Goal: Task Accomplishment & Management: Use online tool/utility

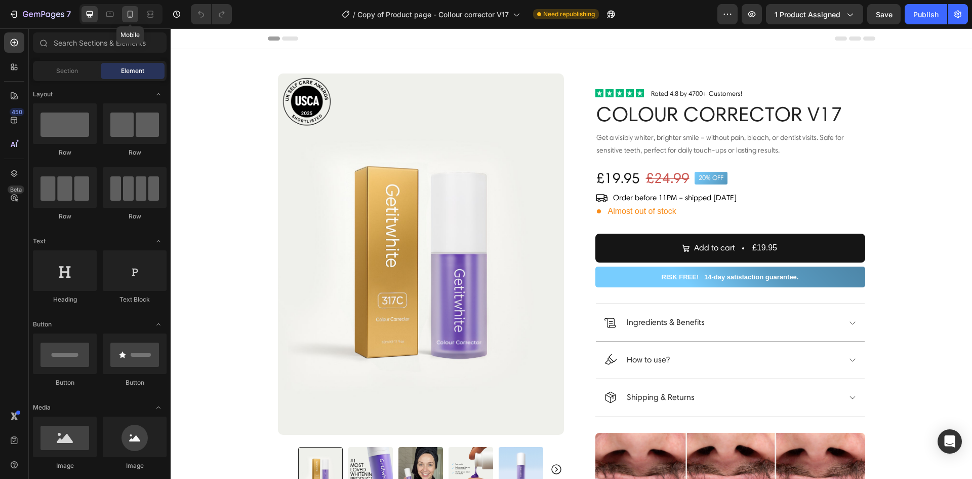
click at [132, 17] on icon at bounding box center [131, 14] width 6 height 7
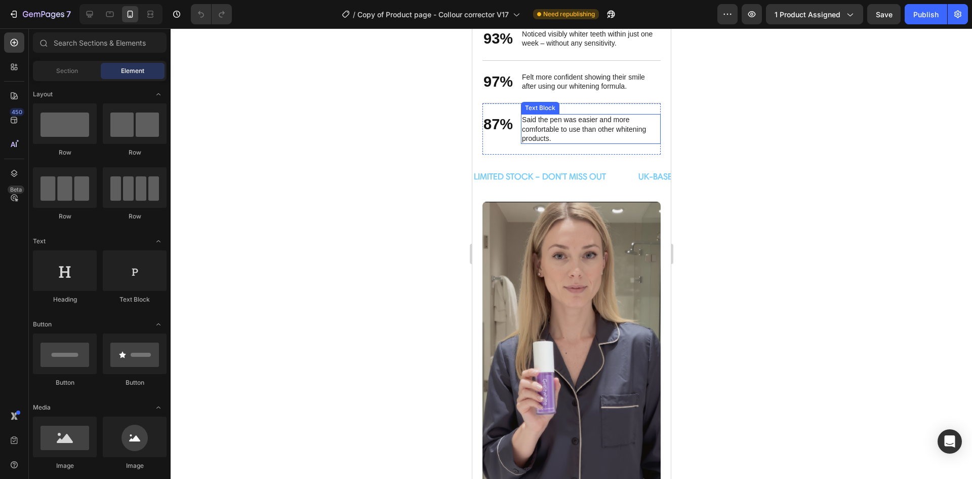
scroll to position [1317, 0]
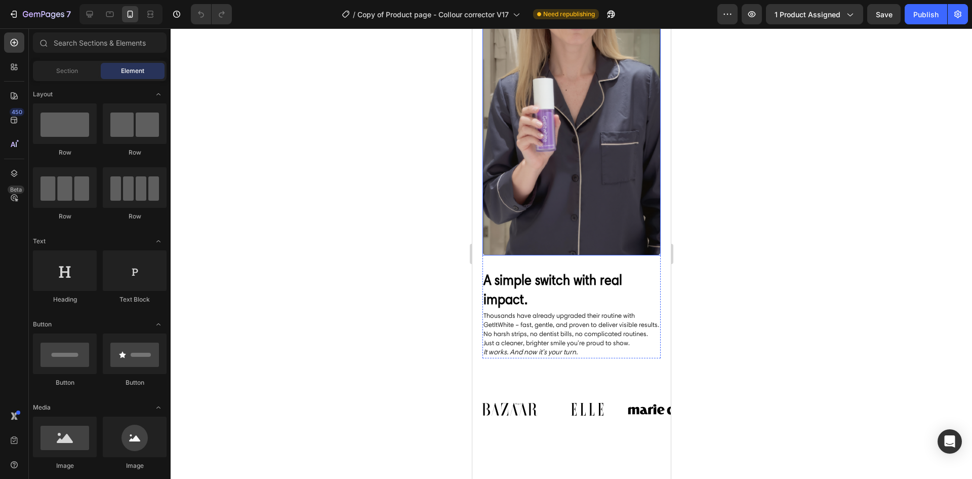
click at [575, 204] on img at bounding box center [571, 97] width 178 height 317
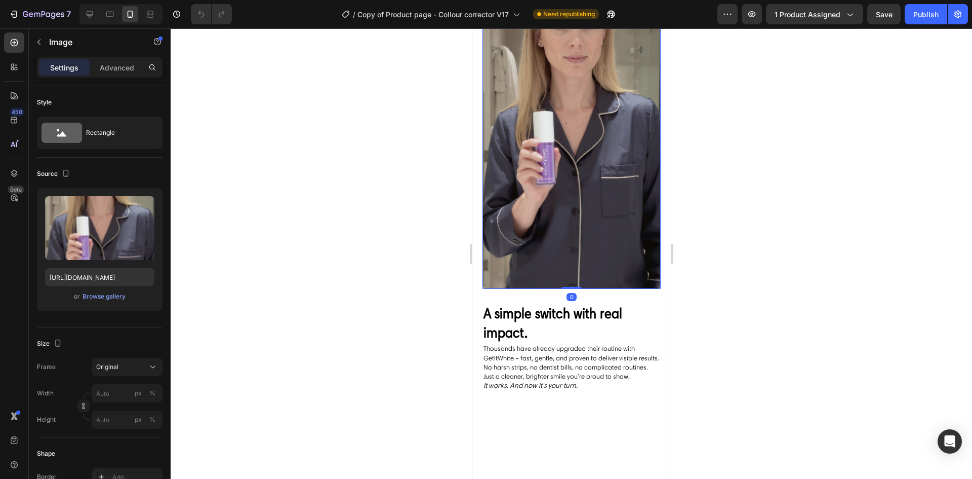
scroll to position [1165, 0]
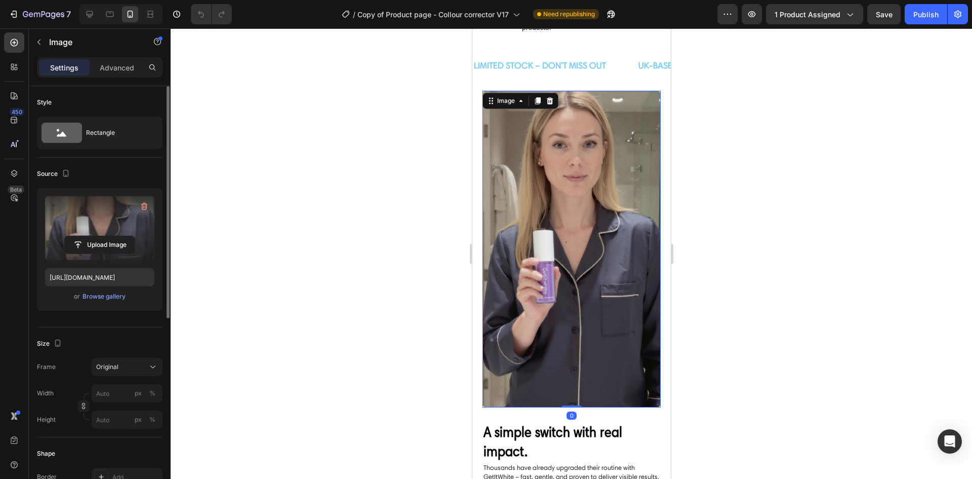
click at [88, 229] on label at bounding box center [99, 228] width 109 height 64
click at [88, 236] on input "file" at bounding box center [100, 244] width 70 height 17
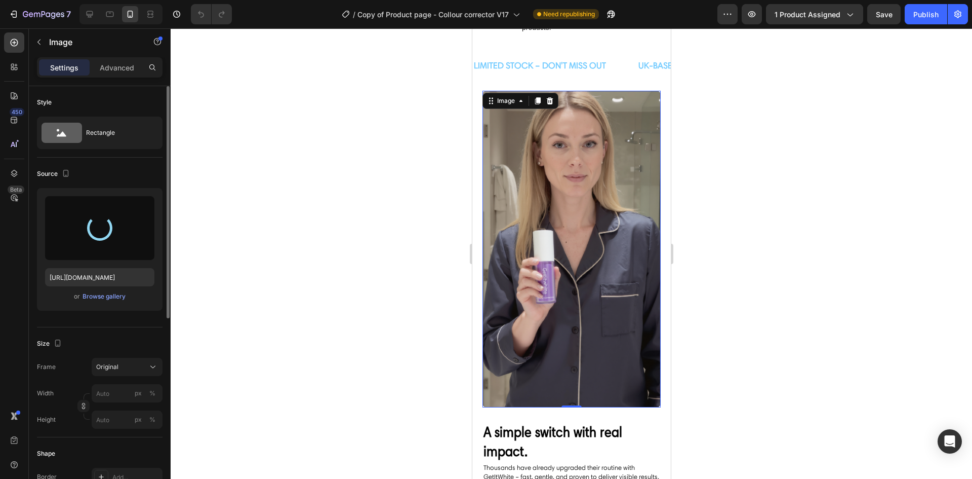
type input "https://cdn.shopify.com/s/files/1/0962/8729/3789/files/gempages_573418231780345…"
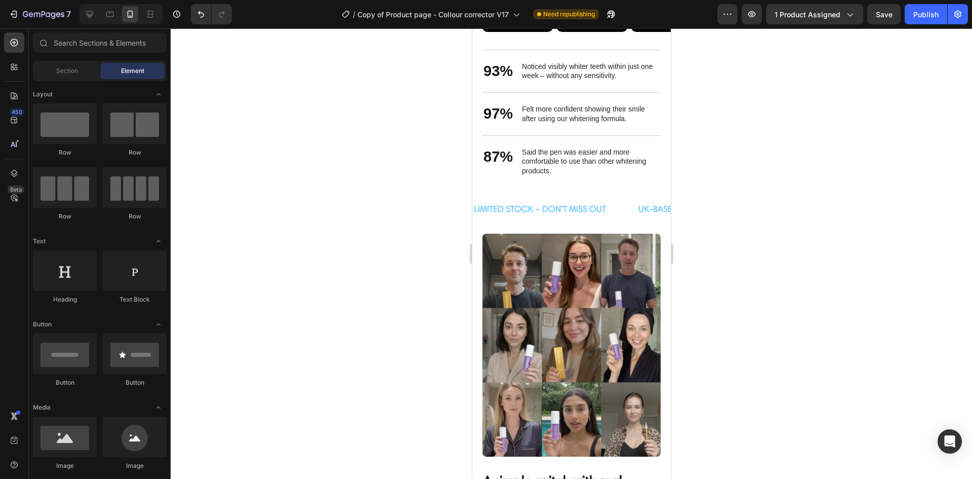
scroll to position [867, 0]
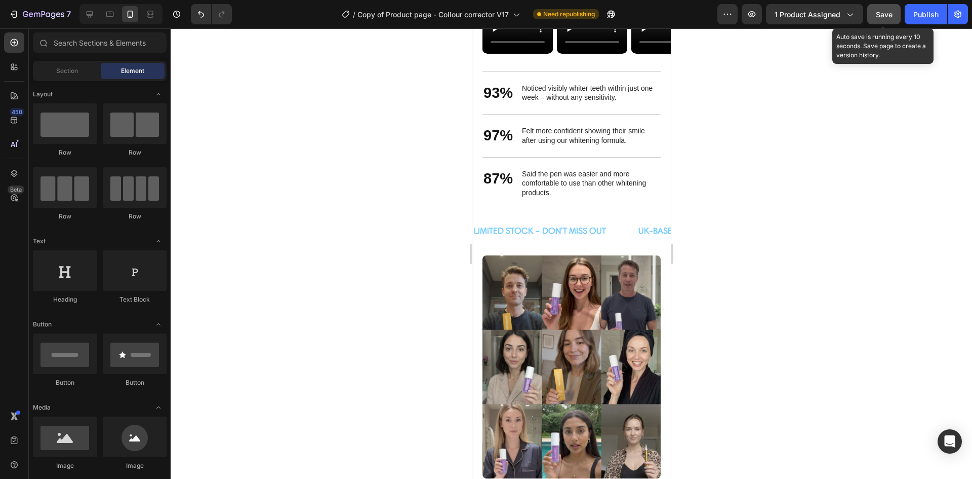
click at [885, 17] on span "Save" at bounding box center [884, 14] width 17 height 9
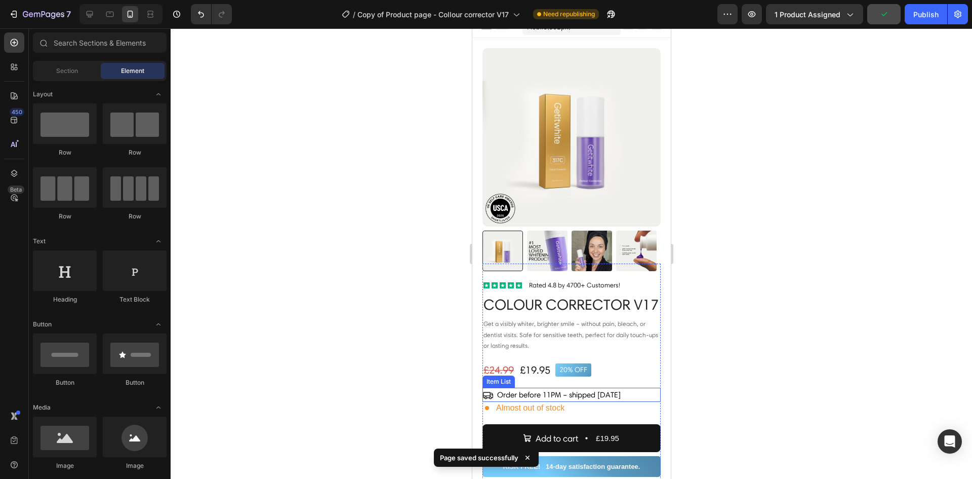
scroll to position [0, 0]
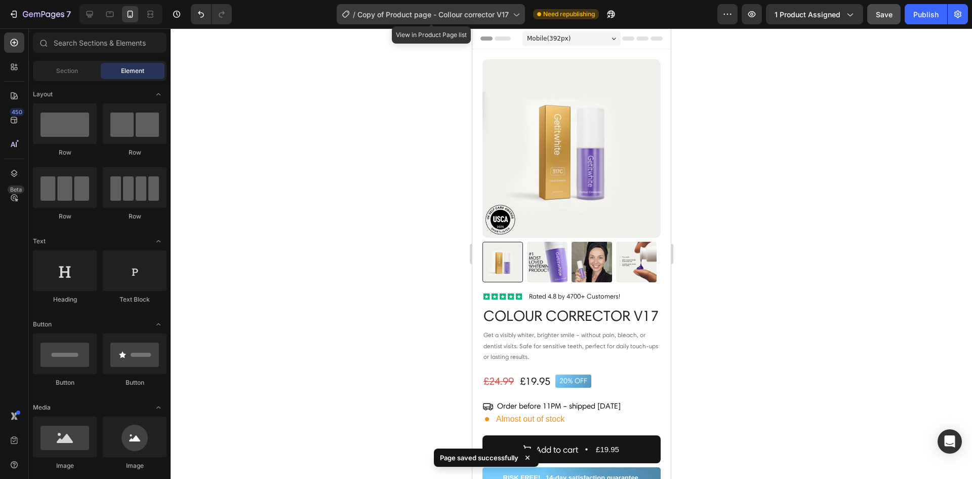
click at [434, 9] on span "Copy of Product page - Collour corrector V17" at bounding box center [433, 14] width 151 height 11
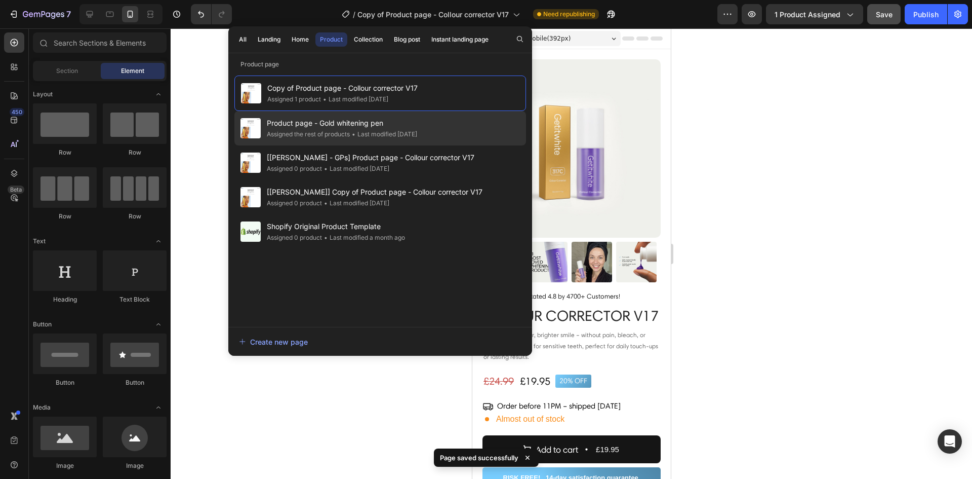
click at [365, 131] on div "• Last modified 2 days ago" at bounding box center [383, 134] width 67 height 10
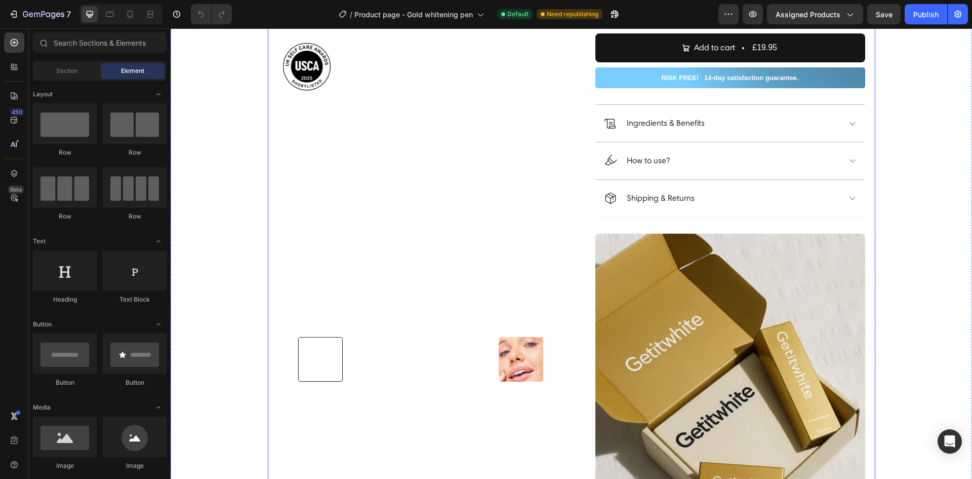
scroll to position [405, 0]
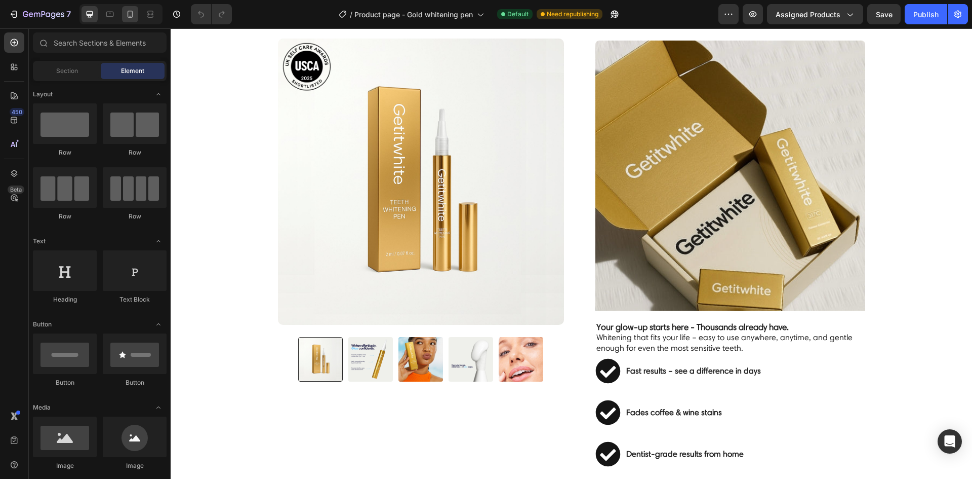
click at [132, 11] on icon at bounding box center [130, 14] width 10 height 10
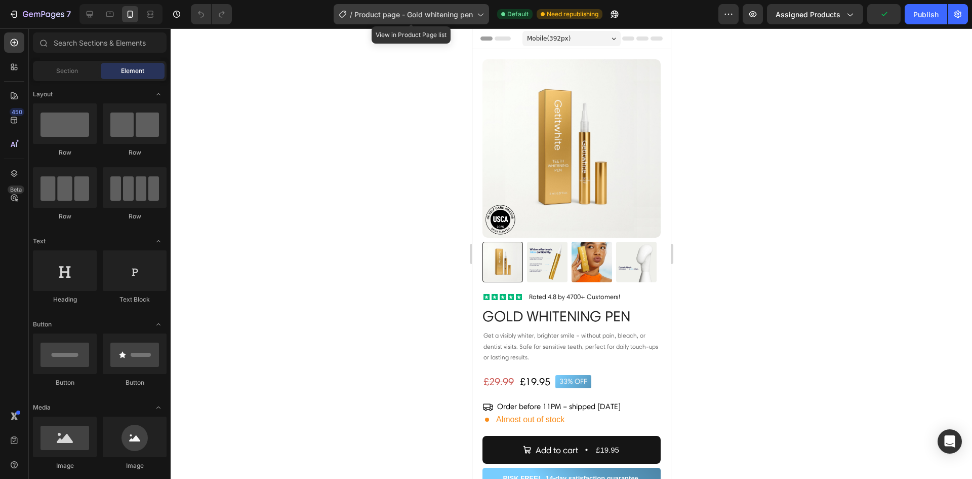
click at [429, 7] on div "/ Product page - Gold whitening pen" at bounding box center [411, 14] width 155 height 20
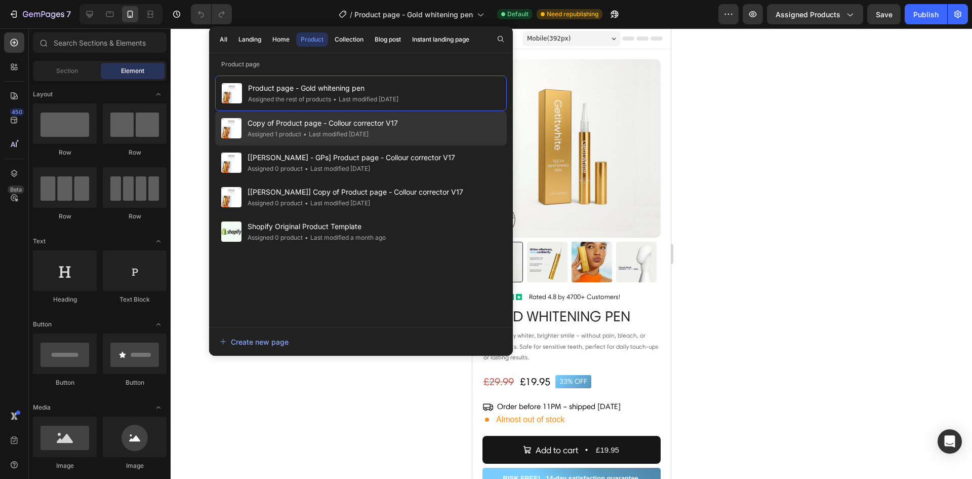
click at [354, 129] on div "• Last modified 2 days ago" at bounding box center [334, 134] width 67 height 10
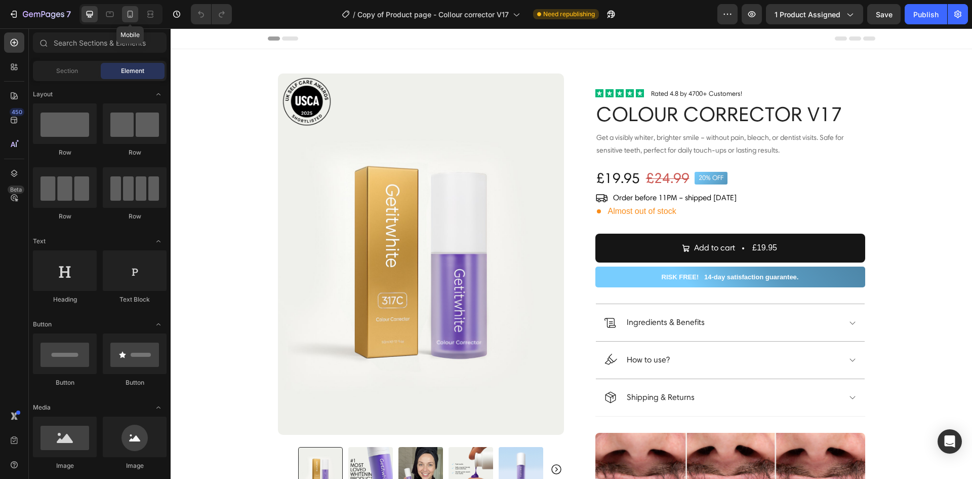
click at [134, 15] on icon at bounding box center [130, 14] width 10 height 10
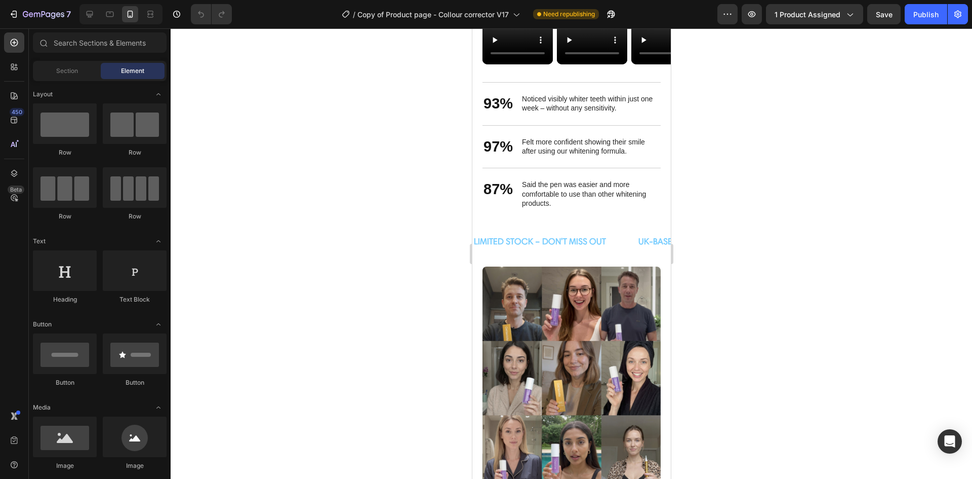
scroll to position [1081, 0]
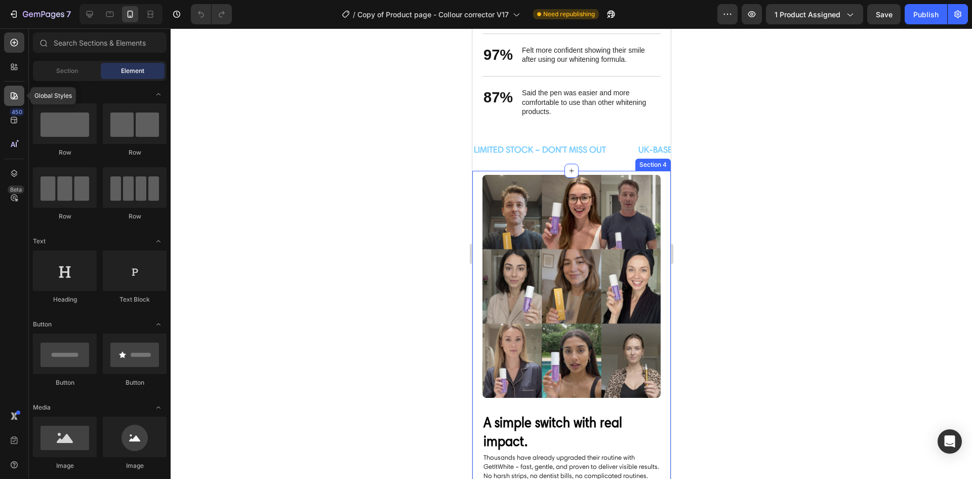
click at [17, 87] on div at bounding box center [14, 96] width 20 height 20
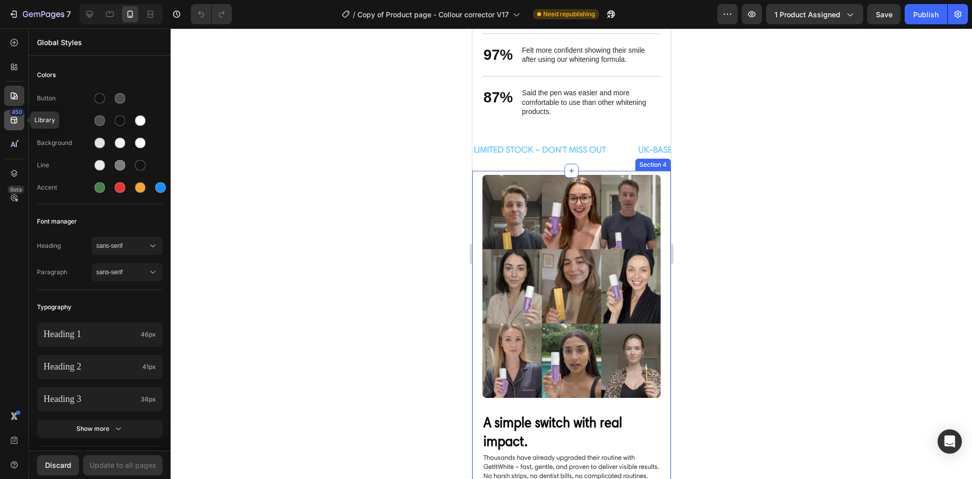
click at [11, 120] on icon at bounding box center [14, 120] width 7 height 7
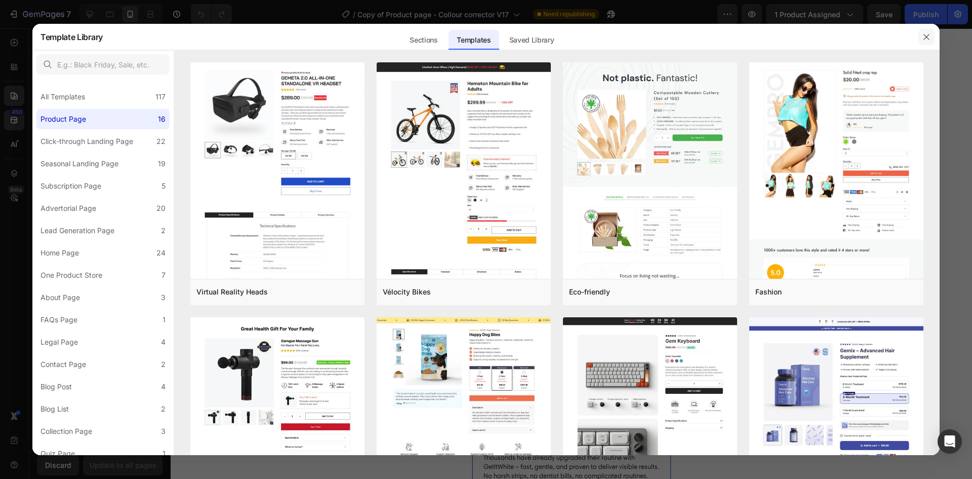
click at [924, 37] on icon "button" at bounding box center [927, 37] width 8 height 8
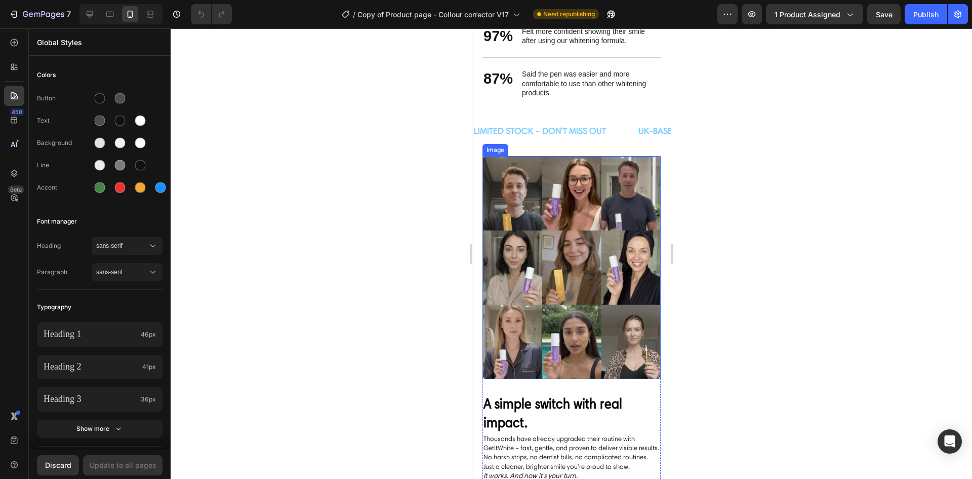
scroll to position [1131, 0]
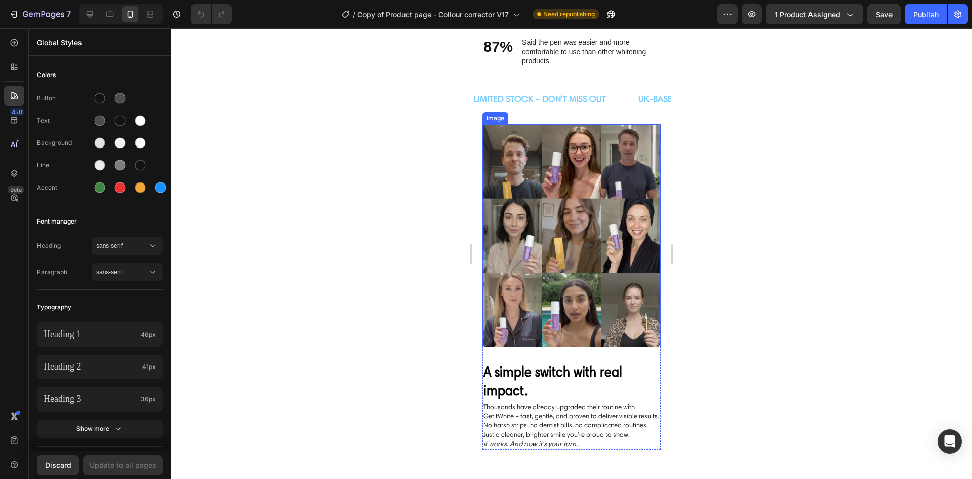
click at [622, 265] on img at bounding box center [571, 235] width 178 height 223
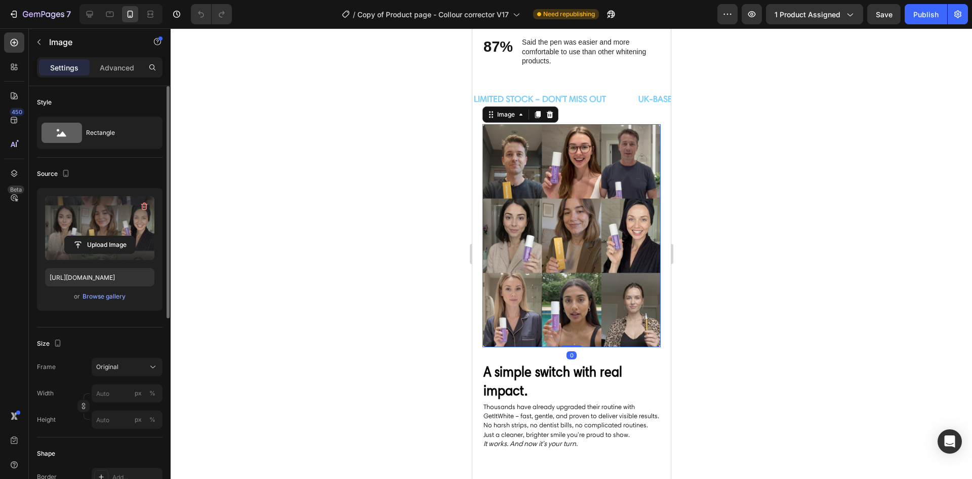
click at [119, 223] on label at bounding box center [99, 228] width 109 height 64
click at [119, 236] on input "file" at bounding box center [100, 244] width 70 height 17
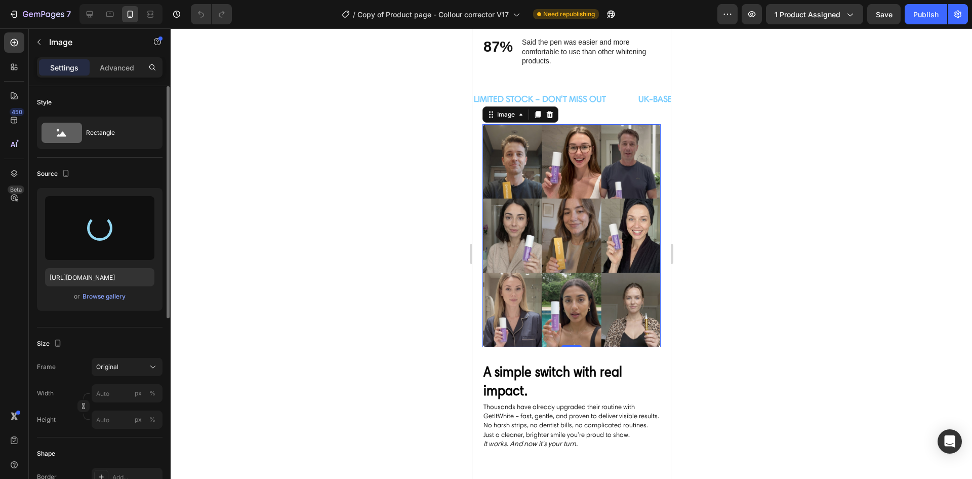
type input "https://cdn.shopify.com/s/files/1/0962/8729/3789/files/gempages_573418231780345…"
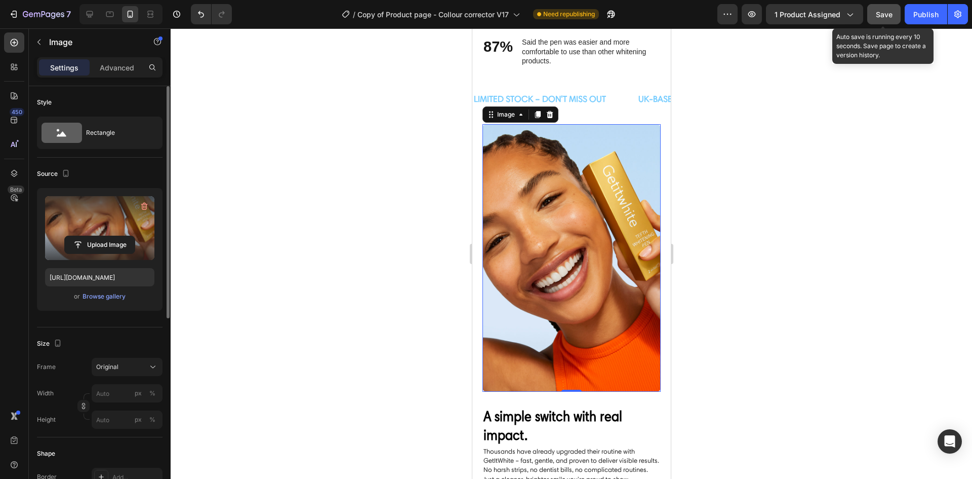
click at [883, 20] on button "Save" at bounding box center [884, 14] width 33 height 20
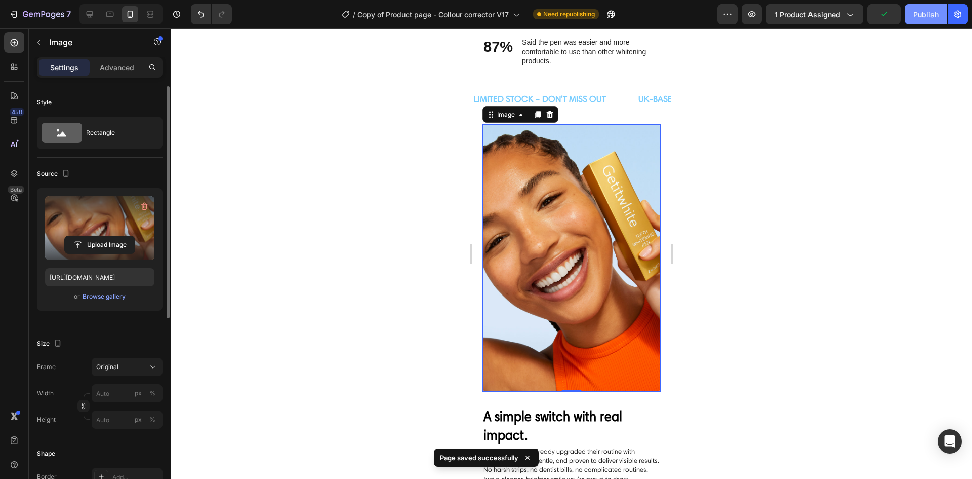
click at [923, 14] on div "Publish" at bounding box center [926, 14] width 25 height 11
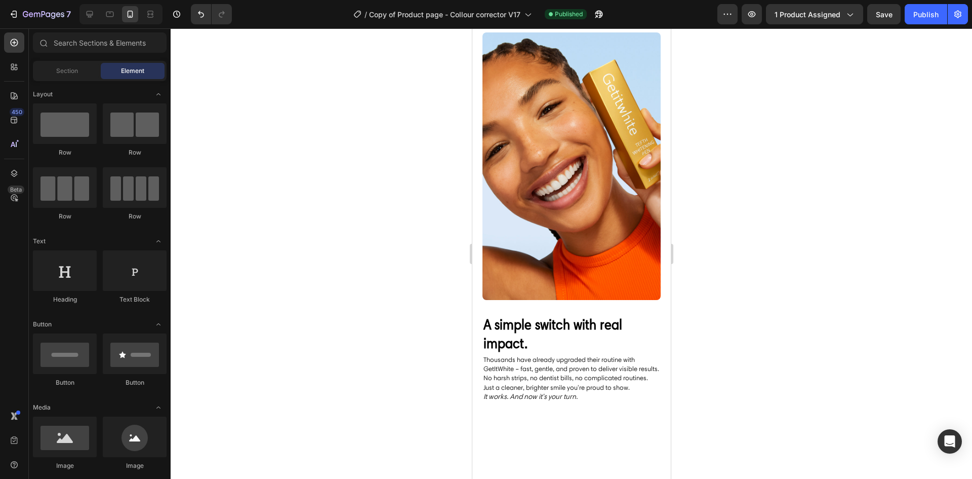
scroll to position [1019, 0]
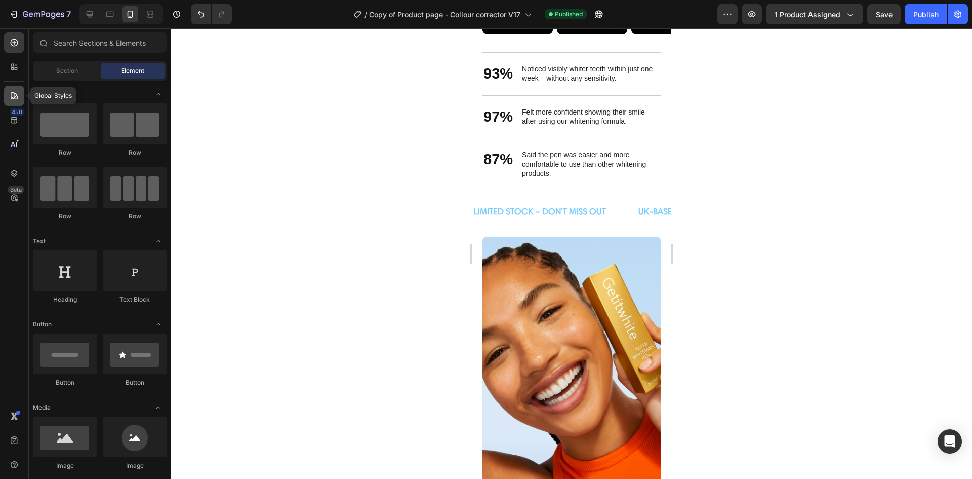
click at [18, 95] on icon at bounding box center [14, 96] width 10 height 10
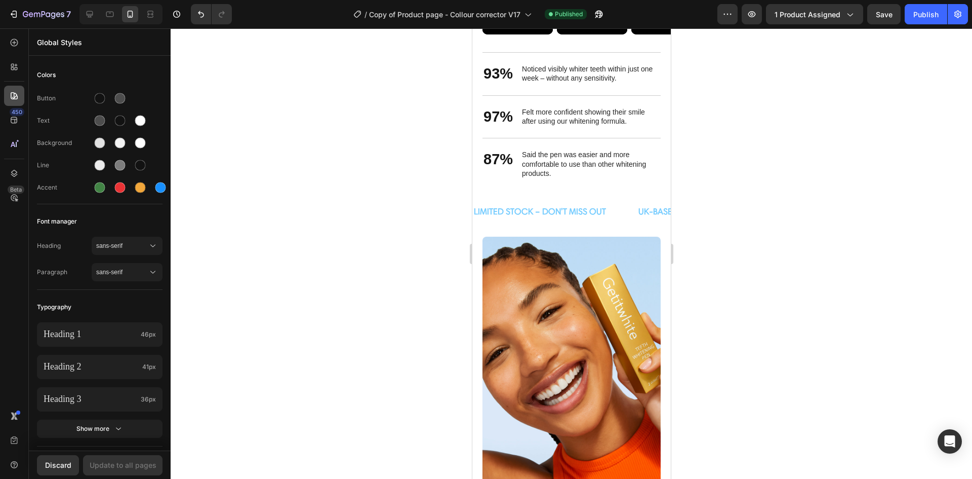
click at [18, 95] on icon at bounding box center [14, 96] width 10 height 10
click at [17, 73] on div at bounding box center [14, 67] width 20 height 20
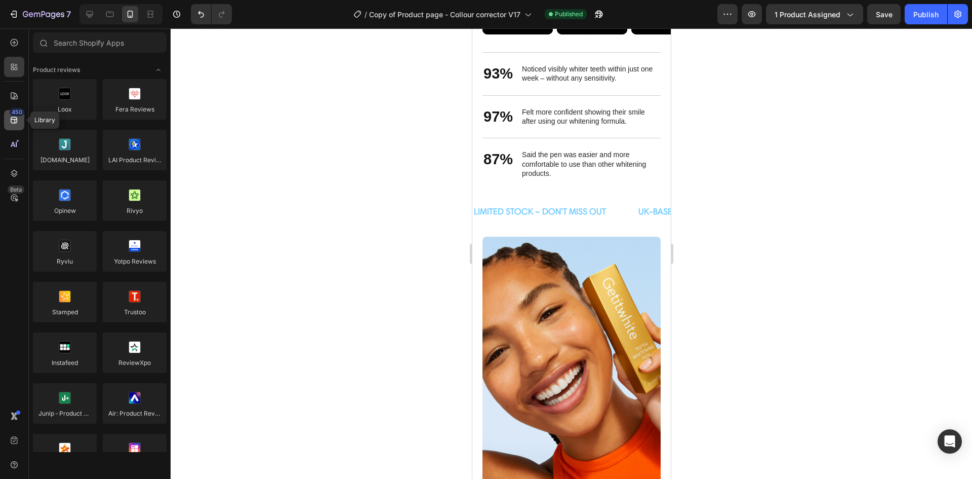
click at [14, 127] on div "450" at bounding box center [14, 120] width 20 height 20
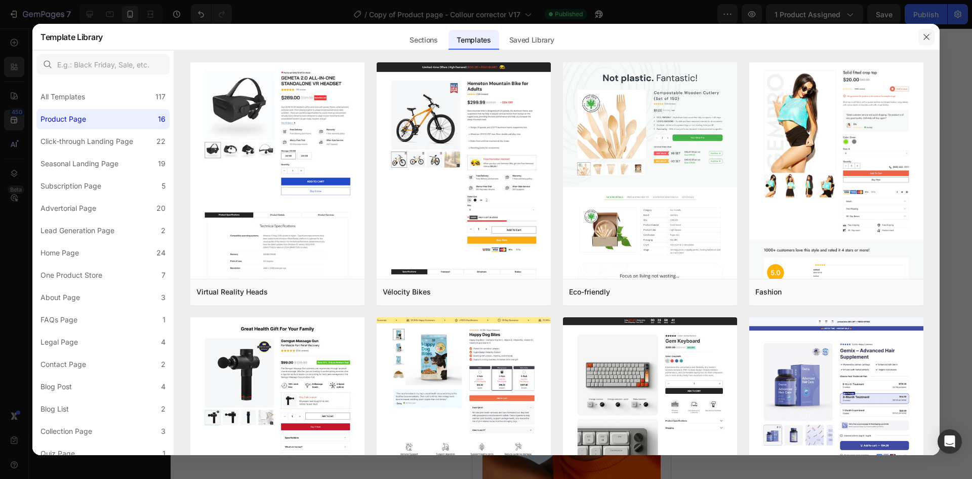
click at [929, 40] on icon "button" at bounding box center [927, 37] width 8 height 8
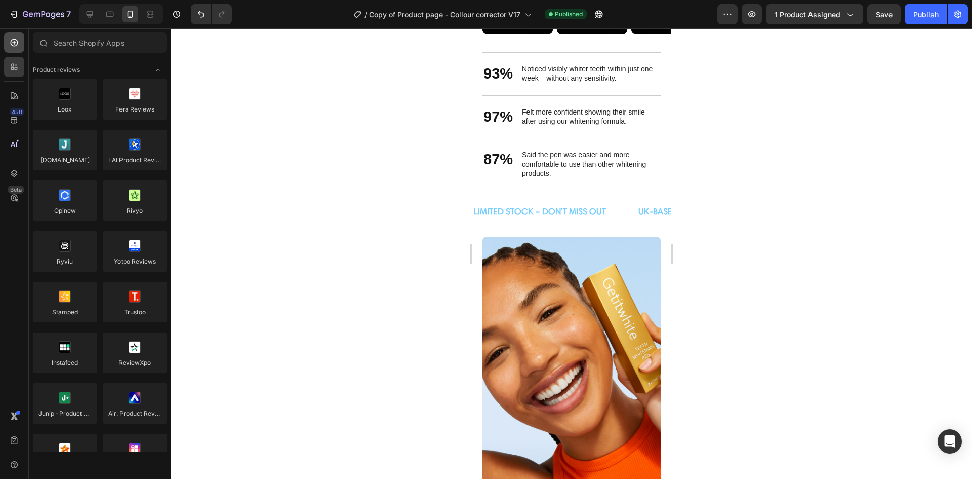
click at [11, 43] on icon at bounding box center [15, 43] width 8 height 8
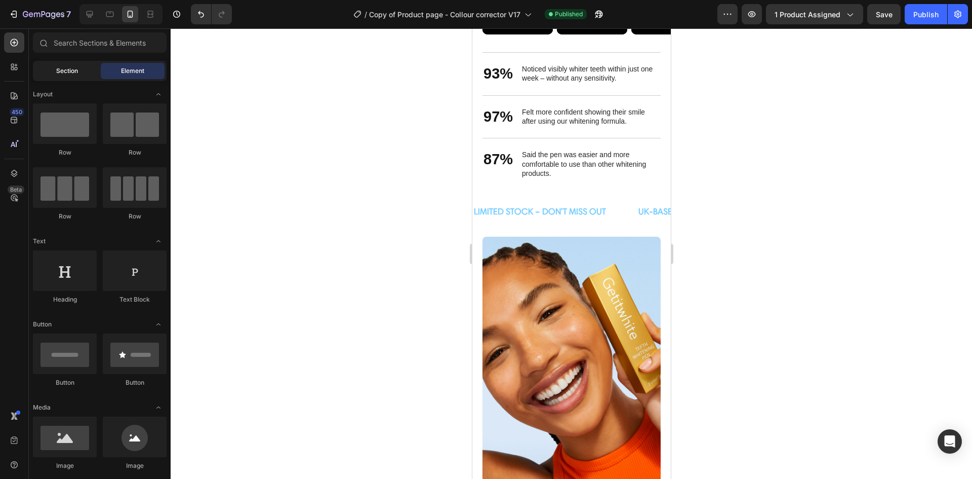
click at [79, 64] on div "Section" at bounding box center [67, 71] width 64 height 16
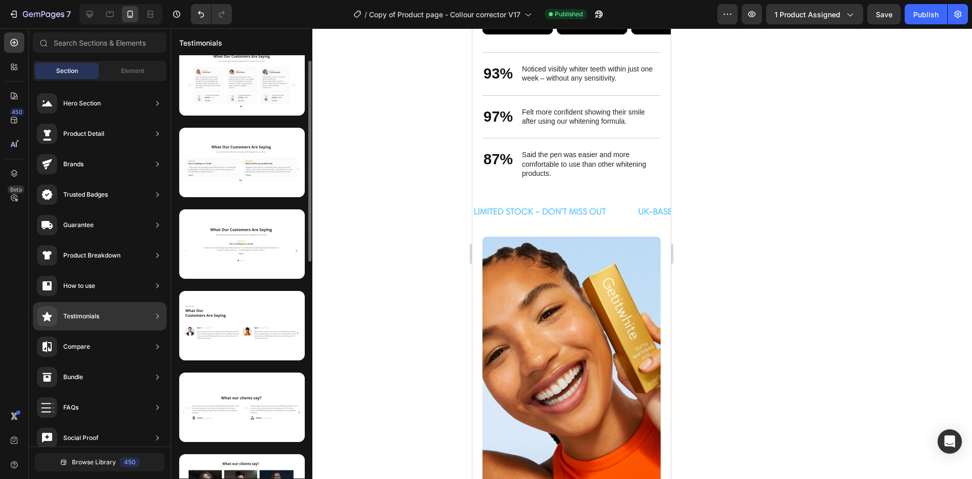
scroll to position [0, 0]
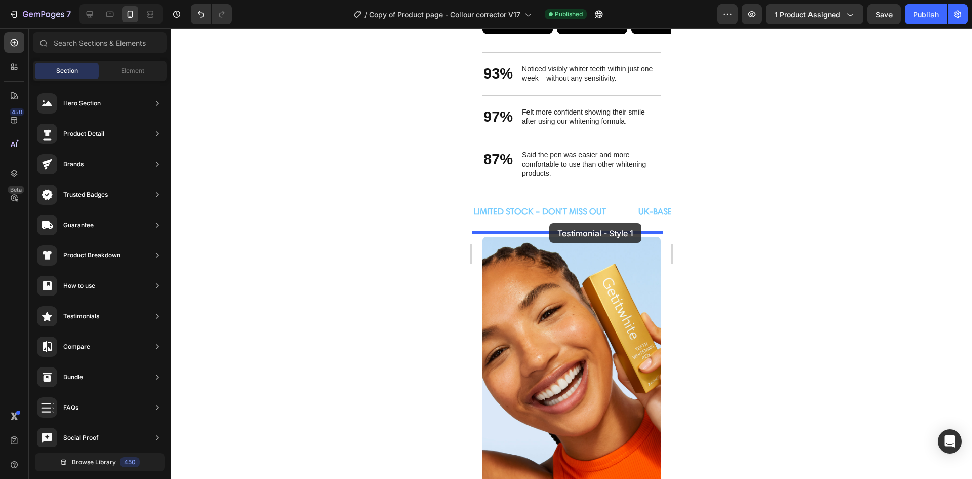
drag, startPoint x: 704, startPoint y: 126, endPoint x: 549, endPoint y: 223, distance: 183.0
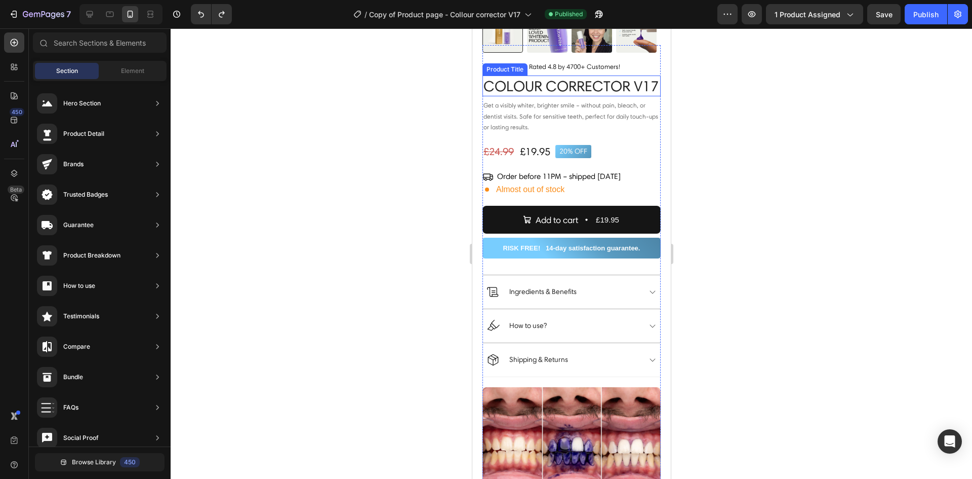
scroll to position [253, 0]
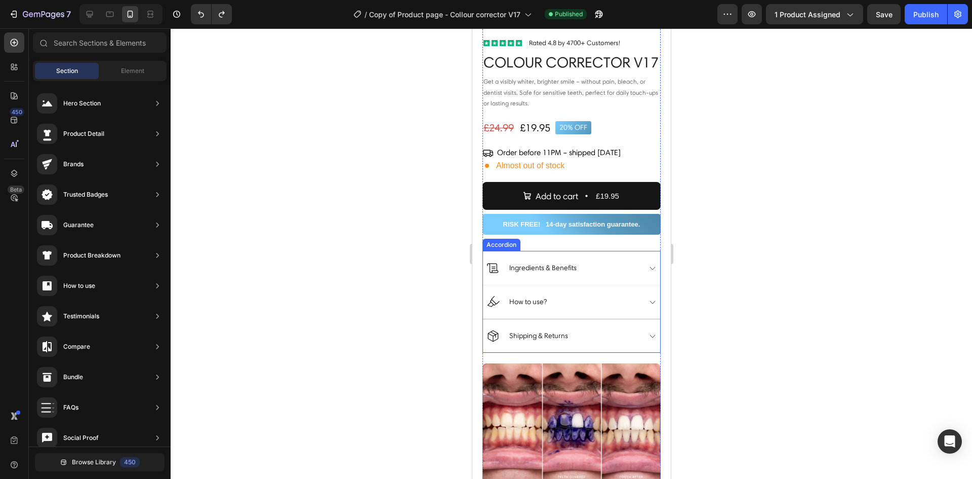
click at [572, 308] on div "How to use?" at bounding box center [563, 301] width 154 height 13
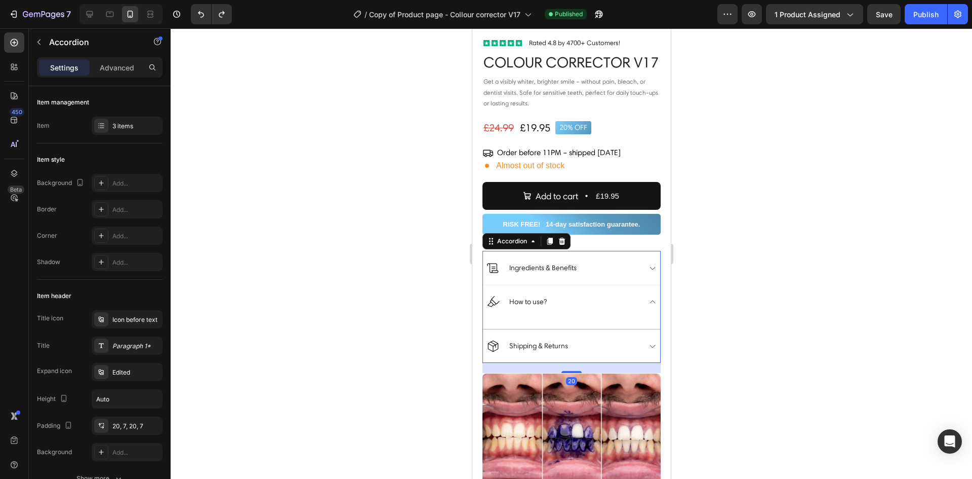
click at [572, 308] on div "How to use?" at bounding box center [563, 301] width 154 height 13
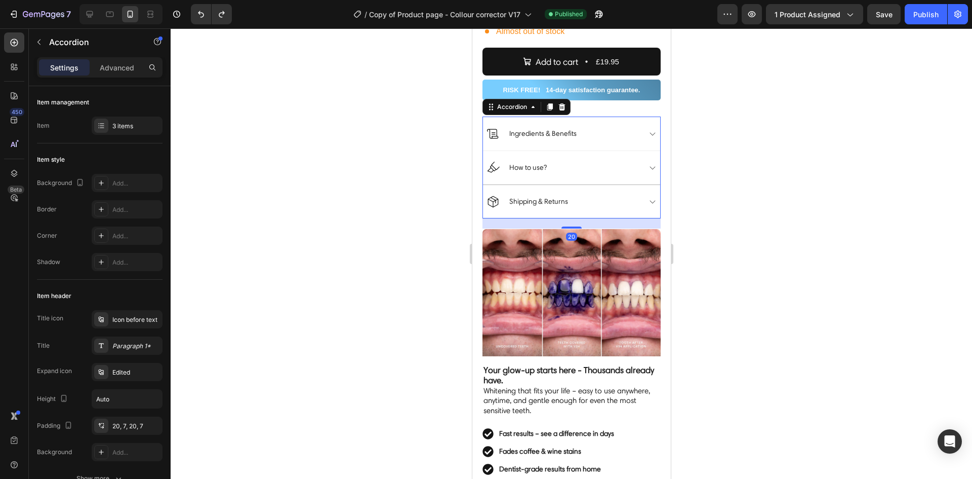
scroll to position [405, 0]
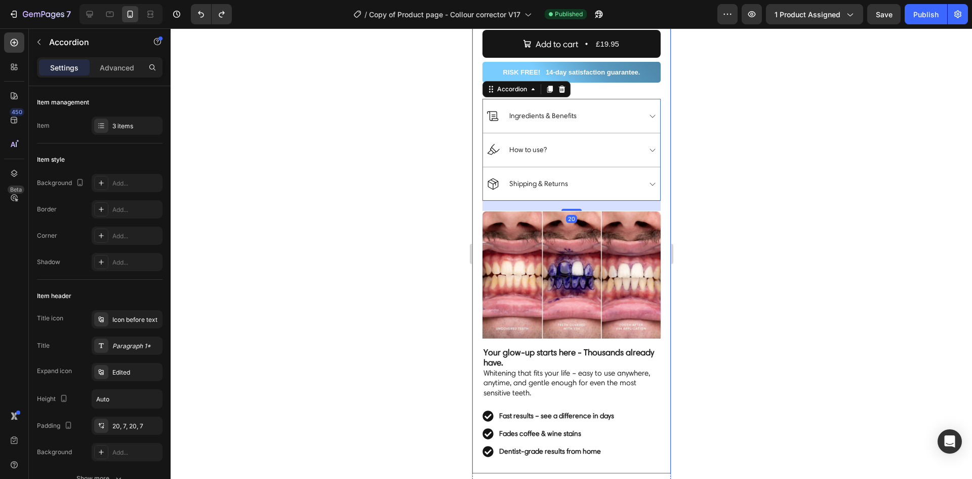
click at [886, 242] on div at bounding box center [572, 253] width 802 height 450
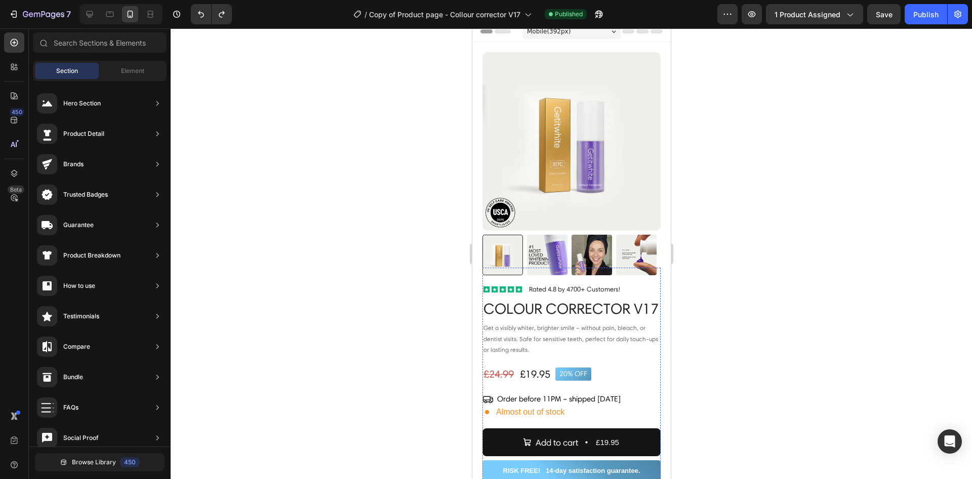
scroll to position [0, 0]
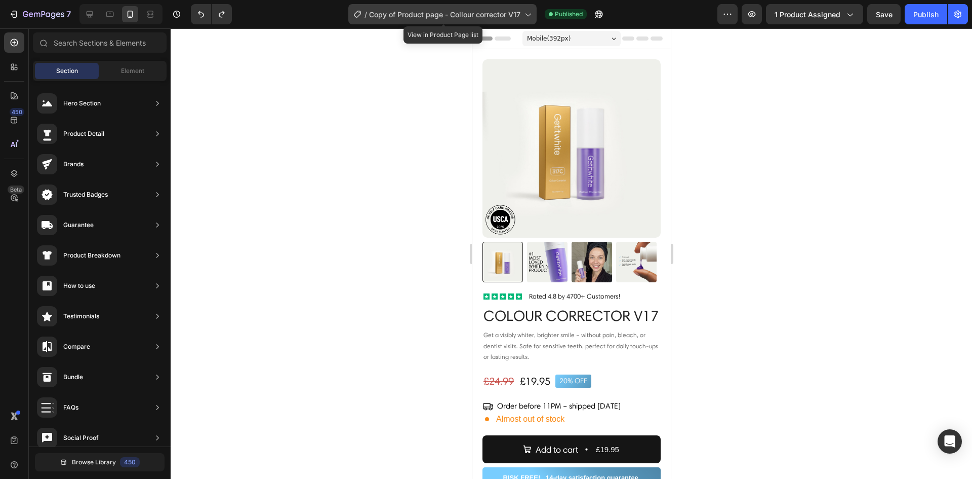
click at [451, 9] on span "Copy of Product page - Collour corrector V17" at bounding box center [444, 14] width 151 height 11
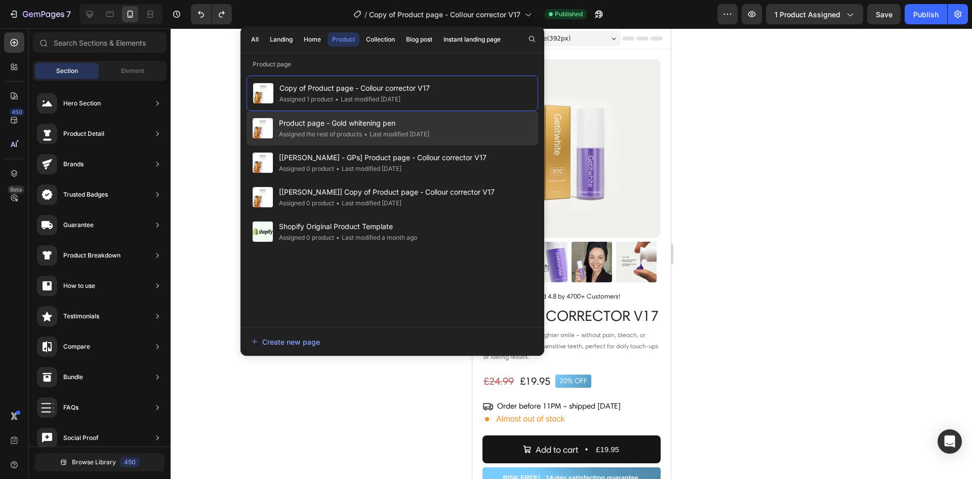
click at [357, 128] on span "Product page - Gold whitening pen" at bounding box center [354, 123] width 150 height 12
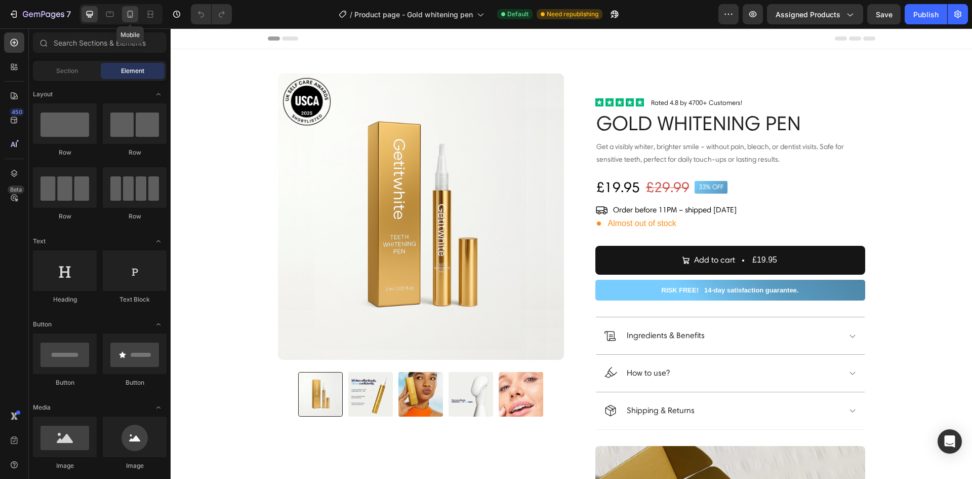
click at [126, 19] on icon at bounding box center [130, 14] width 10 height 10
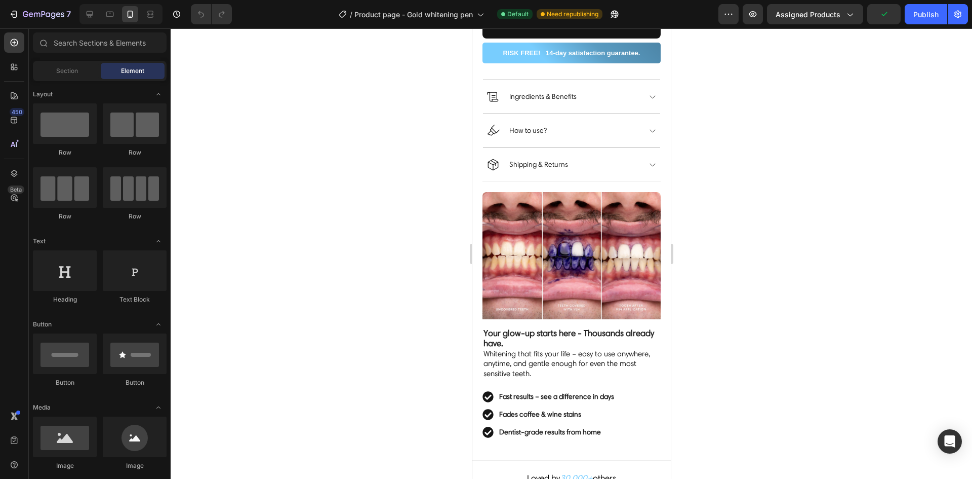
scroll to position [422, 0]
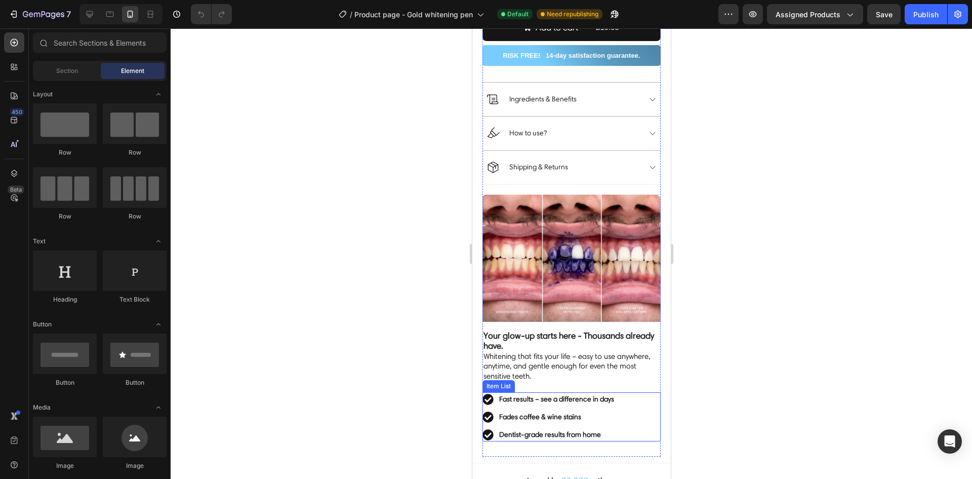
click at [596, 395] on strong "Fast results – see a difference in days" at bounding box center [556, 399] width 115 height 9
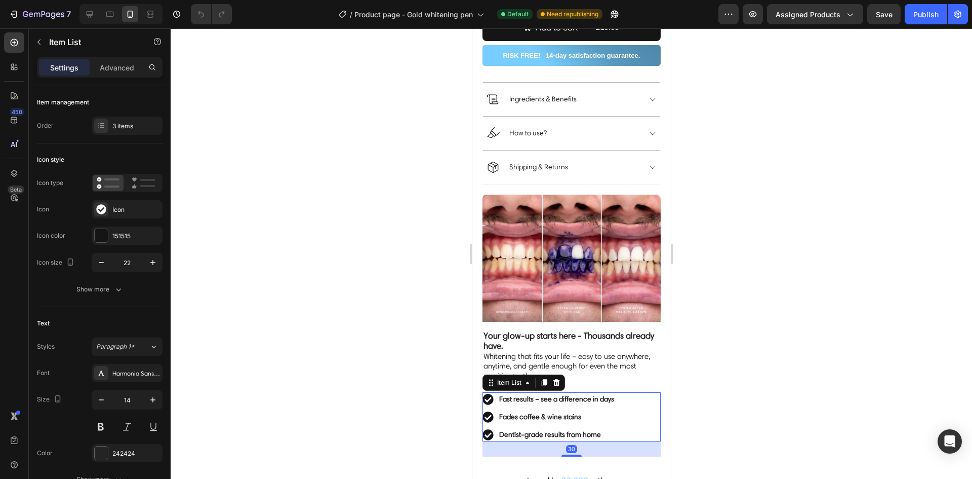
click at [604, 395] on strong "Fast results – see a difference in days" at bounding box center [556, 399] width 115 height 9
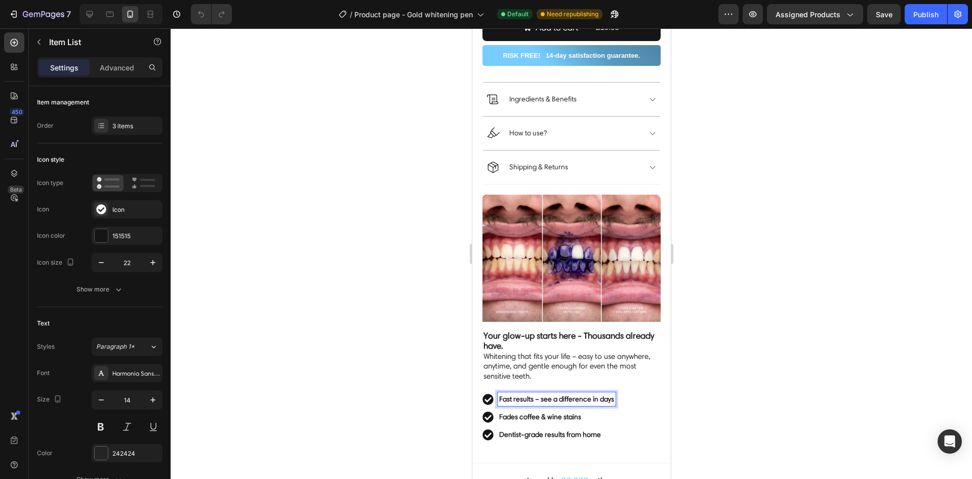
click at [610, 395] on strong "Fast results – see a difference in days" at bounding box center [556, 399] width 115 height 9
click at [748, 367] on div at bounding box center [572, 253] width 802 height 450
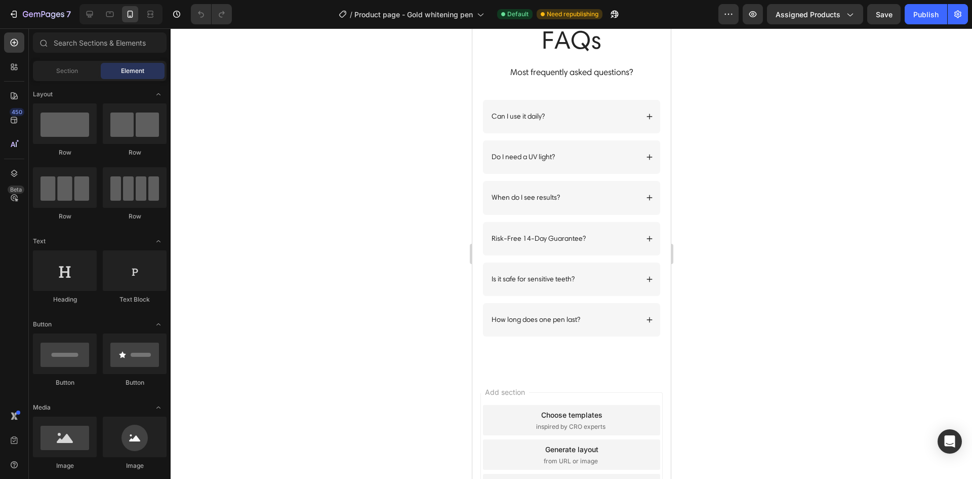
scroll to position [1705, 0]
click at [590, 205] on div "When do I see results?" at bounding box center [564, 200] width 148 height 12
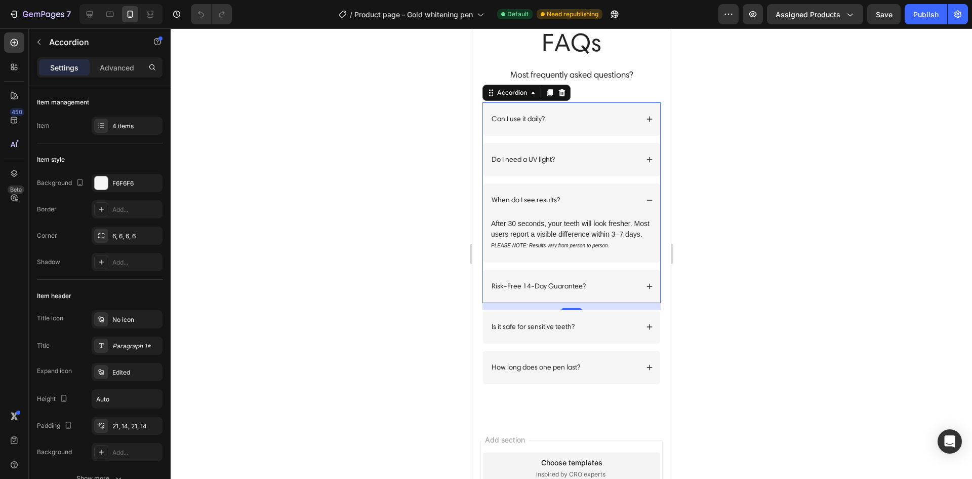
click at [590, 205] on div "When do I see results?" at bounding box center [564, 200] width 148 height 12
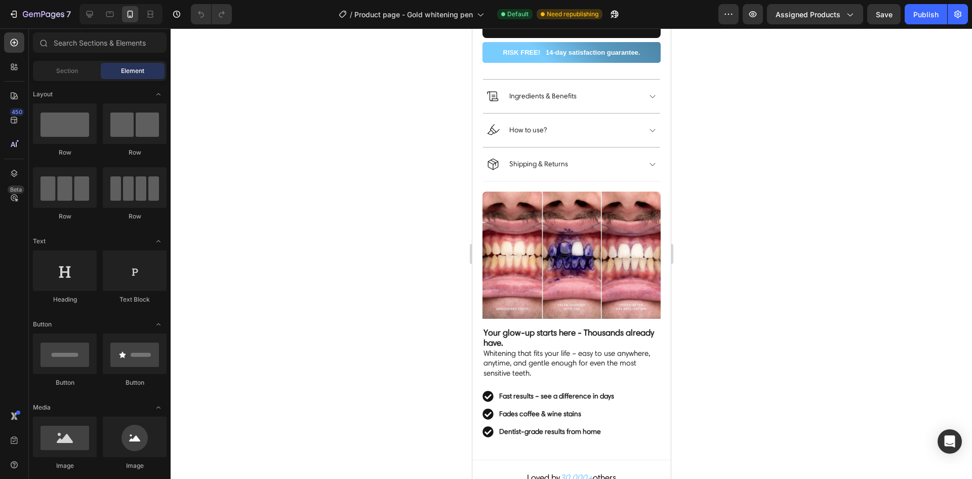
scroll to position [0, 0]
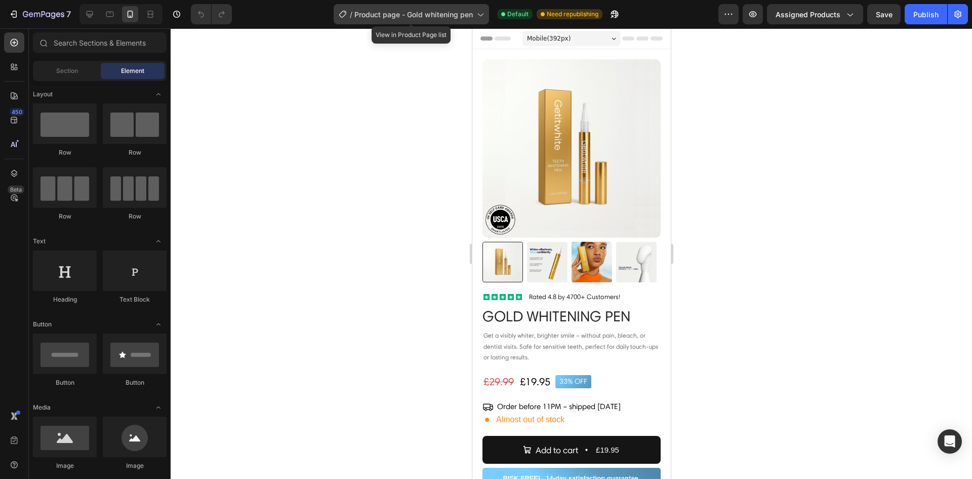
click at [472, 16] on span "Product page - Gold whitening pen" at bounding box center [414, 14] width 119 height 11
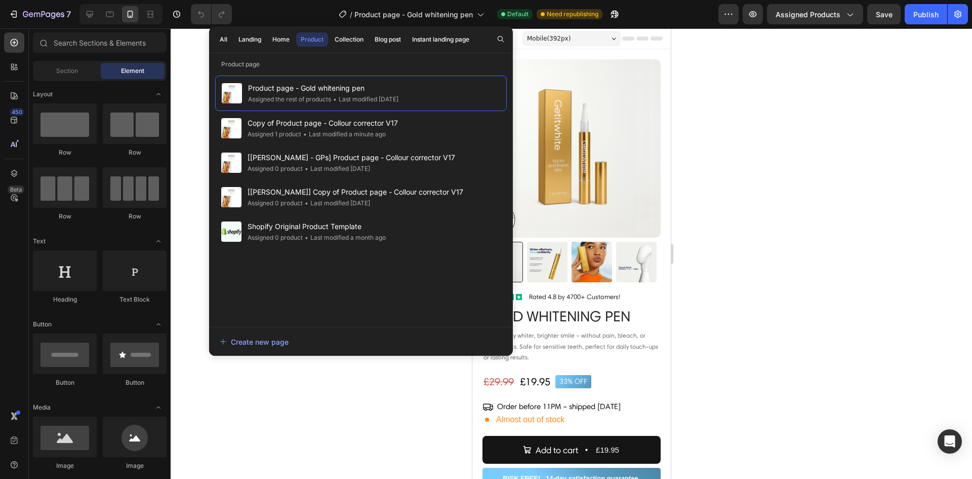
click at [717, 192] on div at bounding box center [572, 253] width 802 height 450
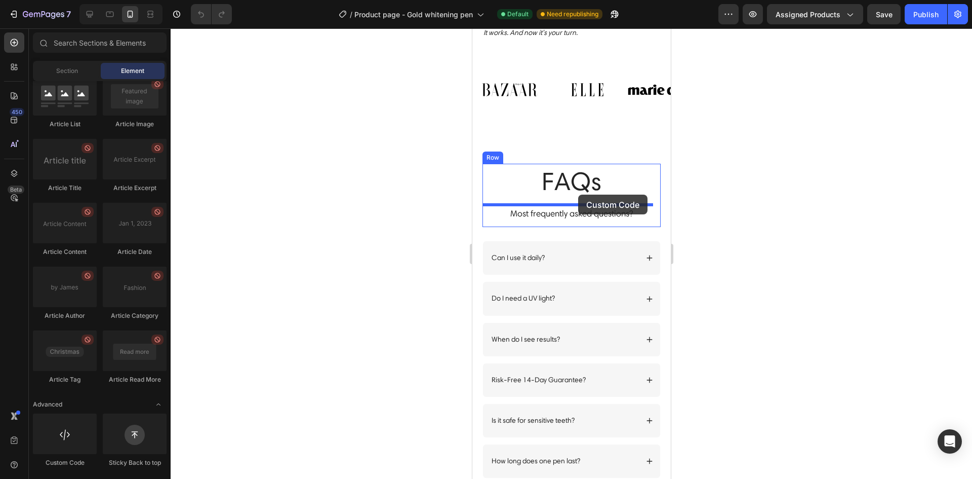
scroll to position [1562, 0]
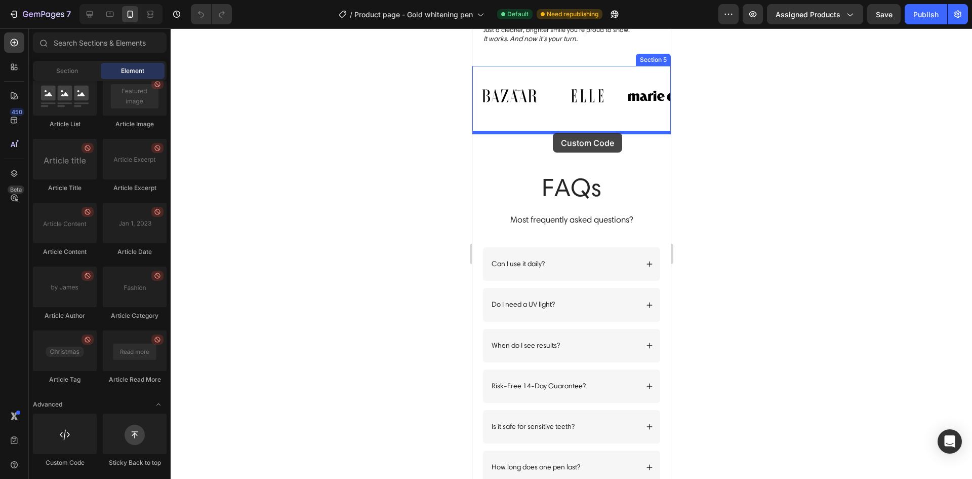
drag, startPoint x: 539, startPoint y: 470, endPoint x: 553, endPoint y: 133, distance: 337.6
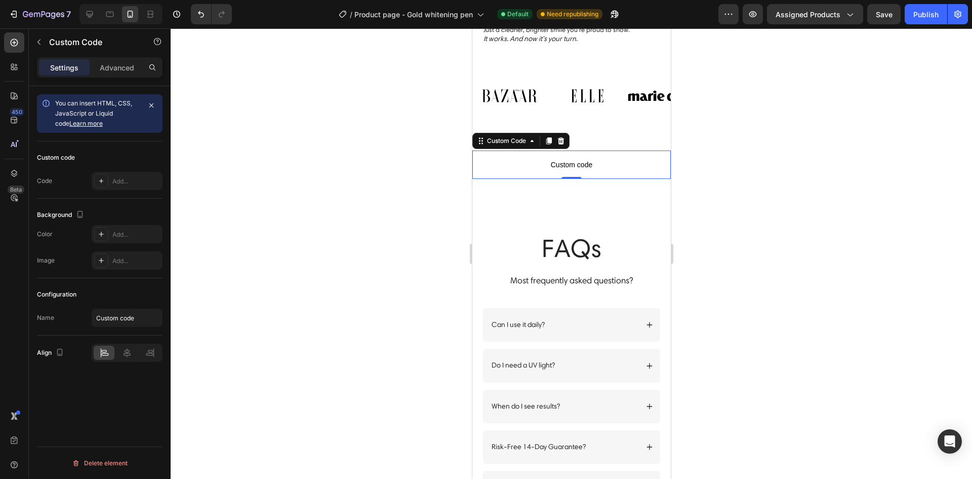
click at [556, 163] on span "Custom code" at bounding box center [571, 165] width 199 height 12
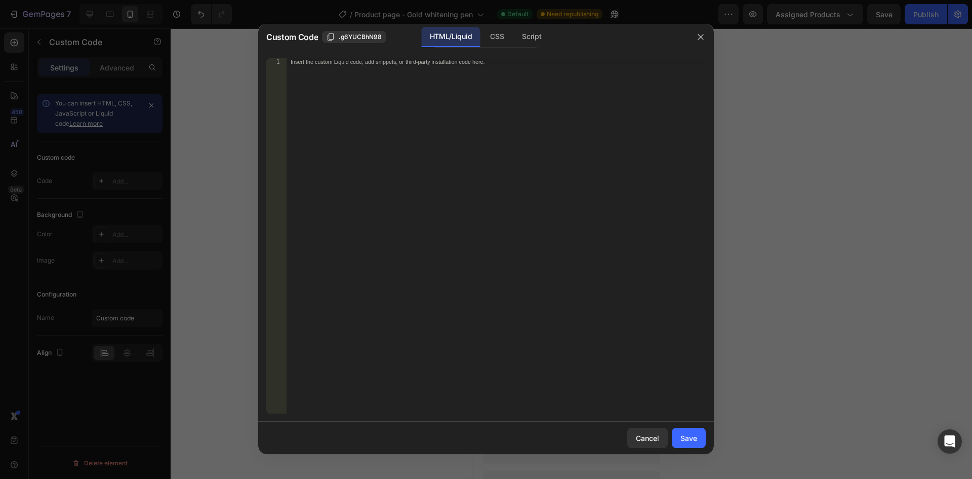
click at [430, 101] on div "Insert the custom Liquid code, add snippets, or third-party installation code h…" at bounding box center [496, 242] width 419 height 369
paste textarea "</html>"
type textarea "</html>"
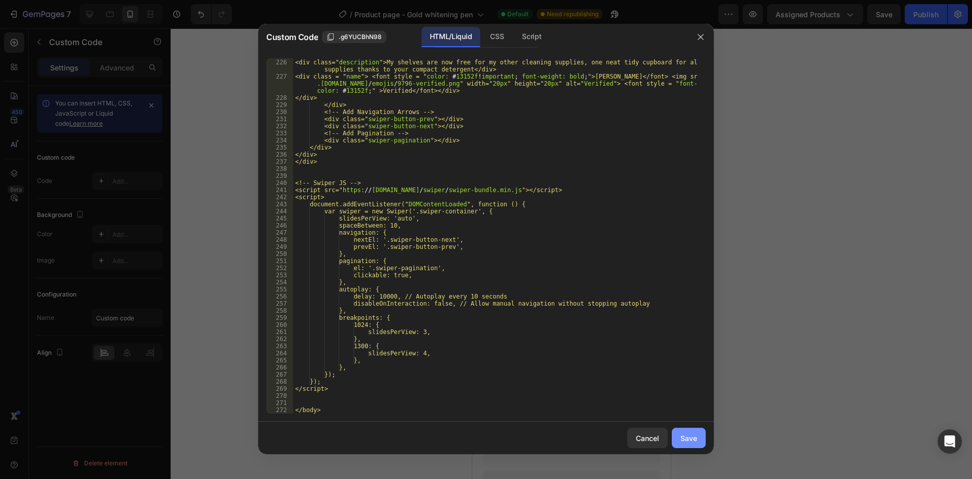
click at [690, 433] on div "Save" at bounding box center [689, 438] width 17 height 11
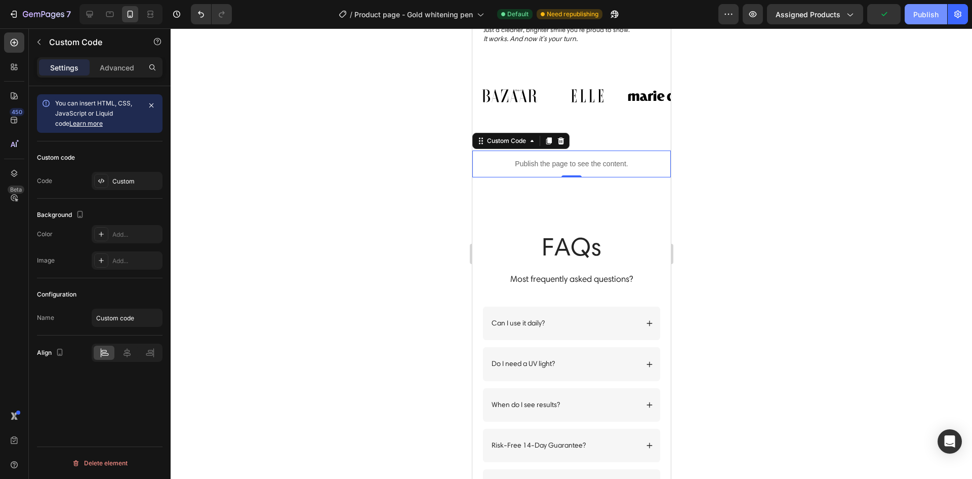
click at [918, 9] on div "Publish" at bounding box center [926, 14] width 25 height 11
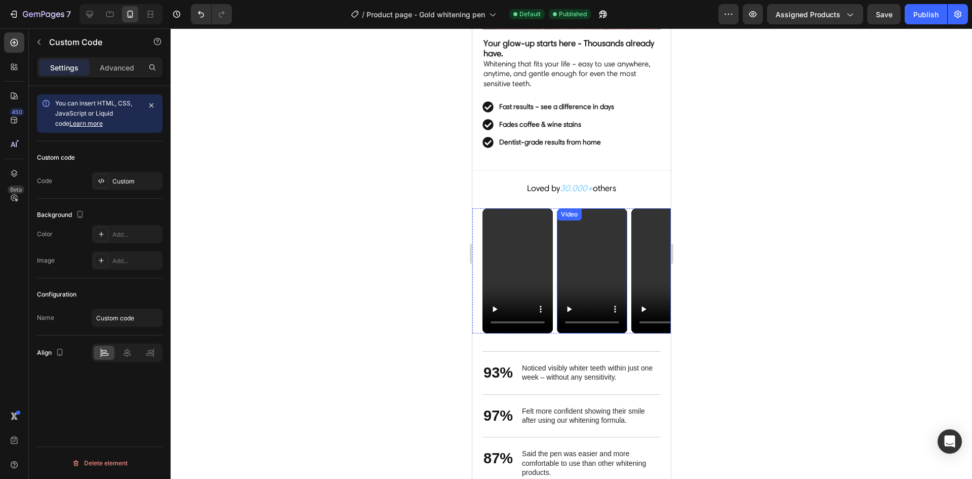
scroll to position [650, 0]
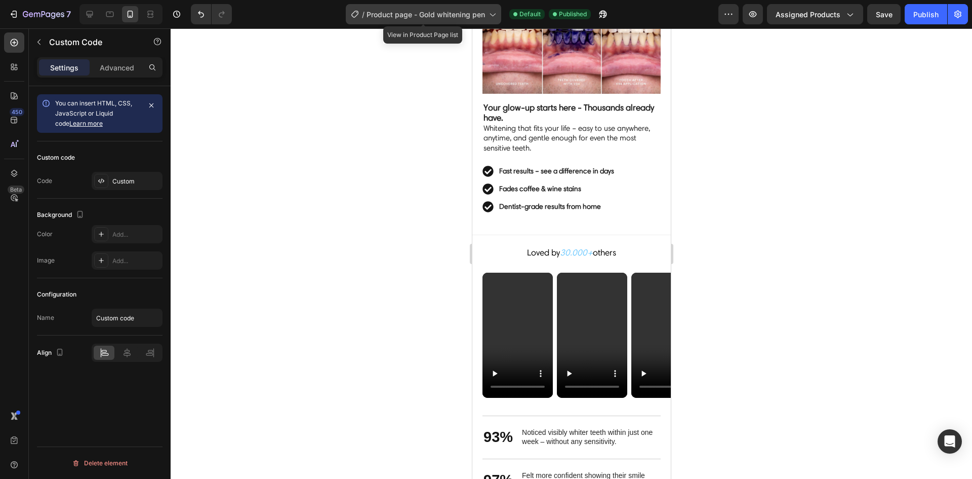
click at [469, 14] on span "Product page - Gold whitening pen" at bounding box center [426, 14] width 119 height 11
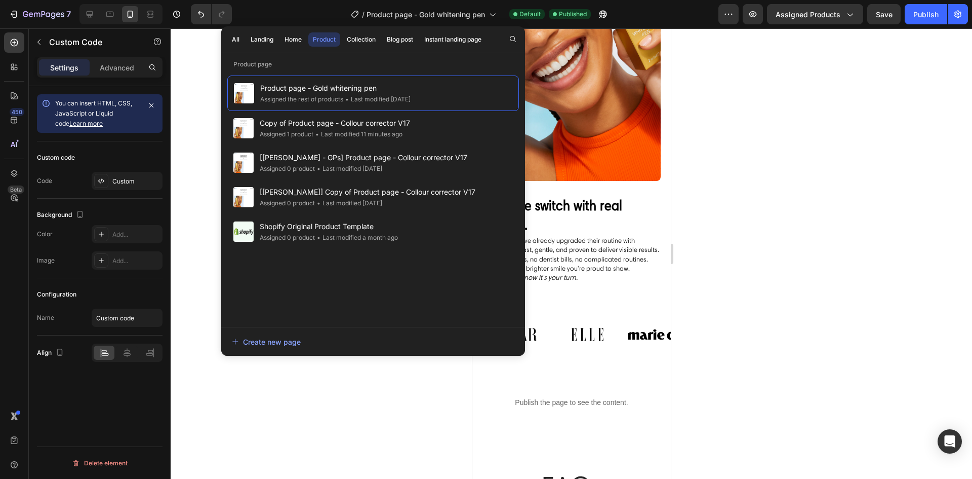
scroll to position [1267, 0]
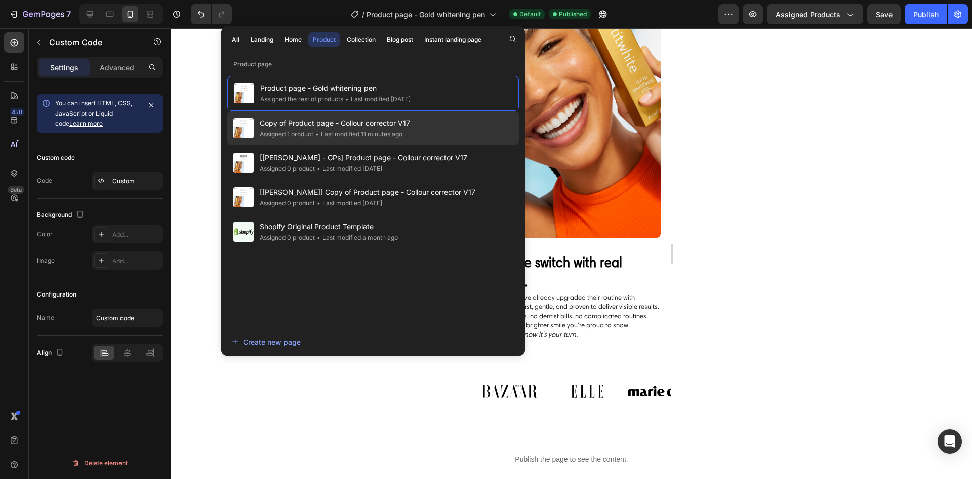
click at [399, 129] on span "Copy of Product page - Collour corrector V17" at bounding box center [335, 123] width 150 height 12
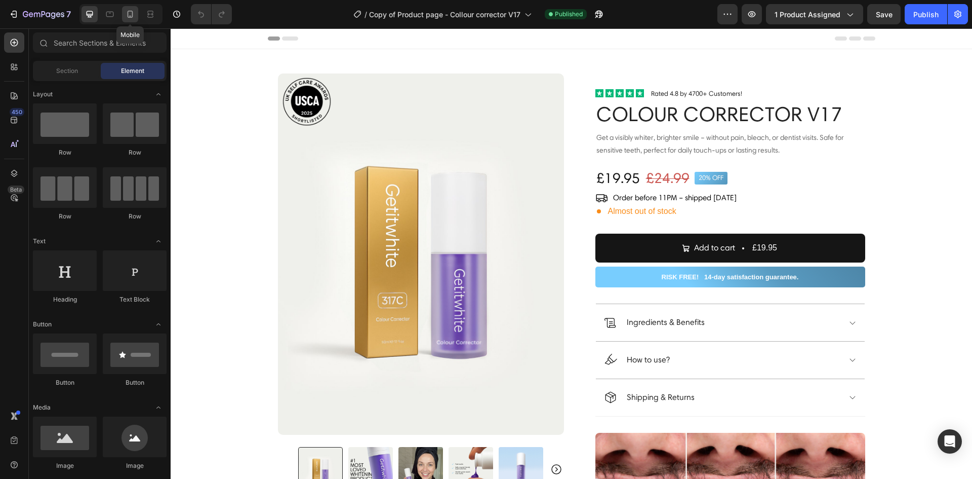
click at [133, 13] on icon at bounding box center [131, 14] width 6 height 7
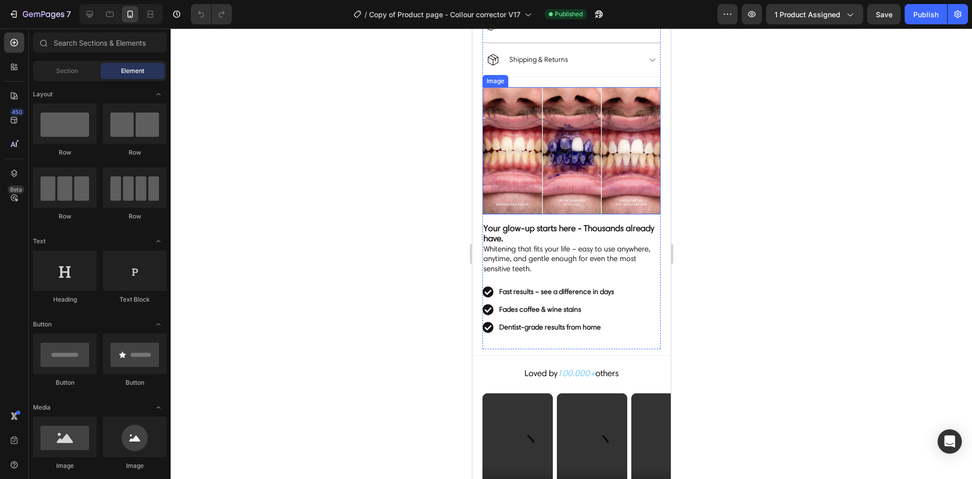
scroll to position [658, 0]
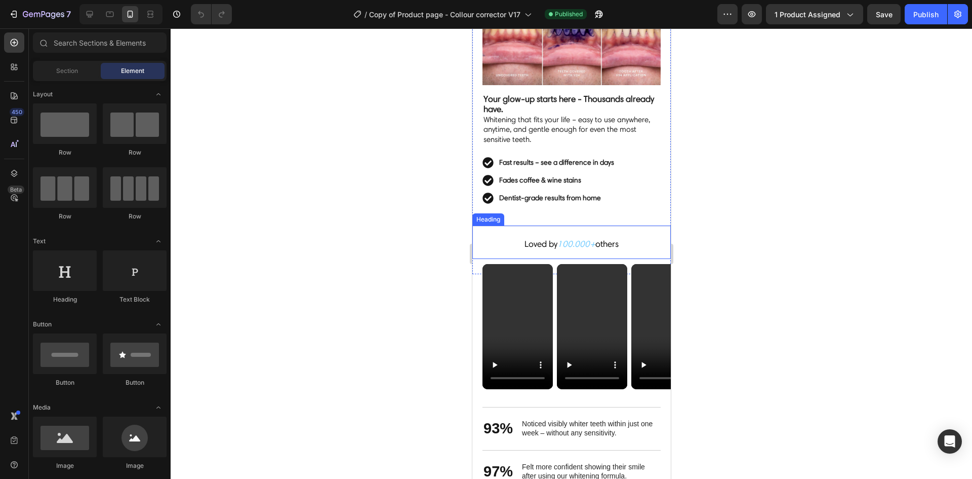
click at [622, 243] on div "Loved by 100.000+ others" at bounding box center [571, 241] width 199 height 33
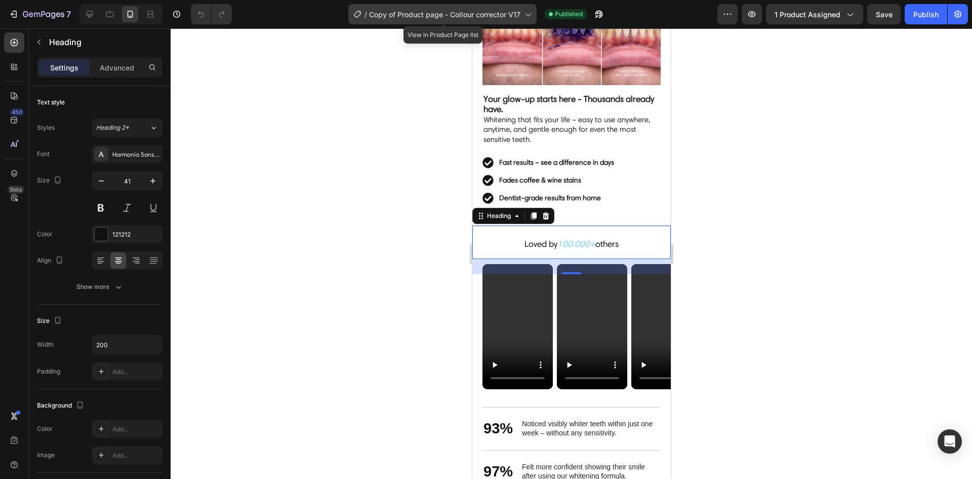
click at [436, 10] on span "Copy of Product page - Collour corrector V17" at bounding box center [444, 14] width 151 height 11
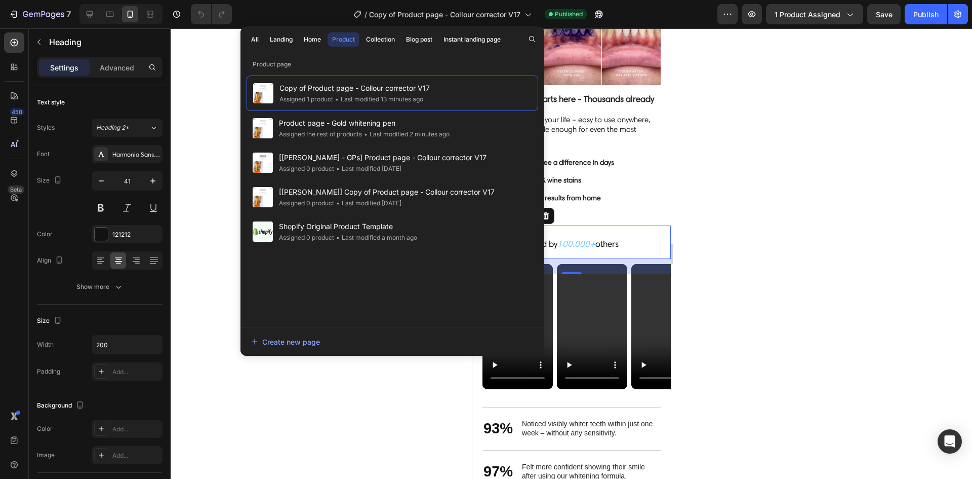
click at [179, 67] on div at bounding box center [572, 253] width 802 height 450
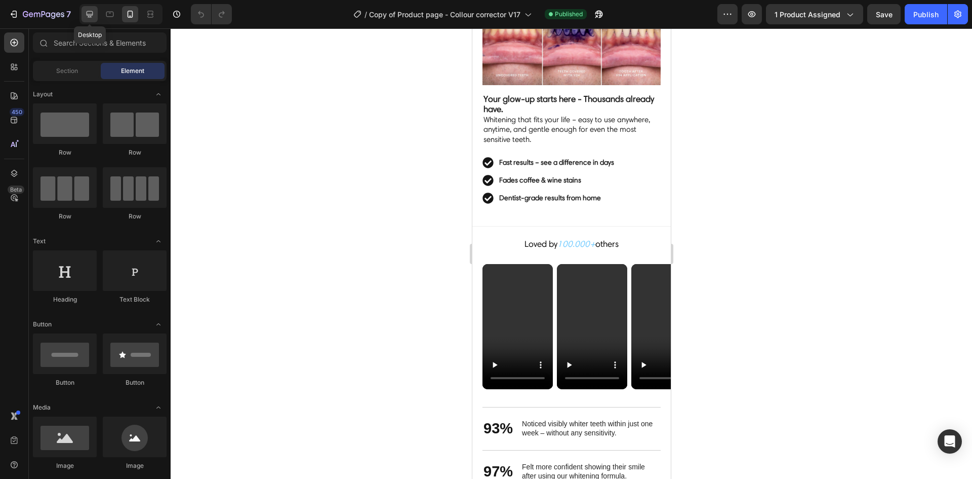
click at [92, 19] on icon at bounding box center [90, 14] width 10 height 10
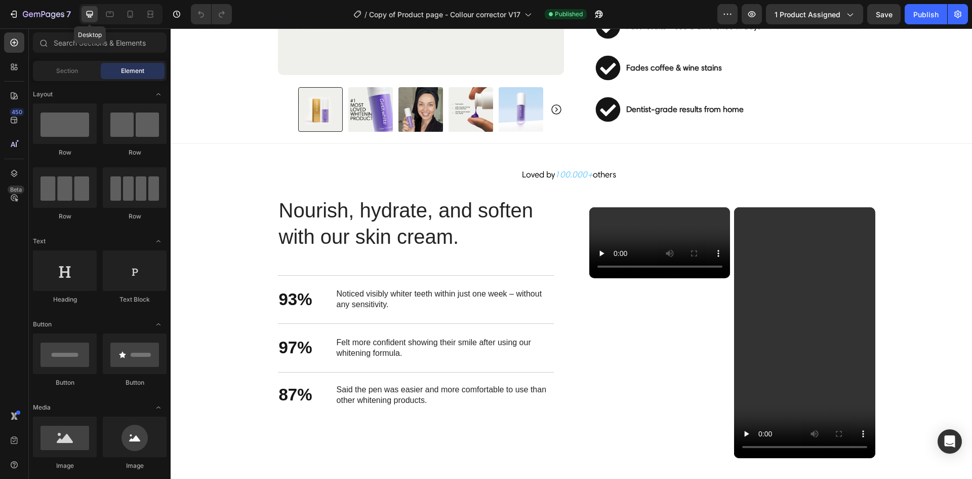
scroll to position [677, 0]
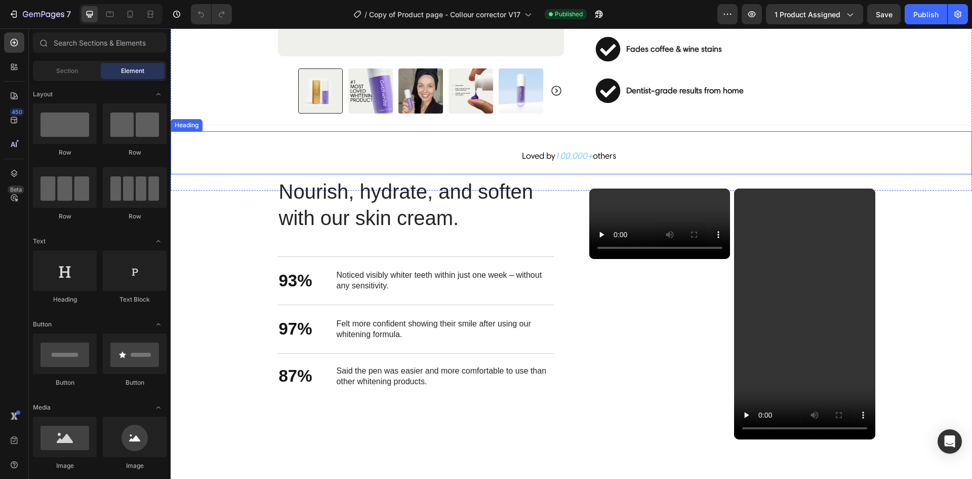
click at [591, 149] on h2 "Loved by 100.000+ others" at bounding box center [571, 152] width 101 height 43
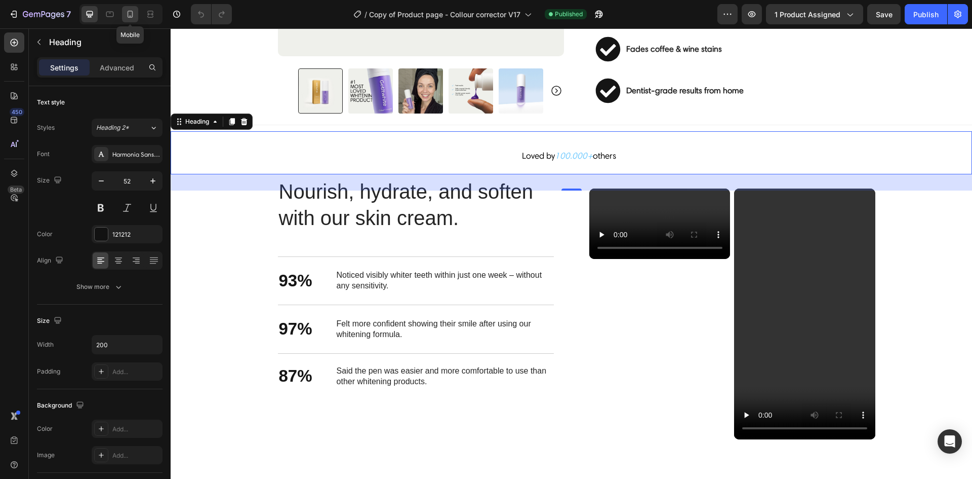
click at [133, 12] on icon at bounding box center [131, 14] width 6 height 7
type input "41"
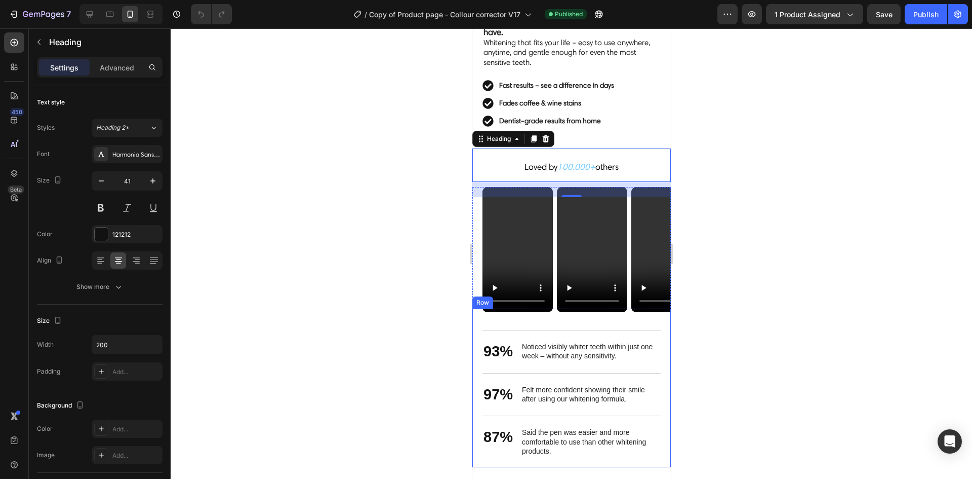
scroll to position [725, 0]
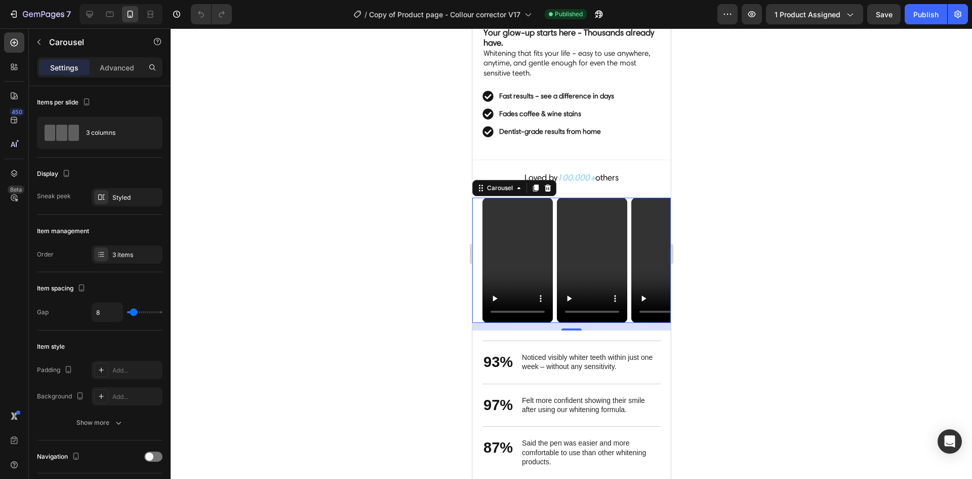
click at [476, 220] on div "Video Video Video Carousel 0" at bounding box center [571, 260] width 199 height 125
click at [111, 63] on p "Advanced" at bounding box center [117, 67] width 34 height 11
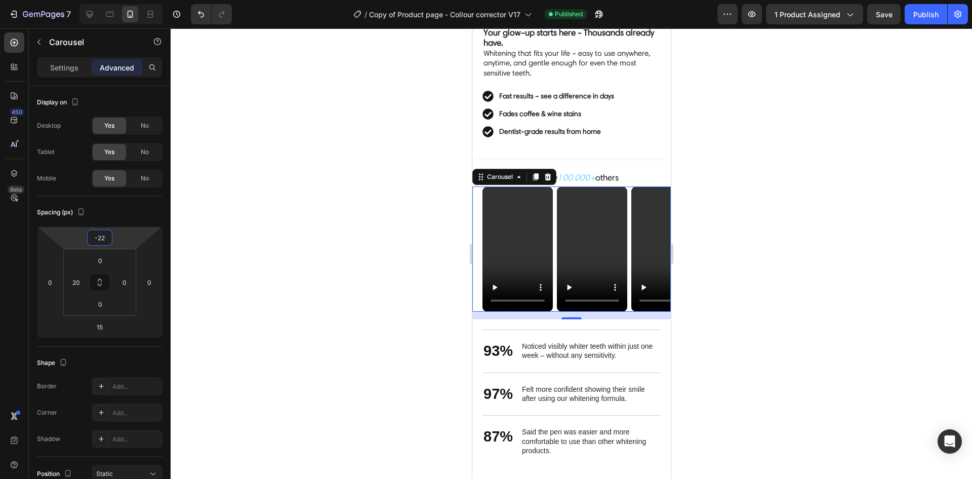
type input "-18"
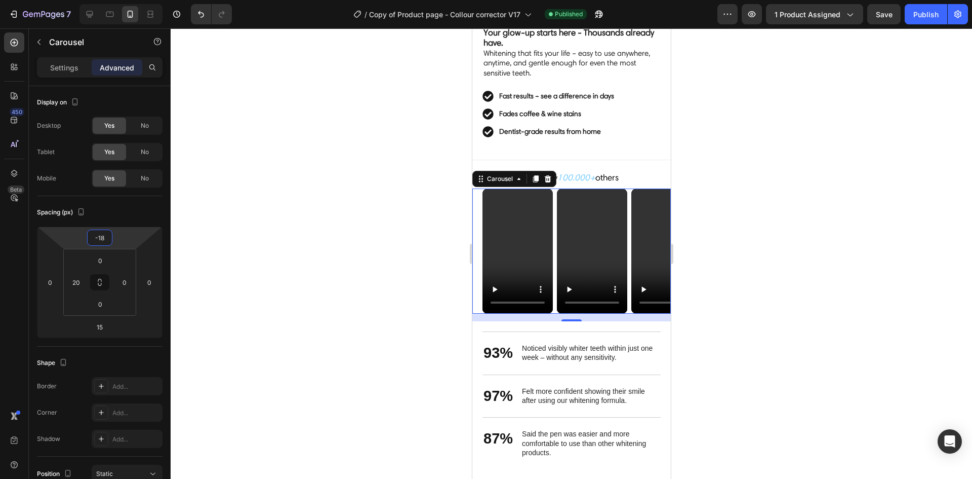
click at [119, 0] on html "7 Version history / Copy of Product page - Collour corrector V17 Published Prev…" at bounding box center [486, 0] width 972 height 0
click at [808, 269] on div at bounding box center [572, 253] width 802 height 450
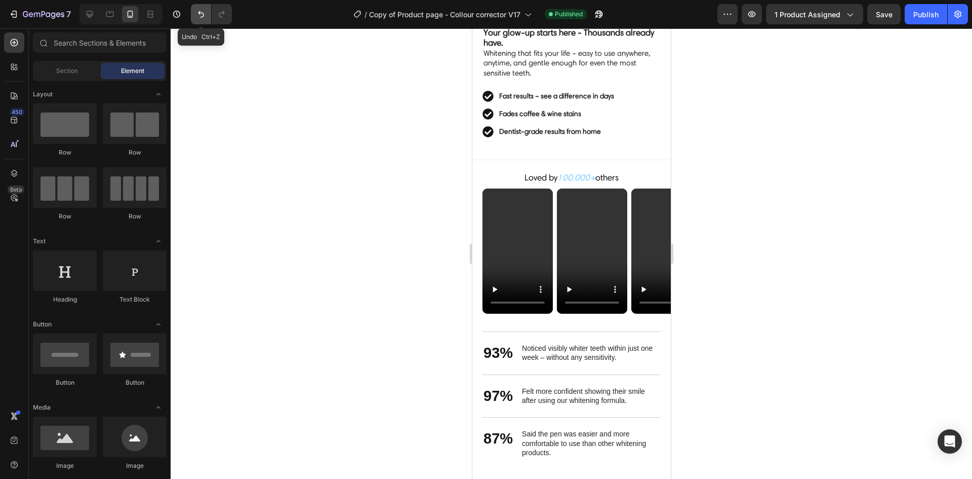
click at [201, 13] on icon "Undo/Redo" at bounding box center [201, 14] width 6 height 7
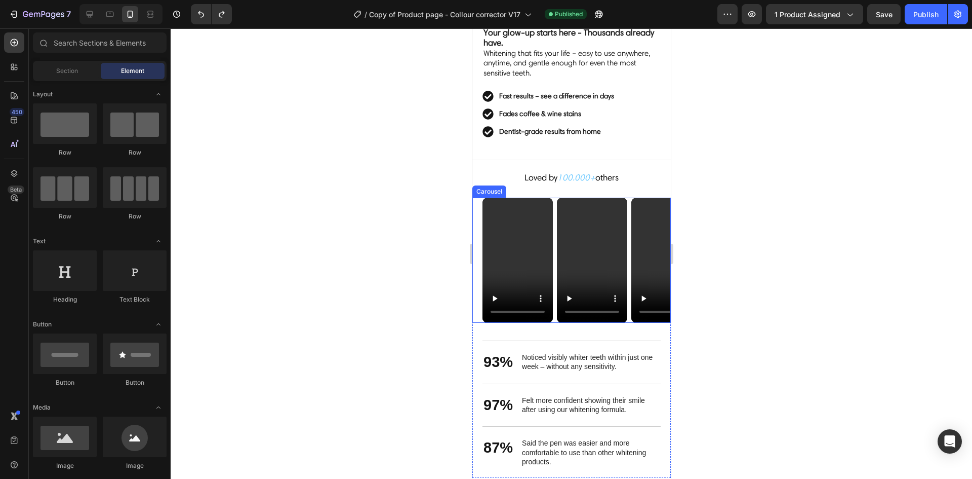
click at [479, 228] on div "Video Video Video Carousel" at bounding box center [571, 260] width 199 height 125
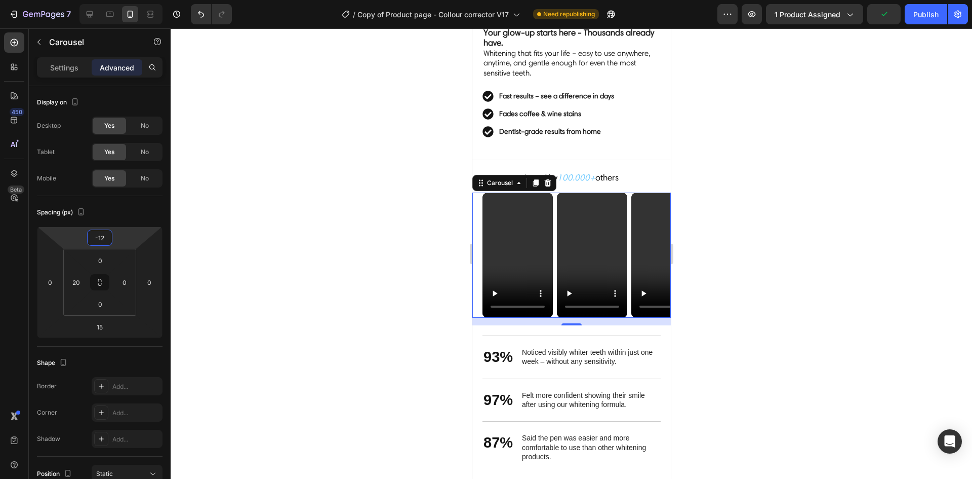
type input "-14"
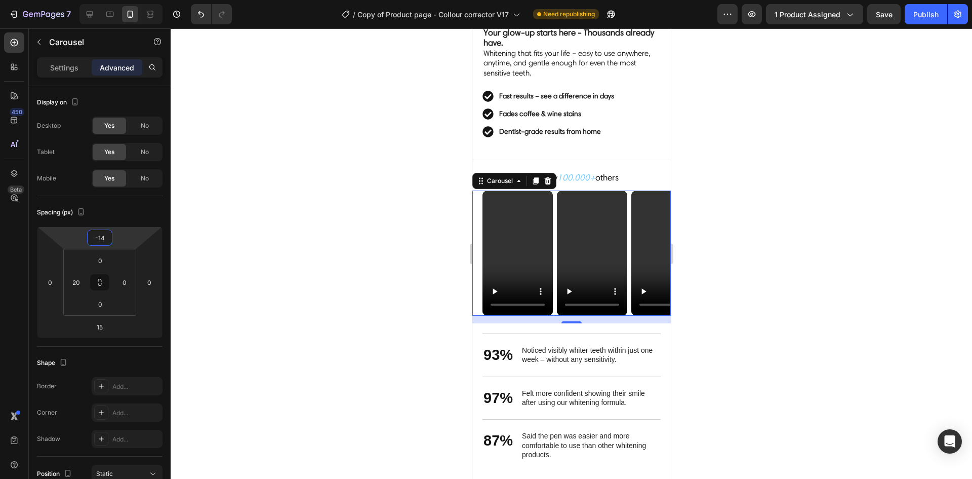
click at [126, 0] on html "7 Version history / Copy of Product page - Collour corrector V17 Need republish…" at bounding box center [486, 0] width 972 height 0
click at [915, 11] on div "Publish" at bounding box center [926, 14] width 25 height 11
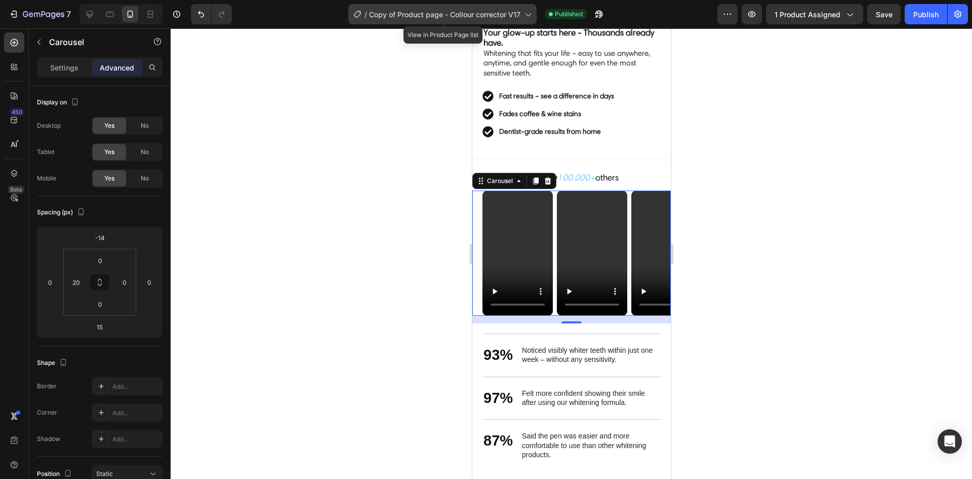
click at [431, 12] on span "Copy of Product page - Collour corrector V17" at bounding box center [444, 14] width 151 height 11
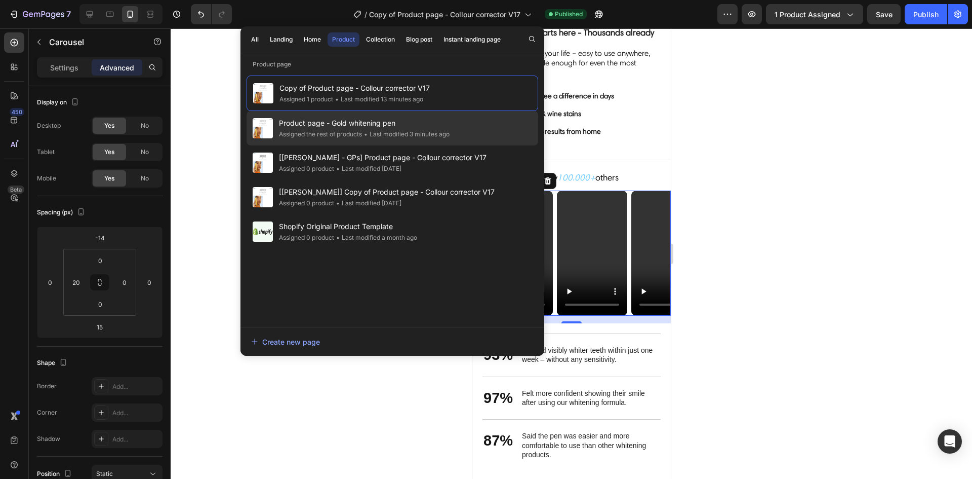
click at [371, 129] on span "Product page - Gold whitening pen" at bounding box center [364, 123] width 171 height 12
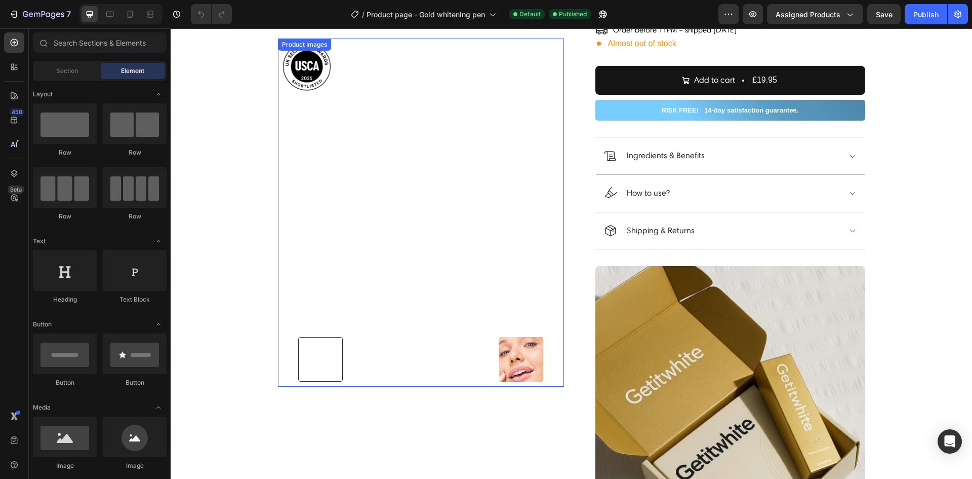
scroll to position [152, 0]
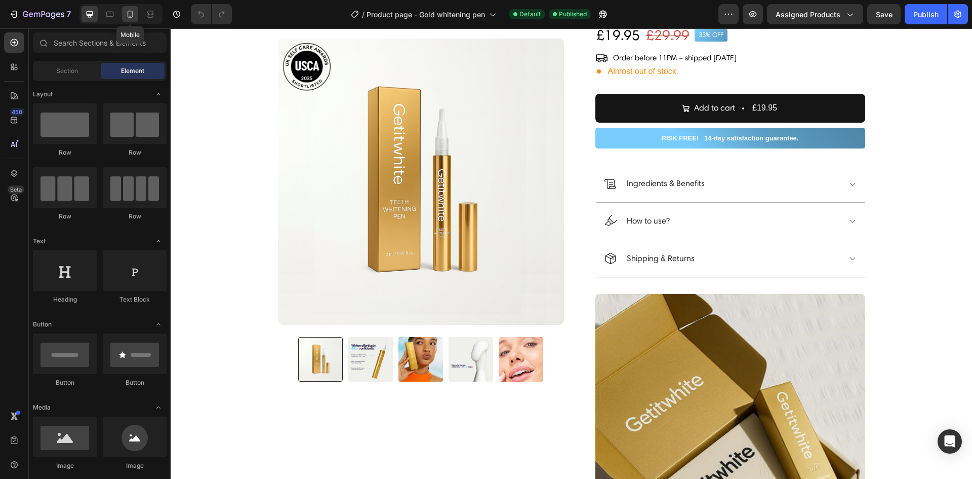
click at [135, 17] on icon at bounding box center [130, 14] width 10 height 10
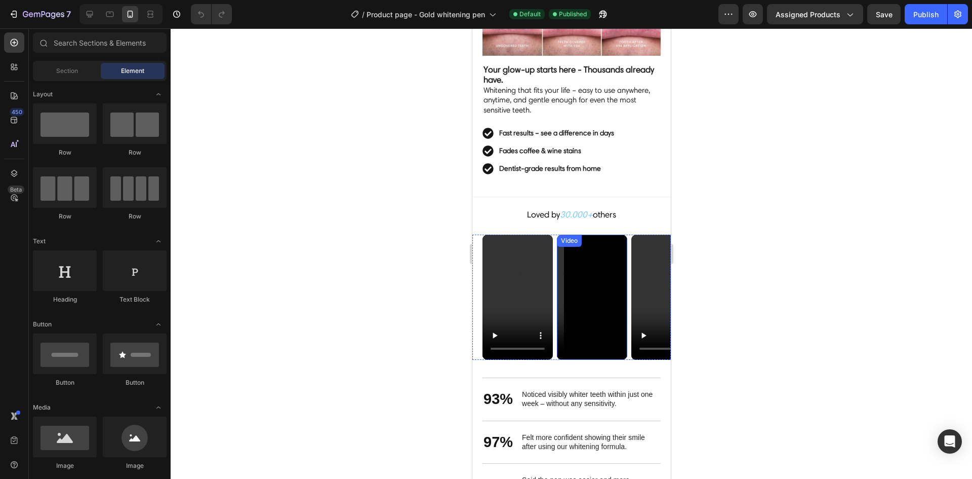
scroll to position [709, 0]
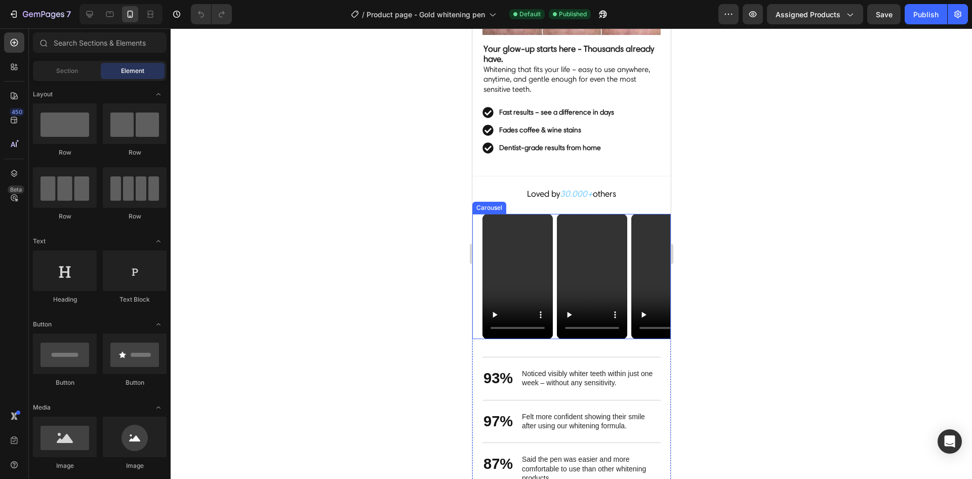
click at [477, 214] on div "Video Video Video Carousel" at bounding box center [571, 276] width 199 height 125
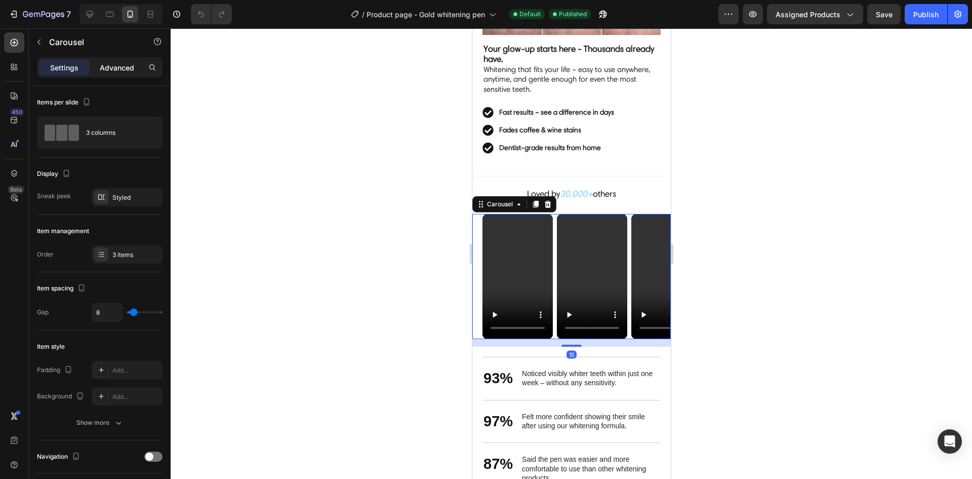
click at [114, 67] on p "Advanced" at bounding box center [117, 67] width 34 height 11
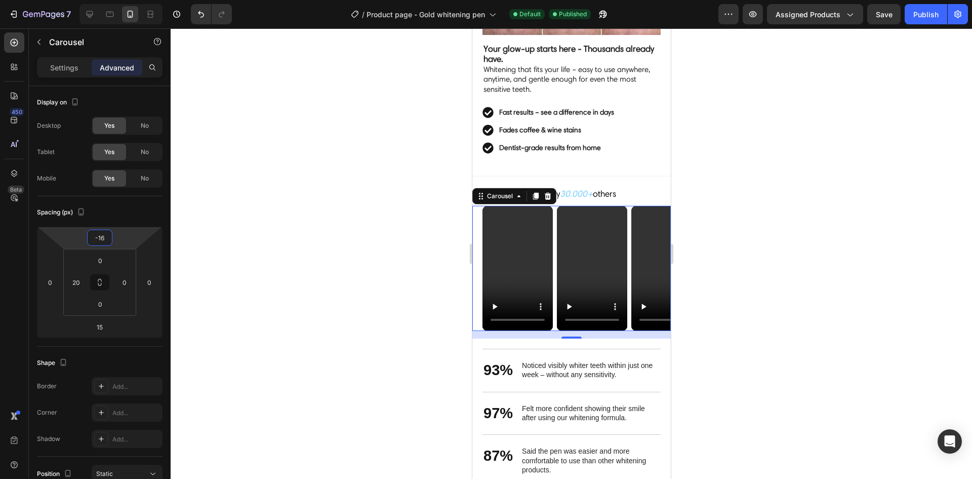
type input "-14"
click at [119, 0] on html "7 Version history / Product page - Gold whitening pen Default Published Preview…" at bounding box center [486, 0] width 972 height 0
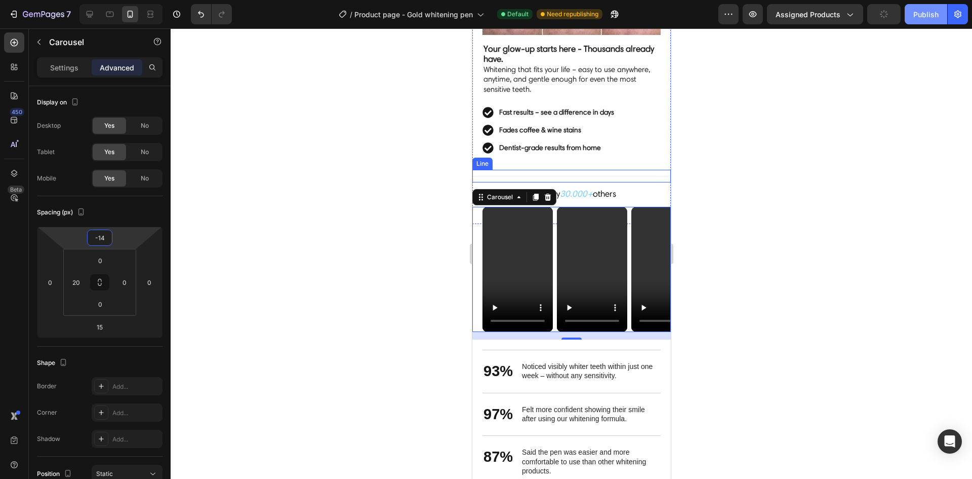
click at [925, 15] on div "Publish" at bounding box center [926, 14] width 25 height 11
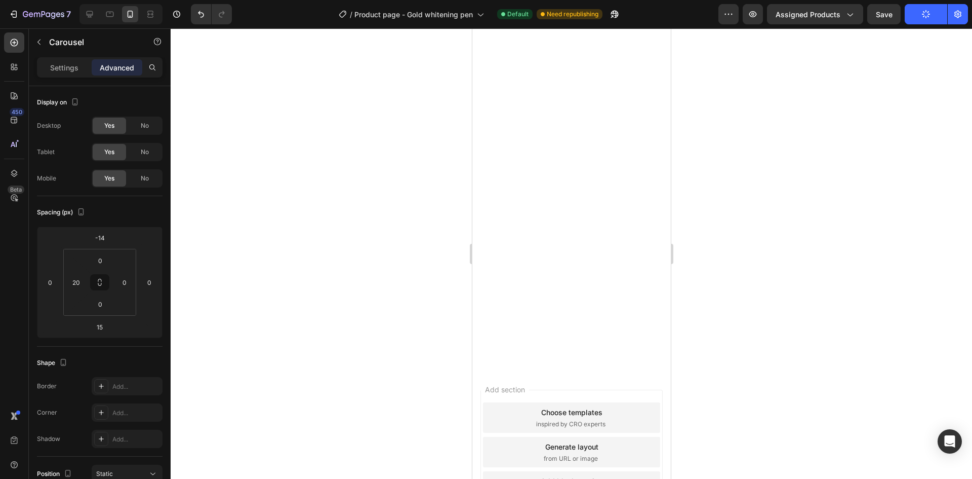
scroll to position [1469, 0]
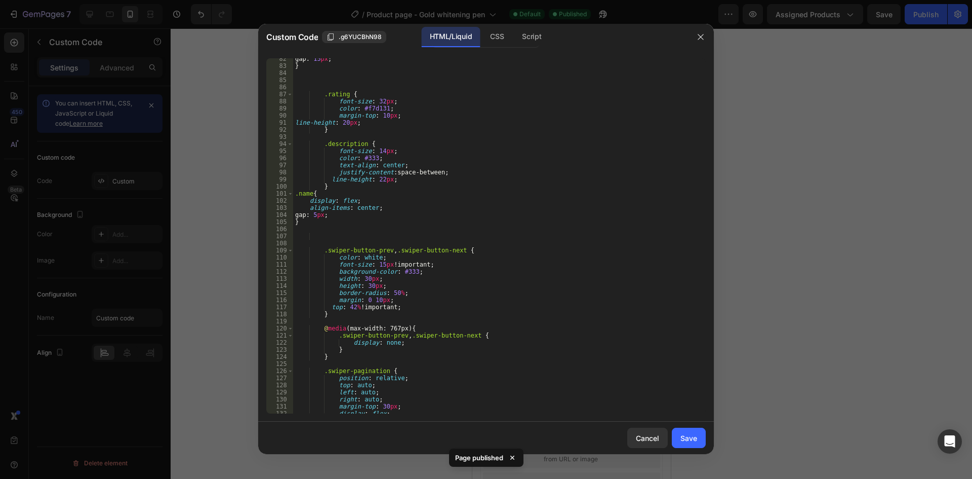
scroll to position [577, 0]
click at [644, 437] on div "Cancel" at bounding box center [647, 438] width 23 height 11
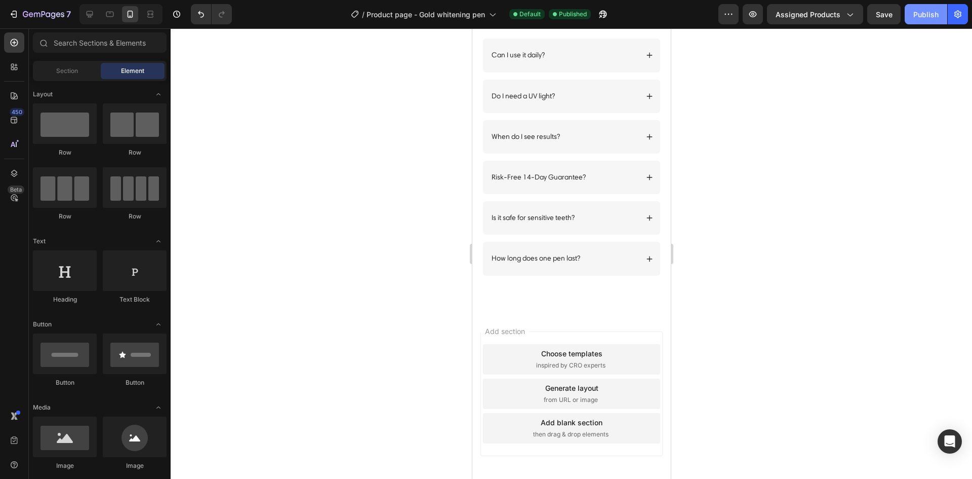
click at [916, 17] on div "Publish" at bounding box center [926, 14] width 25 height 11
click at [15, 95] on icon at bounding box center [14, 96] width 10 height 10
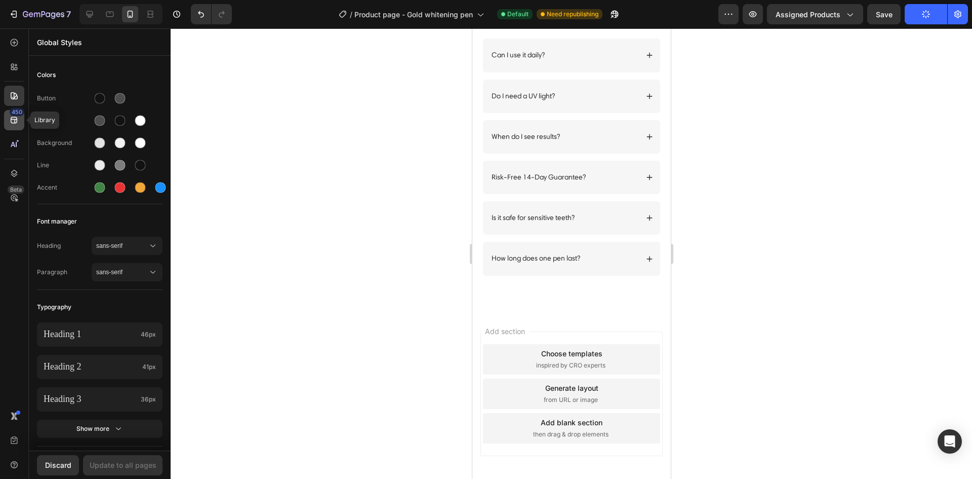
click at [20, 123] on div "450" at bounding box center [14, 120] width 20 height 20
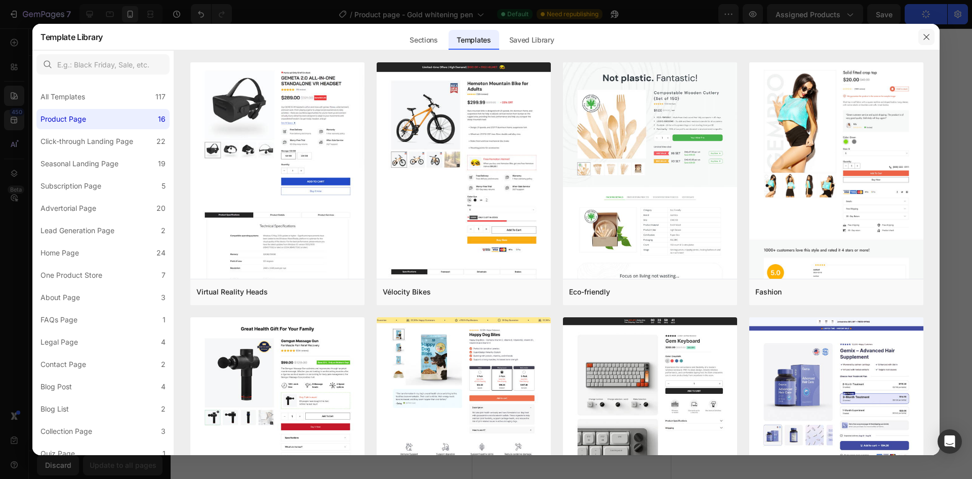
click at [925, 36] on icon "button" at bounding box center [927, 37] width 8 height 8
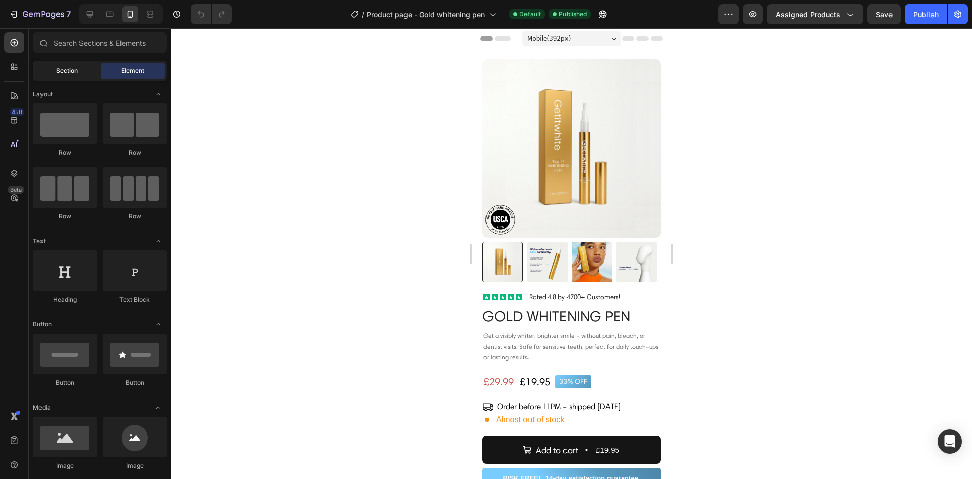
click at [78, 69] on div "Section" at bounding box center [67, 71] width 64 height 16
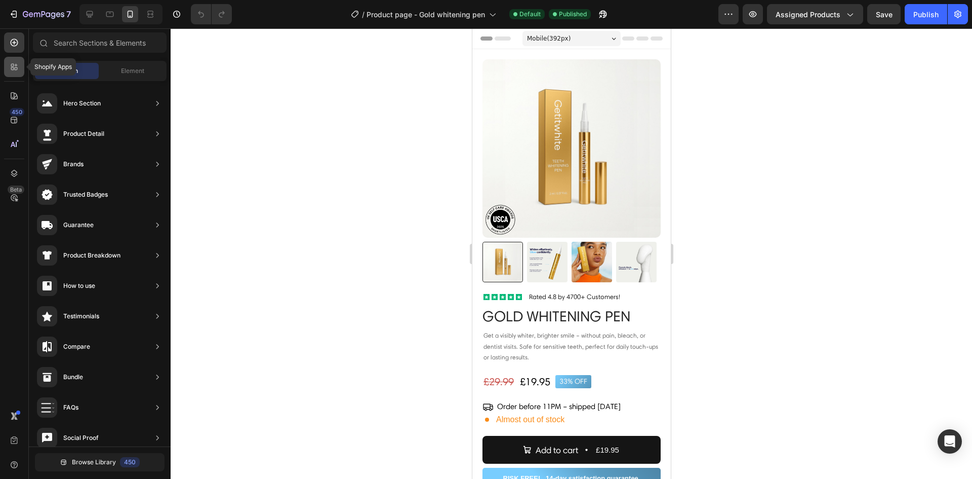
click at [16, 65] on icon at bounding box center [16, 65] width 3 height 3
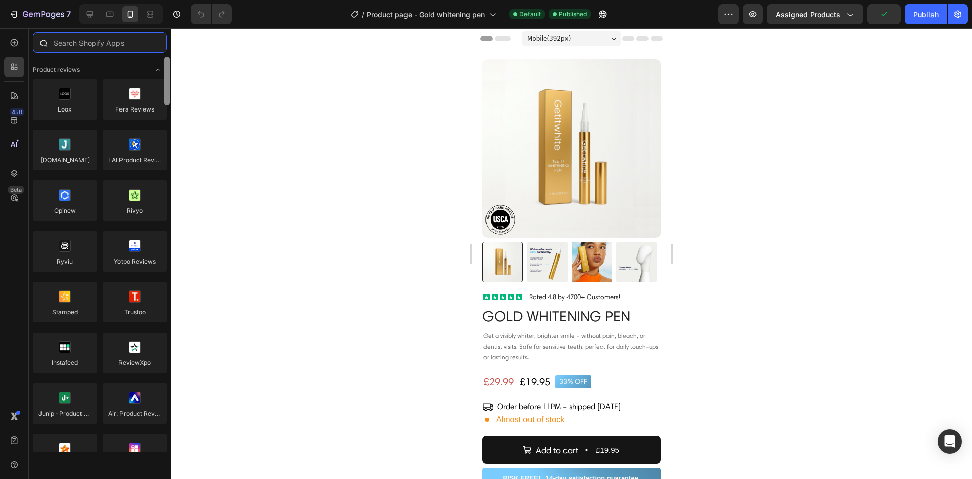
drag, startPoint x: 167, startPoint y: 258, endPoint x: 160, endPoint y: 35, distance: 223.5
click at [160, 35] on div "Sections(18) Elements(84) Hero Section Product Detail Brands Trusted Badges Gua…" at bounding box center [100, 241] width 142 height 419
click at [123, 45] on input "text" at bounding box center [100, 42] width 134 height 20
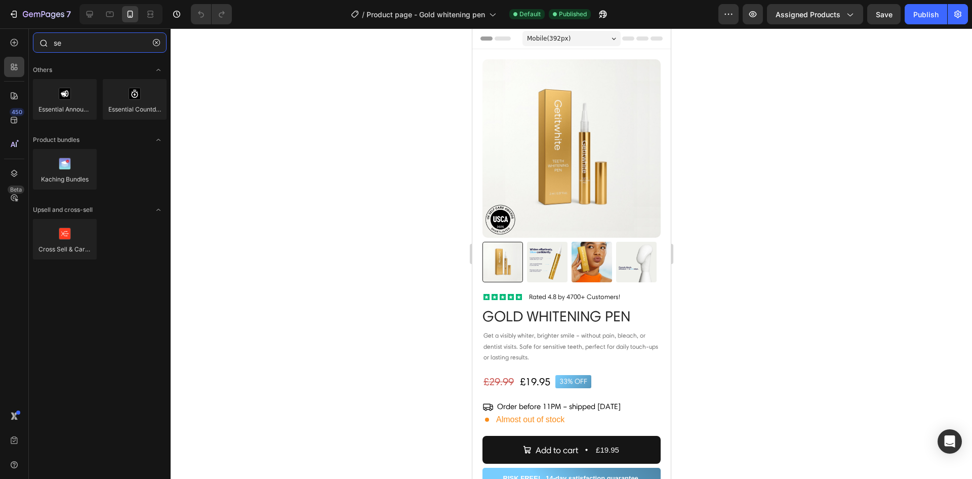
type input "s"
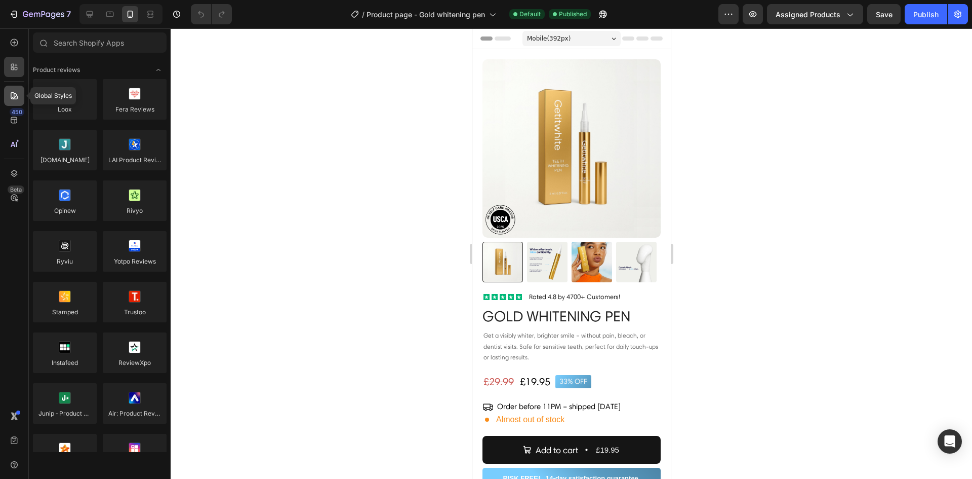
click at [13, 95] on icon at bounding box center [14, 96] width 10 height 10
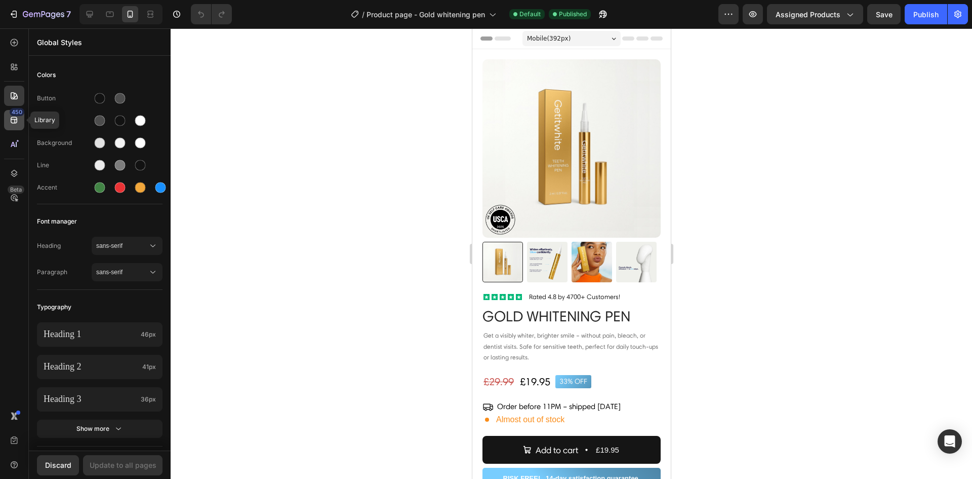
click at [15, 121] on icon at bounding box center [14, 120] width 7 height 7
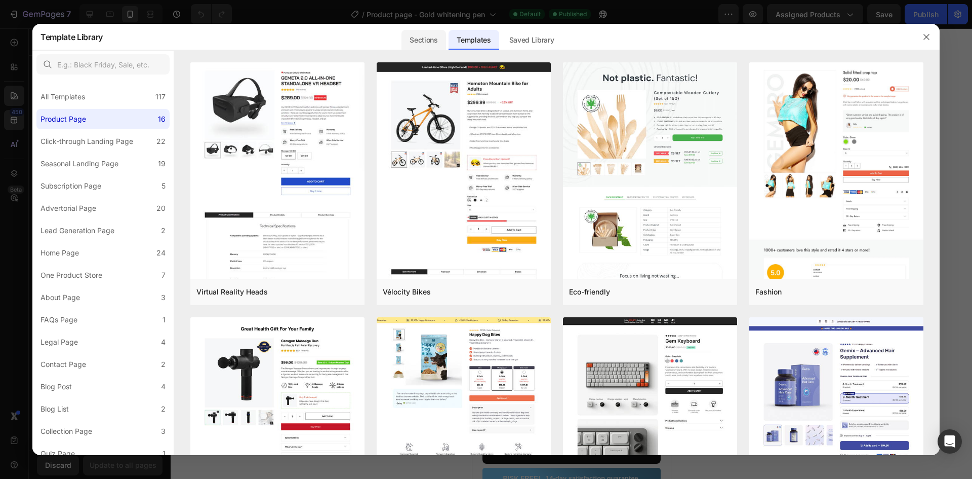
click at [433, 40] on div "Sections" at bounding box center [424, 40] width 44 height 20
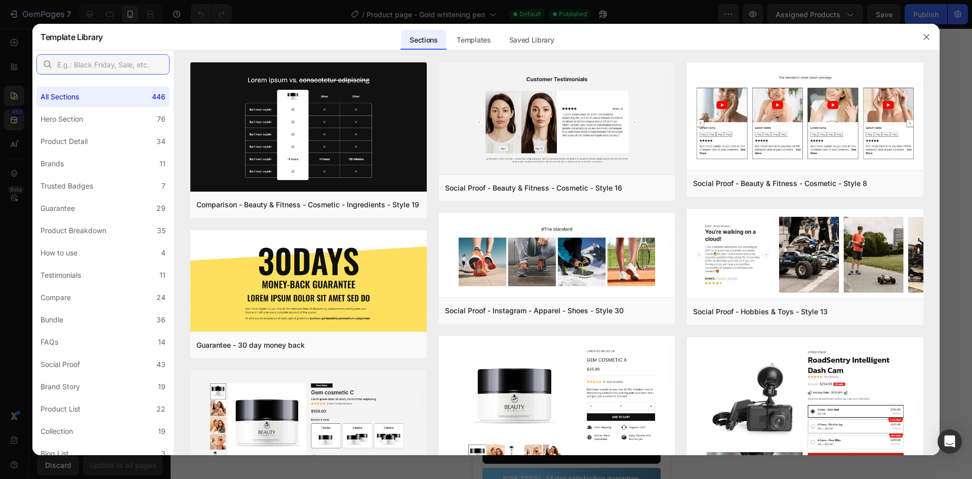
click at [107, 63] on input "text" at bounding box center [102, 64] width 133 height 20
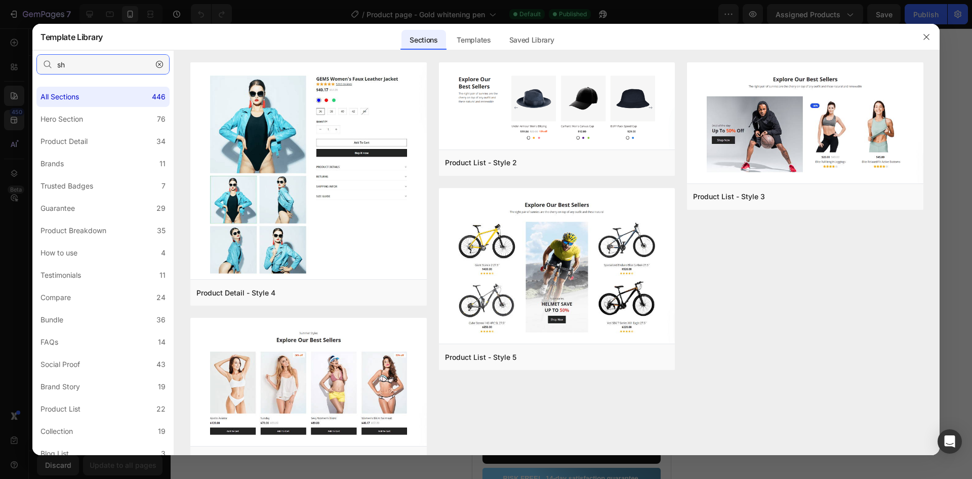
type input "s"
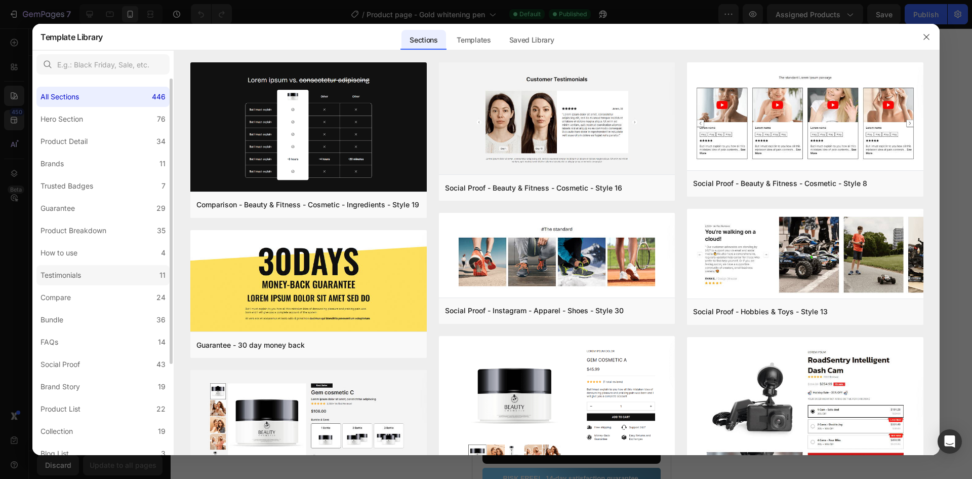
click at [109, 272] on label "Testimonials 11" at bounding box center [102, 275] width 133 height 20
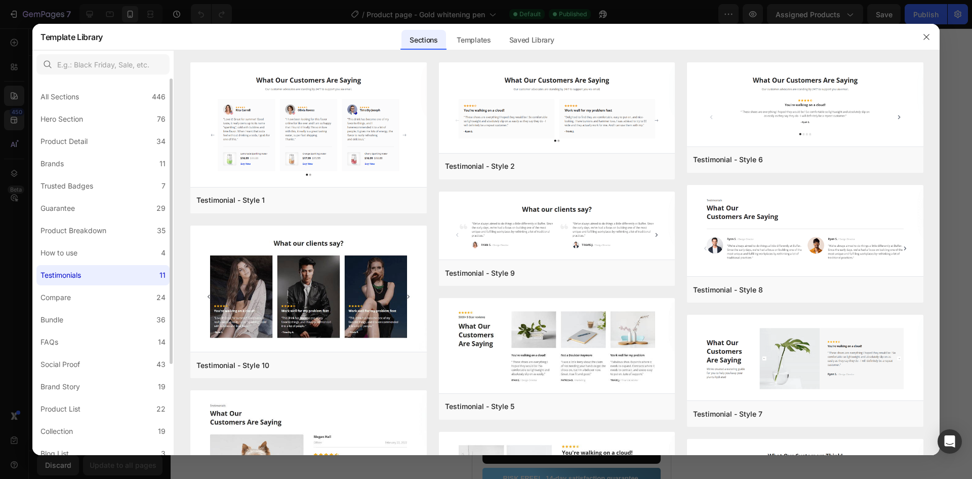
click at [131, 269] on label "Testimonials 11" at bounding box center [102, 275] width 133 height 20
click at [111, 93] on div "All Sections 446" at bounding box center [102, 97] width 133 height 20
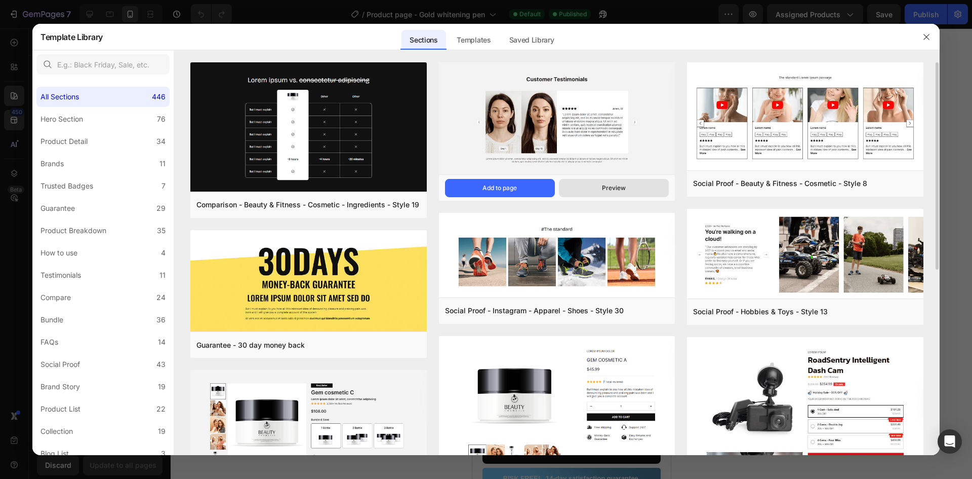
click at [622, 189] on div "Preview" at bounding box center [614, 187] width 24 height 9
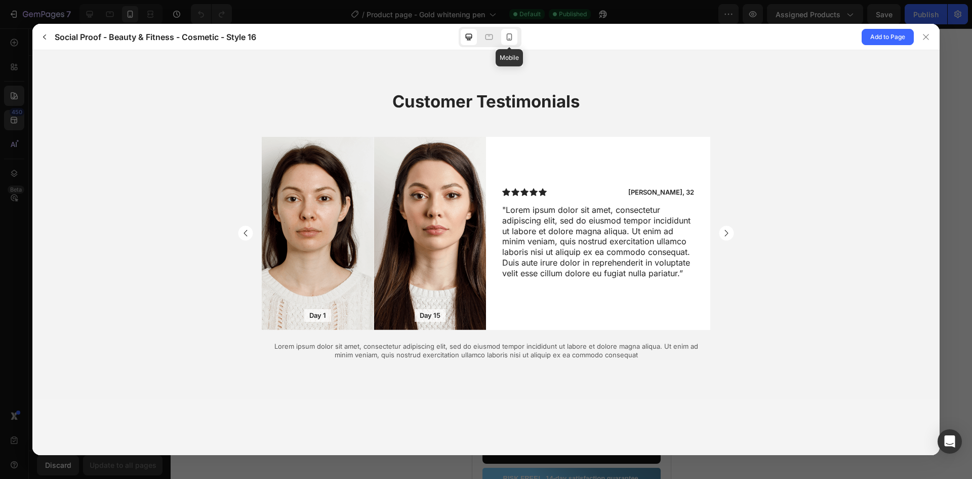
click at [511, 36] on icon at bounding box center [509, 37] width 10 height 10
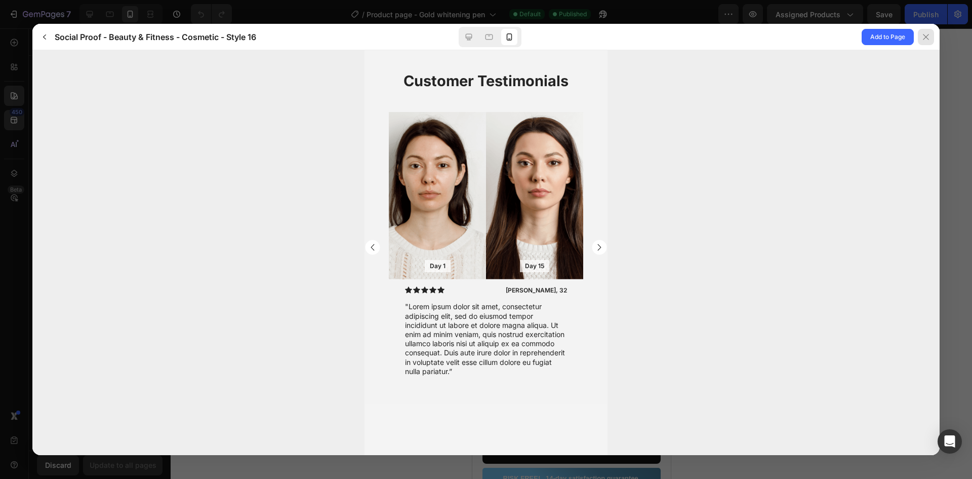
click at [926, 34] on icon at bounding box center [926, 37] width 8 height 8
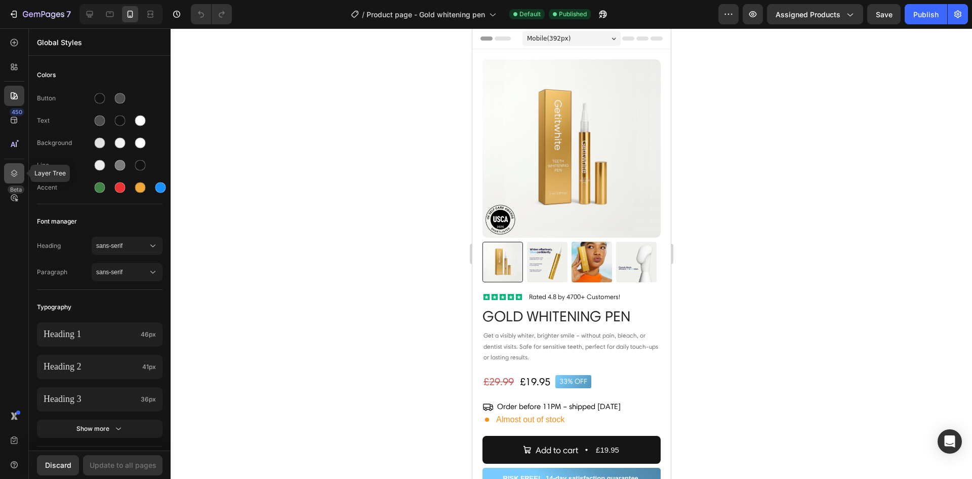
click at [18, 173] on icon at bounding box center [14, 173] width 10 height 10
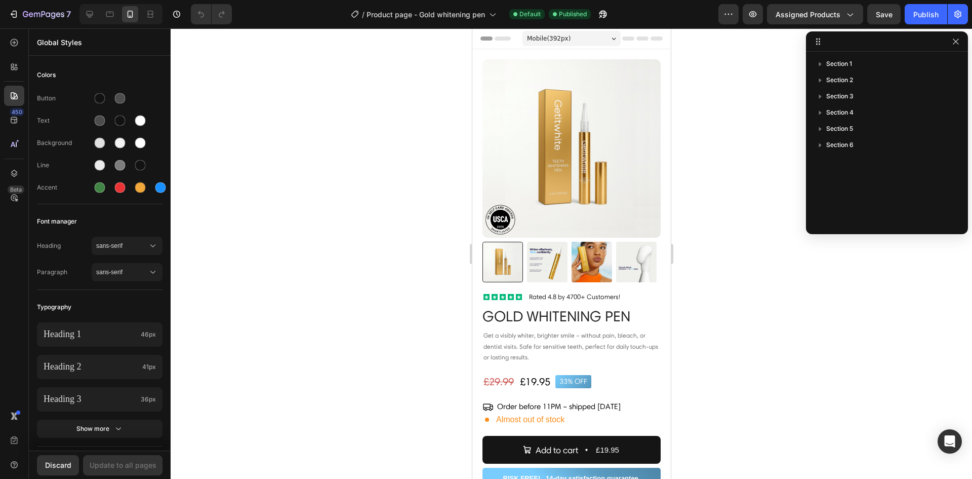
click at [305, 139] on div at bounding box center [572, 253] width 802 height 450
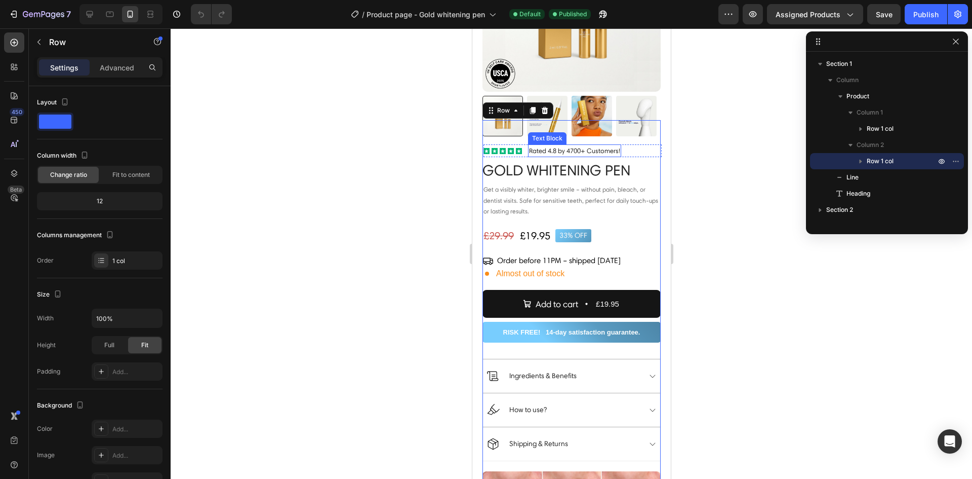
scroll to position [152, 0]
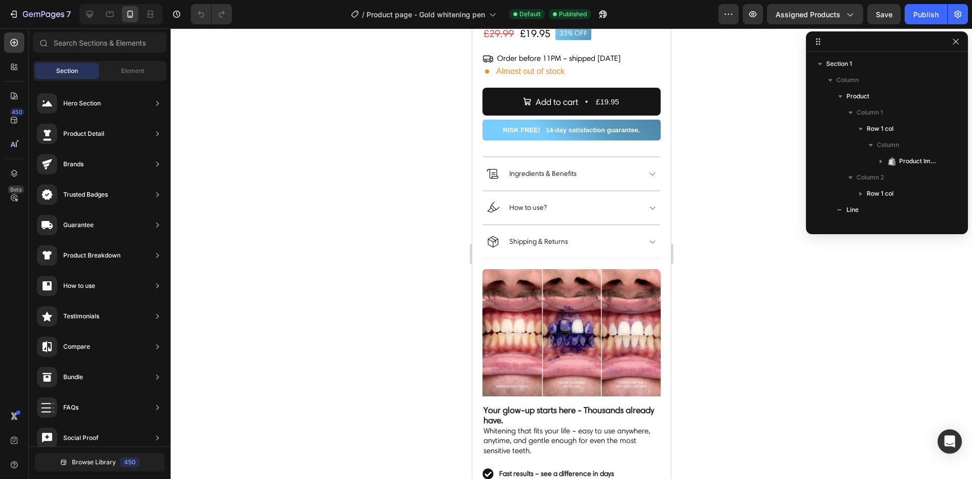
scroll to position [534, 0]
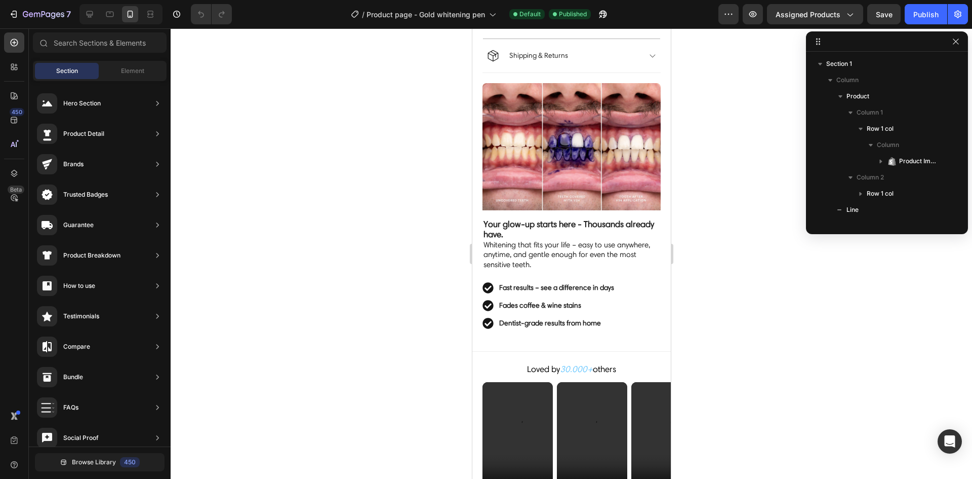
click at [739, 251] on div at bounding box center [572, 253] width 802 height 450
click at [132, 64] on div "Element" at bounding box center [133, 71] width 64 height 16
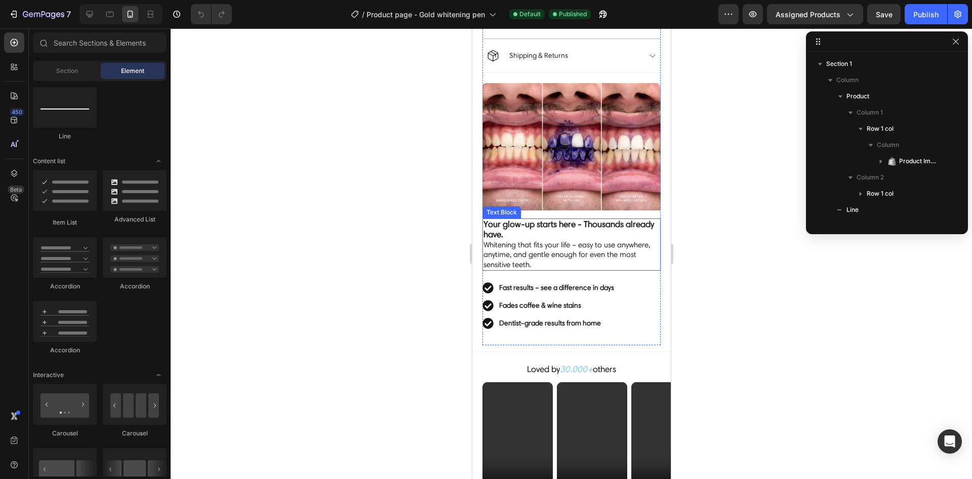
scroll to position [0, 0]
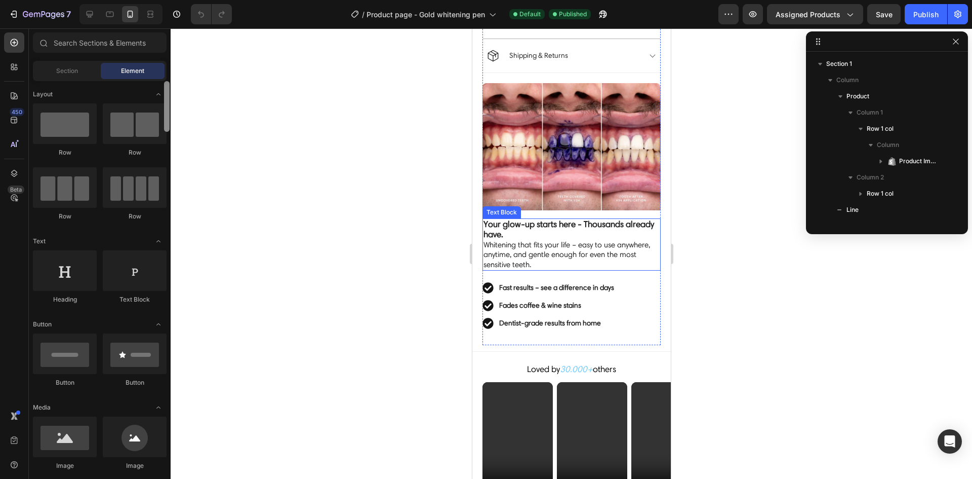
drag, startPoint x: 168, startPoint y: 440, endPoint x: 185, endPoint y: 33, distance: 407.1
click at [185, 0] on div "7 Version history / Product page - Gold whitening pen Default Published Preview…" at bounding box center [486, 0] width 972 height 0
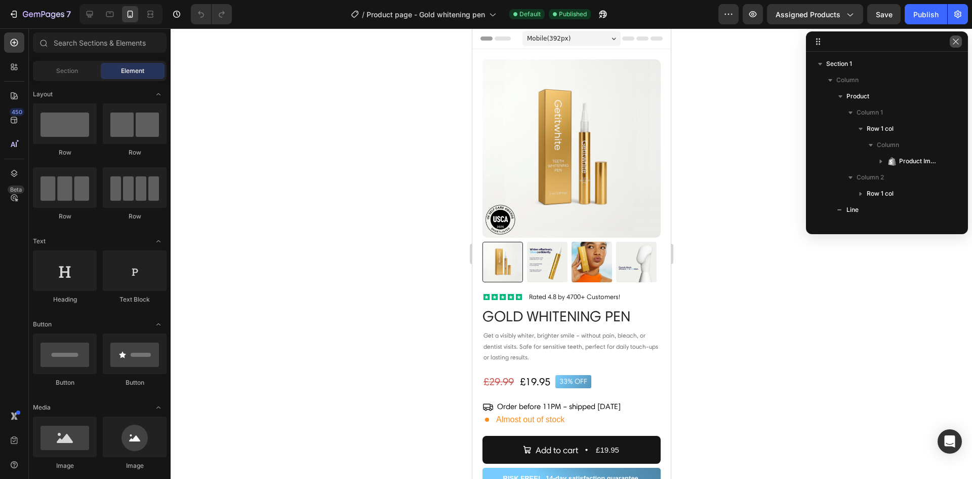
click at [953, 45] on icon "button" at bounding box center [956, 41] width 8 height 8
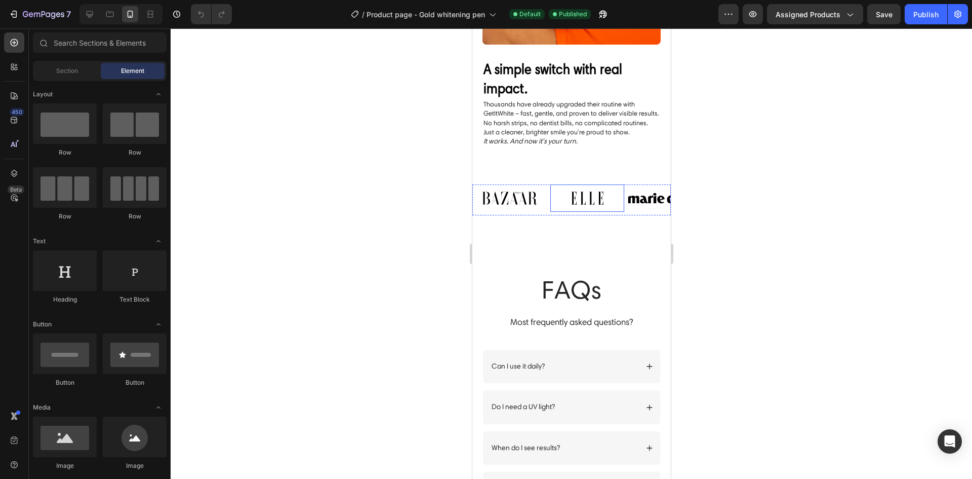
scroll to position [1469, 0]
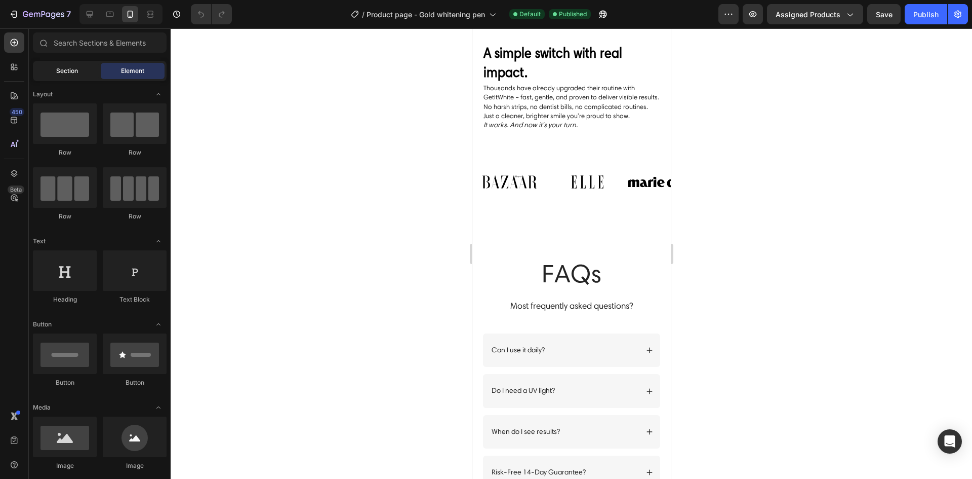
click at [74, 69] on span "Section" at bounding box center [67, 70] width 22 height 9
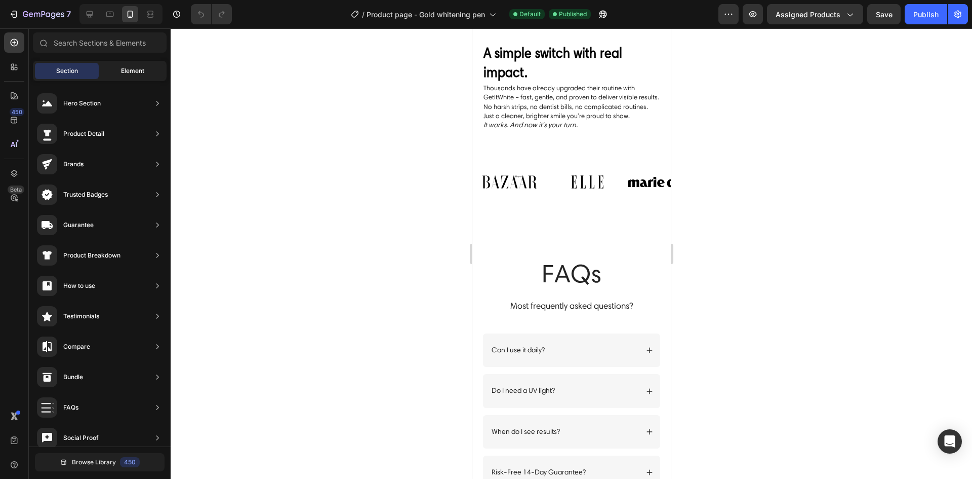
click at [132, 75] on span "Element" at bounding box center [132, 70] width 23 height 9
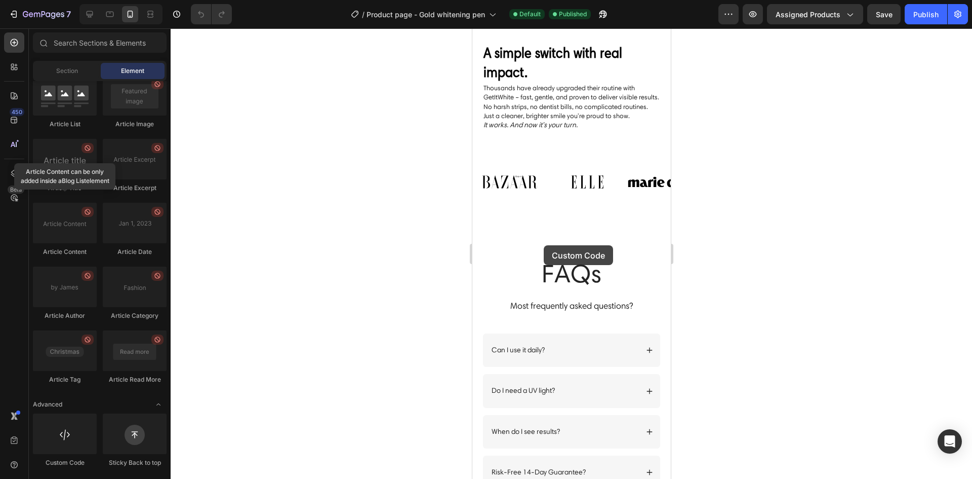
scroll to position [1614, 0]
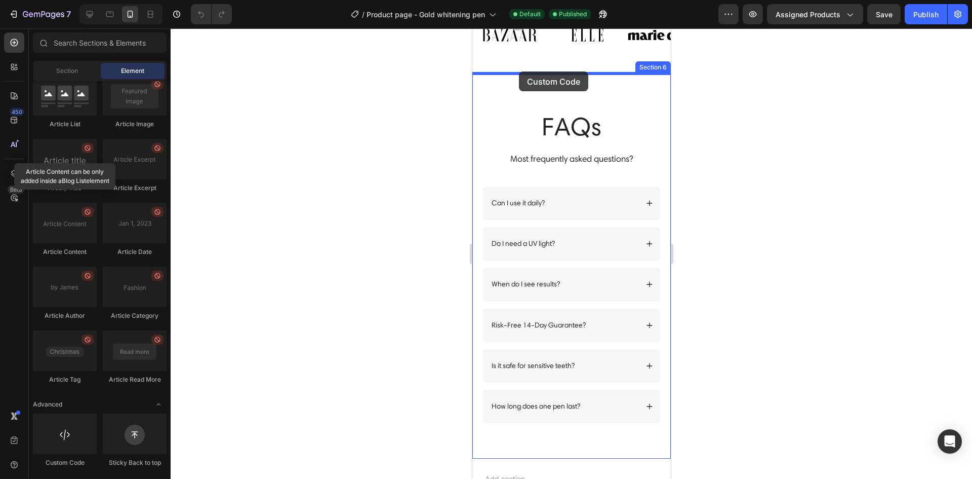
drag, startPoint x: 536, startPoint y: 463, endPoint x: 521, endPoint y: 75, distance: 388.2
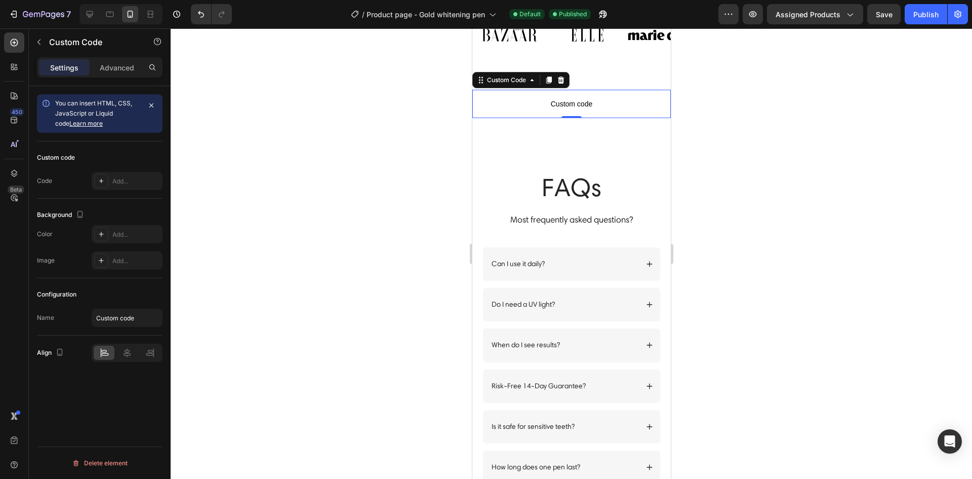
click at [520, 100] on span "Custom code" at bounding box center [571, 104] width 199 height 12
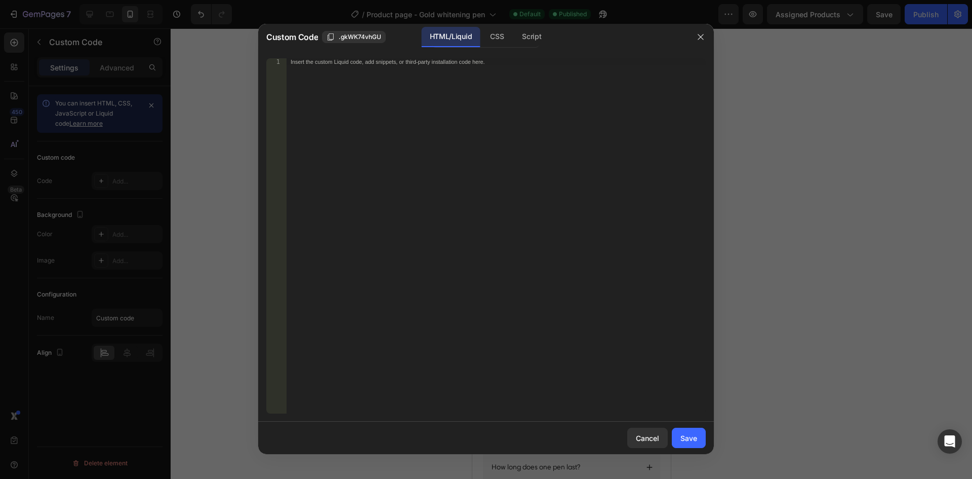
click at [374, 83] on div "Insert the custom Liquid code, add snippets, or third-party installation code h…" at bounding box center [496, 242] width 419 height 369
paste textarea "</html>"
type textarea "</html>"
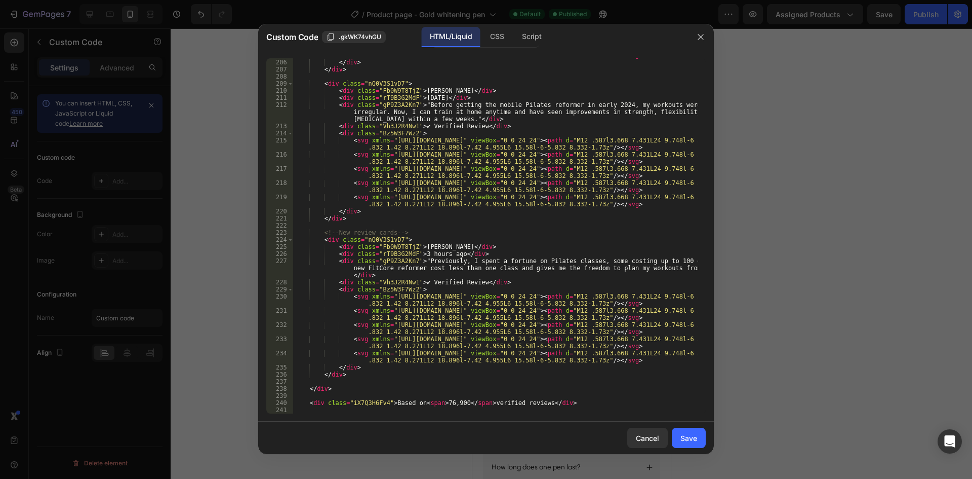
scroll to position [1545, 0]
click at [701, 437] on button "Save" at bounding box center [689, 437] width 34 height 20
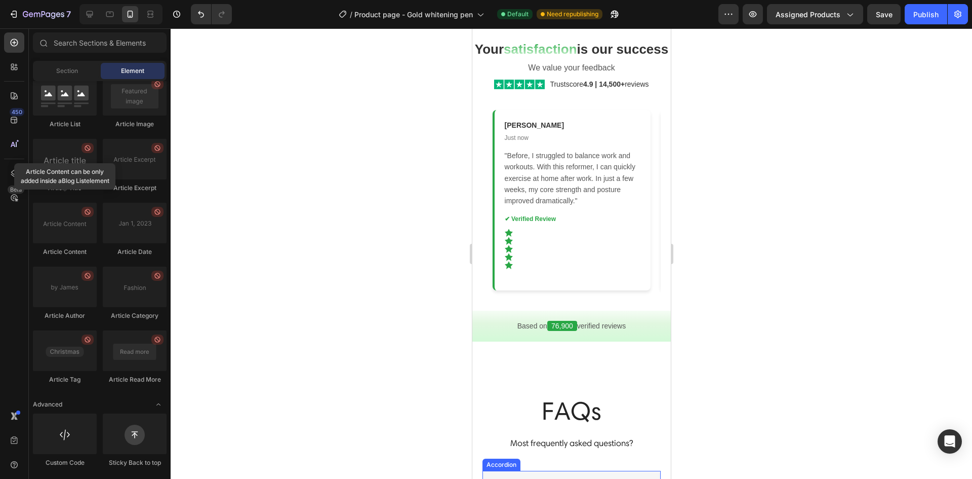
scroll to position [1675, 0]
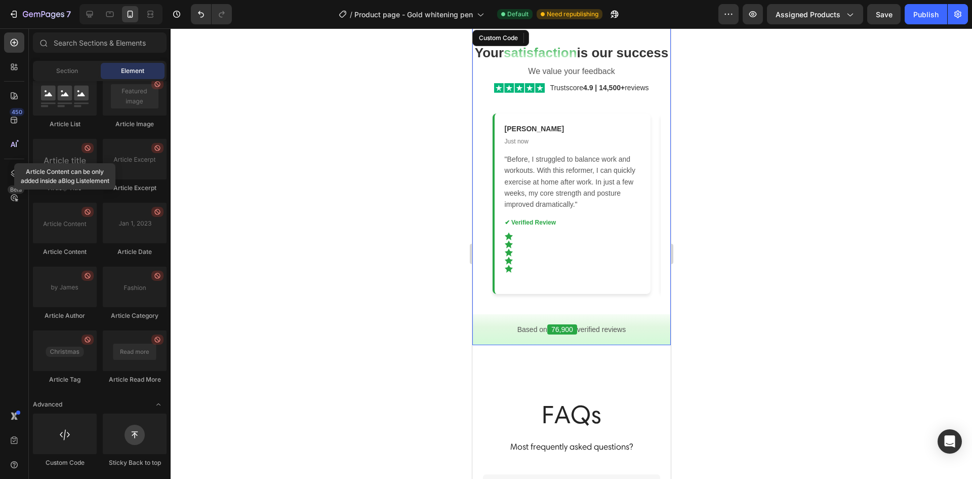
click at [583, 342] on div "Based on 76,900 verified reviews" at bounding box center [571, 329] width 199 height 31
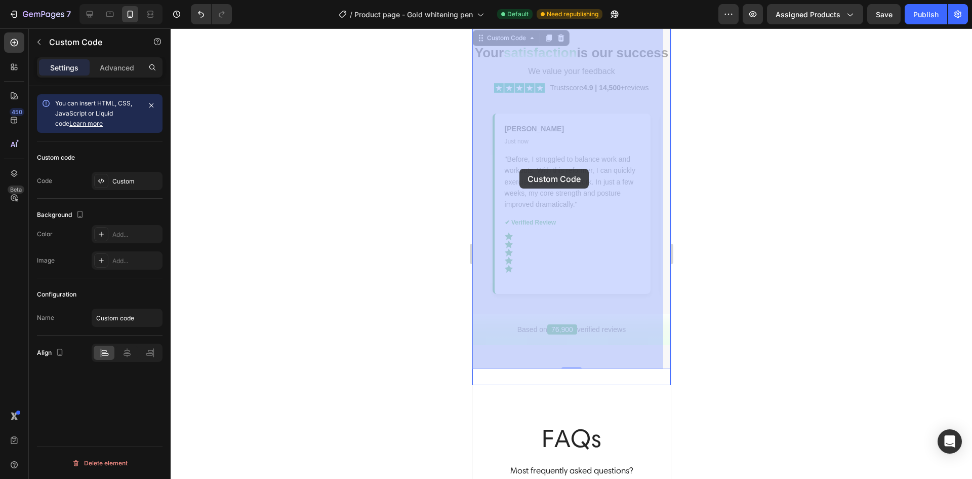
drag, startPoint x: 591, startPoint y: 161, endPoint x: 516, endPoint y: 169, distance: 75.3
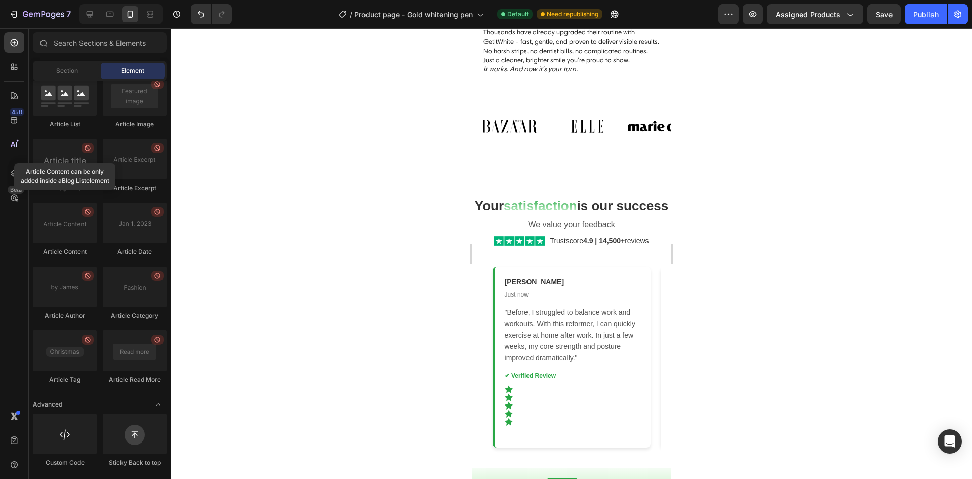
scroll to position [1549, 0]
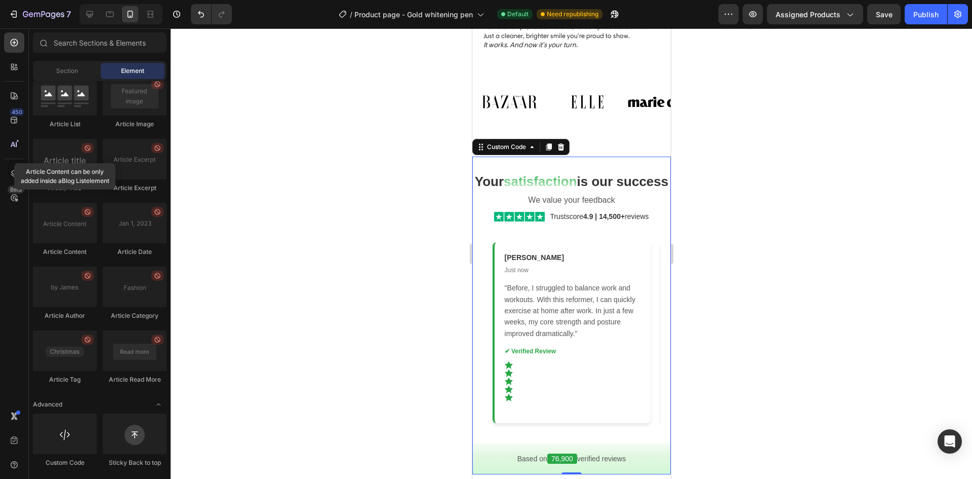
click at [618, 166] on div "Your satisfaction is our success We value your feedback Trustscore 4.9 | 14,500…" at bounding box center [571, 314] width 199 height 317
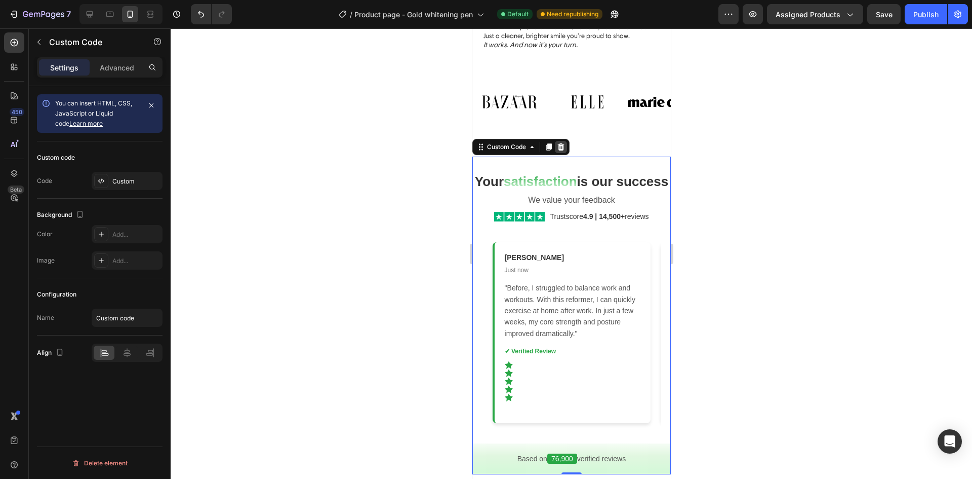
click at [559, 145] on icon at bounding box center [561, 146] width 7 height 7
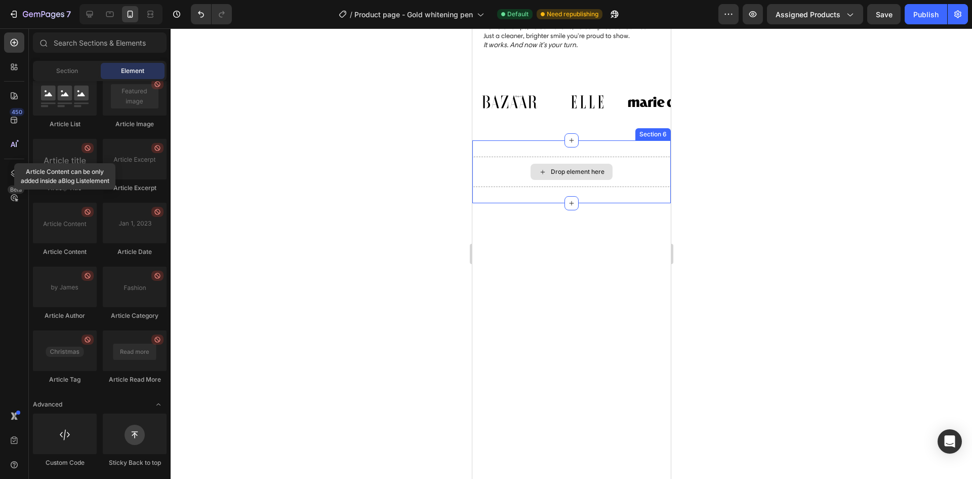
click at [640, 177] on div "Drop element here" at bounding box center [571, 171] width 199 height 30
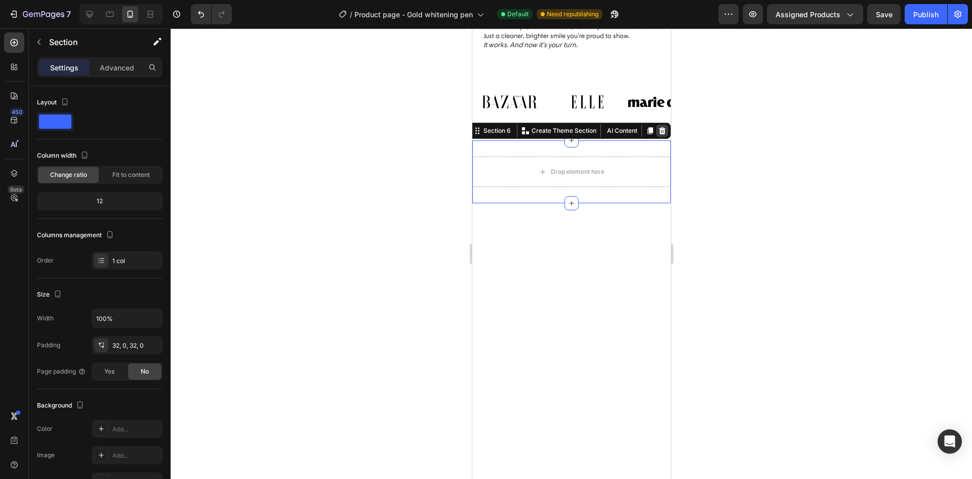
click at [659, 129] on icon at bounding box center [662, 130] width 7 height 7
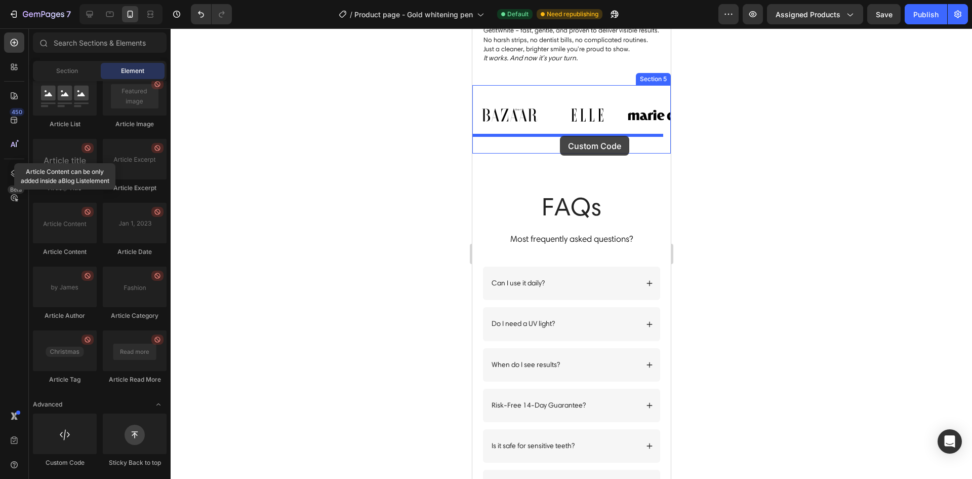
scroll to position [1532, 0]
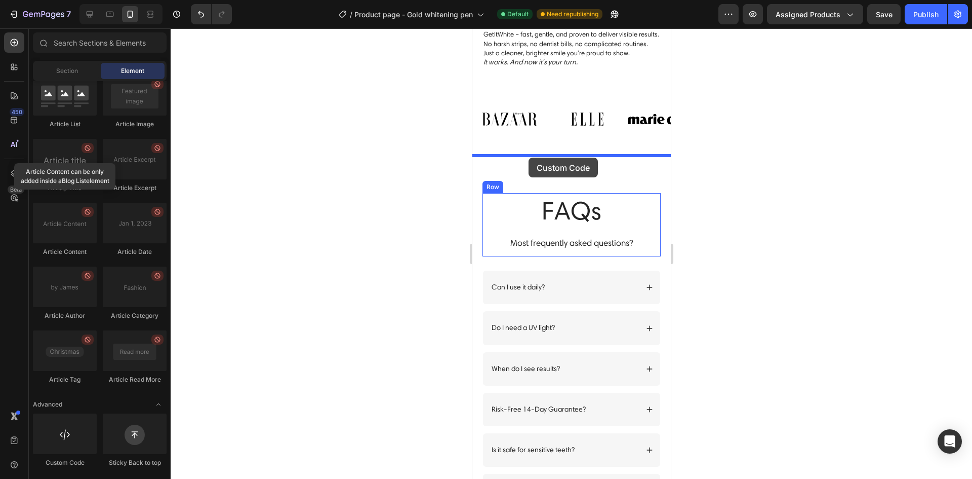
drag, startPoint x: 559, startPoint y: 451, endPoint x: 528, endPoint y: 158, distance: 294.8
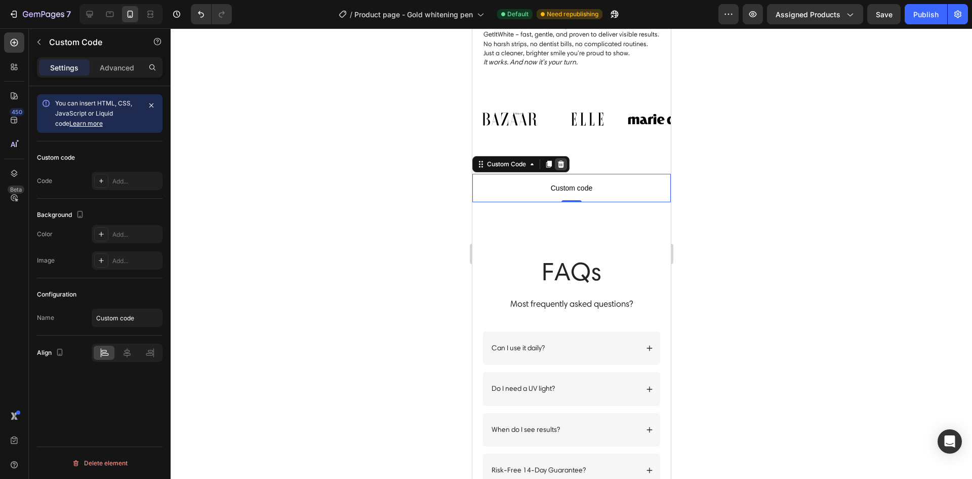
click at [564, 164] on icon at bounding box center [561, 164] width 8 height 8
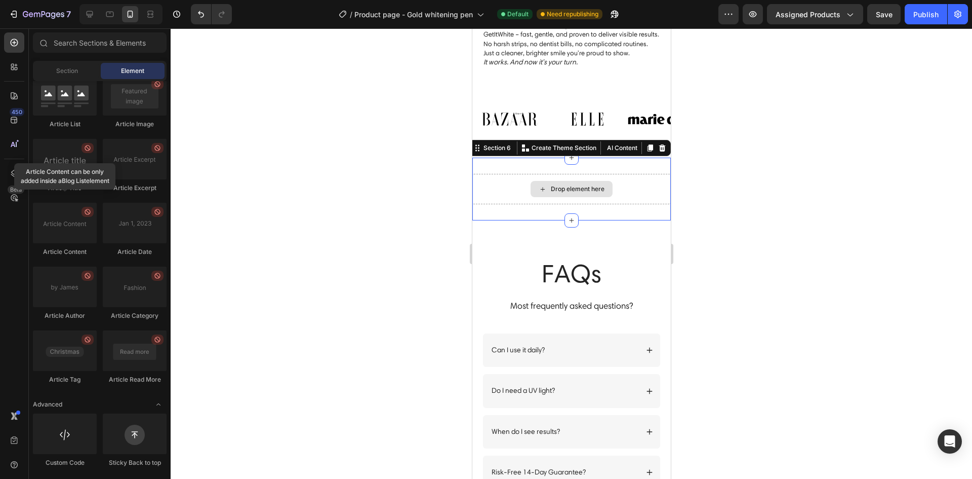
click at [625, 186] on div "Drop element here" at bounding box center [571, 189] width 199 height 30
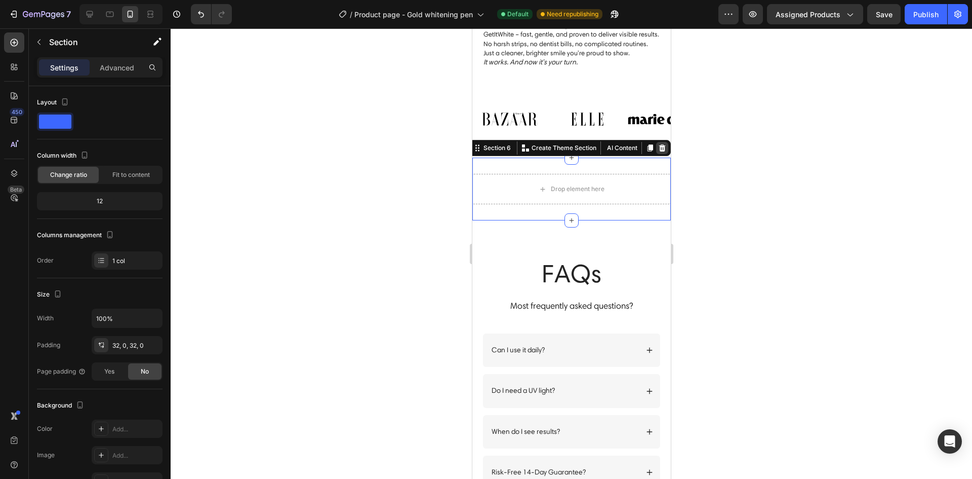
click at [658, 146] on icon at bounding box center [662, 148] width 8 height 8
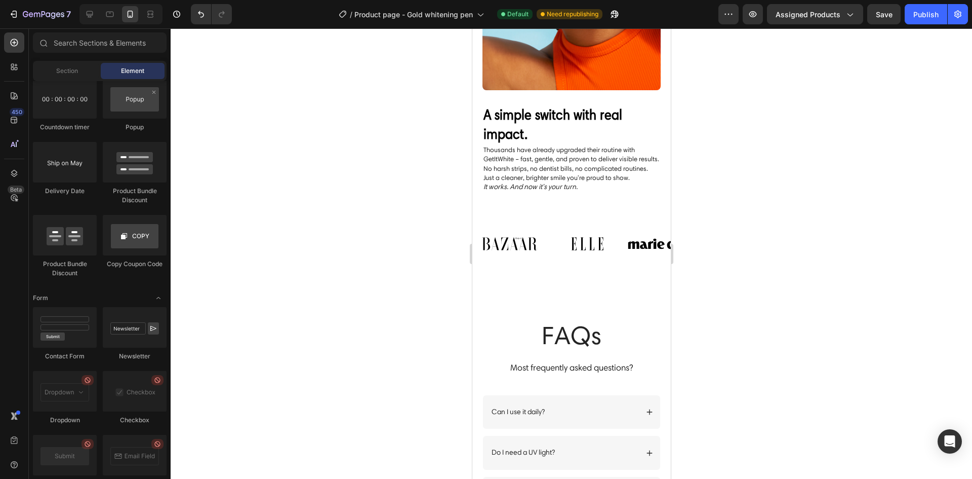
scroll to position [1403, 0]
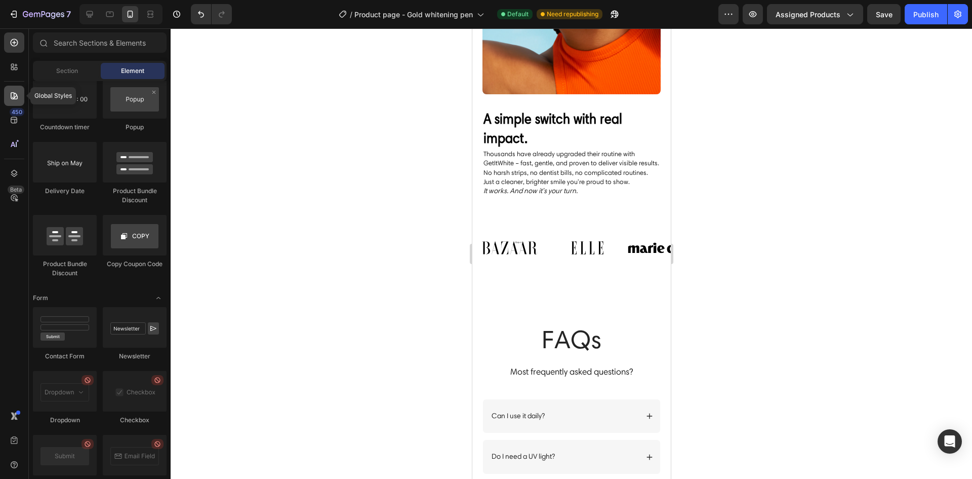
click at [14, 95] on icon at bounding box center [14, 95] width 7 height 7
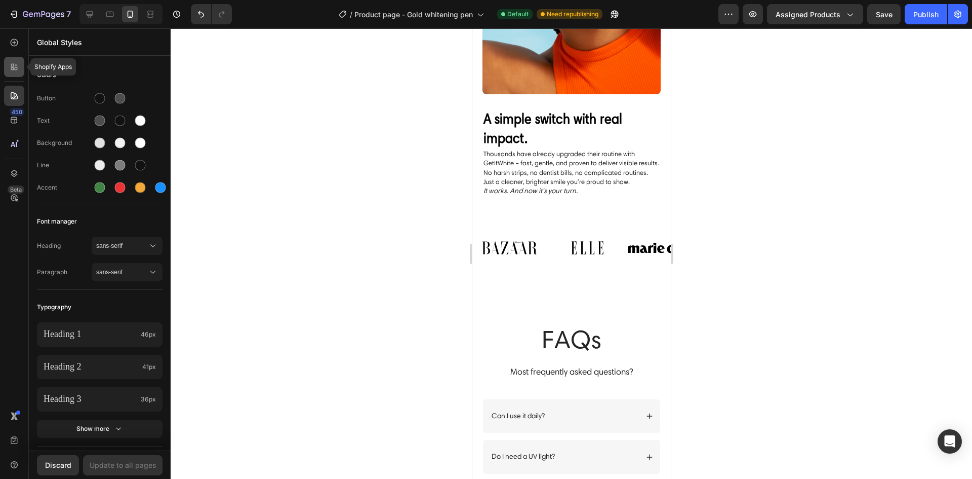
click at [15, 61] on div at bounding box center [14, 67] width 20 height 20
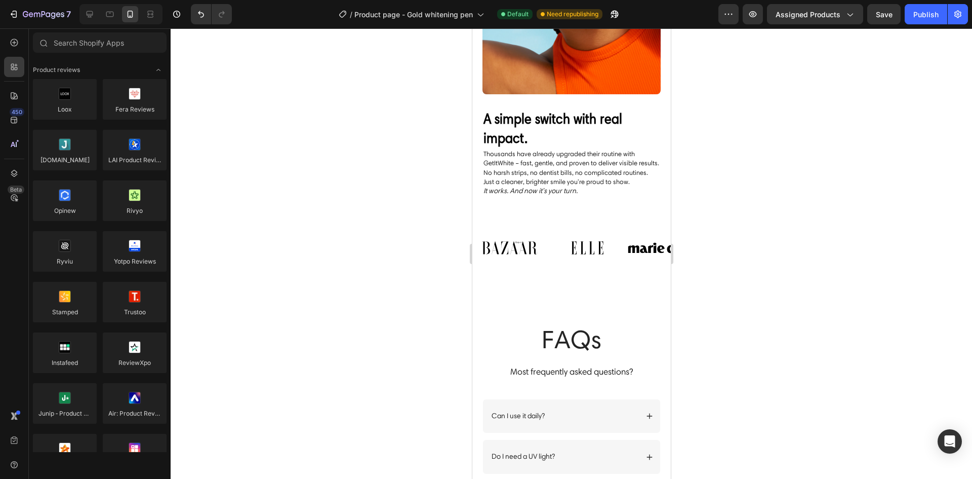
scroll to position [2167, 0]
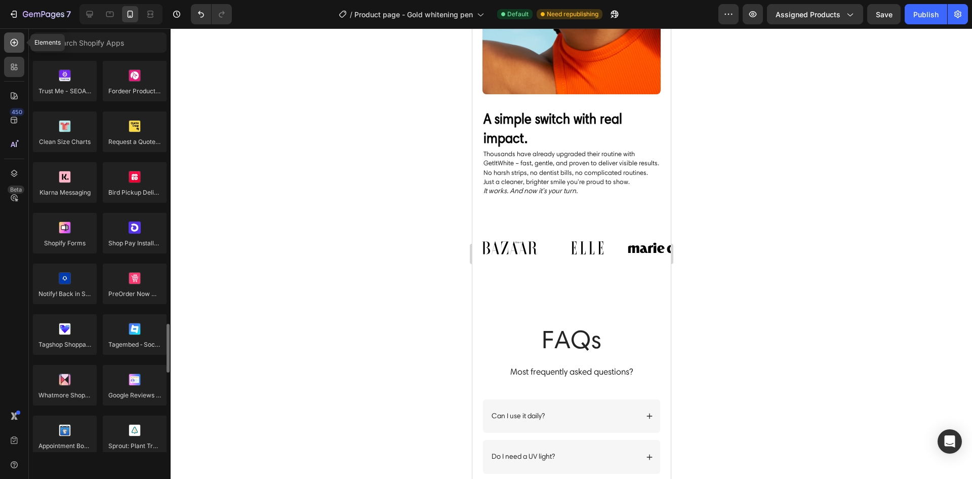
click at [16, 42] on icon at bounding box center [14, 42] width 10 height 10
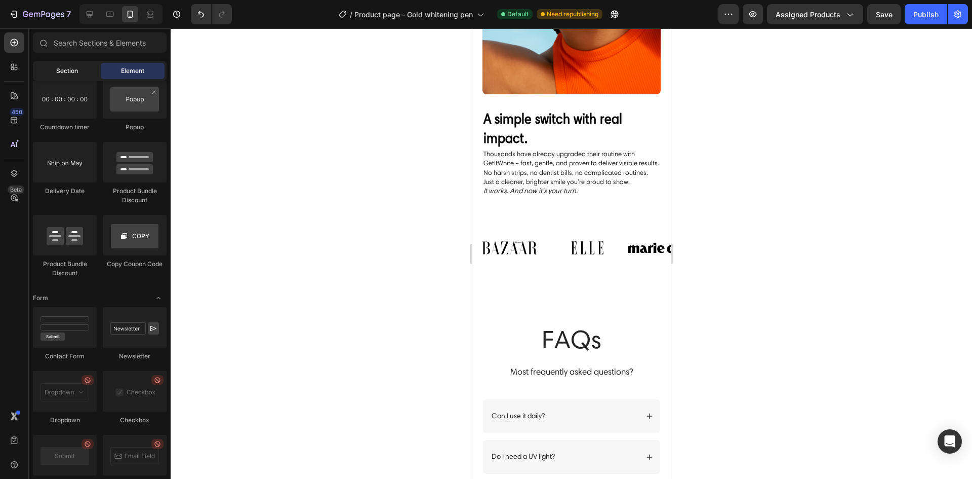
click at [73, 69] on span "Section" at bounding box center [67, 70] width 22 height 9
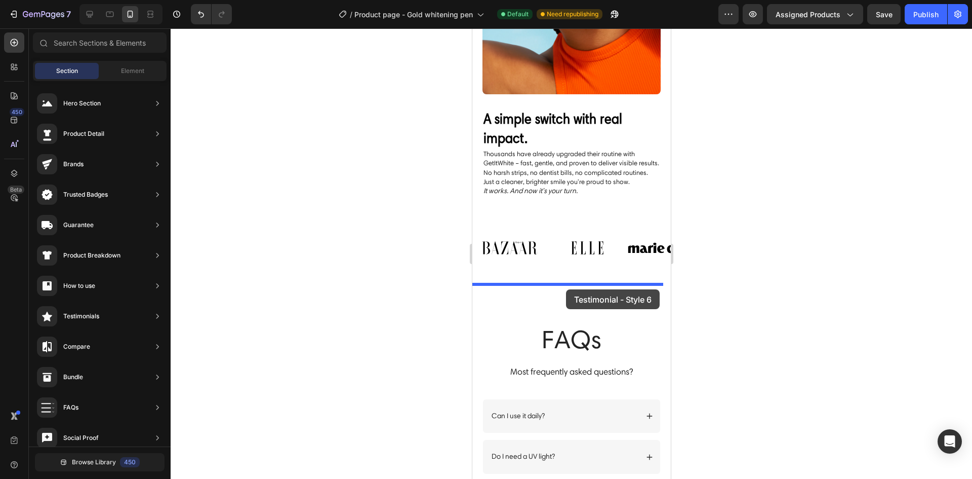
drag, startPoint x: 698, startPoint y: 301, endPoint x: 566, endPoint y: 289, distance: 133.2
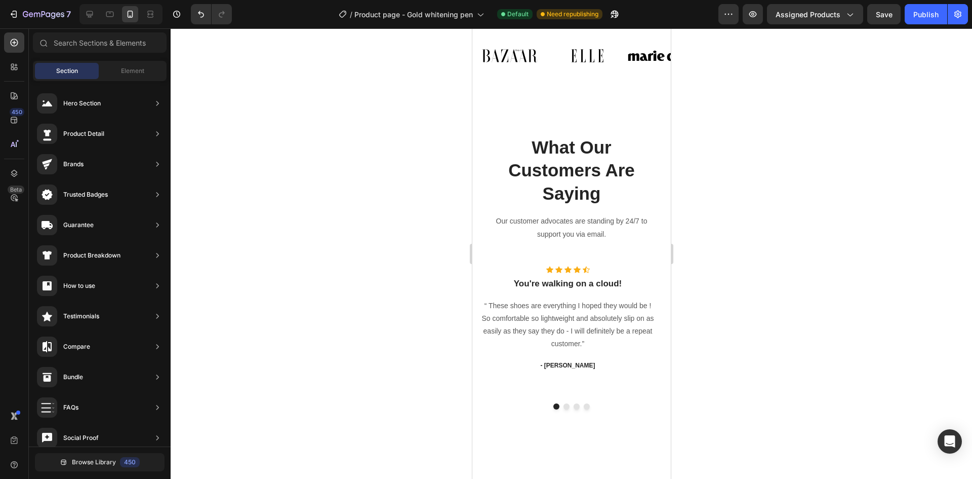
scroll to position [1599, 0]
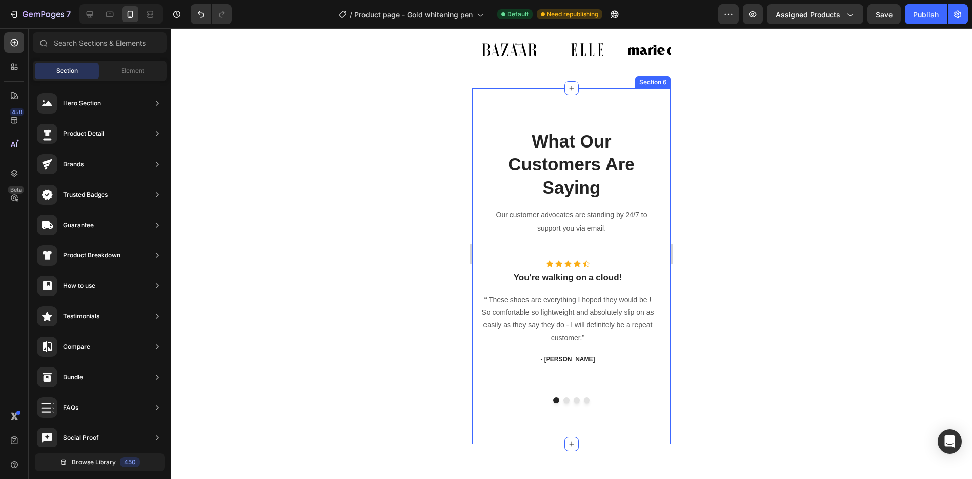
click at [565, 250] on div "What Our Customers Are Saying Heading Our customer advocates are standing by 24…" at bounding box center [571, 266] width 183 height 275
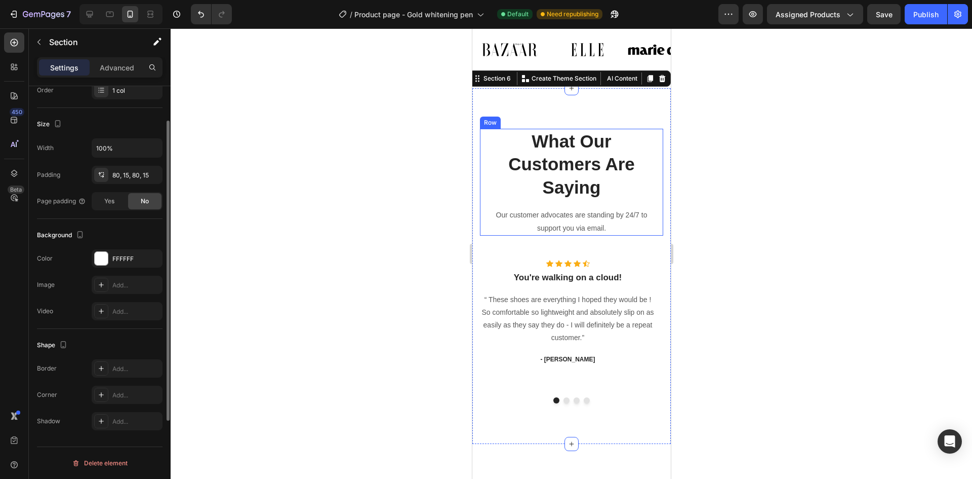
scroll to position [0, 0]
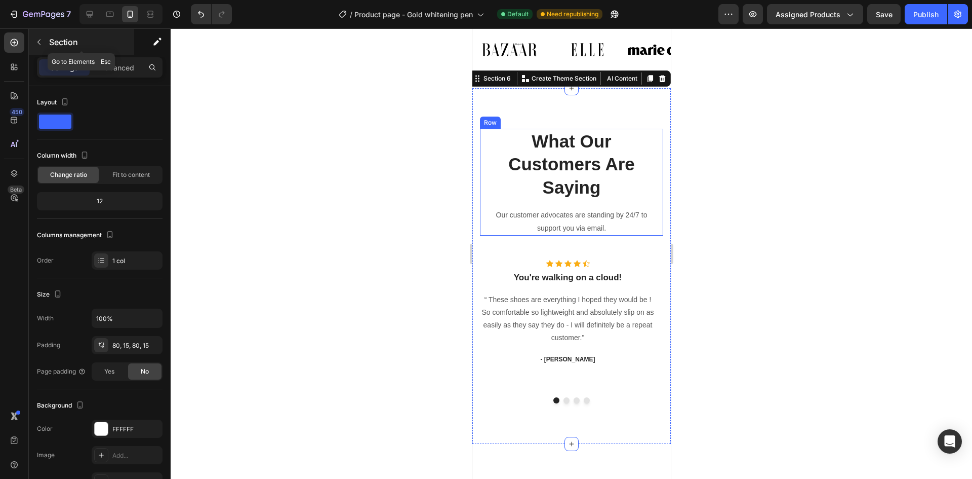
click at [49, 38] on div "Section" at bounding box center [81, 42] width 105 height 26
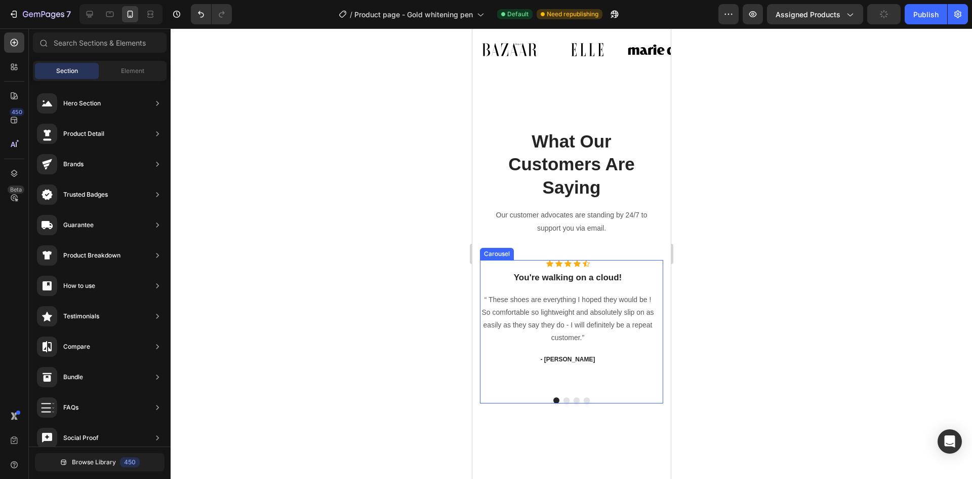
click at [568, 285] on div "Icon Icon Icon Icon Icon Icon List Hoz You're walking on a cloud! Heading “ The…" at bounding box center [568, 324] width 176 height 129
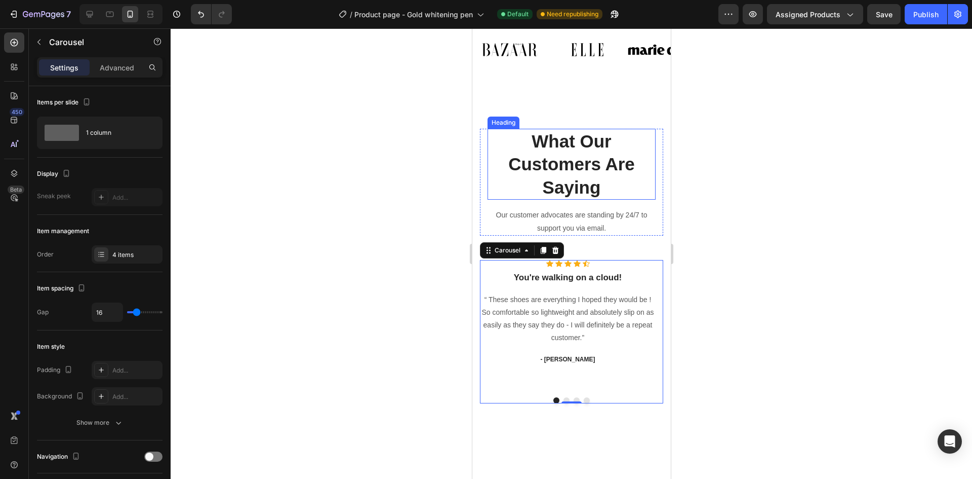
click at [630, 176] on p "What Our Customers Are Saying" at bounding box center [571, 164] width 166 height 69
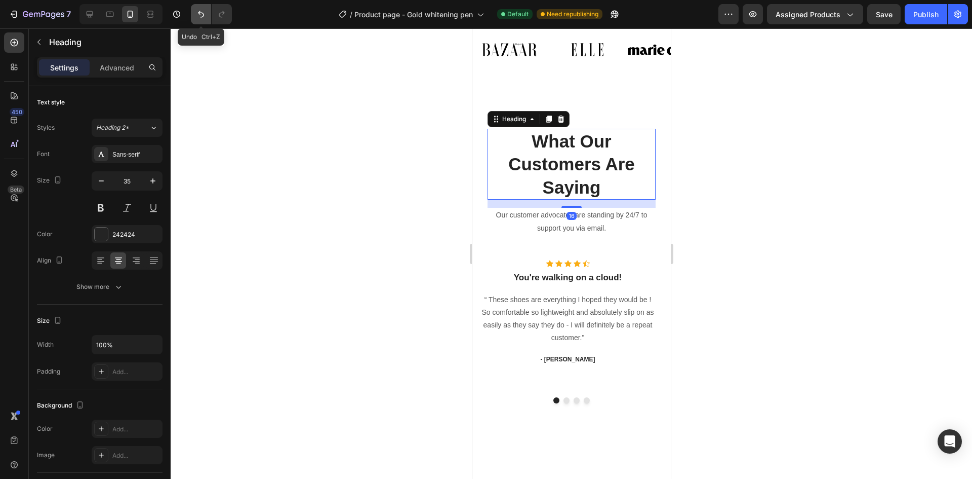
click at [205, 17] on icon "Undo/Redo" at bounding box center [201, 14] width 10 height 10
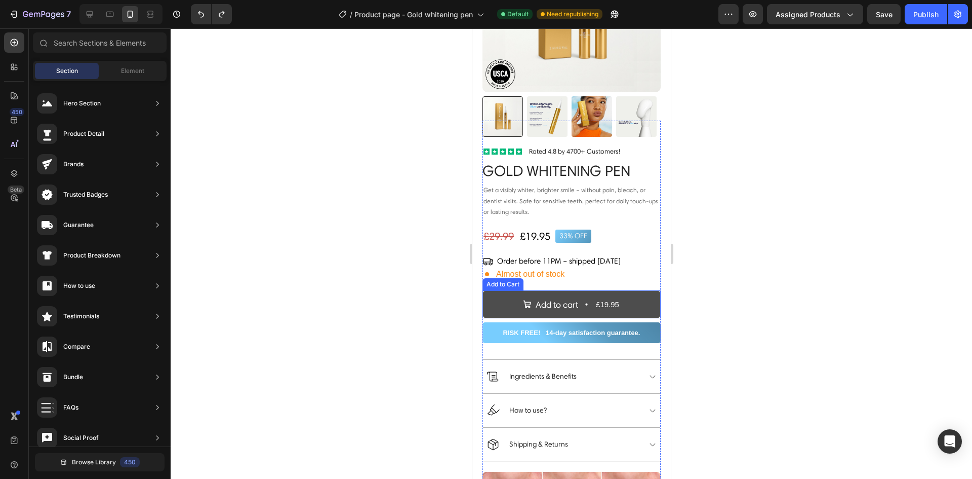
scroll to position [203, 0]
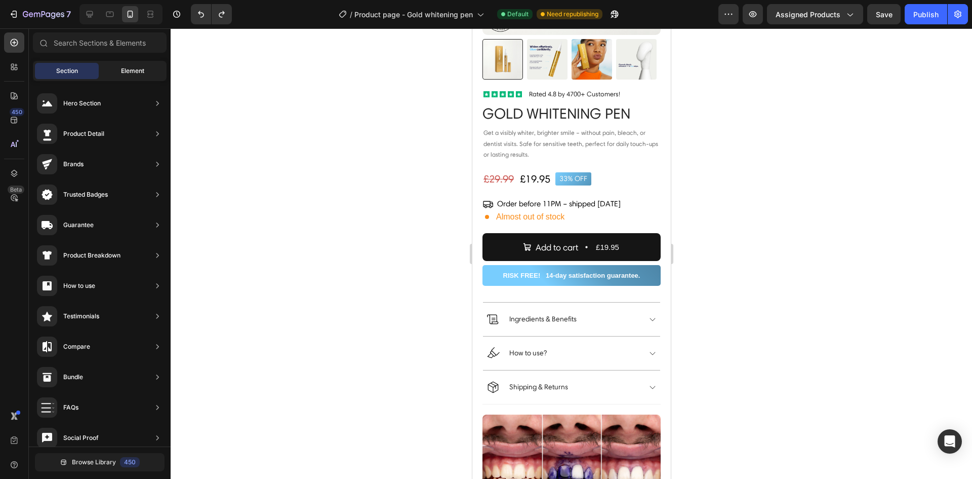
click at [133, 69] on span "Element" at bounding box center [132, 70] width 23 height 9
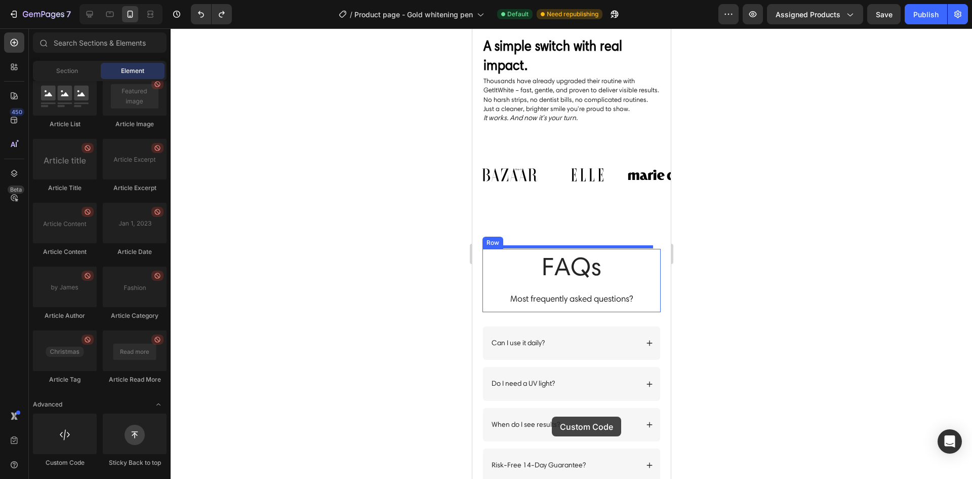
scroll to position [1519, 0]
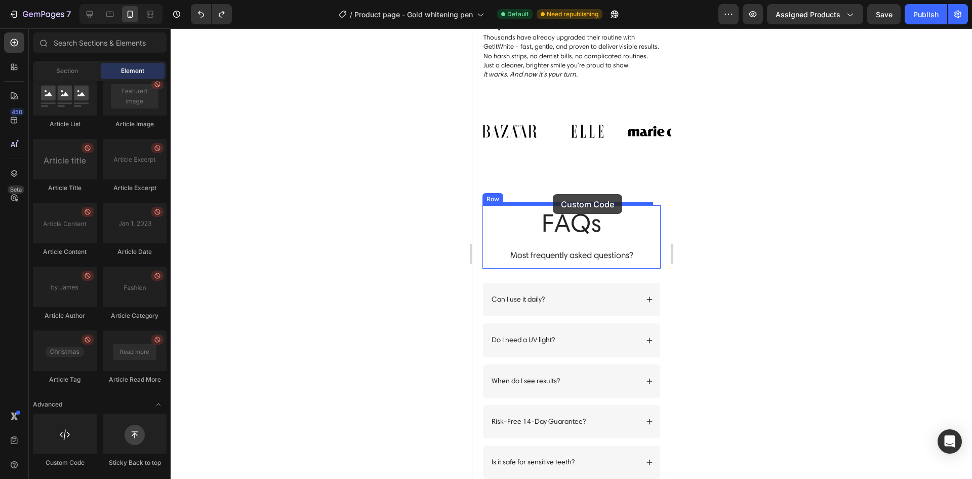
drag, startPoint x: 541, startPoint y: 476, endPoint x: 553, endPoint y: 194, distance: 282.3
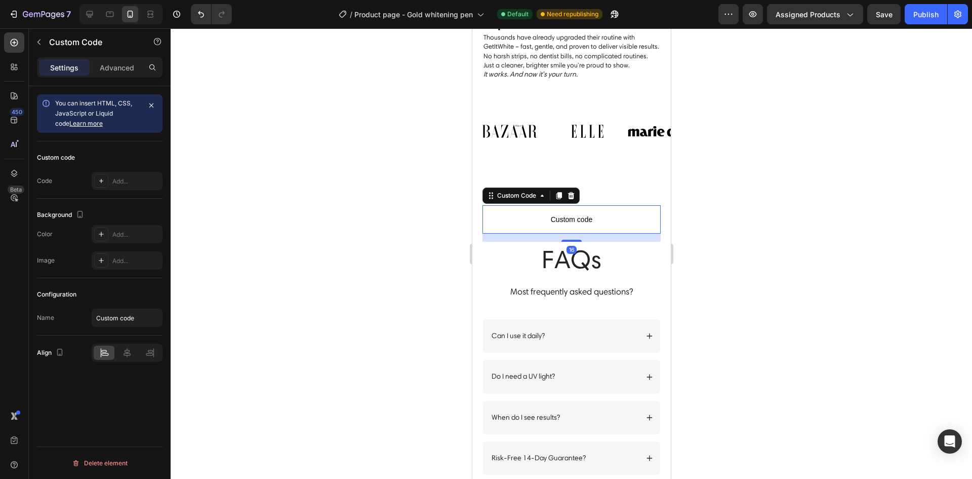
click at [554, 213] on span "Custom code" at bounding box center [571, 219] width 178 height 12
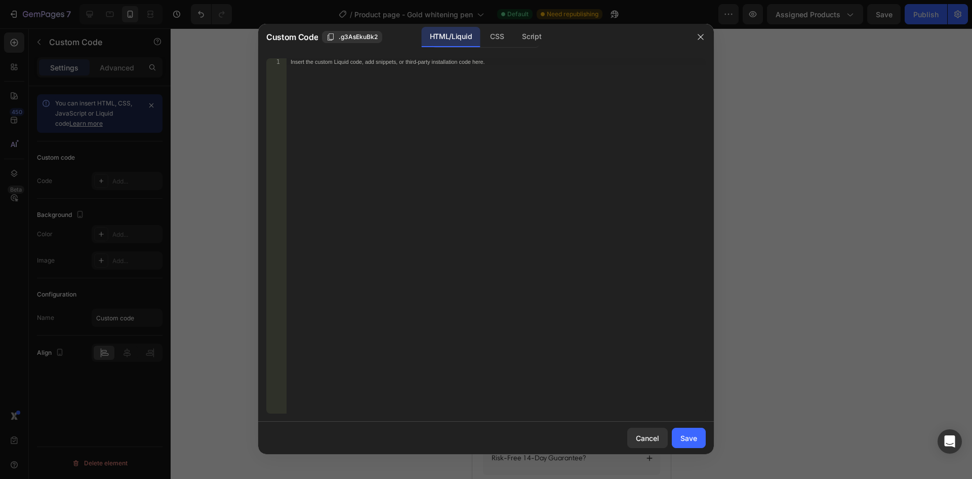
click at [345, 61] on div "Insert the custom Liquid code, add snippets, or third-party installation code h…" at bounding box center [475, 62] width 369 height 7
paste textarea "Complete Your Smile Routine — Get 1 Free When You Buy 2."
type textarea "Complete Your Smile Routine — Get 1 Free When You Buy 2."
drag, startPoint x: 492, startPoint y: 65, endPoint x: 247, endPoint y: 61, distance: 245.2
click at [247, 61] on div "Custom Code .g3AsEkuBk2 HTML/Liquid CSS Script Complete Your Smile Routine — Ge…" at bounding box center [486, 239] width 972 height 479
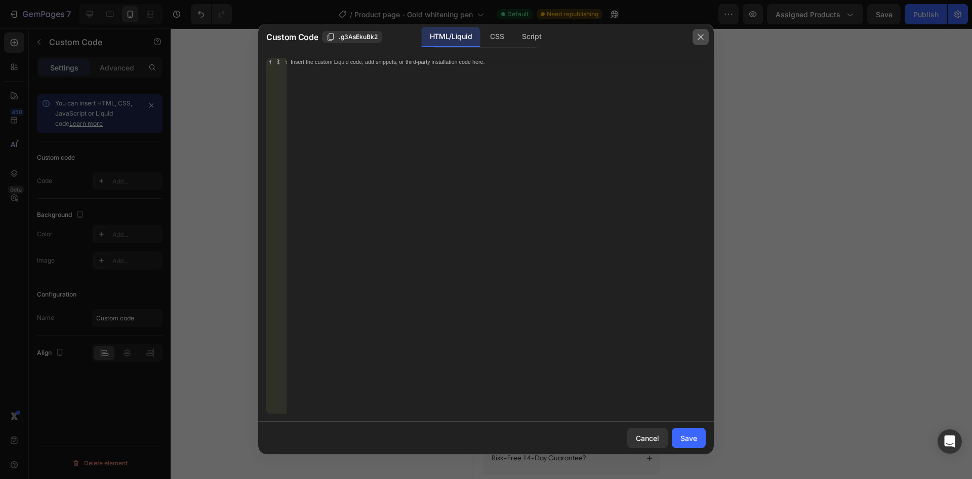
click at [696, 38] on button "button" at bounding box center [701, 37] width 16 height 16
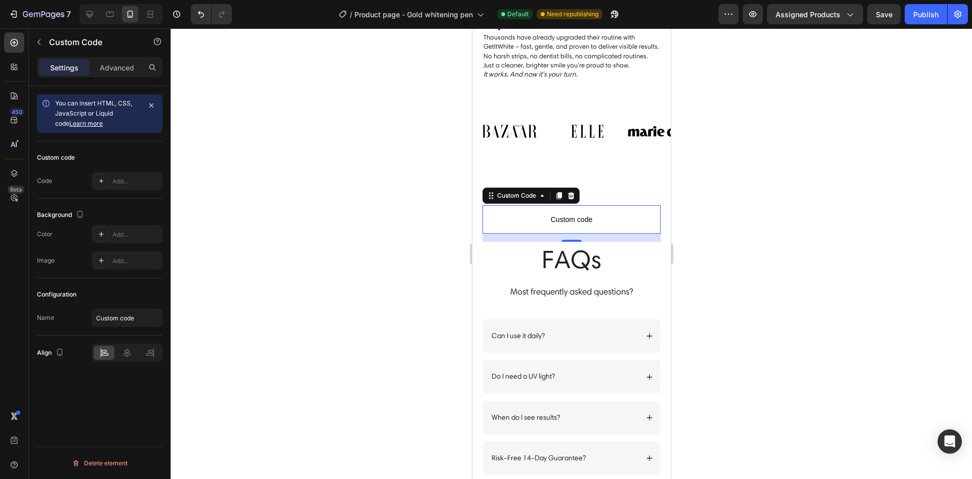
click at [521, 223] on p "Custom code" at bounding box center [571, 219] width 178 height 28
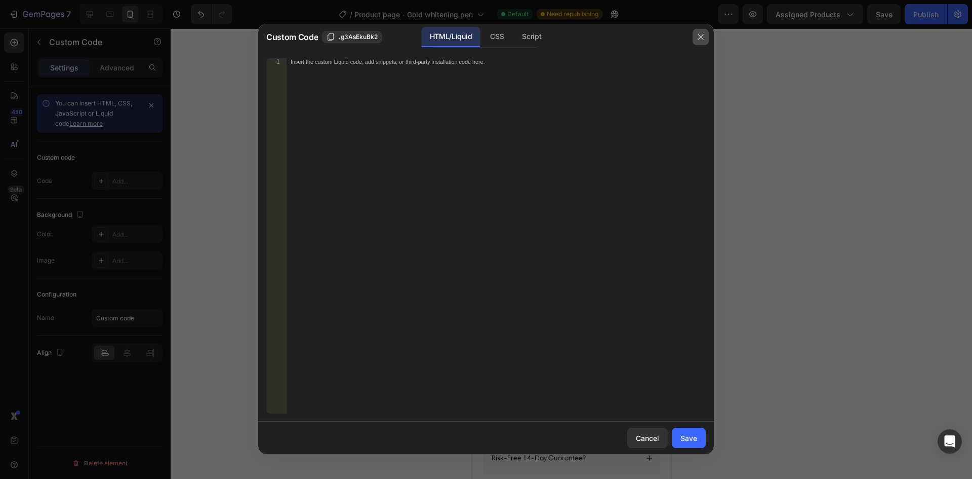
click at [696, 36] on button "button" at bounding box center [701, 37] width 16 height 16
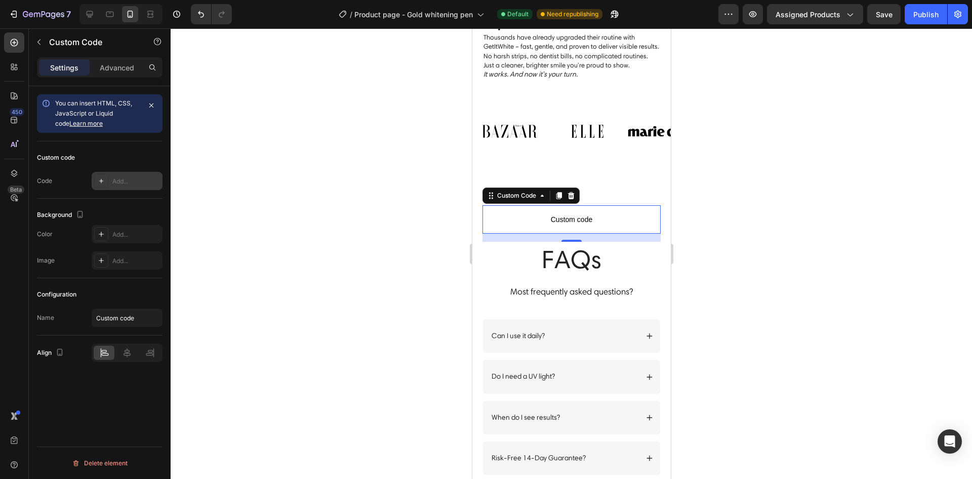
click at [128, 178] on div "Add..." at bounding box center [136, 181] width 48 height 9
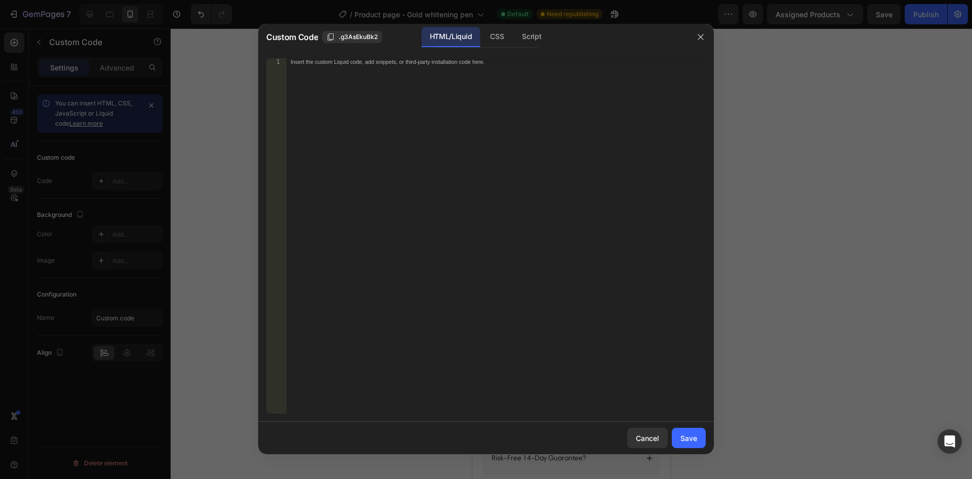
click at [313, 68] on div "Insert the custom Liquid code, add snippets, or third-party installation code h…" at bounding box center [496, 242] width 419 height 369
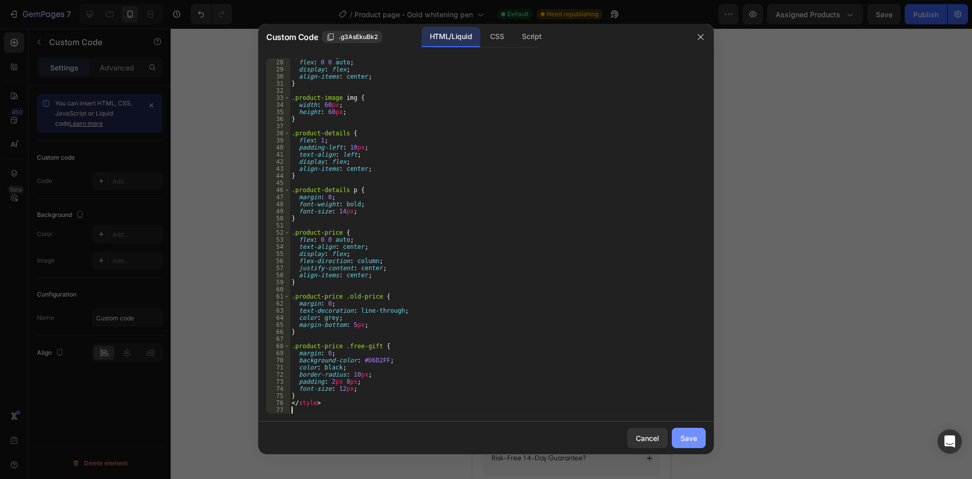
click at [688, 437] on div "Save" at bounding box center [689, 438] width 17 height 11
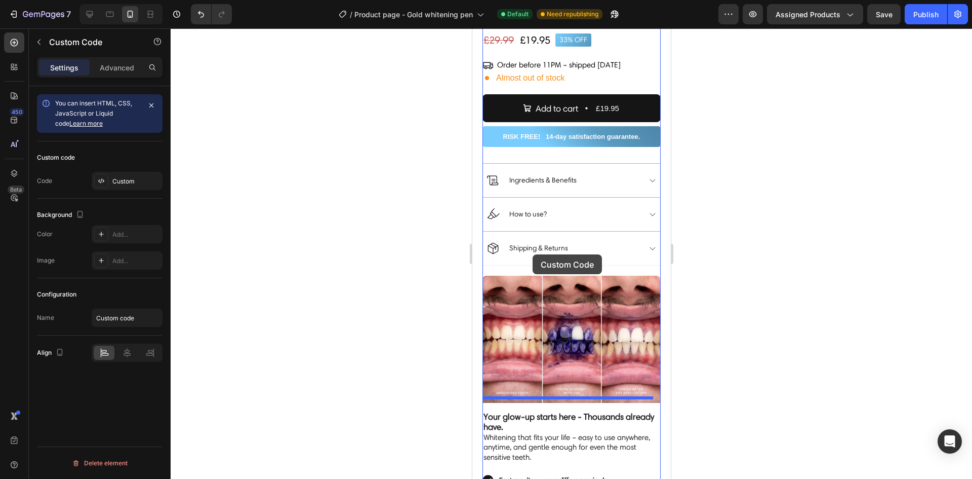
scroll to position [253, 0]
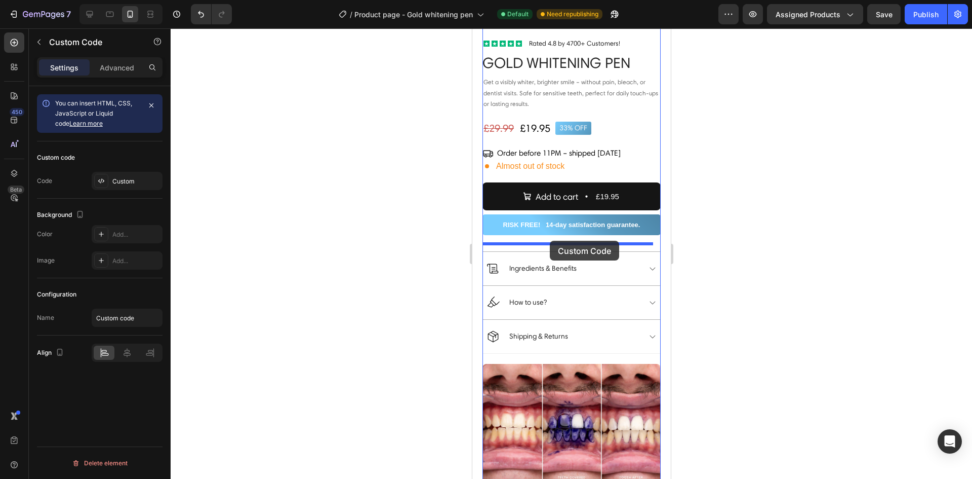
drag, startPoint x: 503, startPoint y: 346, endPoint x: 550, endPoint y: 241, distance: 115.0
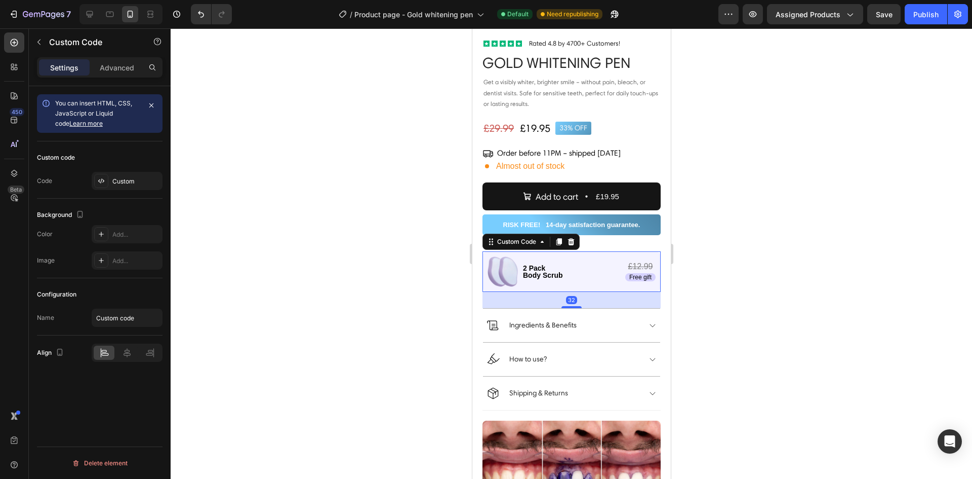
click at [832, 257] on div at bounding box center [572, 253] width 802 height 450
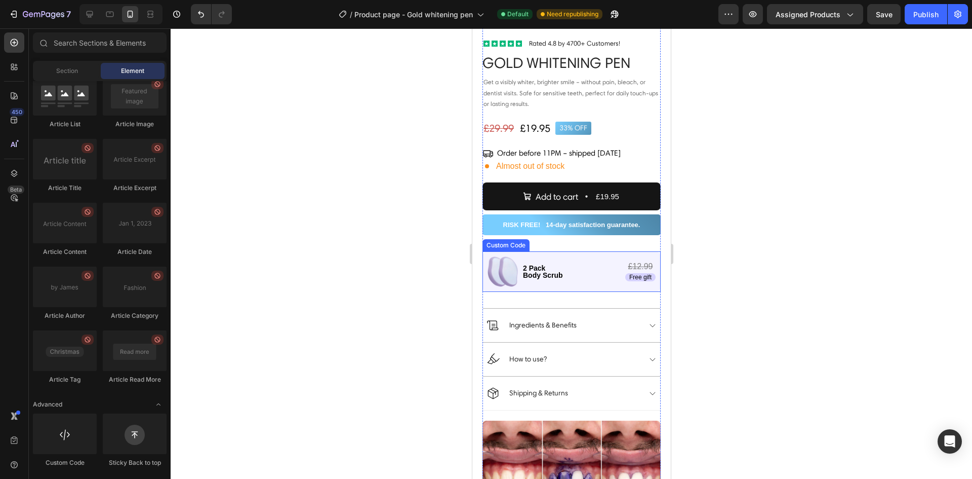
click at [626, 263] on div "£12.99 Free gift" at bounding box center [640, 271] width 30 height 19
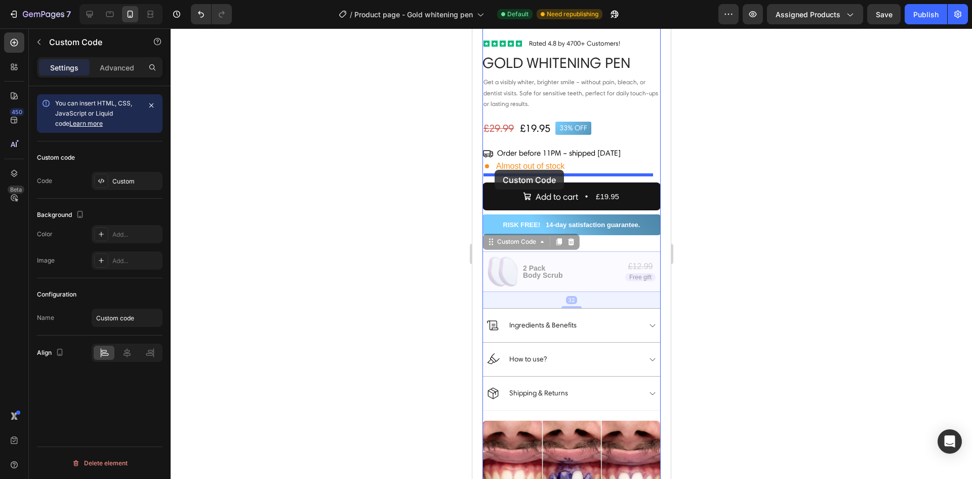
drag, startPoint x: 494, startPoint y: 237, endPoint x: 494, endPoint y: 170, distance: 66.9
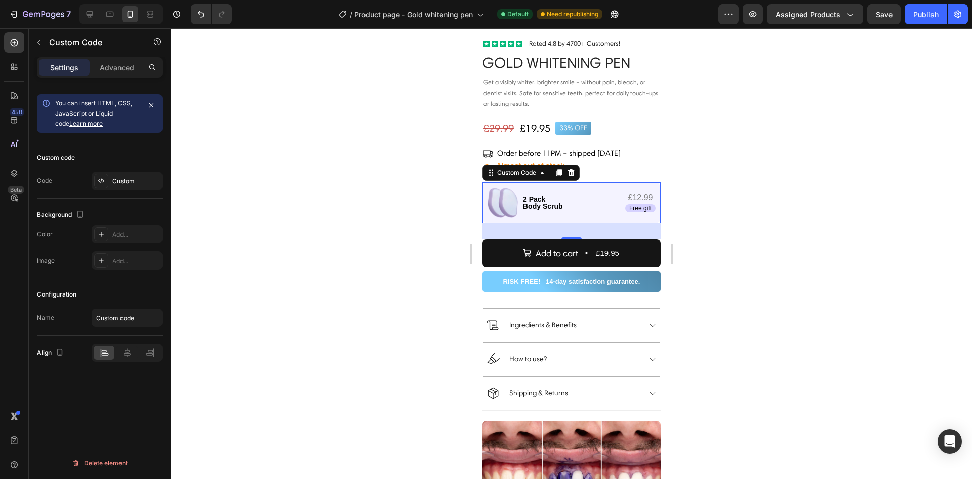
click at [792, 207] on div at bounding box center [572, 253] width 802 height 450
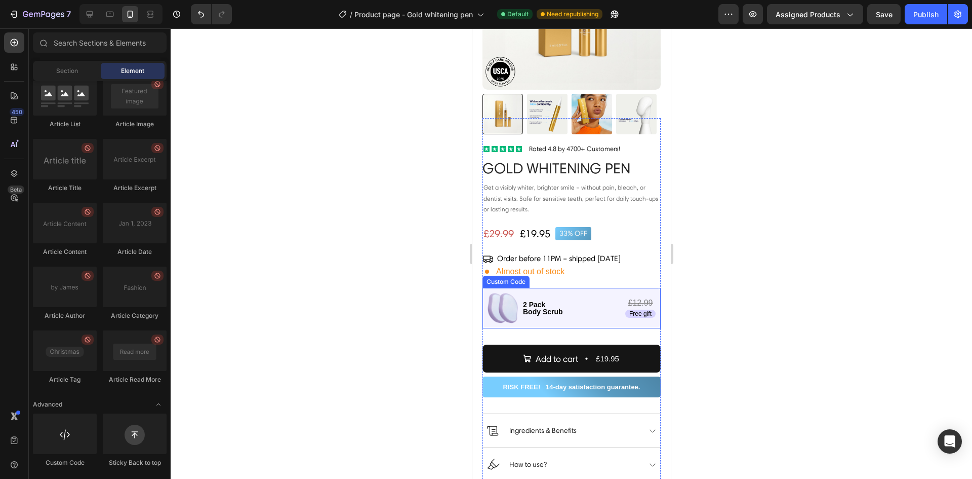
scroll to position [152, 0]
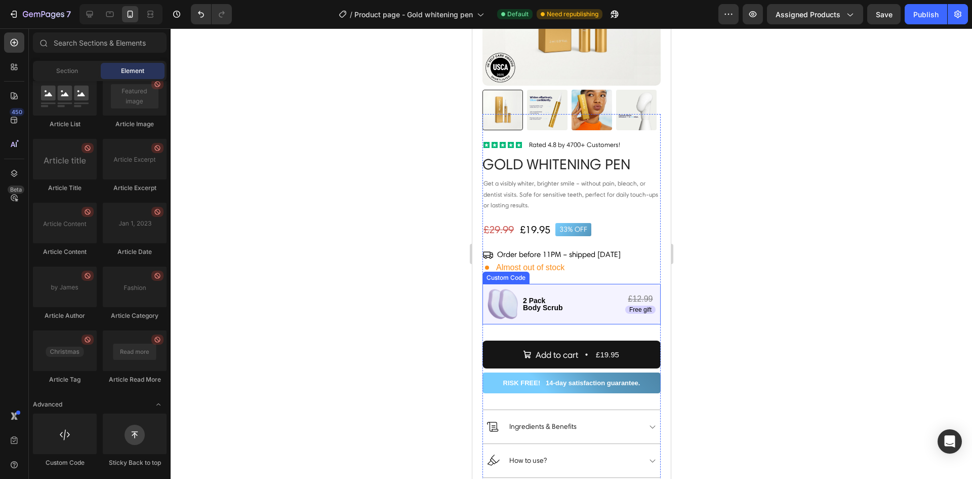
click at [591, 311] on div "2 Pack Body Scrub £12.99 Free gift" at bounding box center [571, 304] width 178 height 41
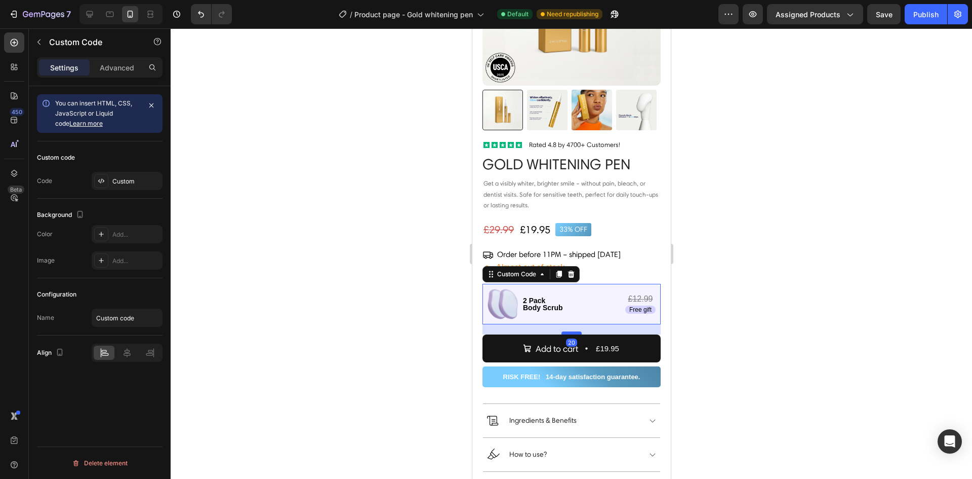
drag, startPoint x: 571, startPoint y: 331, endPoint x: 572, endPoint y: 325, distance: 6.3
click at [572, 331] on div at bounding box center [571, 332] width 20 height 3
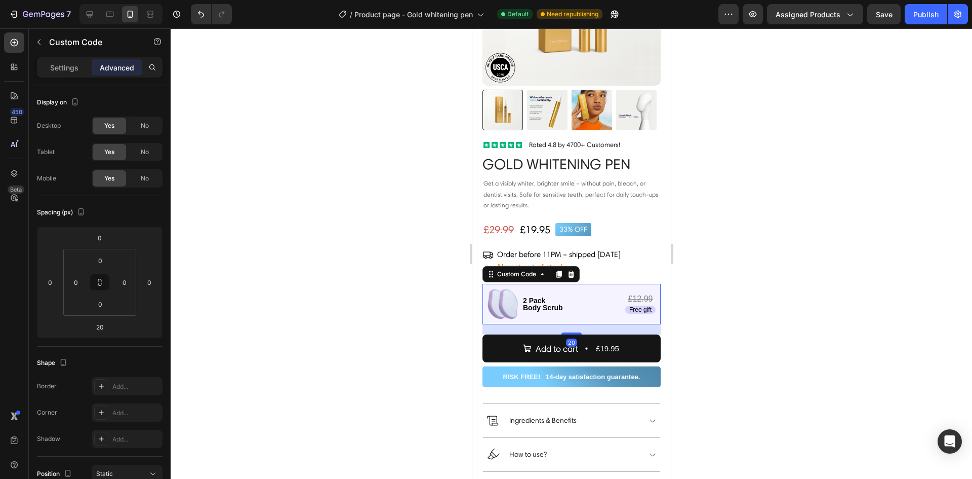
click at [770, 301] on div at bounding box center [572, 253] width 802 height 450
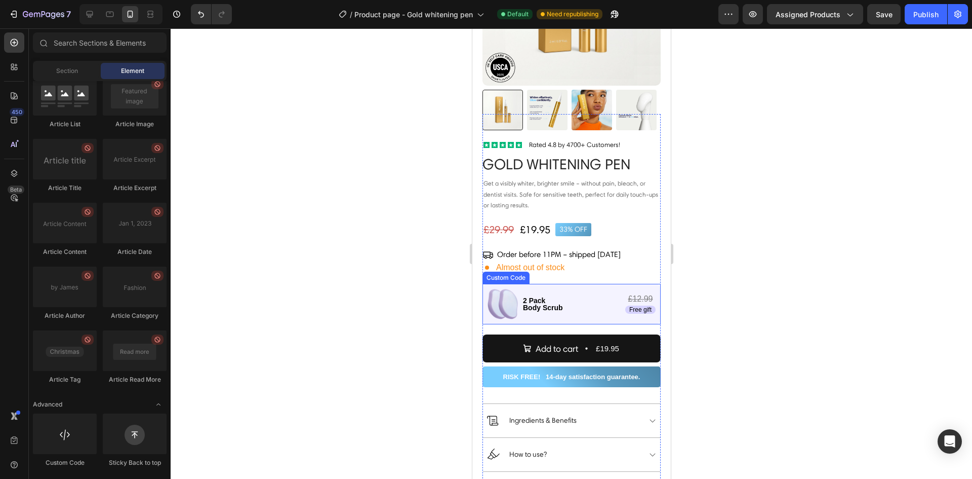
click at [512, 300] on img at bounding box center [502, 304] width 30 height 30
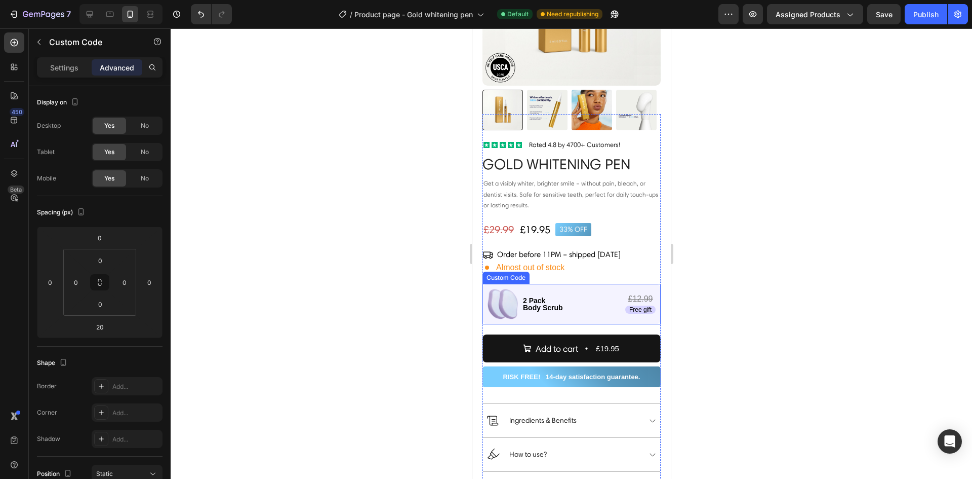
click at [512, 300] on img at bounding box center [502, 304] width 30 height 30
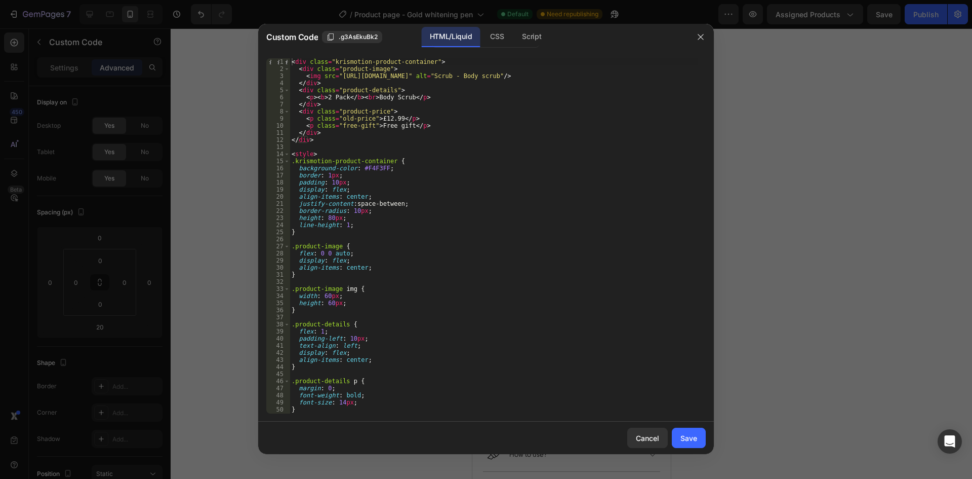
type textarea "<img src="https://cdn.shopify.com/s/files/1/0580/5372/2208/files/pack2.png?v=17…"
drag, startPoint x: 338, startPoint y: 75, endPoint x: 597, endPoint y: 76, distance: 258.8
click at [597, 76] on div "< div class = "krismotion-product-container" > < div class = "product-image" > …" at bounding box center [494, 242] width 409 height 369
click at [699, 36] on icon "button" at bounding box center [701, 37] width 8 height 8
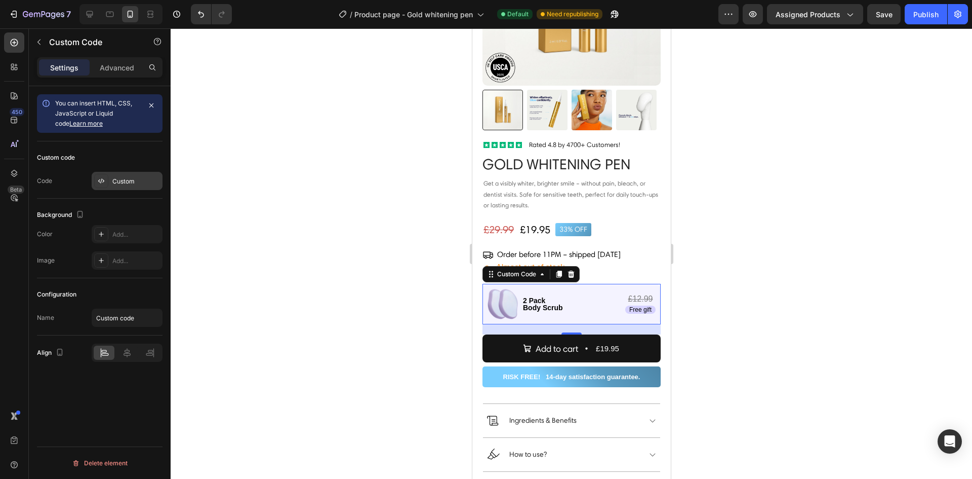
click at [139, 180] on div "Custom" at bounding box center [136, 181] width 48 height 9
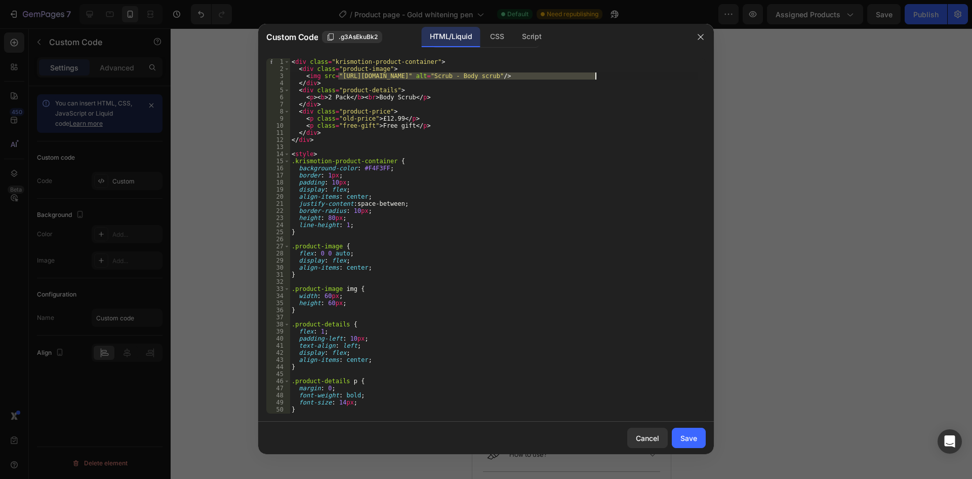
drag, startPoint x: 338, startPoint y: 78, endPoint x: 596, endPoint y: 80, distance: 257.3
click at [596, 80] on div "< div class = "krismotion-product-container" > < div class = "product-image" > …" at bounding box center [494, 242] width 409 height 369
paste textarea "962/8729/3789/files/Tekengeabied_1.jpg?v=17563086"
type textarea "<img src="https://cdn.shopify.com/s/files/1/0962/8729/3789/files/Tekengeabied_1…"
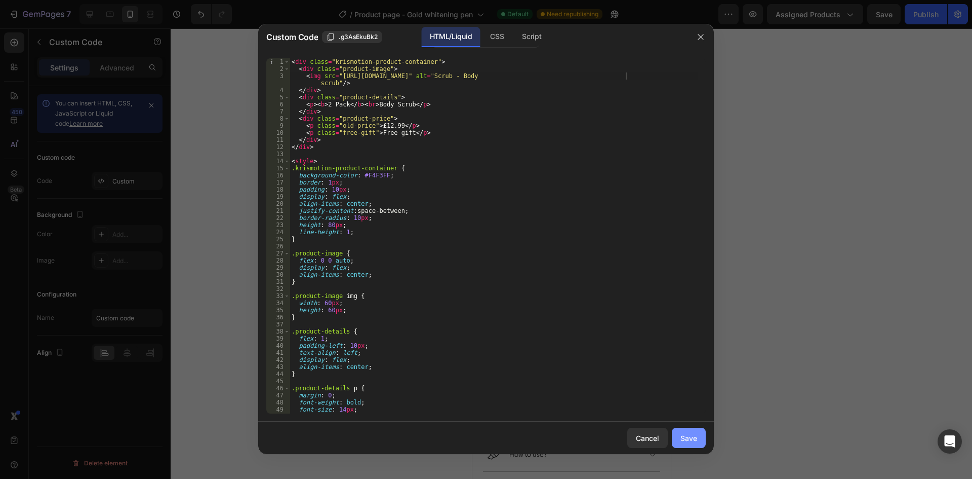
click at [684, 431] on button "Save" at bounding box center [689, 437] width 34 height 20
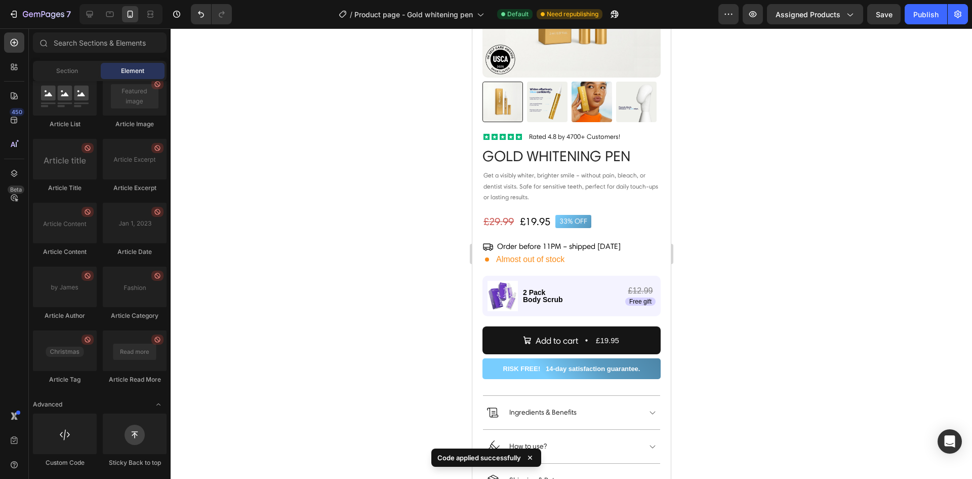
scroll to position [166, 0]
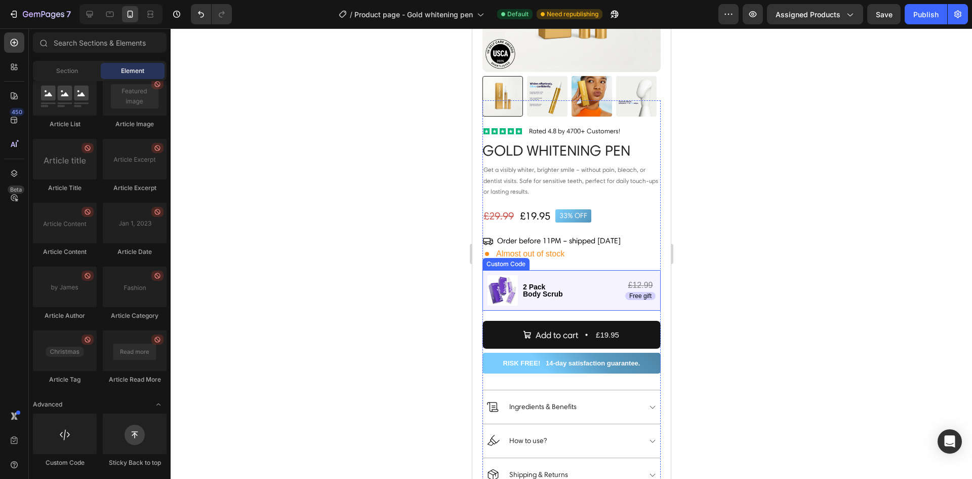
click at [542, 283] on p "2 Pack Body Scrub" at bounding box center [543, 290] width 40 height 14
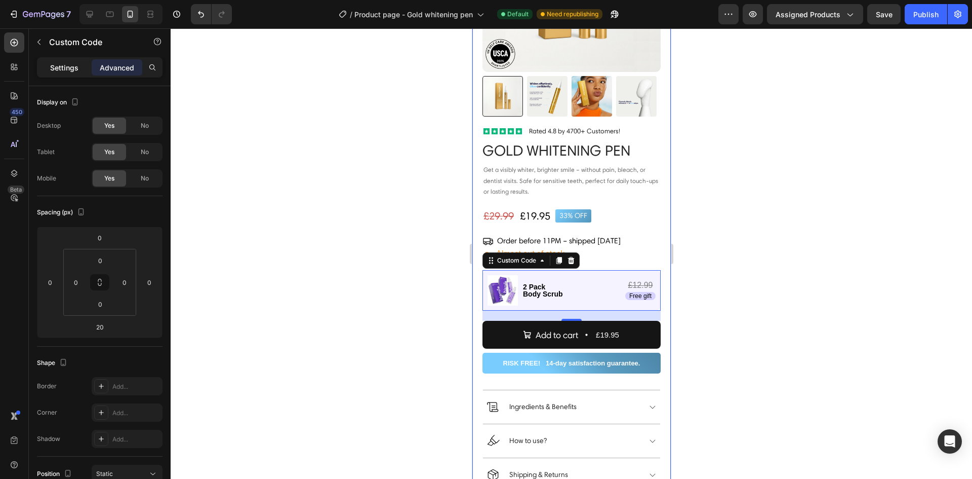
click at [71, 69] on p "Settings" at bounding box center [64, 67] width 28 height 11
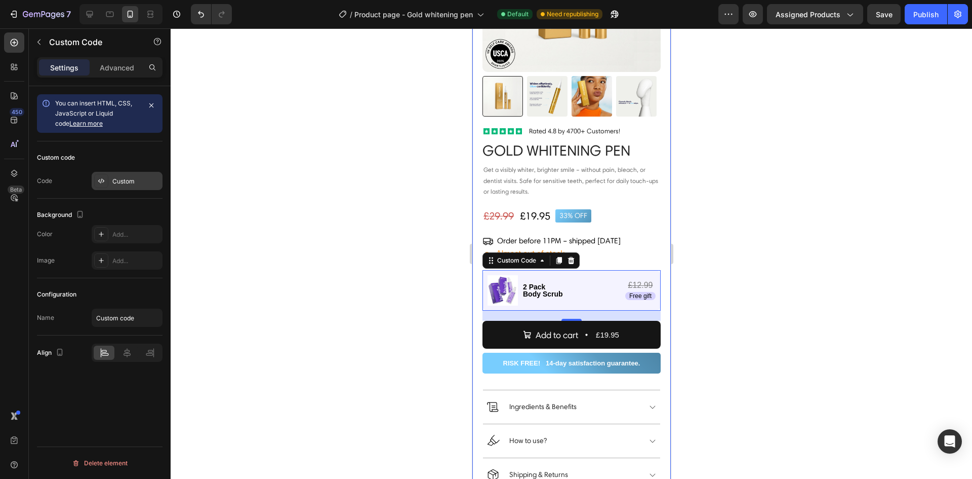
click at [113, 179] on div "Custom" at bounding box center [136, 181] width 48 height 9
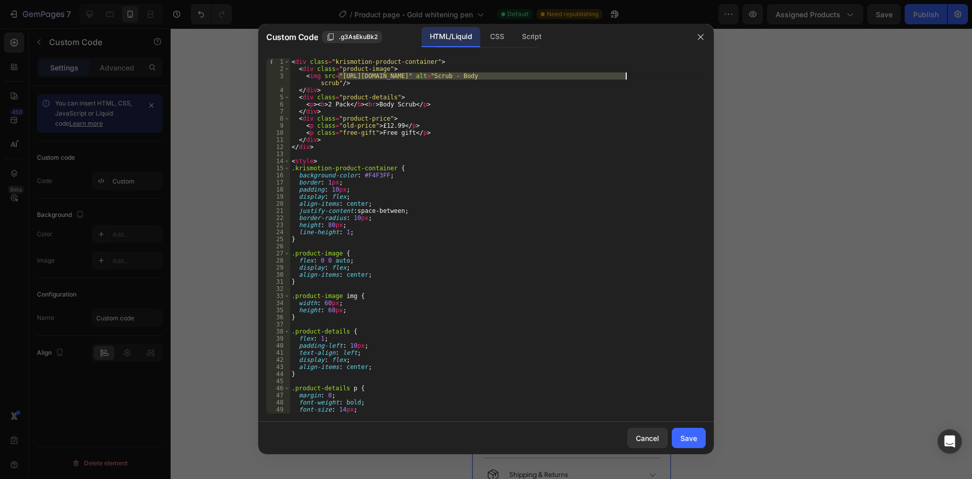
drag, startPoint x: 339, startPoint y: 74, endPoint x: 625, endPoint y: 78, distance: 286.7
click at [625, 78] on div "< div class = "krismotion-product-container" > < div class = "product-image" > …" at bounding box center [494, 242] width 409 height 369
paste textarea "afafebied_1_1.png?v=1756311118"
type textarea "<img src="https://cdn.shopify.com/s/files/1/0962/8729/3789/files/Tekengafafebie…"
click at [692, 435] on div "Save" at bounding box center [689, 438] width 17 height 11
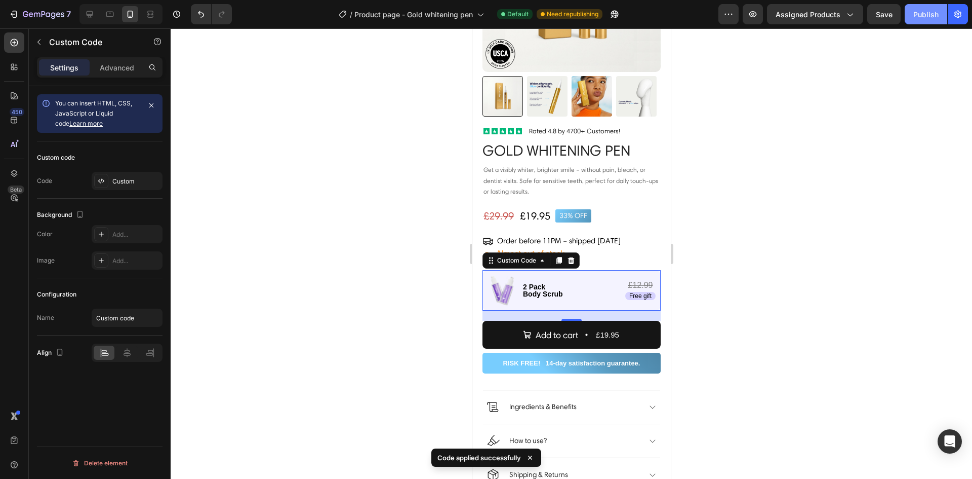
click at [934, 12] on div "Publish" at bounding box center [926, 14] width 25 height 11
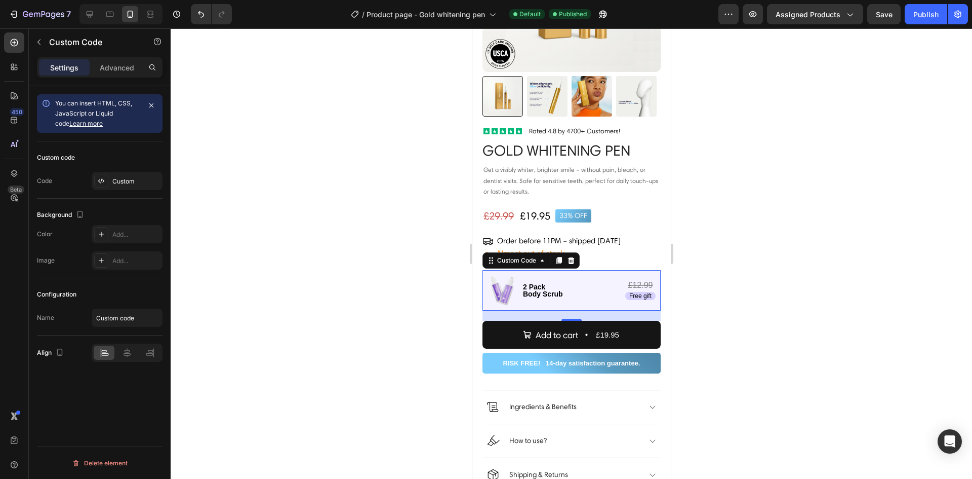
click at [517, 278] on img at bounding box center [502, 290] width 30 height 30
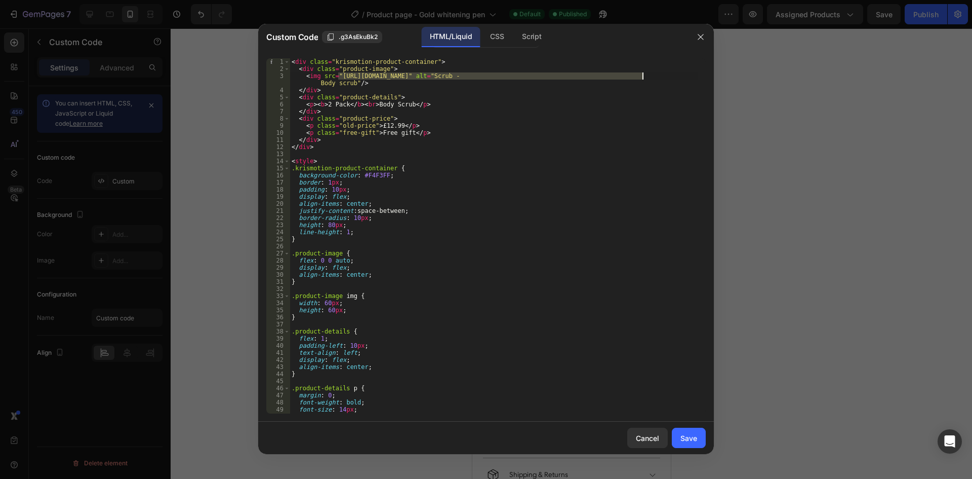
drag, startPoint x: 337, startPoint y: 74, endPoint x: 644, endPoint y: 77, distance: 306.9
click at [644, 77] on div "< div class = "krismotion-product-container" > < div class = "product-image" > …" at bounding box center [494, 242] width 409 height 369
paste textarea "dfebied_1.png?v=1756312824"
type textarea "<img src="[URL][DOMAIN_NAME]" alt="Scrub - Body scrub"/>"
click at [689, 437] on div "Save" at bounding box center [689, 438] width 17 height 11
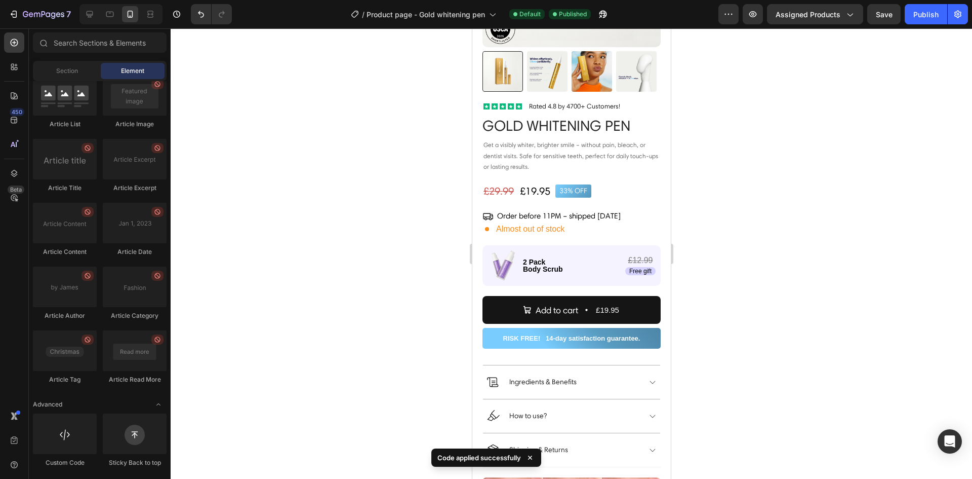
scroll to position [199, 0]
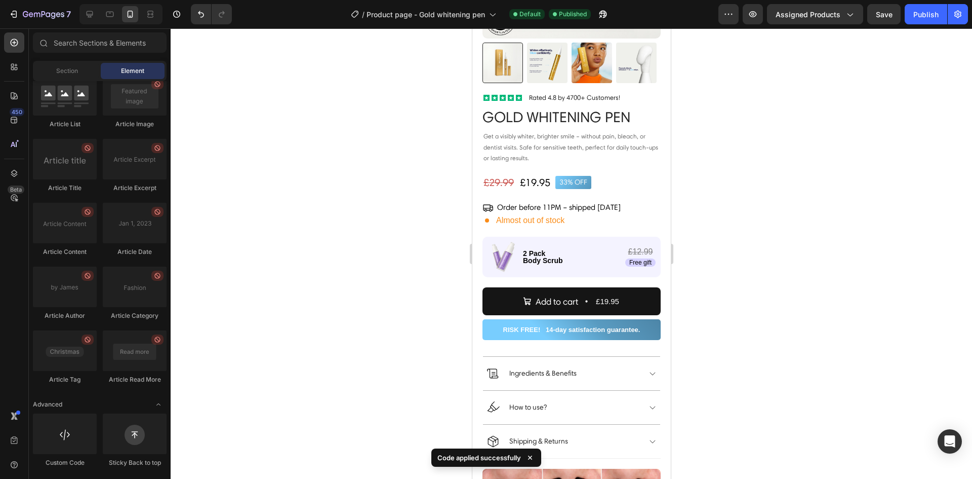
drag, startPoint x: 668, startPoint y: 146, endPoint x: 1146, endPoint y: 180, distance: 479.3
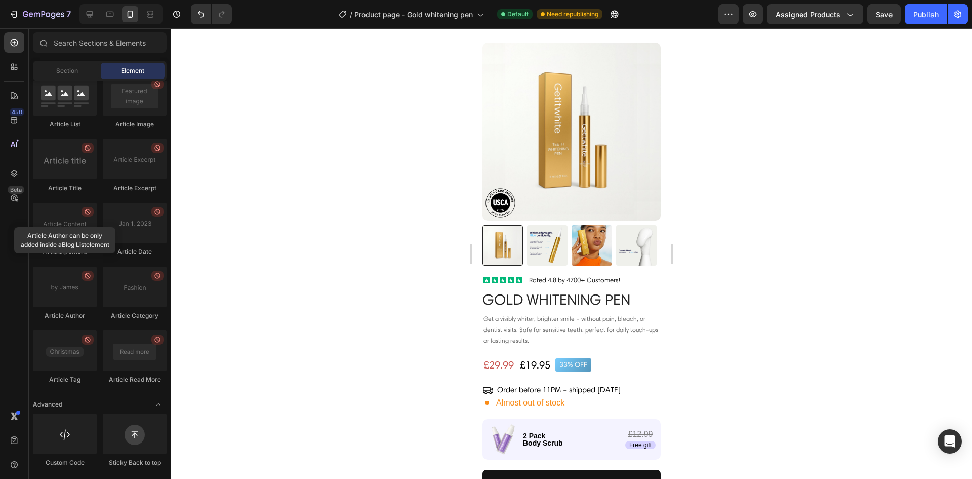
scroll to position [33, 0]
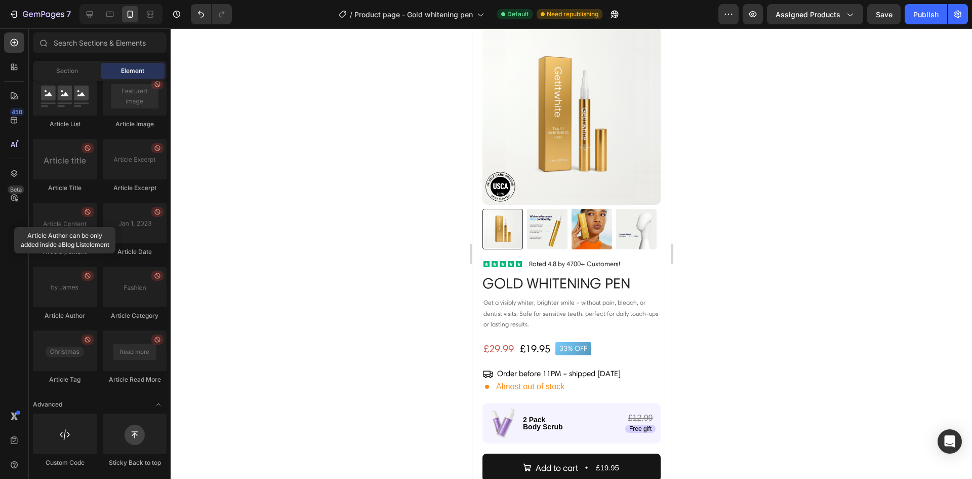
drag, startPoint x: 669, startPoint y: 152, endPoint x: 1143, endPoint y: 151, distance: 473.5
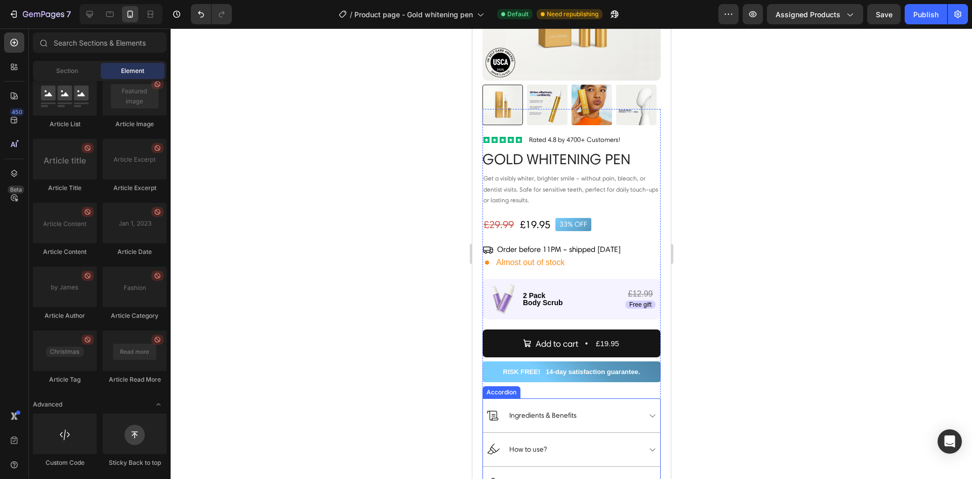
scroll to position [163, 0]
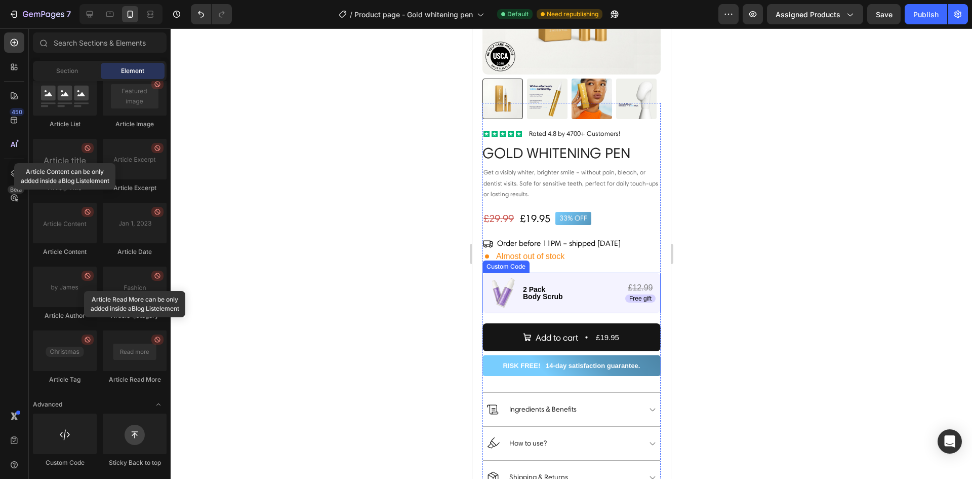
click at [545, 285] on b "2 Pack" at bounding box center [534, 289] width 22 height 8
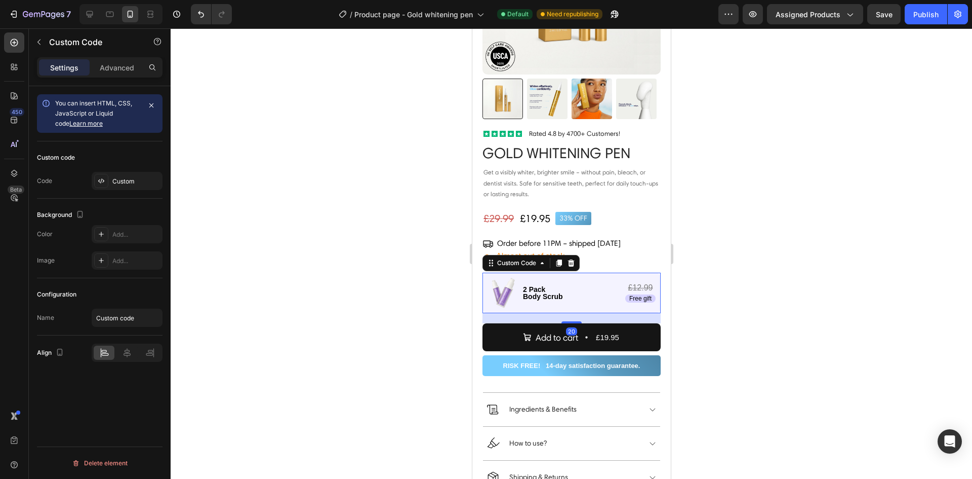
click at [545, 285] on b "2 Pack" at bounding box center [534, 289] width 22 height 8
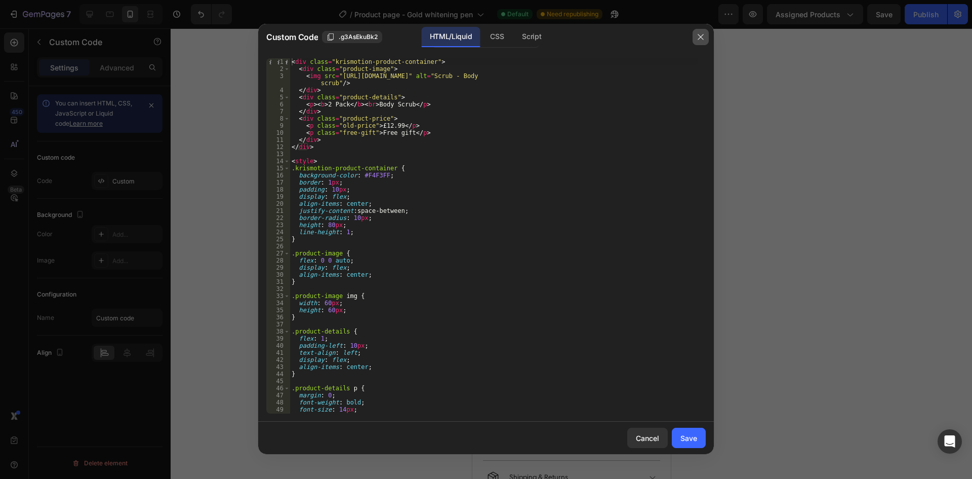
click at [704, 41] on icon "button" at bounding box center [701, 37] width 8 height 8
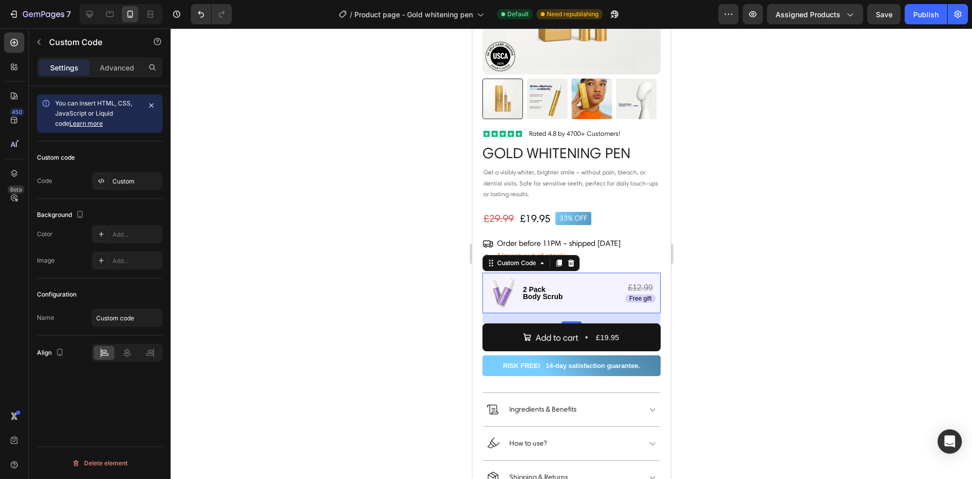
click at [813, 289] on div at bounding box center [572, 253] width 802 height 450
click at [628, 284] on p "£12.99" at bounding box center [640, 288] width 25 height 8
click at [120, 189] on div "Custom" at bounding box center [127, 181] width 71 height 18
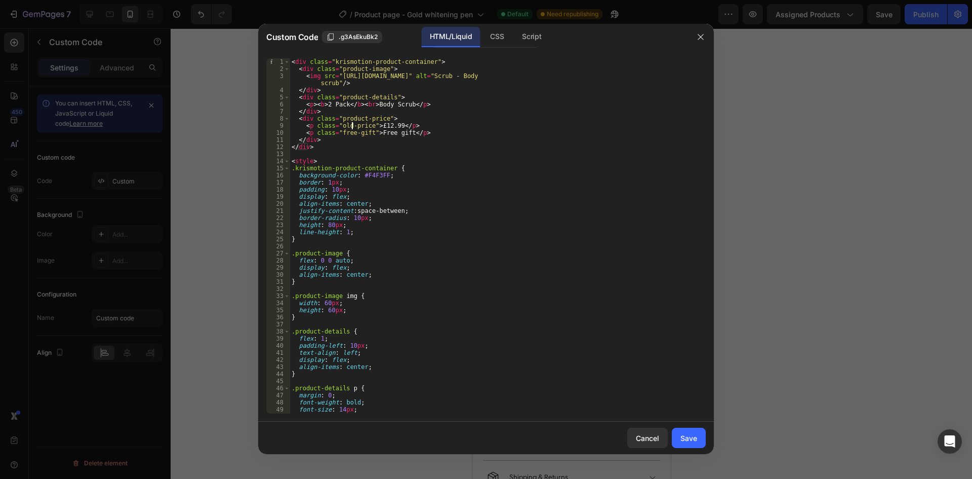
click at [352, 125] on div "< div class = "krismotion-product-container" > < div class = "product-image" > …" at bounding box center [494, 242] width 409 height 369
type textarea "<p class="price">£12.99</p>"
click at [691, 436] on div "Save" at bounding box center [689, 438] width 17 height 11
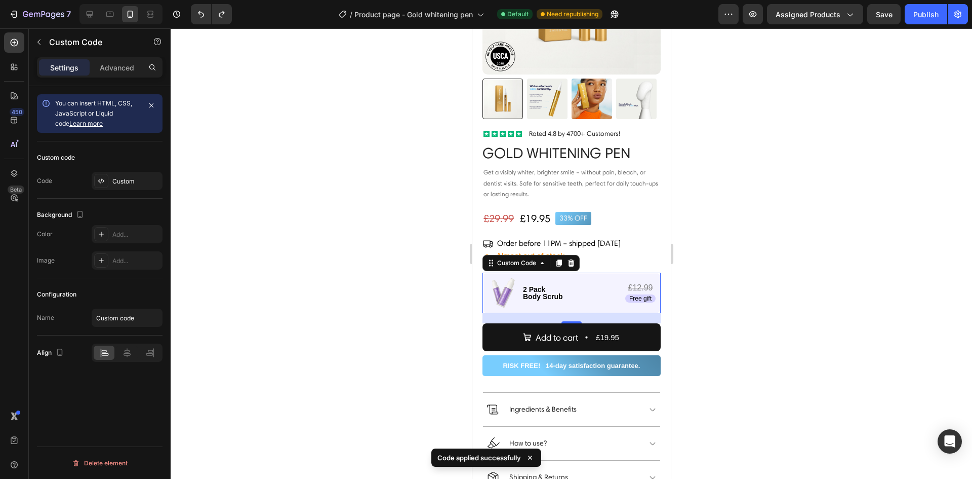
click at [633, 284] on p "£12.99" at bounding box center [640, 288] width 25 height 8
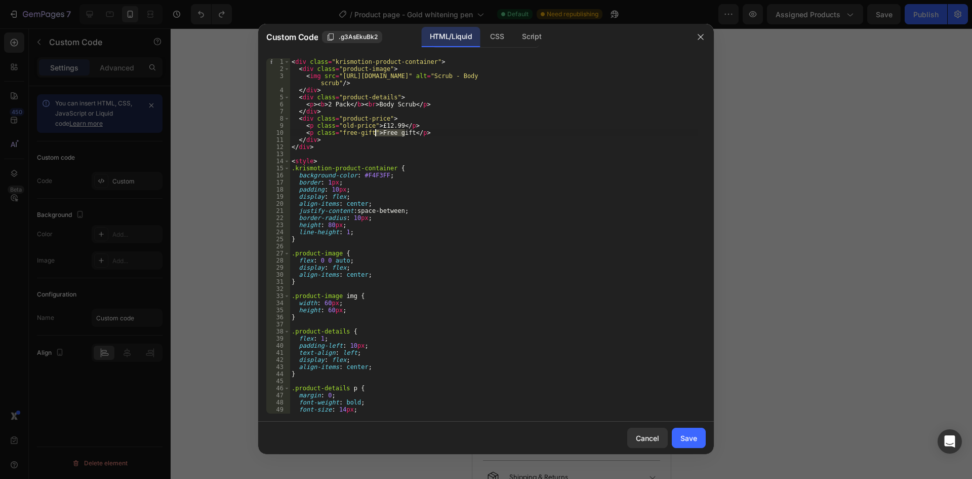
drag, startPoint x: 406, startPoint y: 132, endPoint x: 376, endPoint y: 132, distance: 29.4
click at [376, 132] on div "< div class = "krismotion-product-container" > < div class = "product-image" > …" at bounding box center [494, 242] width 409 height 369
paste textarea "+1 Free"
type textarea "<p class="free-gift">+1 Free</p>"
click at [695, 434] on div "Save" at bounding box center [689, 438] width 17 height 11
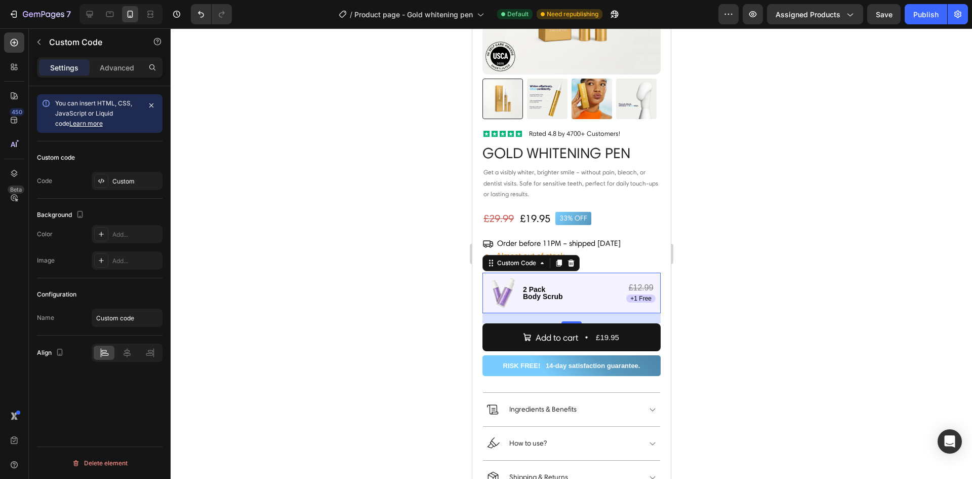
click at [545, 285] on b "2 Pack" at bounding box center [534, 289] width 22 height 8
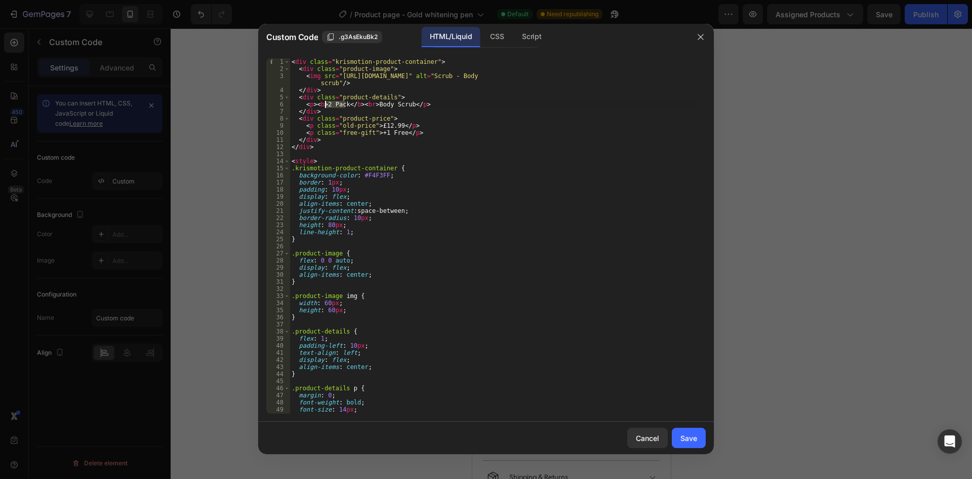
drag, startPoint x: 346, startPoint y: 105, endPoint x: 326, endPoint y: 108, distance: 20.4
click at [326, 108] on div "< div class = "krismotion-product-container" > < div class = "product-image" > …" at bounding box center [494, 242] width 409 height 369
paste textarea "Routine"
type textarea "<p><b>Routine Pack</b><br>Body Scrub</p>"
click at [688, 442] on div "Save" at bounding box center [689, 438] width 17 height 11
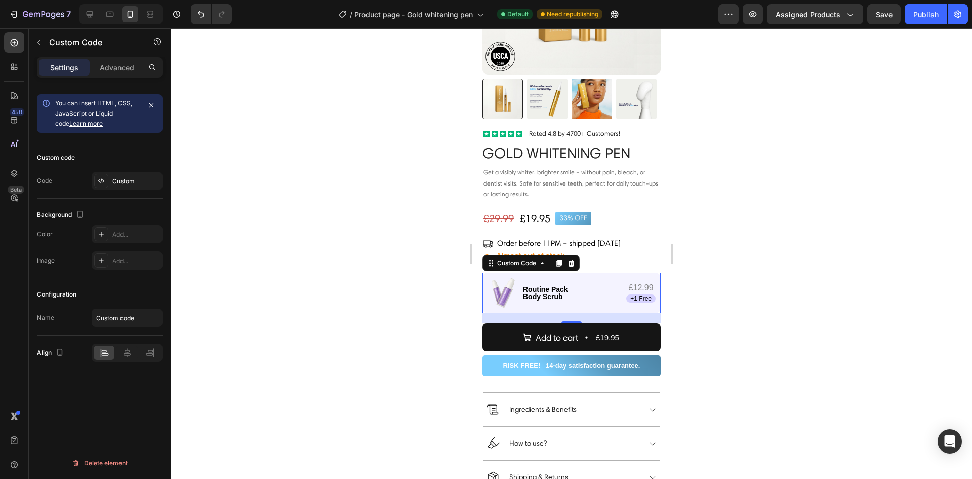
click at [554, 286] on p "Routine Pack Body Scrub" at bounding box center [545, 293] width 45 height 14
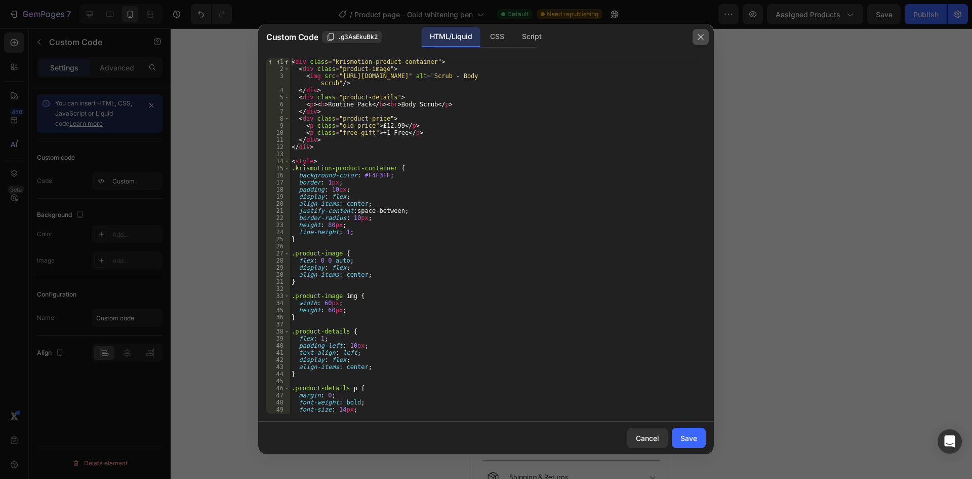
click at [699, 41] on icon "button" at bounding box center [701, 37] width 8 height 8
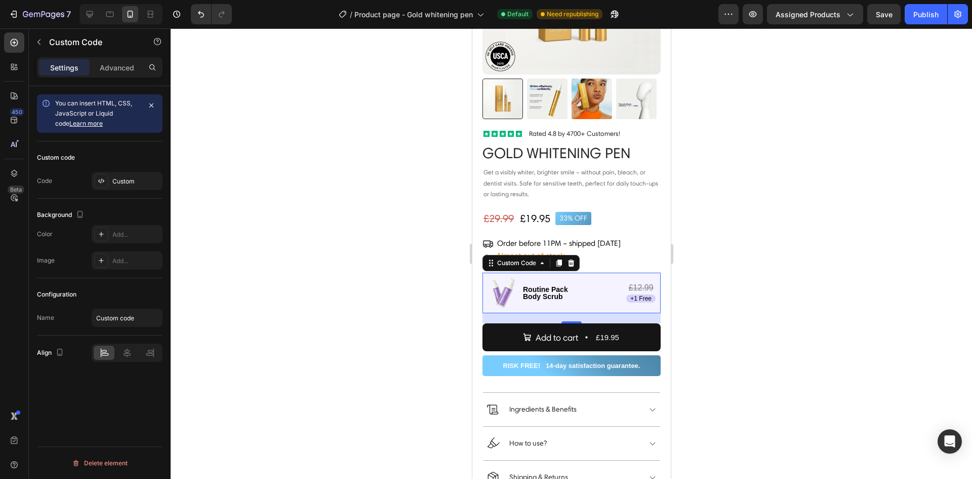
click at [605, 286] on div "Routine Pack Body Scrub" at bounding box center [572, 293] width 108 height 14
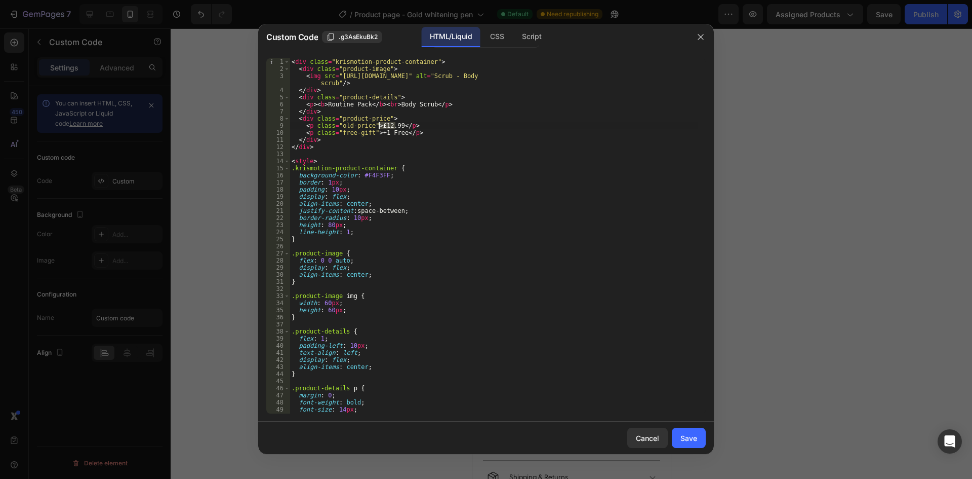
drag, startPoint x: 395, startPoint y: 125, endPoint x: 379, endPoint y: 125, distance: 15.2
click at [379, 125] on div "< div class = "krismotion-product-container" > < div class = "product-image" > …" at bounding box center [494, 242] width 409 height 369
click at [437, 139] on div "< div class = "krismotion-product-container" > < div class = "product-image" > …" at bounding box center [494, 242] width 409 height 369
click at [385, 127] on div "< div class = "krismotion-product-container" > < div class = "product-image" > …" at bounding box center [494, 242] width 409 height 369
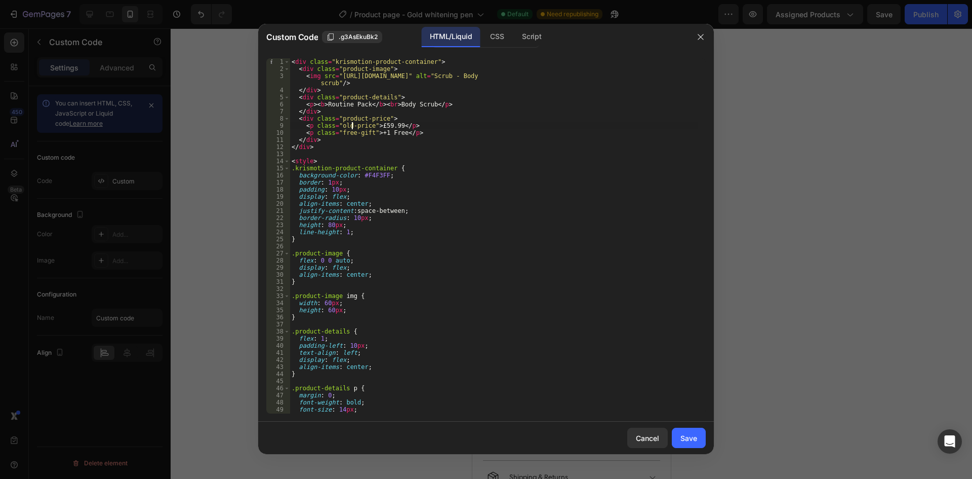
click at [351, 123] on div "< div class = "krismotion-product-container" > < div class = "product-image" > …" at bounding box center [494, 242] width 409 height 369
type textarea "<p class="price">£59.99</p>"
click at [696, 436] on div "Save" at bounding box center [689, 438] width 17 height 11
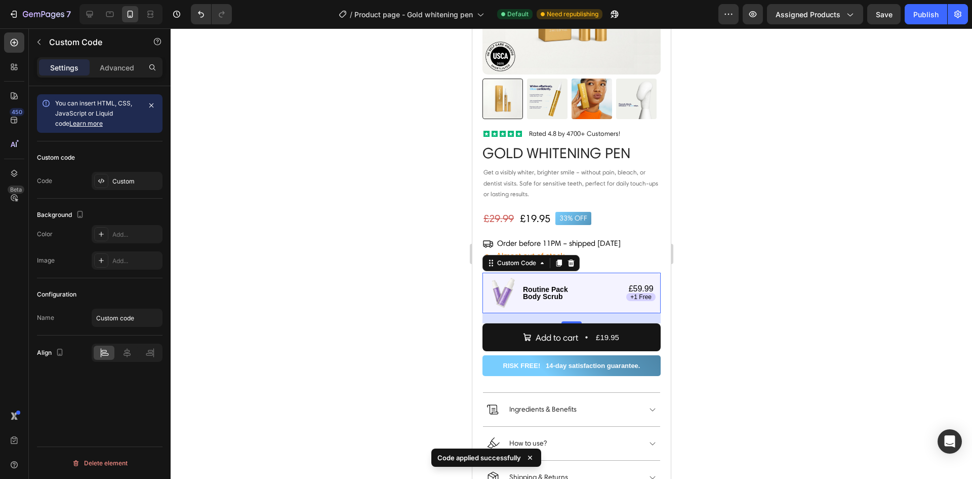
click at [643, 285] on p "£59.99" at bounding box center [641, 289] width 25 height 8
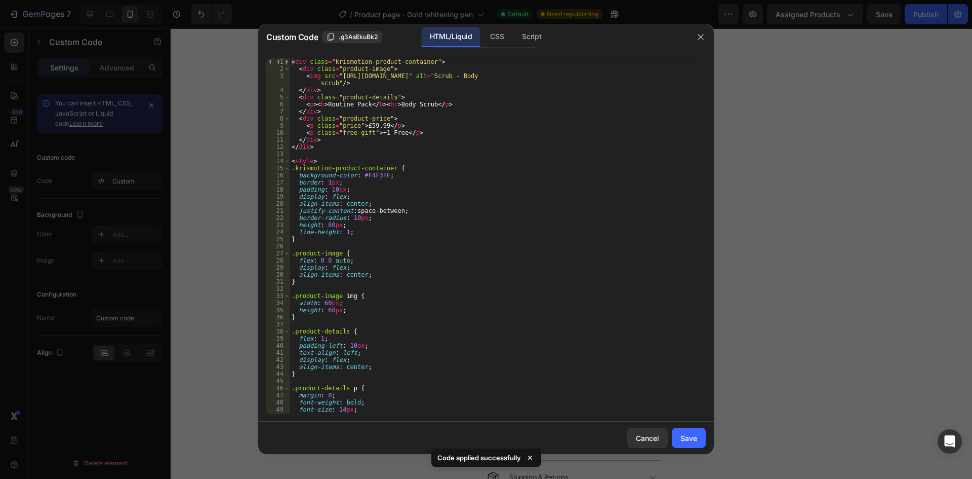
type textarea "<p class="price">£59.99</p>"
click at [415, 124] on div "< div class = "krismotion-product-container" > < div class = "product-image" > …" at bounding box center [494, 242] width 409 height 369
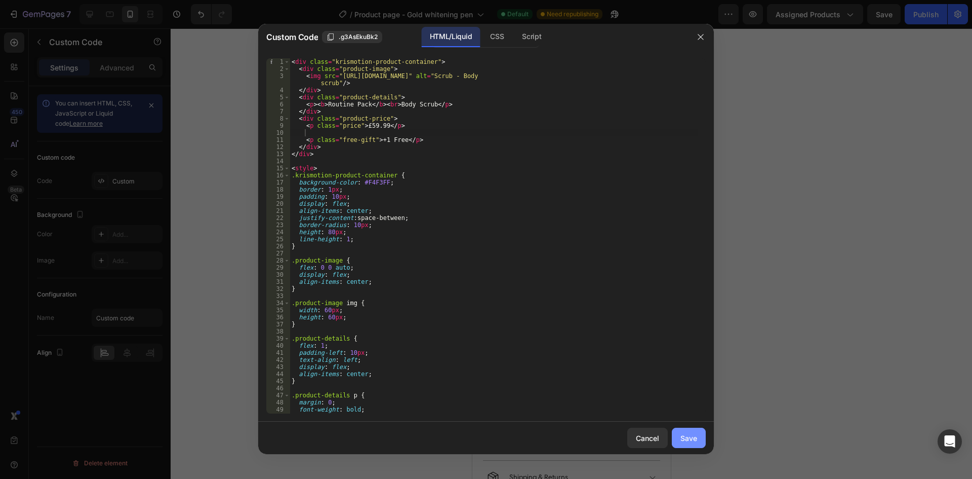
click at [680, 440] on button "Save" at bounding box center [689, 437] width 34 height 20
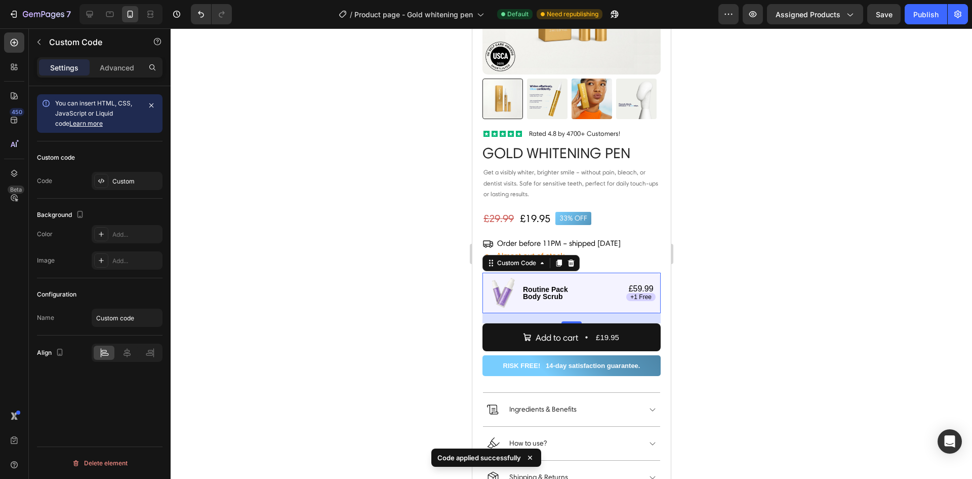
click at [626, 295] on div "Routine Pack Body Scrub £59.99 +1 Free" at bounding box center [571, 292] width 178 height 41
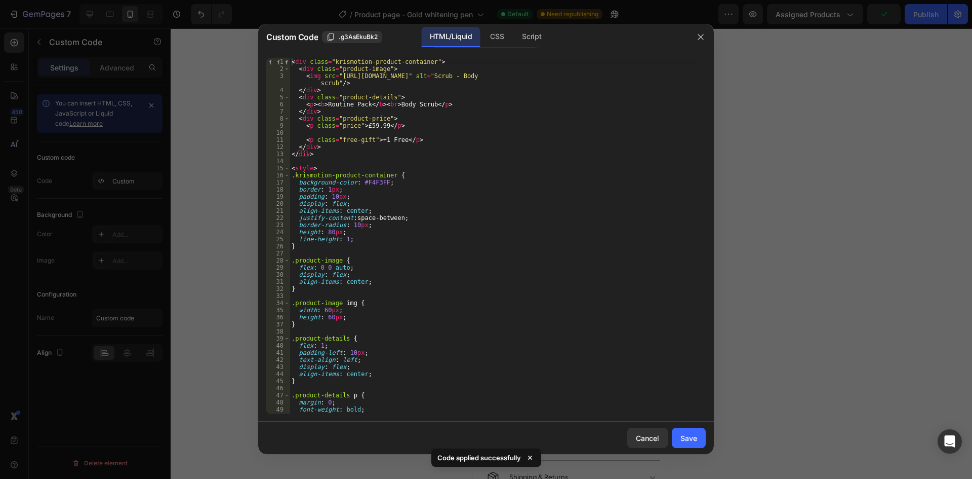
type textarea "align-items: center;"
click at [408, 208] on div "< div class = "krismotion-product-container" > < div class = "product-image" > …" at bounding box center [494, 242] width 409 height 369
click at [384, 133] on div "< div class = "krismotion-product-container" > < div class = "product-image" > …" at bounding box center [494, 242] width 409 height 369
type textarea "<p class="price">£59.99</p>"
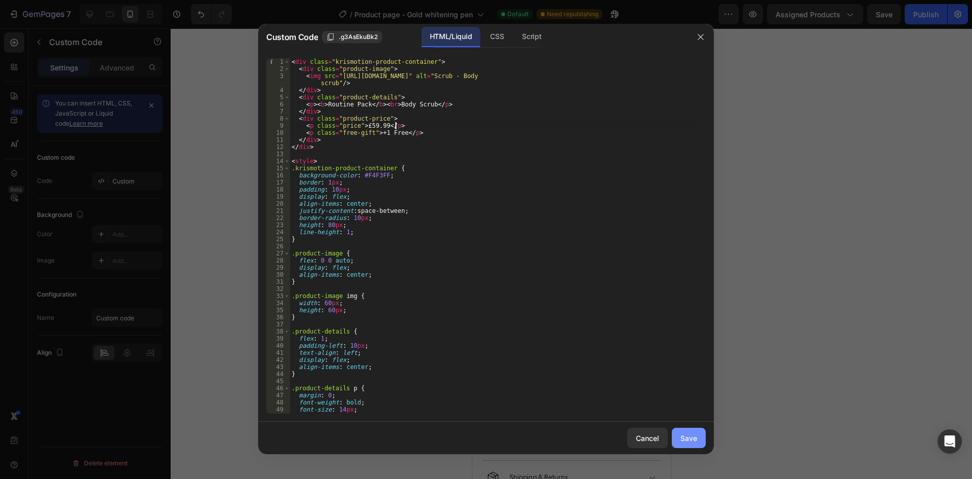
click at [689, 433] on div "Save" at bounding box center [689, 438] width 17 height 11
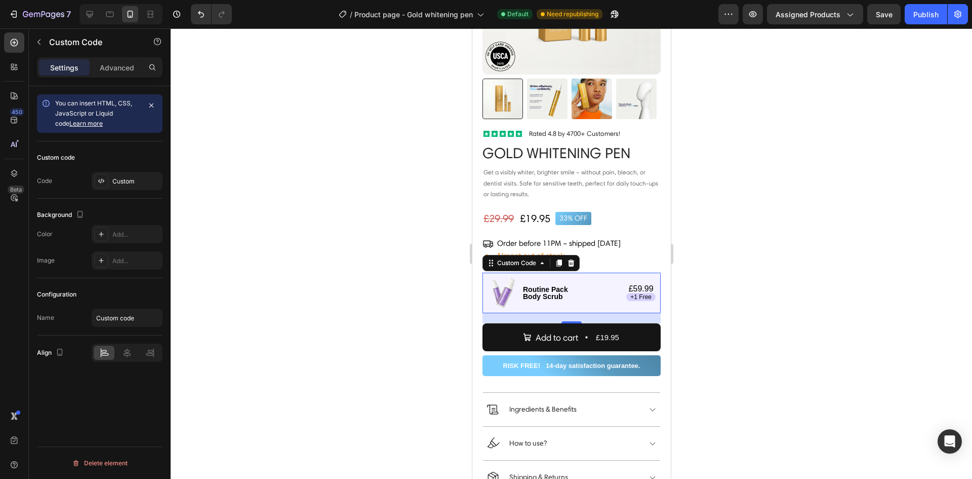
click at [509, 285] on img at bounding box center [502, 293] width 30 height 30
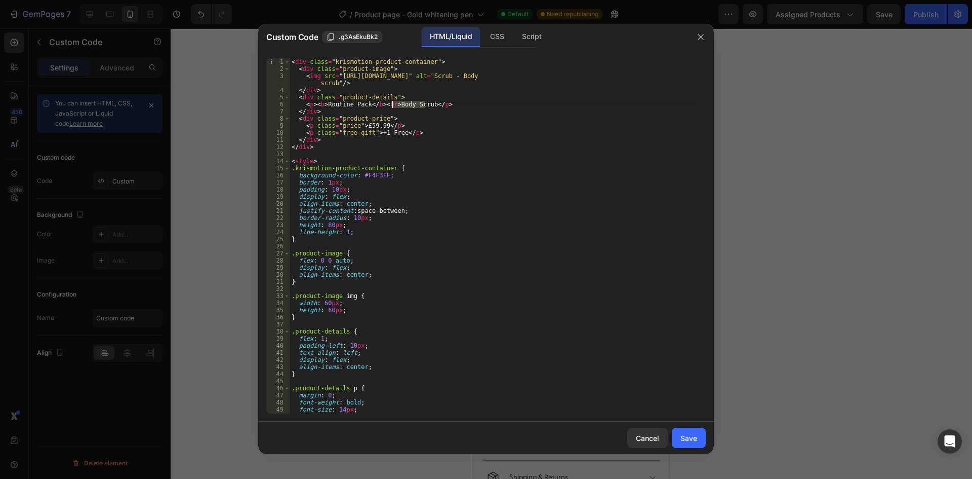
drag, startPoint x: 427, startPoint y: 103, endPoint x: 394, endPoint y: 105, distance: 33.5
click at [394, 105] on div "< div class = "krismotion-product-container" > < div class = "product-image" > …" at bounding box center [494, 242] width 409 height 369
paste textarea "uy 2, Get 3"
type textarea "<p><b>Routine Pack</b><br>Buy 2, Get 3</p>"
click at [691, 443] on div "Save" at bounding box center [689, 438] width 17 height 11
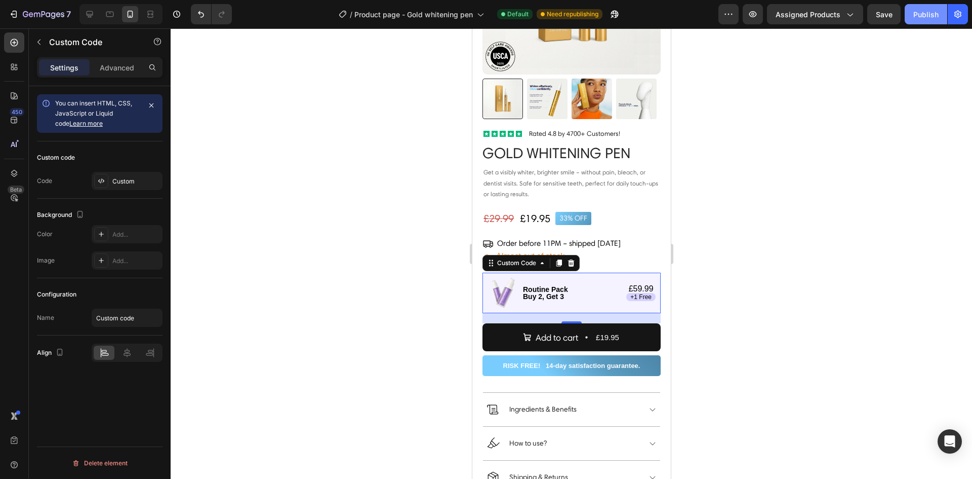
click at [918, 19] on div "Publish" at bounding box center [926, 14] width 25 height 11
click at [552, 290] on p "Routine Pack Buy 2, Get 3" at bounding box center [545, 293] width 45 height 14
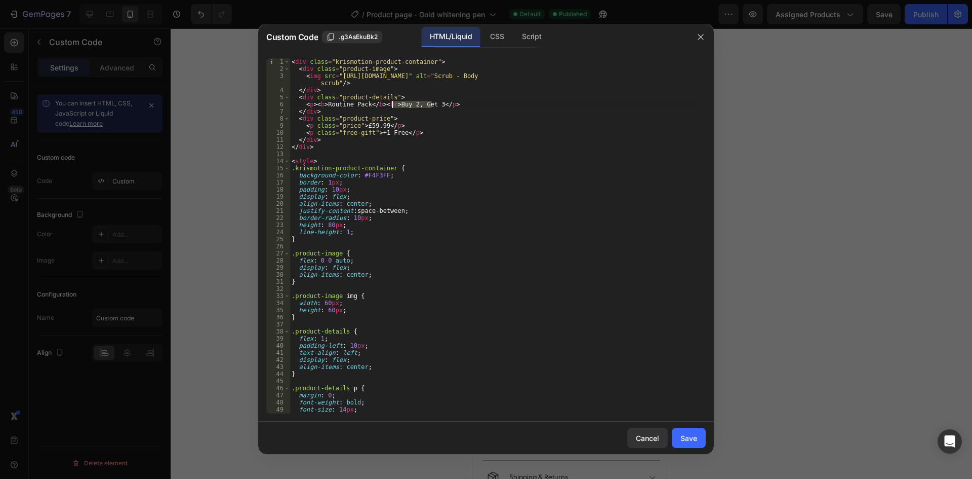
drag, startPoint x: 433, startPoint y: 104, endPoint x: 393, endPoint y: 105, distance: 39.5
click at [393, 105] on div "< div class = "krismotion-product-container" > < div class = "product-image" > …" at bounding box center [494, 242] width 409 height 369
paste textarea "Includes 1 free bottle"
type textarea "<p><b>Routine Pack</b><br>Includes 1 free bottle</p>"
click at [691, 443] on button "Save" at bounding box center [689, 437] width 34 height 20
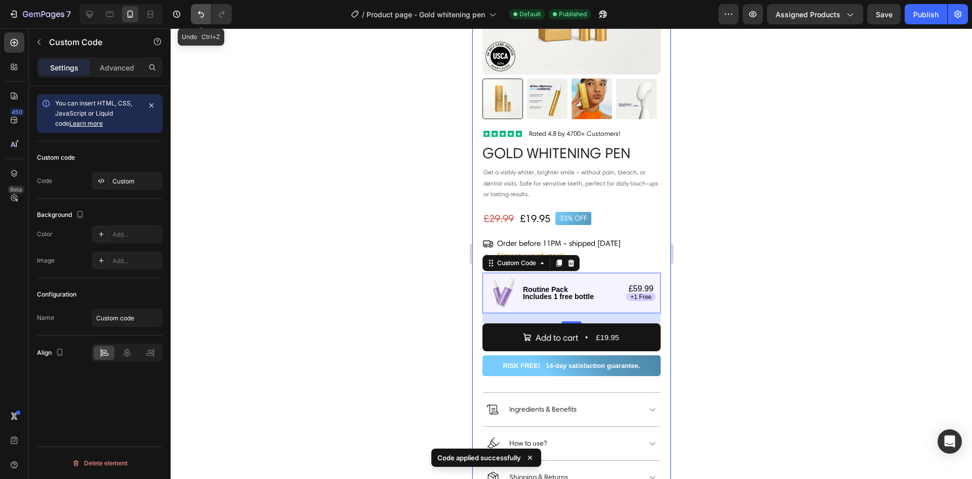
click at [196, 14] on icon "Undo/Redo" at bounding box center [201, 14] width 10 height 10
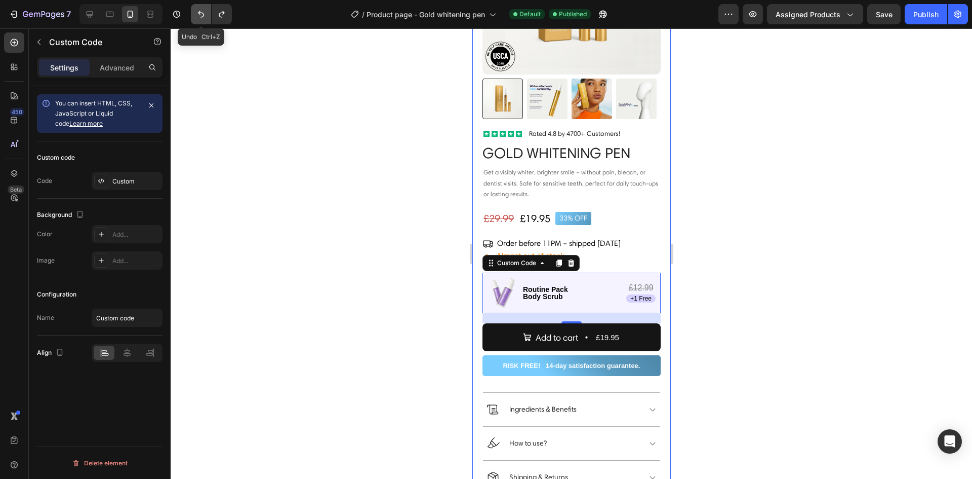
click at [196, 14] on icon "Undo/Redo" at bounding box center [201, 14] width 10 height 10
click at [502, 290] on img at bounding box center [502, 293] width 30 height 30
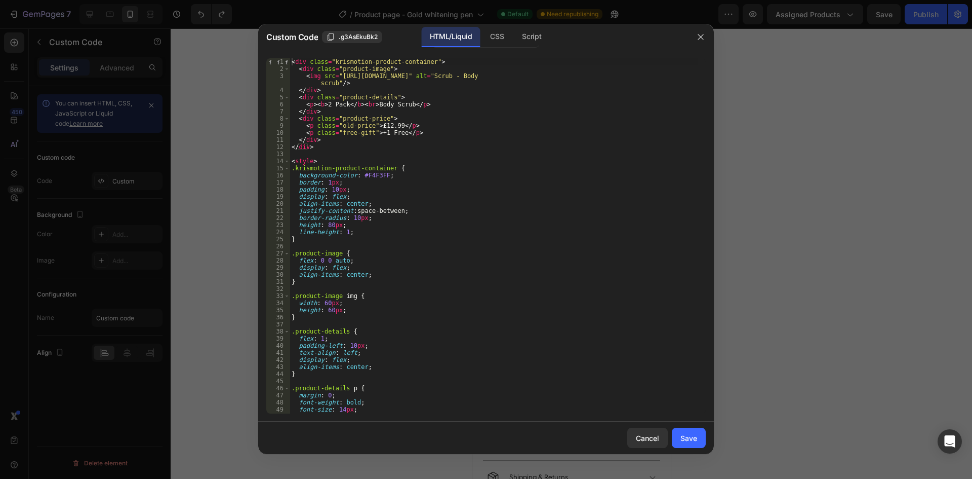
click at [331, 310] on div "< div class = "krismotion-product-container" > < div class = "product-image" > …" at bounding box center [494, 242] width 409 height 369
click at [328, 300] on div "< div class = "krismotion-product-container" > < div class = "product-image" > …" at bounding box center [494, 242] width 409 height 369
type textarea "width: px;"
click at [656, 433] on div "Cancel" at bounding box center [647, 438] width 23 height 11
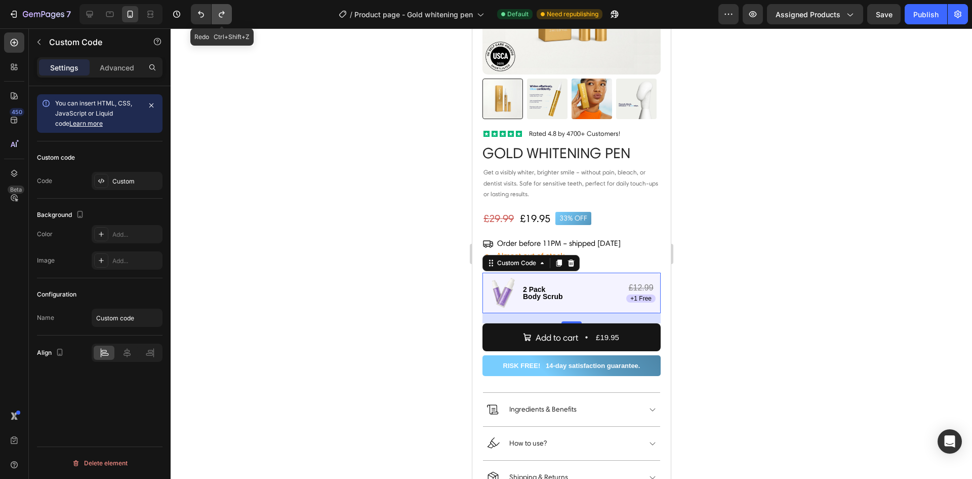
click at [228, 18] on button "Undo/Redo" at bounding box center [222, 14] width 20 height 20
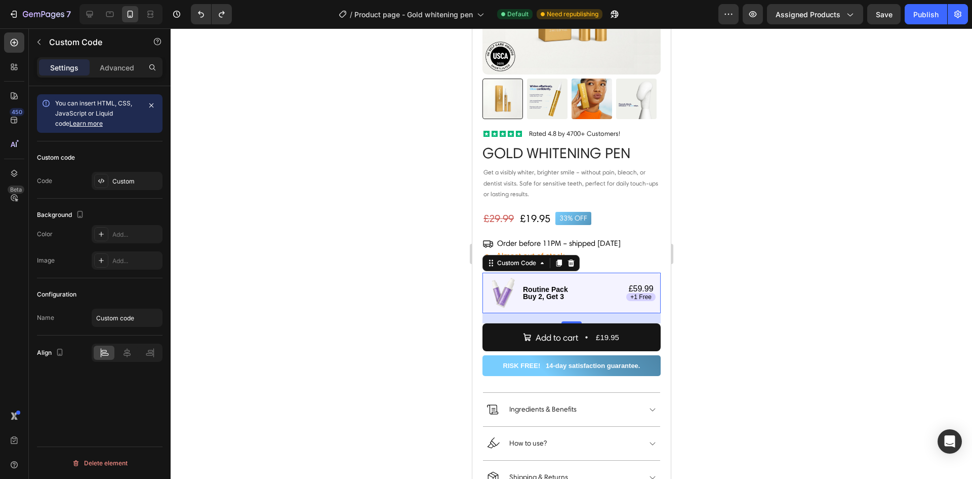
click at [513, 283] on img at bounding box center [502, 293] width 30 height 30
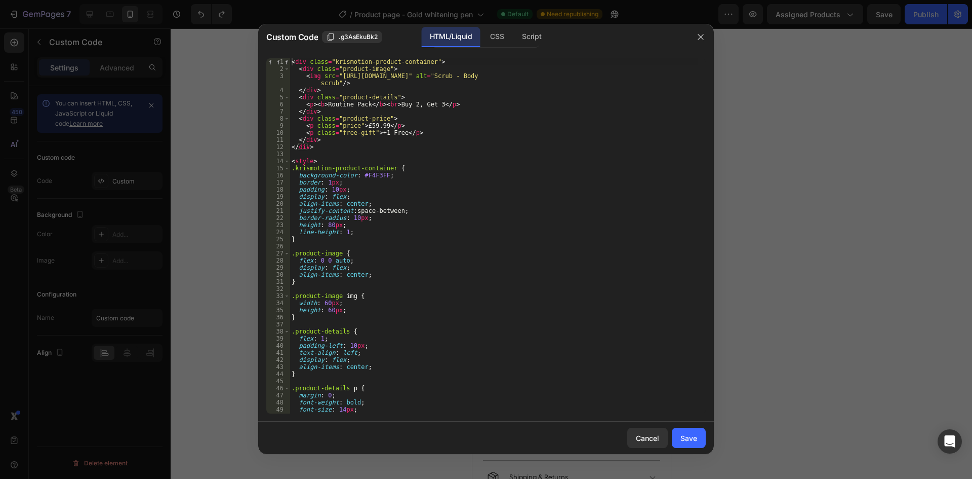
click at [330, 312] on div "< div class = "krismotion-product-container" > < div class = "product-image" > …" at bounding box center [494, 242] width 409 height 369
click at [332, 312] on div "< div class = "krismotion-product-container" > < div class = "product-image" > …" at bounding box center [494, 242] width 409 height 369
drag, startPoint x: 325, startPoint y: 304, endPoint x: 357, endPoint y: 396, distance: 97.1
click at [325, 309] on div "< div class = "krismotion-product-container" > < div class = "product-image" > …" at bounding box center [494, 242] width 409 height 369
click at [324, 303] on div "< div class = "krismotion-product-container" > < div class = "product-image" > …" at bounding box center [494, 235] width 409 height 355
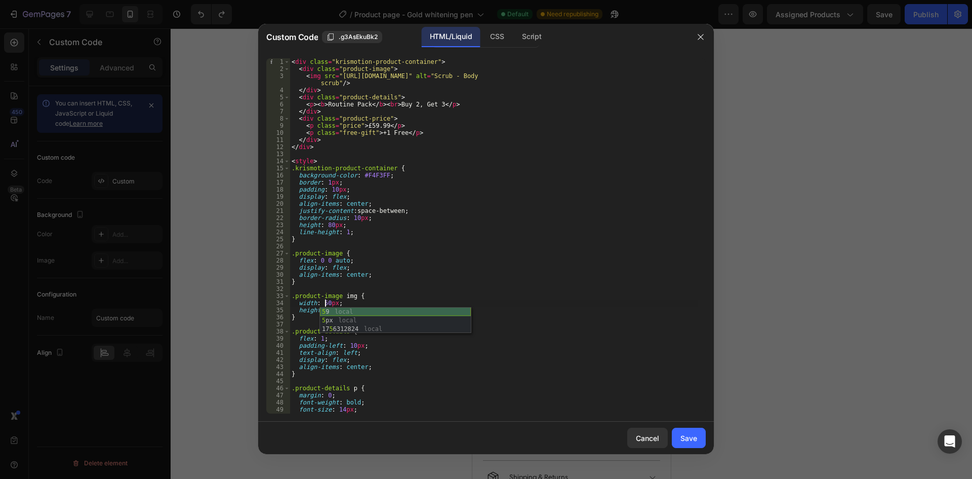
click at [481, 300] on div "< div class = "krismotion-product-container" > < div class = "product-image" > …" at bounding box center [494, 242] width 409 height 369
type textarea "width: 50px;"
click at [698, 443] on button "Save" at bounding box center [689, 437] width 34 height 20
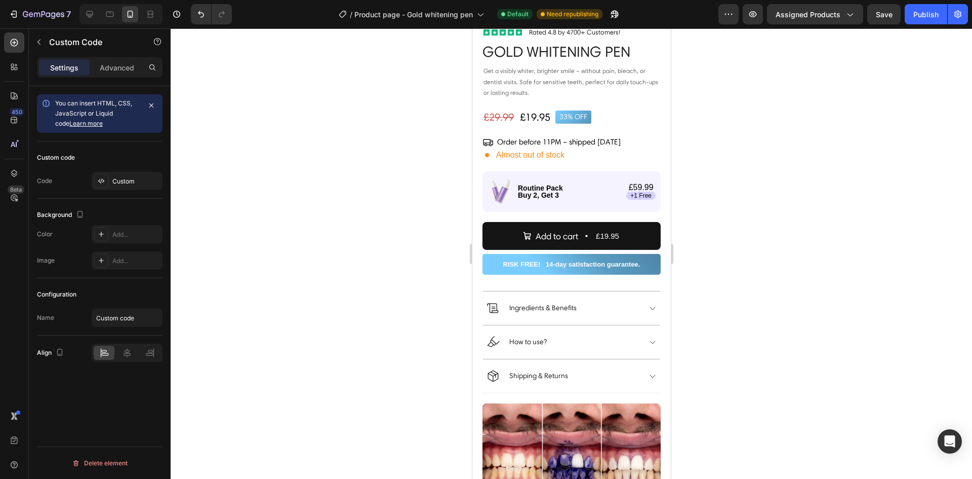
scroll to position [234, 0]
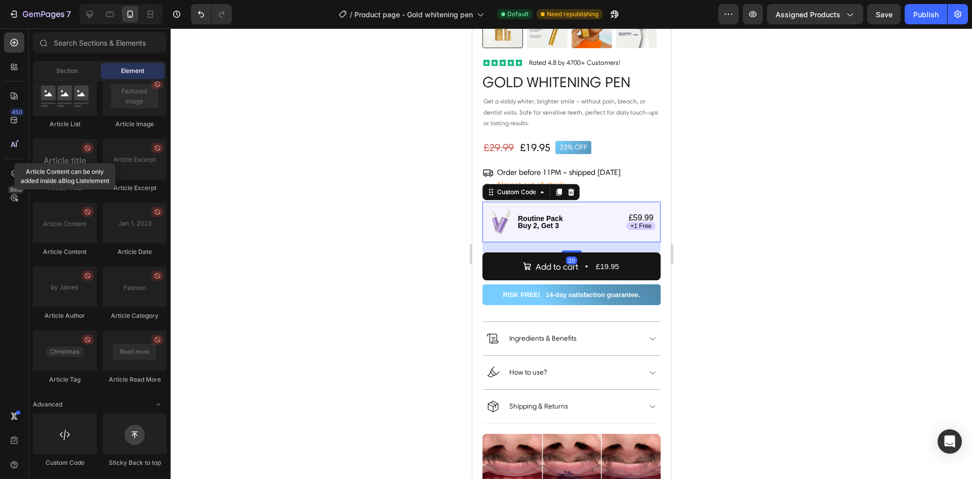
click at [626, 214] on div "£59.99 +1 Free" at bounding box center [640, 222] width 29 height 16
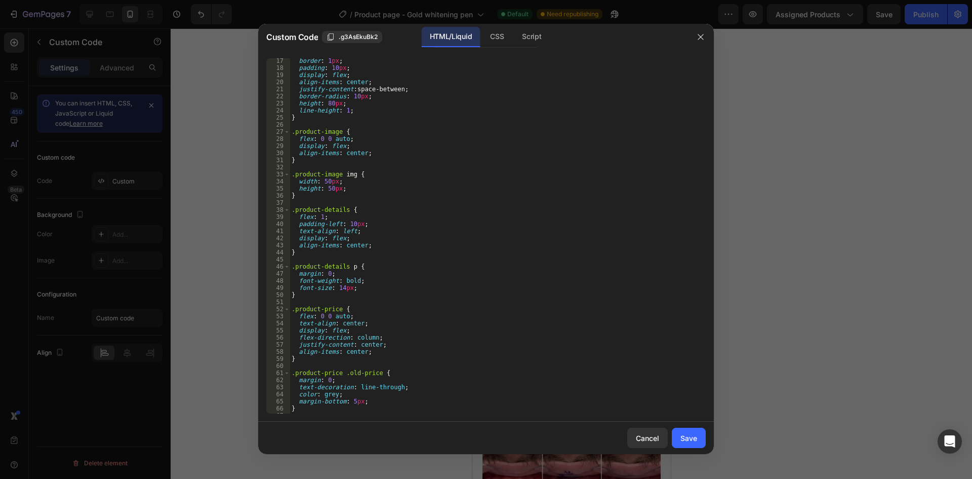
scroll to position [152, 0]
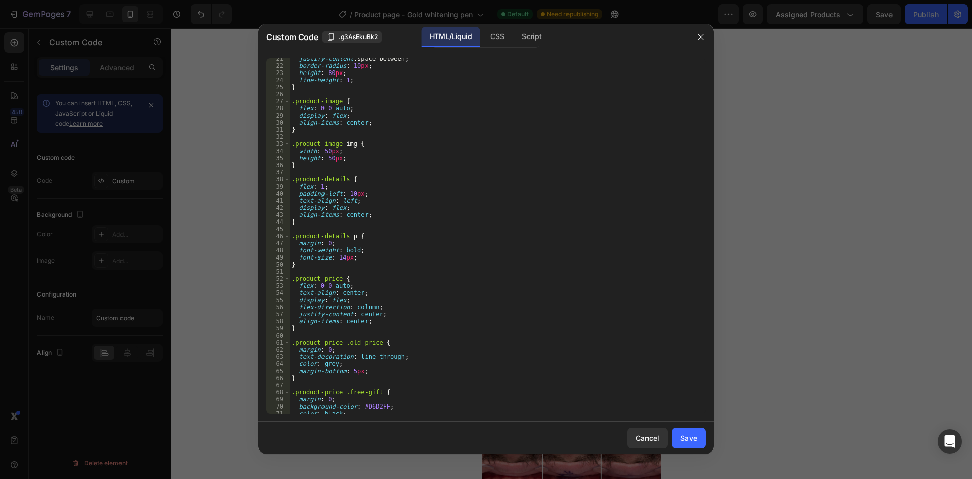
click at [352, 369] on div "justify-content : space-between ; border-radius : 10 px ; height : 80 px ; line…" at bounding box center [494, 239] width 409 height 369
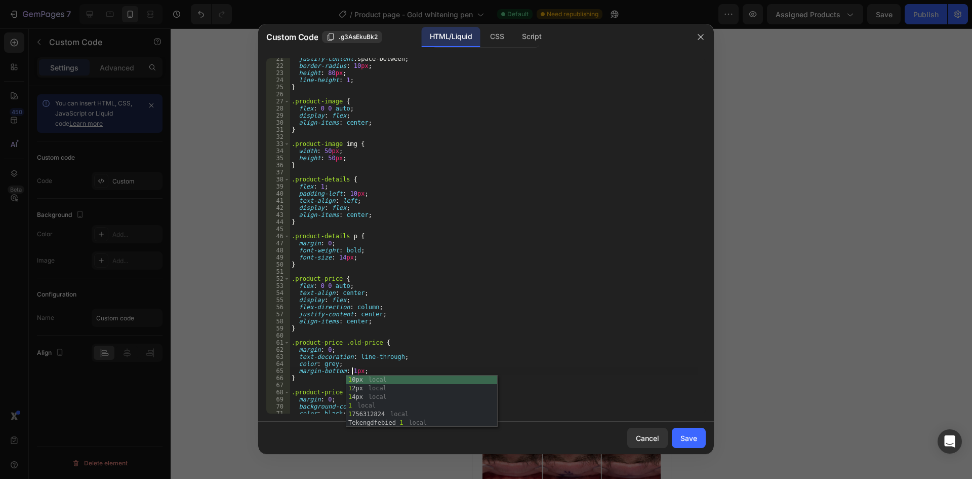
scroll to position [0, 5]
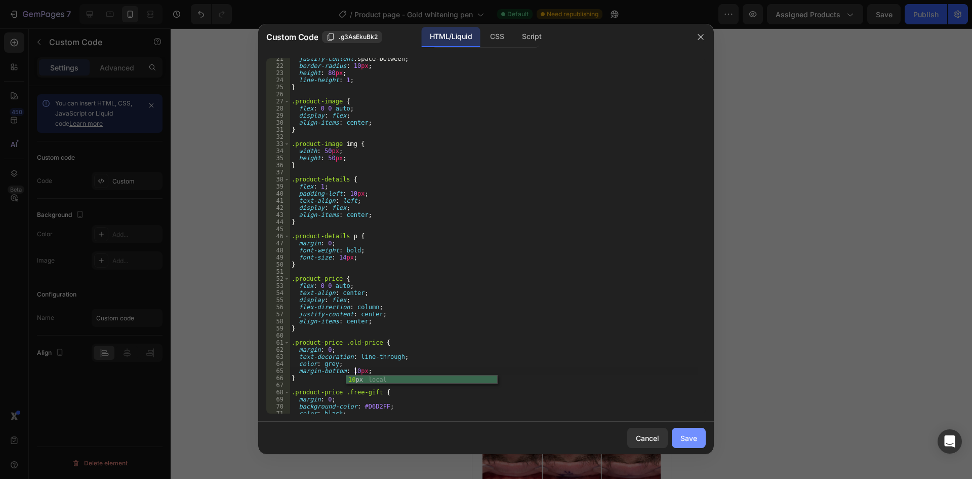
type textarea "margin-bottom: 10px;"
click at [685, 442] on div "Save" at bounding box center [689, 438] width 17 height 11
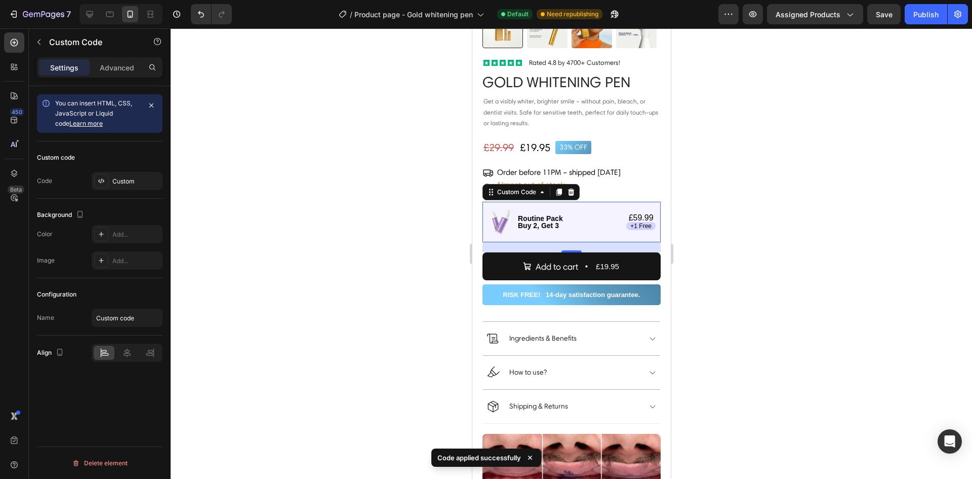
click at [630, 214] on p "£59.99" at bounding box center [641, 218] width 25 height 8
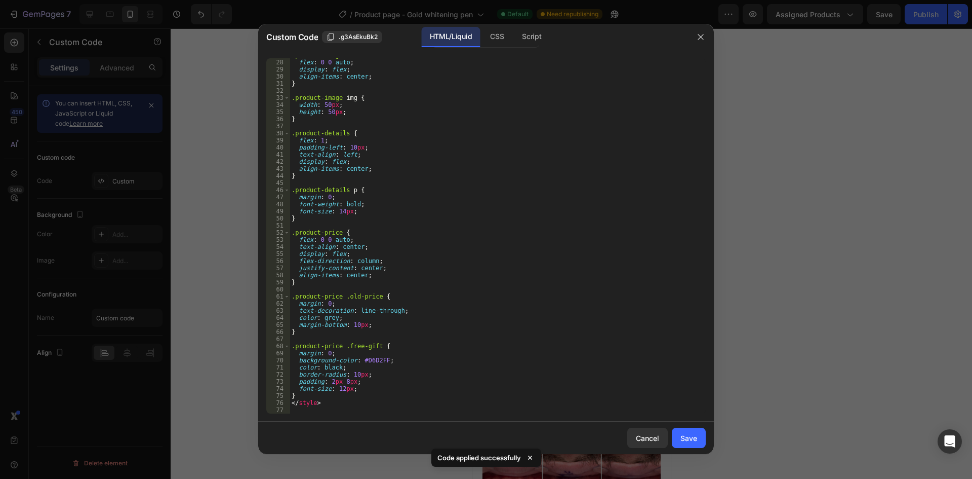
scroll to position [198, 0]
click at [350, 147] on div ".product-image { flex : 0 0 auto ; display : flex ; align-items : center ; } .p…" at bounding box center [494, 236] width 409 height 369
click at [351, 146] on div ".product-image { flex : 0 0 auto ; display : flex ; align-items : center ; } .p…" at bounding box center [494, 236] width 409 height 369
click at [491, 202] on div ".product-image { flex : 0 0 auto ; display : flex ; align-items : center ; } .p…" at bounding box center [494, 236] width 409 height 369
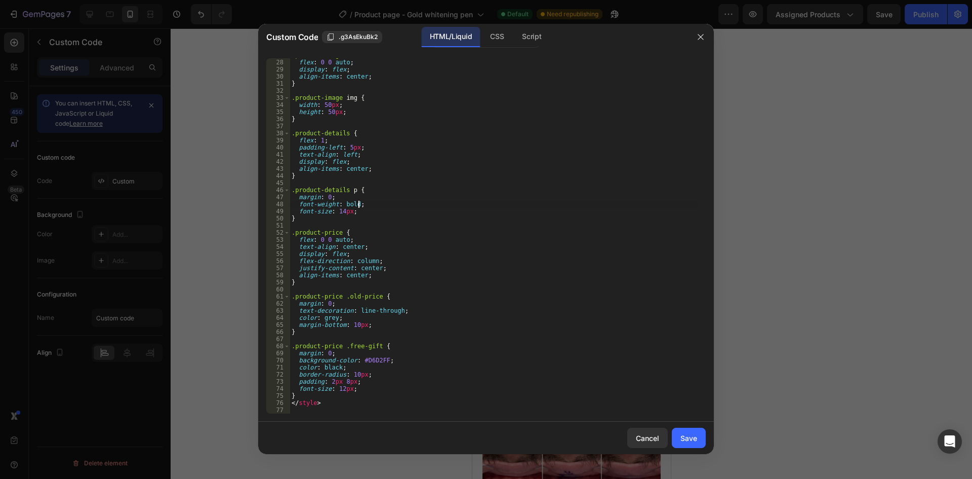
click at [328, 352] on div ".product-image { flex : 0 0 auto ; display : flex ; align-items : center ; } .p…" at bounding box center [494, 236] width 409 height 369
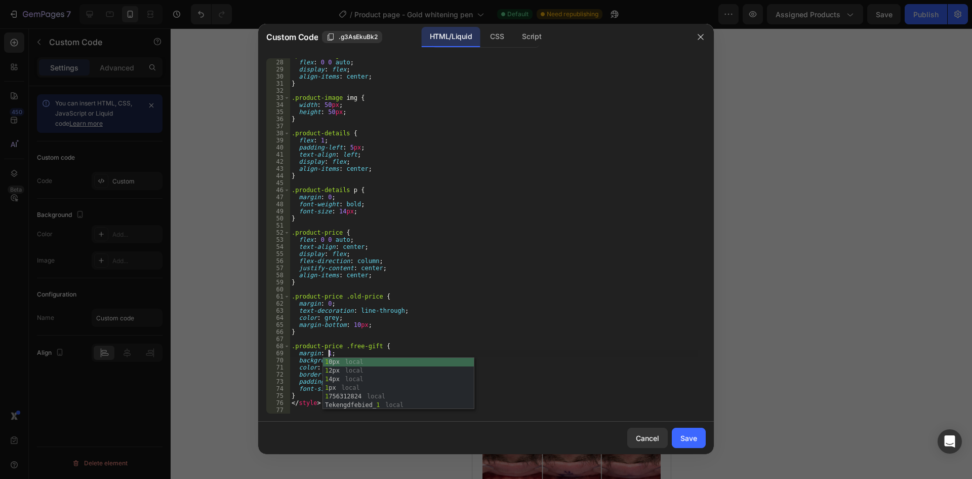
scroll to position [0, 3]
type textarea "margin: 10;"
click at [699, 434] on button "Save" at bounding box center [689, 437] width 34 height 20
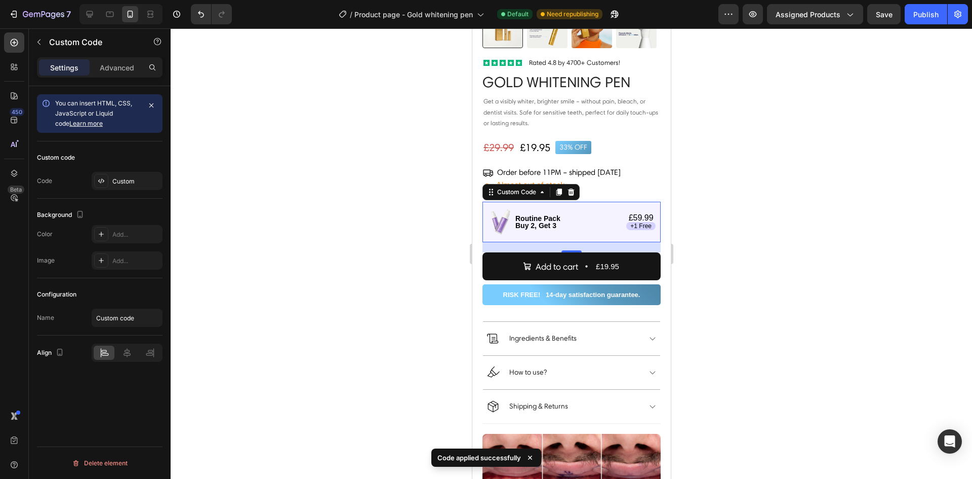
click at [598, 215] on div "Routine Pack Buy 2, Get 3" at bounding box center [569, 222] width 113 height 14
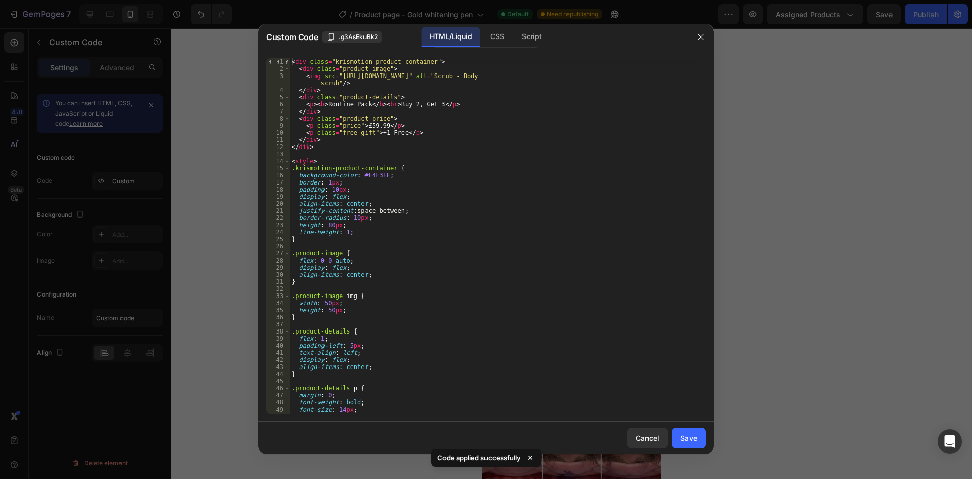
scroll to position [198, 0]
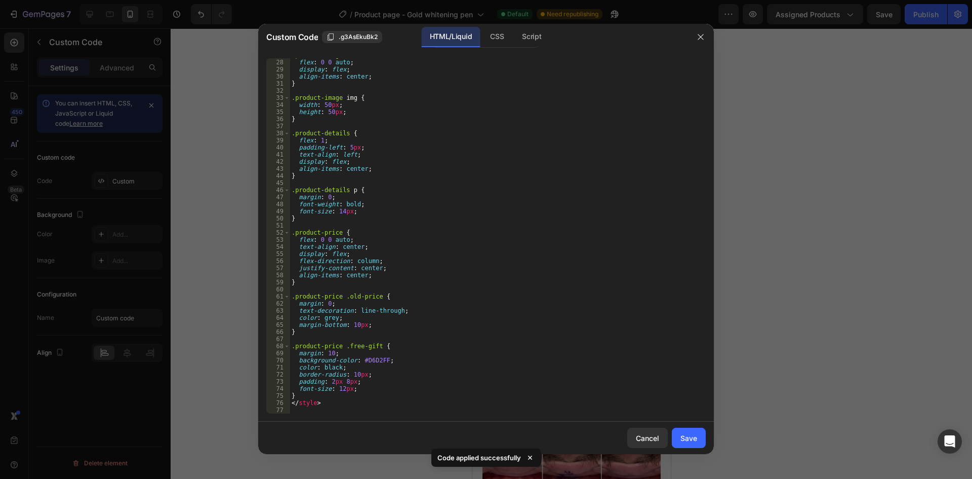
drag, startPoint x: 328, startPoint y: 354, endPoint x: 345, endPoint y: 410, distance: 58.8
click at [328, 354] on div ".product-image { flex : 0 0 auto ; display : flex ; align-items : center ; } .p…" at bounding box center [494, 236] width 409 height 369
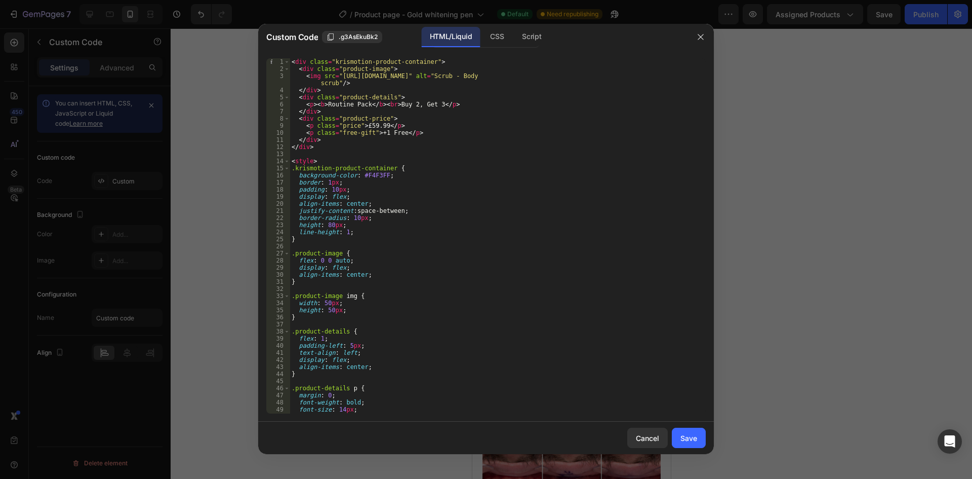
scroll to position [0, 0]
drag, startPoint x: 397, startPoint y: 126, endPoint x: 359, endPoint y: 127, distance: 37.5
click at [359, 127] on div "< div class = "krismotion-product-container" > < div class = "product-image" > …" at bounding box center [494, 242] width 409 height 369
click at [394, 116] on div "< div class = "krismotion-product-container" > < div class = "product-image" > …" at bounding box center [494, 242] width 409 height 369
paste textarea ">£59.99</p>"
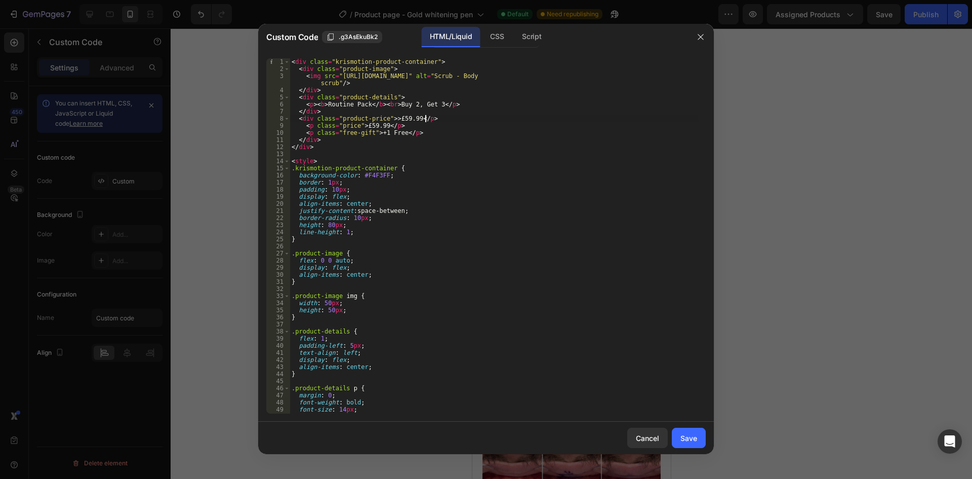
click at [392, 119] on div "< div class = "krismotion-product-container" > < div class = "product-image" > …" at bounding box center [494, 242] width 409 height 369
drag, startPoint x: 396, startPoint y: 125, endPoint x: 316, endPoint y: 128, distance: 79.6
click at [316, 128] on div "< div class = "krismotion-product-container" > < div class = "product-image" > …" at bounding box center [494, 242] width 409 height 369
type textarea "<"
type textarea "<div class="product-price">£59.99</p>"
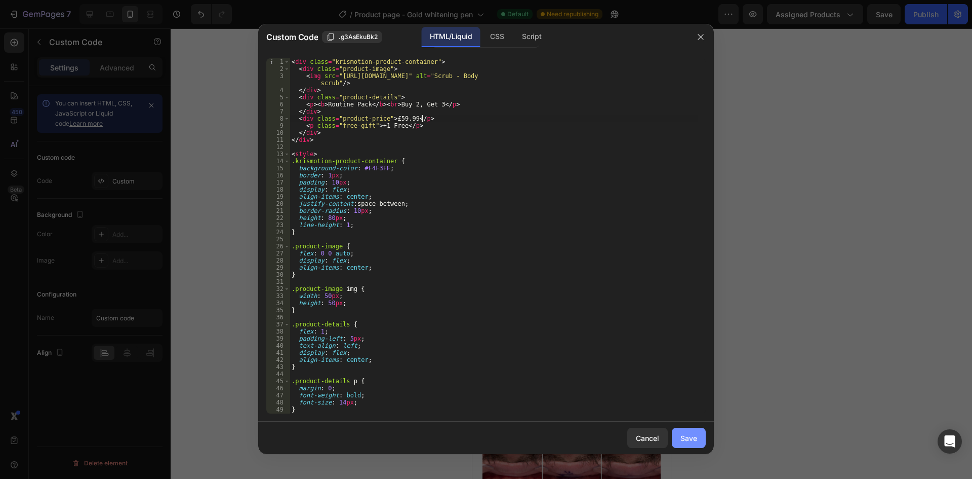
click at [697, 437] on button "Save" at bounding box center [689, 437] width 34 height 20
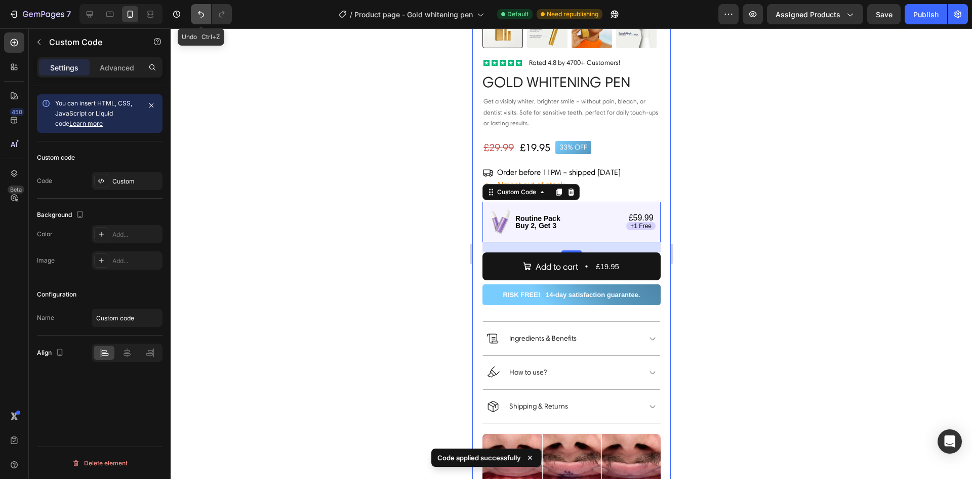
click at [203, 15] on icon "Undo/Redo" at bounding box center [201, 14] width 10 height 10
click at [221, 15] on icon "Undo/Redo" at bounding box center [222, 14] width 10 height 10
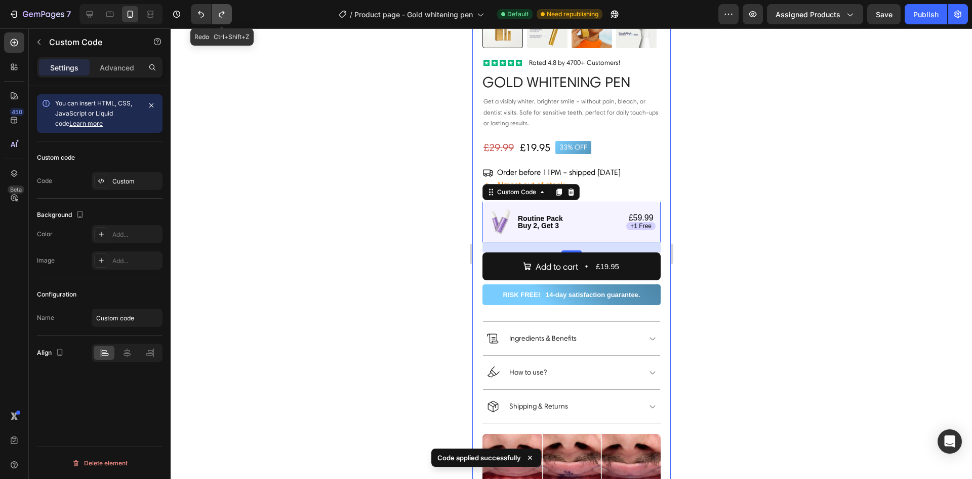
click at [221, 15] on icon "Undo/Redo" at bounding box center [222, 14] width 10 height 10
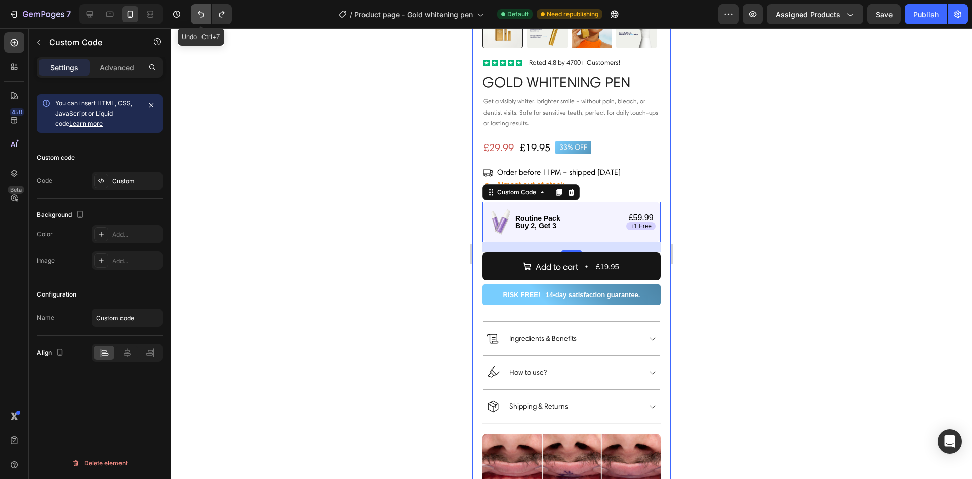
click at [203, 17] on icon "Undo/Redo" at bounding box center [201, 14] width 6 height 7
click at [583, 215] on div "Routine Pack Buy 2, Get 3" at bounding box center [569, 222] width 113 height 14
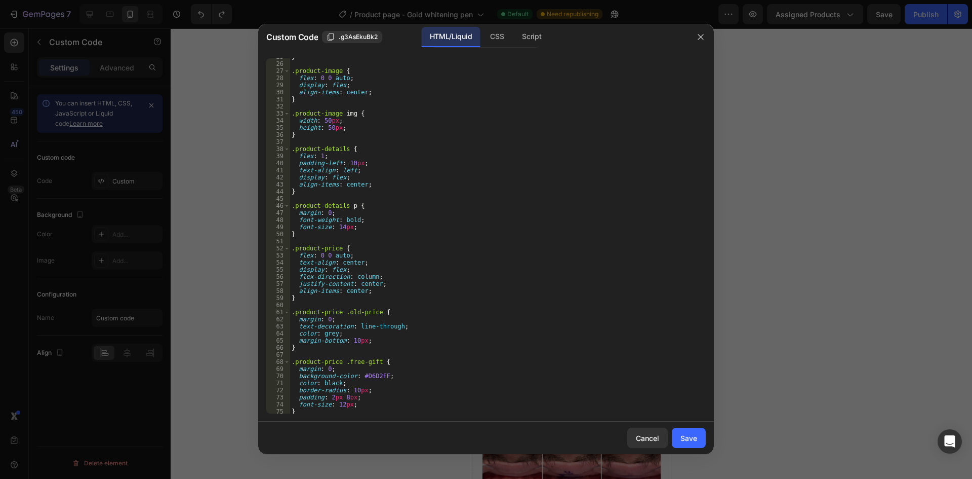
scroll to position [198, 0]
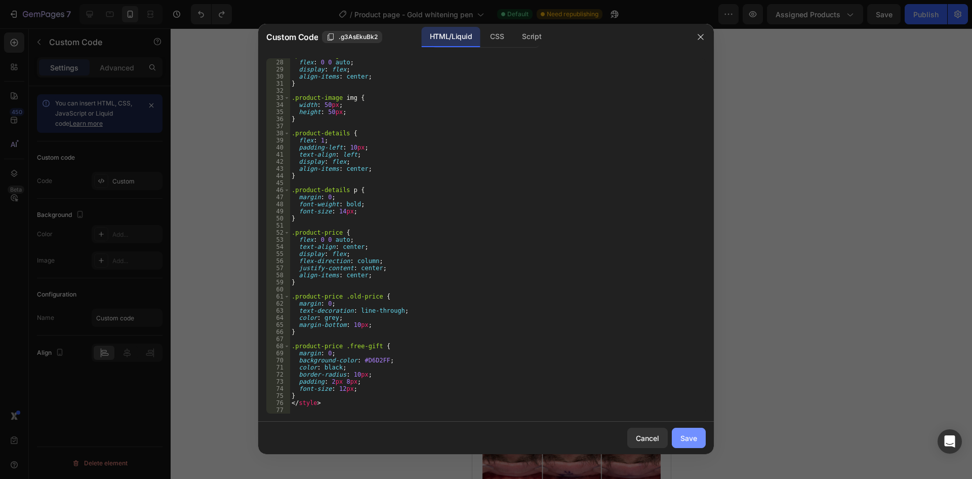
click at [691, 438] on div "Save" at bounding box center [689, 438] width 17 height 11
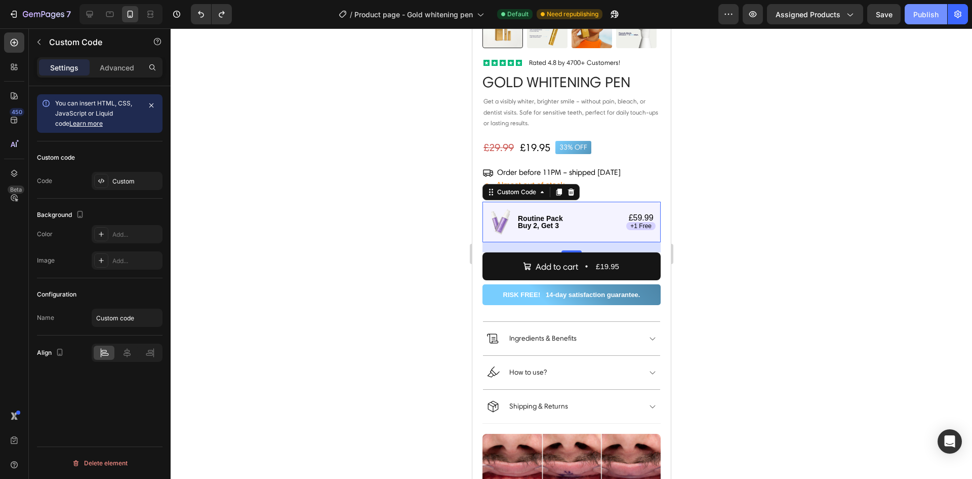
click at [920, 16] on div "Publish" at bounding box center [926, 14] width 25 height 11
click at [807, 147] on div at bounding box center [572, 253] width 802 height 450
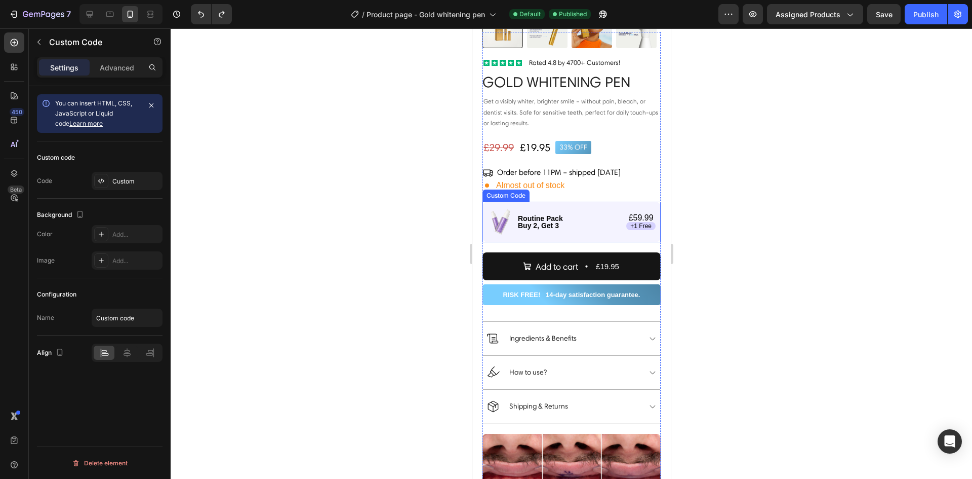
click at [629, 214] on p "£59.99" at bounding box center [641, 218] width 25 height 8
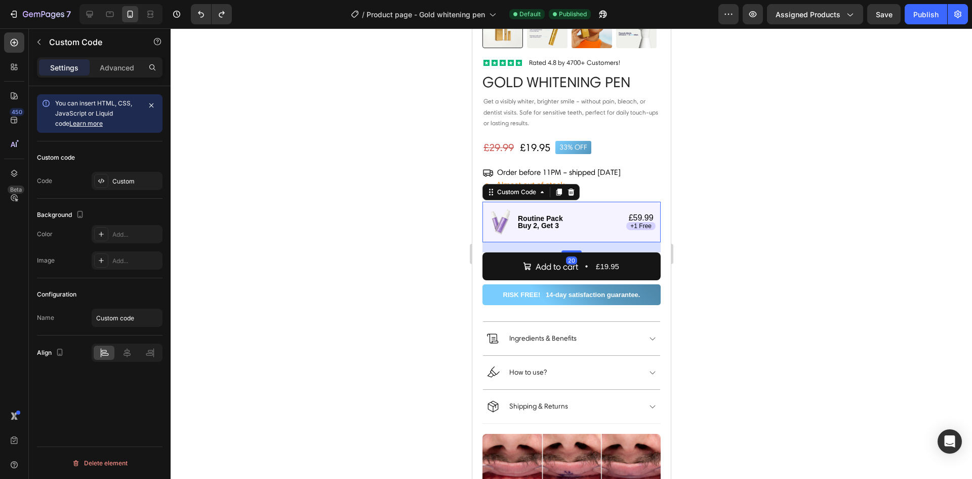
click at [629, 214] on p "£59.99" at bounding box center [641, 218] width 25 height 8
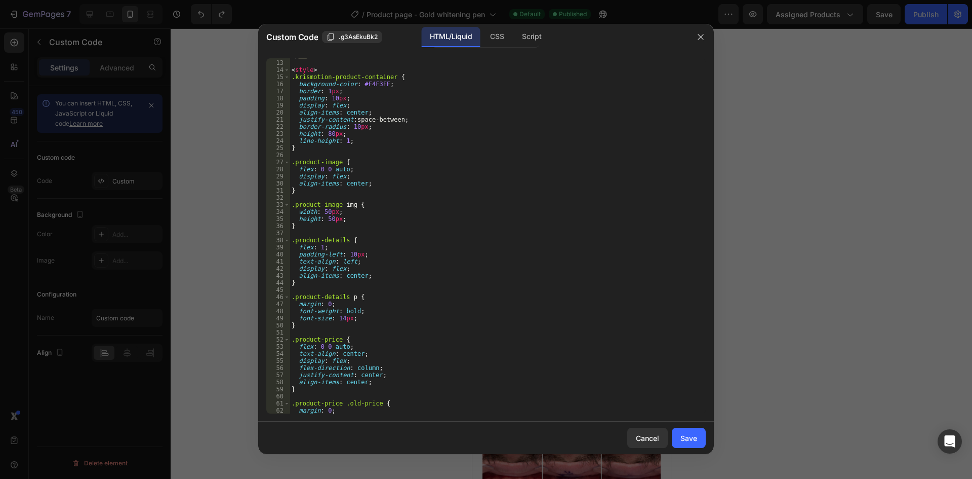
scroll to position [122, 0]
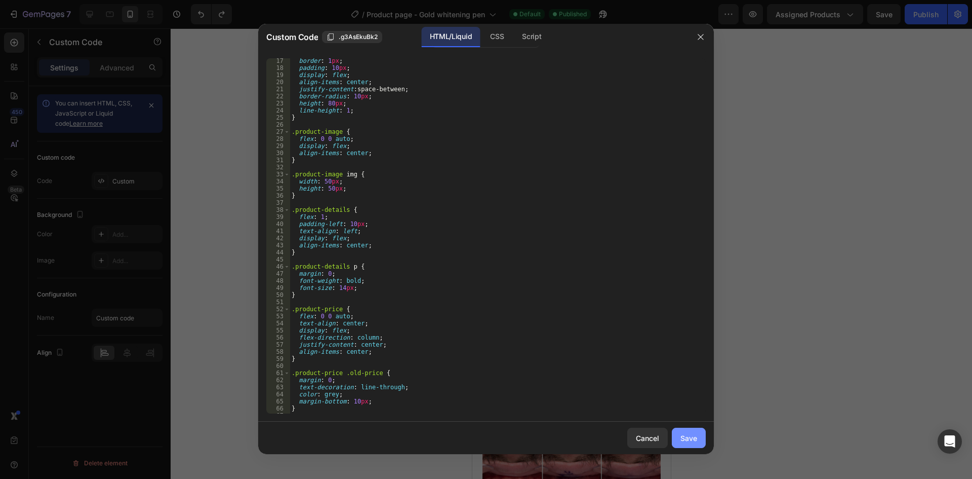
click at [689, 437] on div "Save" at bounding box center [689, 438] width 17 height 11
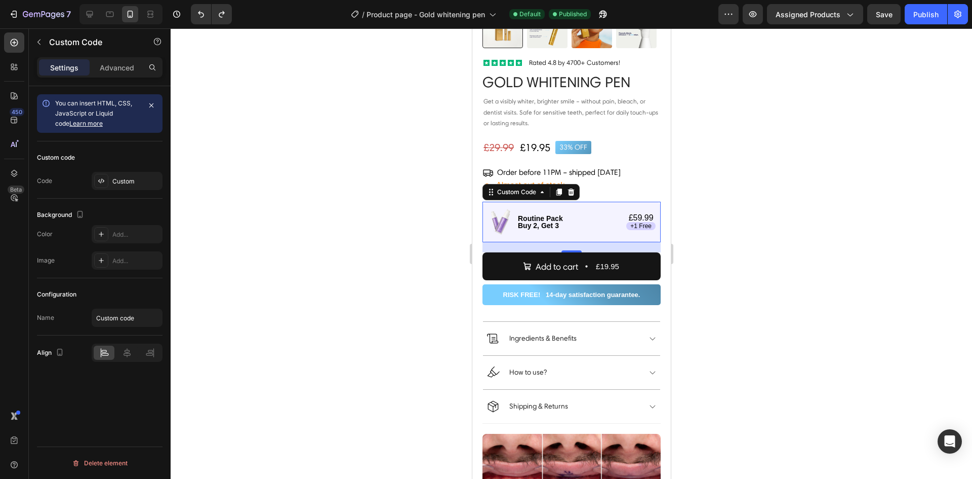
click at [573, 206] on div "Routine Pack Buy 2, Get 3 £59.99 +1 Free" at bounding box center [571, 222] width 178 height 41
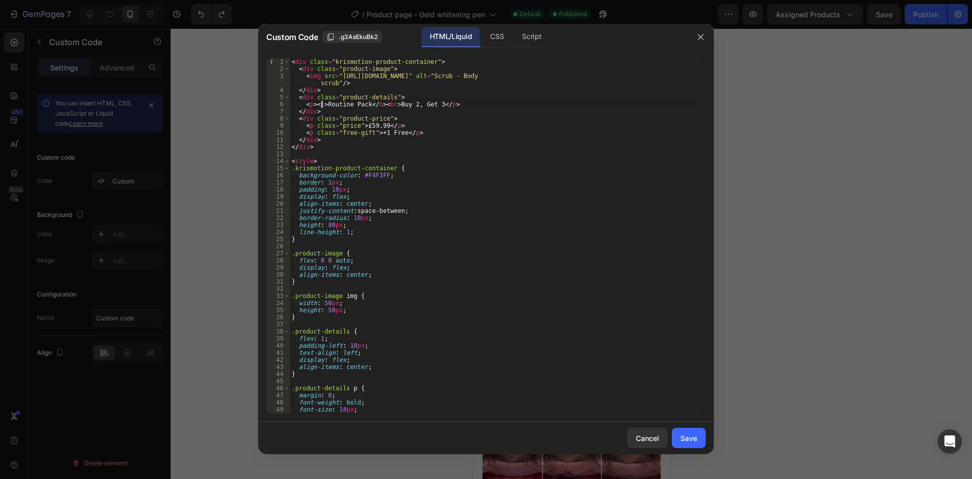
click at [322, 101] on div "< div class = "krismotion-product-container" > < div class = "product-image" > …" at bounding box center [494, 242] width 409 height 369
type textarea "<p>Routine Pack</b><br>Buy 2, Get 3</p>"
click at [687, 436] on div "Save" at bounding box center [689, 438] width 17 height 11
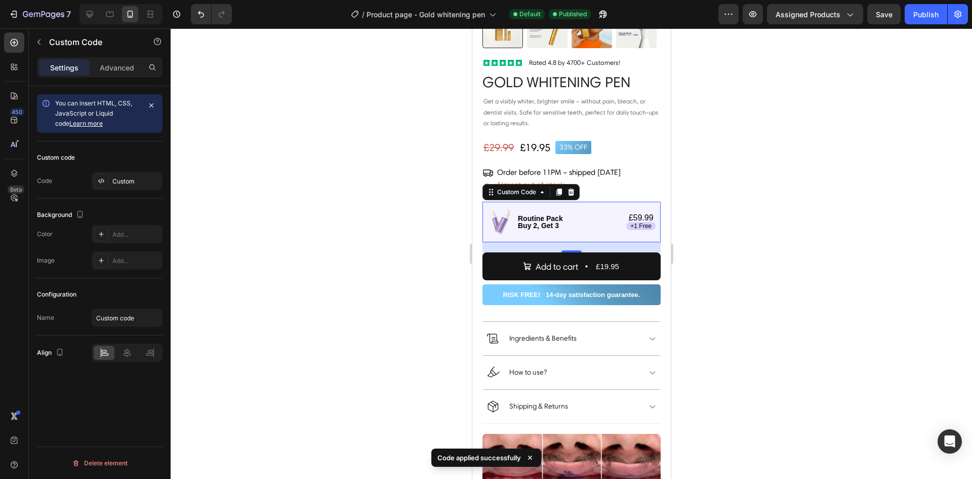
click at [582, 217] on div "Routine Pack Buy 2, Get 3" at bounding box center [569, 222] width 113 height 14
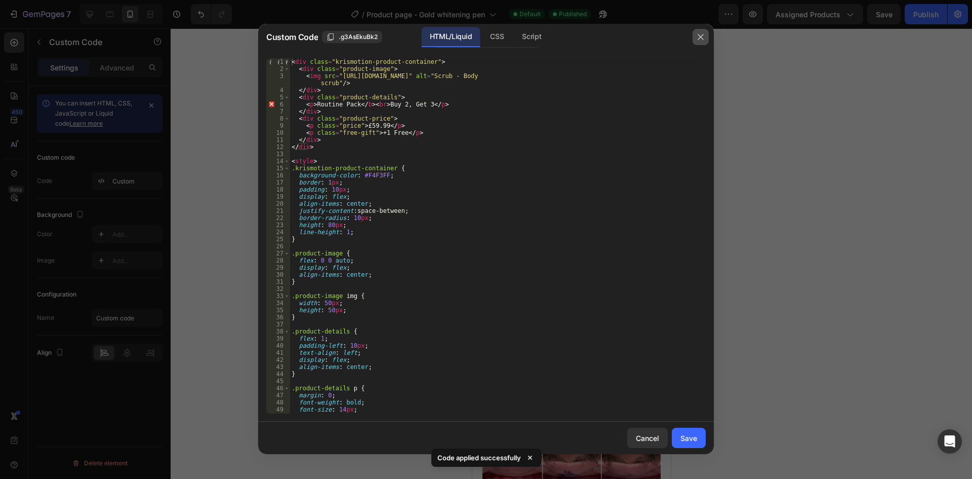
click at [696, 36] on button "button" at bounding box center [701, 37] width 16 height 16
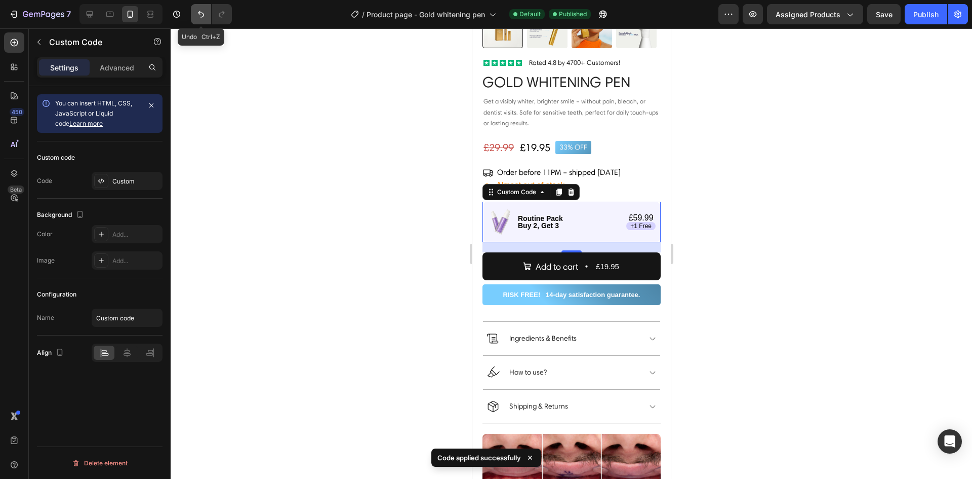
click at [200, 18] on icon "Undo/Redo" at bounding box center [201, 14] width 10 height 10
click at [219, 20] on button "Undo/Redo" at bounding box center [222, 14] width 20 height 20
click at [560, 217] on p "Routine Pack Buy 2, Get 3" at bounding box center [540, 222] width 45 height 14
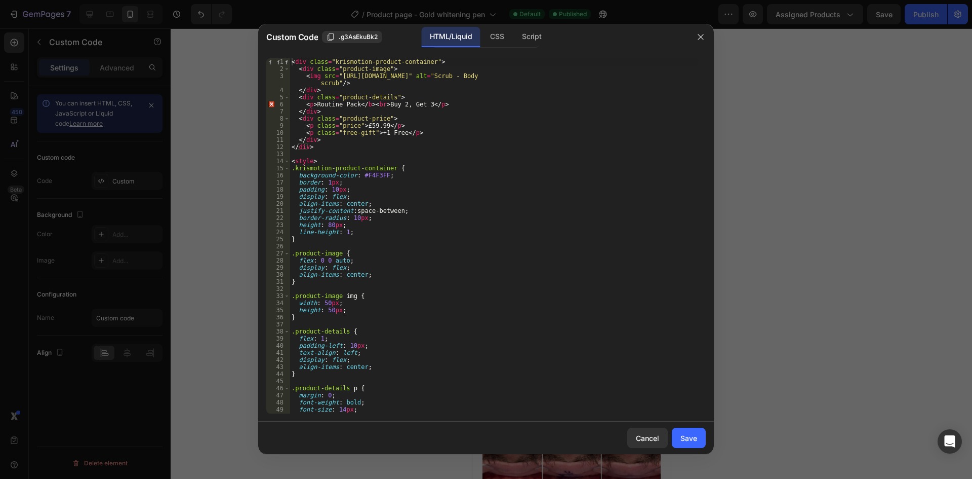
click at [377, 105] on div "< div class = "krismotion-product-container" > < div class = "product-image" > …" at bounding box center [494, 242] width 409 height 369
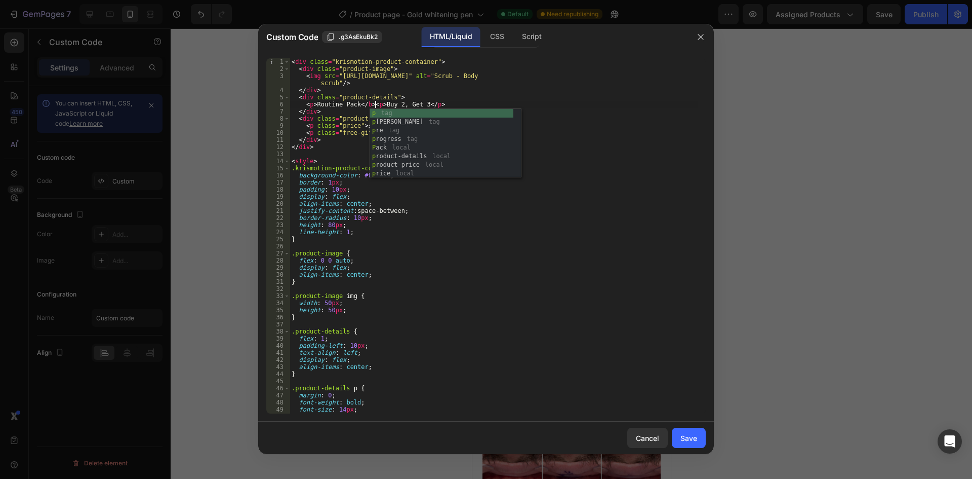
scroll to position [0, 7]
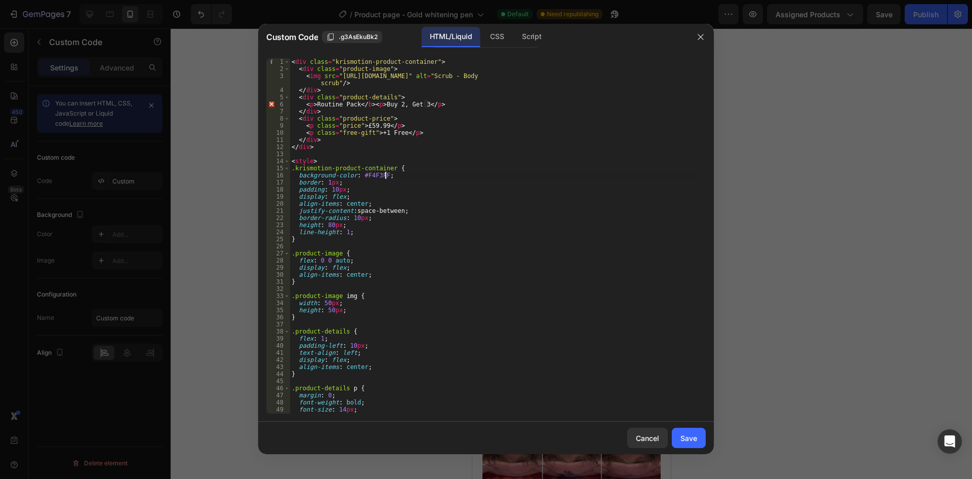
click at [594, 174] on div "< div class = "krismotion-product-container" > < div class = "product-image" > …" at bounding box center [494, 242] width 409 height 369
click at [364, 104] on div "< div class = "krismotion-product-container" > < div class = "product-image" > …" at bounding box center [494, 242] width 409 height 369
click at [365, 104] on div "< div class = "krismotion-product-container" > < div class = "product-image" > …" at bounding box center [494, 242] width 409 height 369
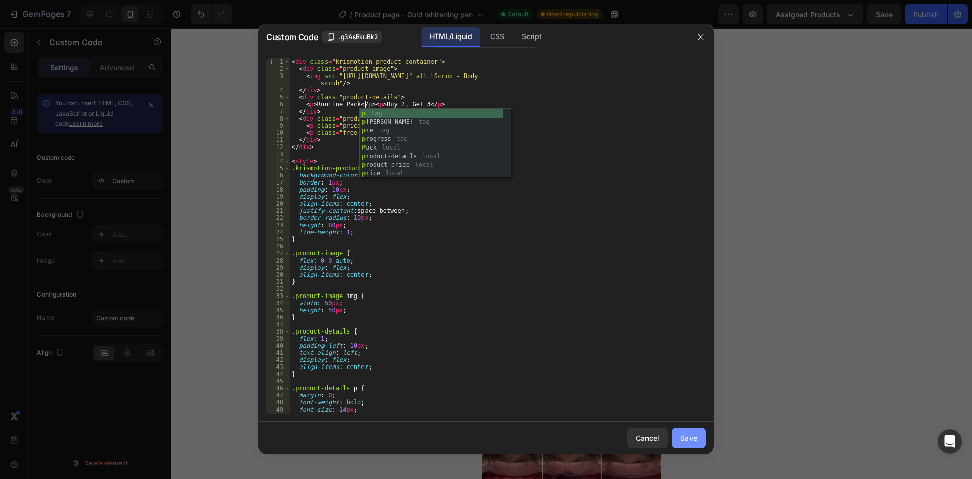
type textarea "<p>Routine Pack</p><p>Buy 2, Get 3</p>"
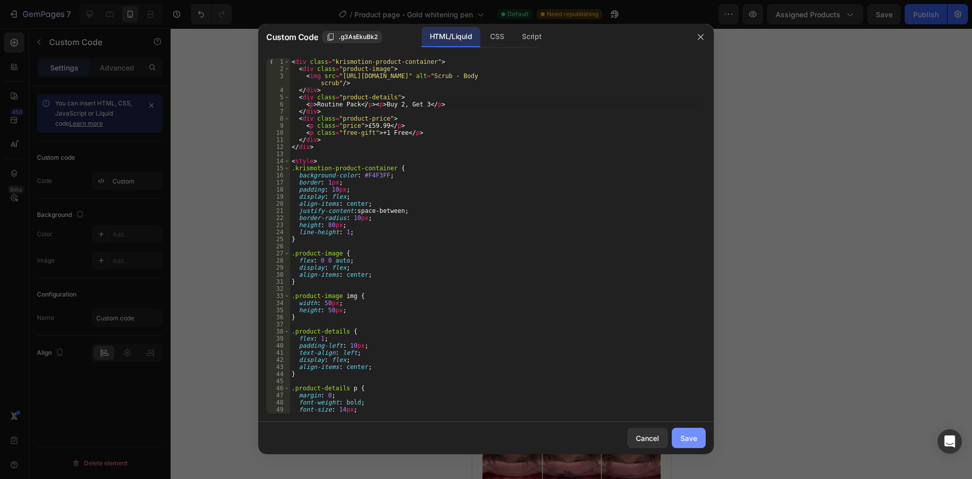
click at [684, 439] on div "Save" at bounding box center [689, 438] width 17 height 11
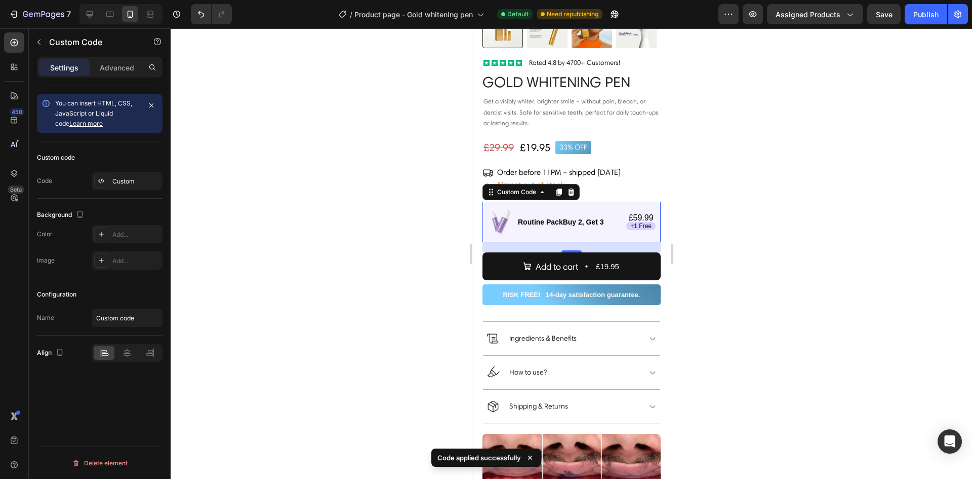
click at [583, 218] on p "Buy 2, Get 3" at bounding box center [583, 221] width 41 height 7
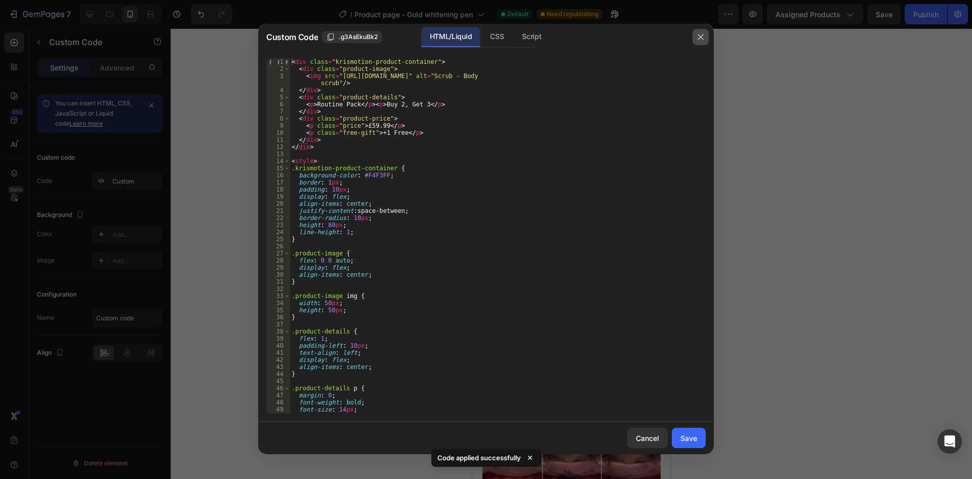
click at [694, 39] on button "button" at bounding box center [701, 37] width 16 height 16
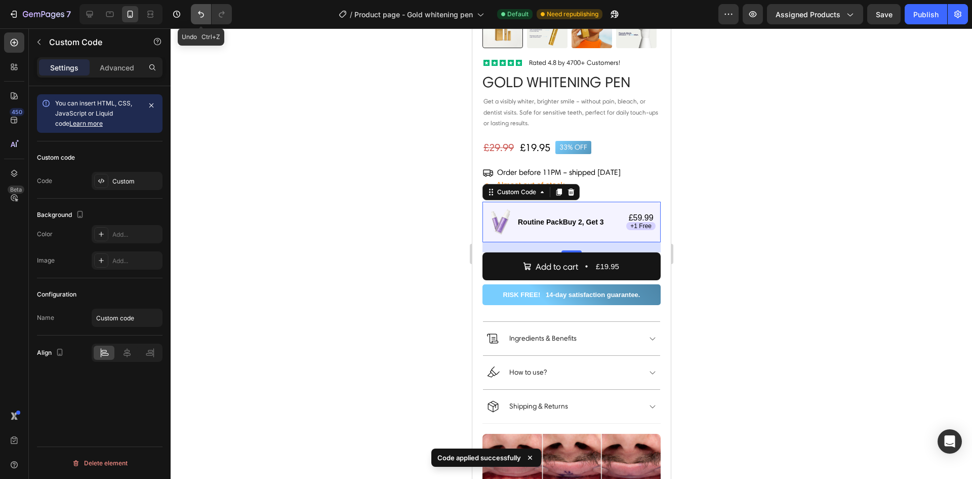
click at [204, 14] on icon "Undo/Redo" at bounding box center [201, 14] width 6 height 7
click at [553, 215] on p "Routine Pack Buy 2, Get 3" at bounding box center [540, 222] width 45 height 14
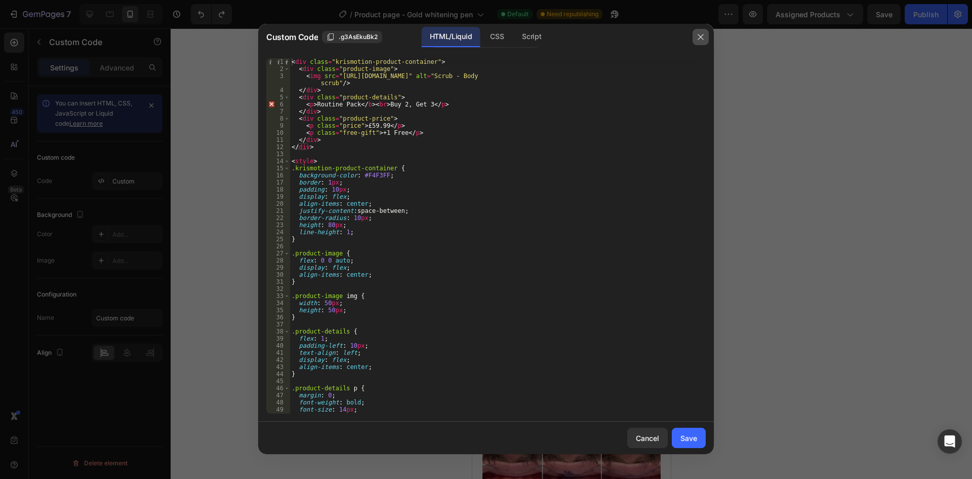
click at [698, 38] on icon "button" at bounding box center [701, 37] width 8 height 8
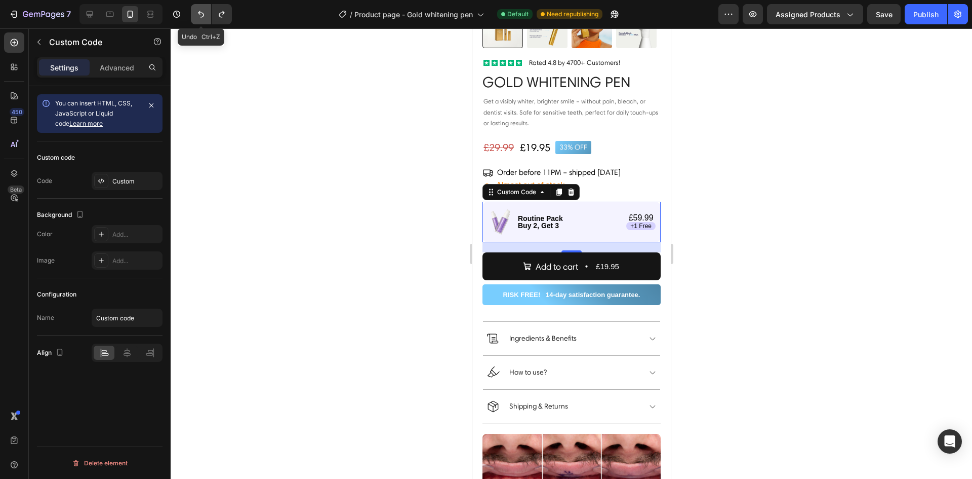
click at [201, 13] on icon "Undo/Redo" at bounding box center [201, 14] width 6 height 7
click at [219, 16] on icon "Undo/Redo" at bounding box center [222, 14] width 10 height 10
click at [546, 217] on p "Routine Pack Buy 2, Get 3" at bounding box center [540, 222] width 45 height 14
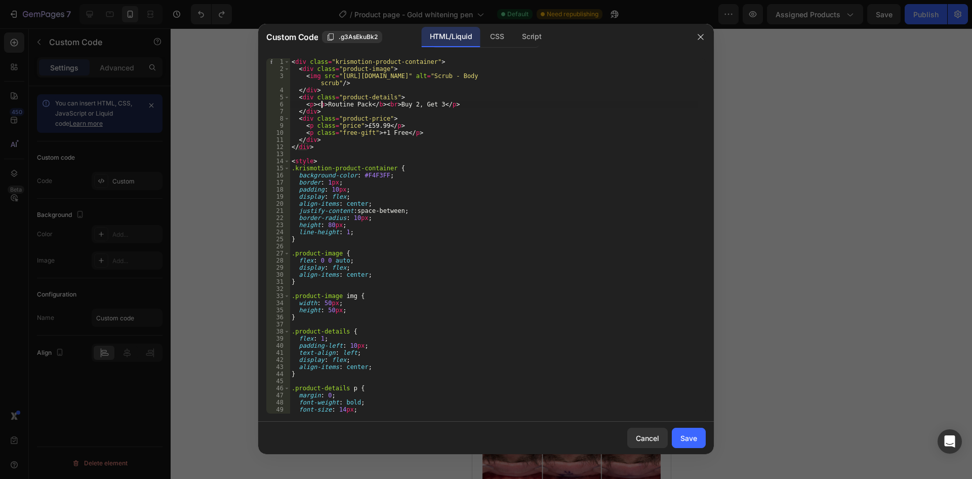
click at [322, 105] on div "< div class = "krismotion-product-container" > < div class = "product-image" > …" at bounding box center [494, 242] width 409 height 369
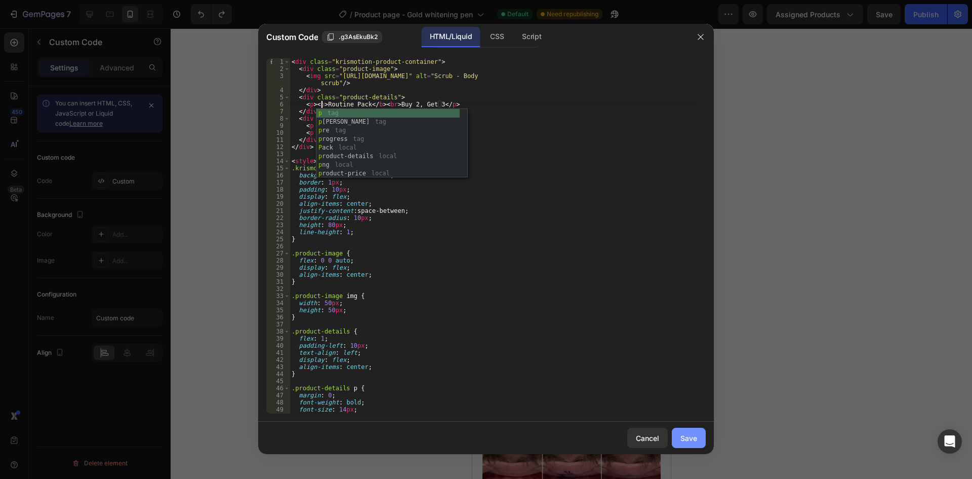
type textarea "<p><p>Routine Pack</b><br>Buy 2, Get 3</p>"
click at [693, 435] on div "Save" at bounding box center [689, 438] width 17 height 11
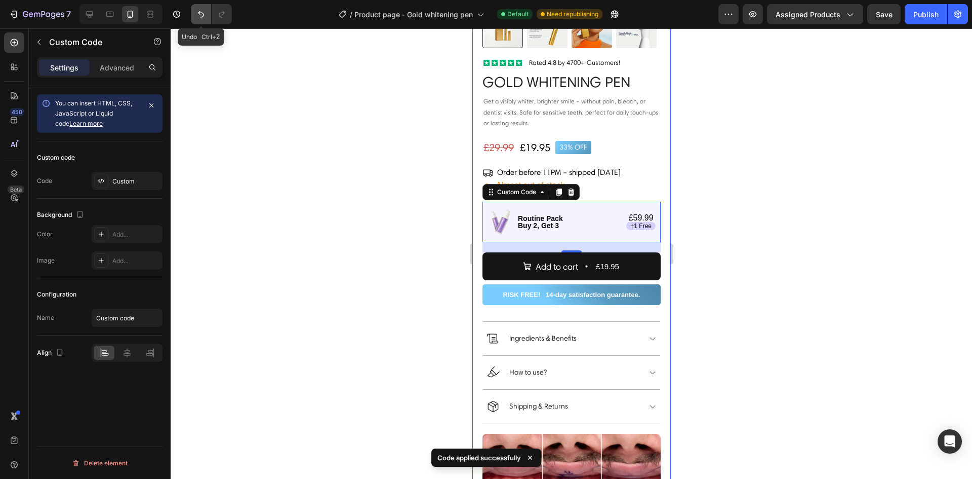
click at [200, 13] on icon "Undo/Redo" at bounding box center [201, 14] width 6 height 7
click at [221, 14] on icon "Undo/Redo" at bounding box center [222, 14] width 10 height 10
click at [563, 215] on div "Routine Pack Buy 2, Get 3" at bounding box center [569, 222] width 113 height 14
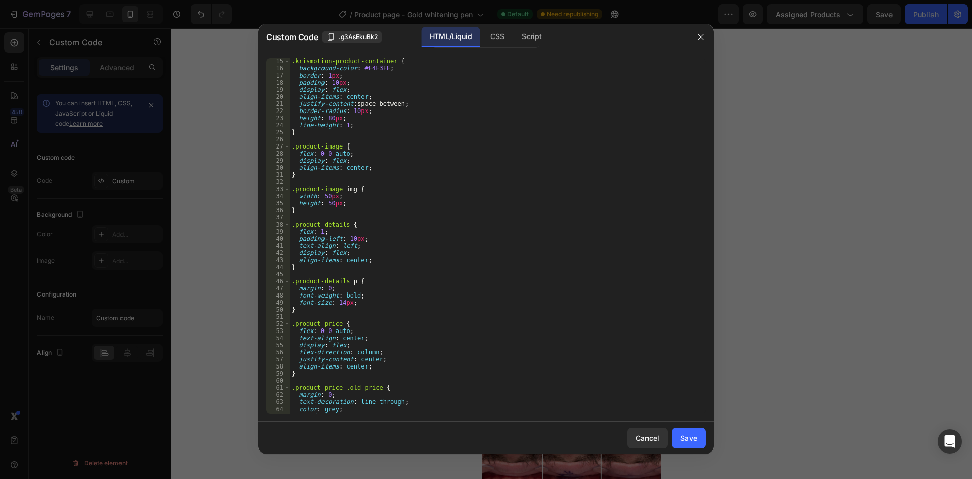
scroll to position [76, 0]
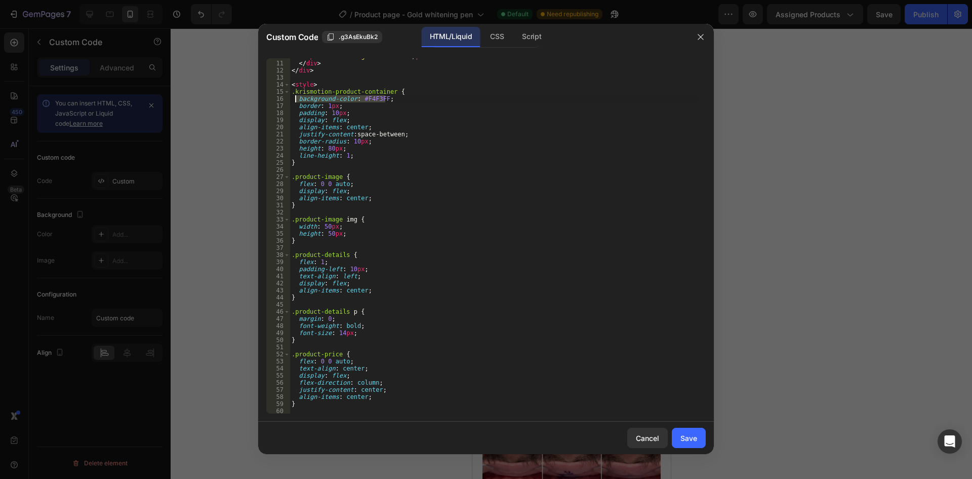
drag, startPoint x: 386, startPoint y: 99, endPoint x: 297, endPoint y: 100, distance: 89.1
click at [297, 100] on div "< p class = "free-gift" > +1 Free </ p > </ div > </ div > < style > .krismotio…" at bounding box center [494, 237] width 409 height 369
click at [373, 183] on div "< p class = "free-gift" > +1 Free </ p > </ div > </ div > < style > .krismotio…" at bounding box center [494, 237] width 409 height 369
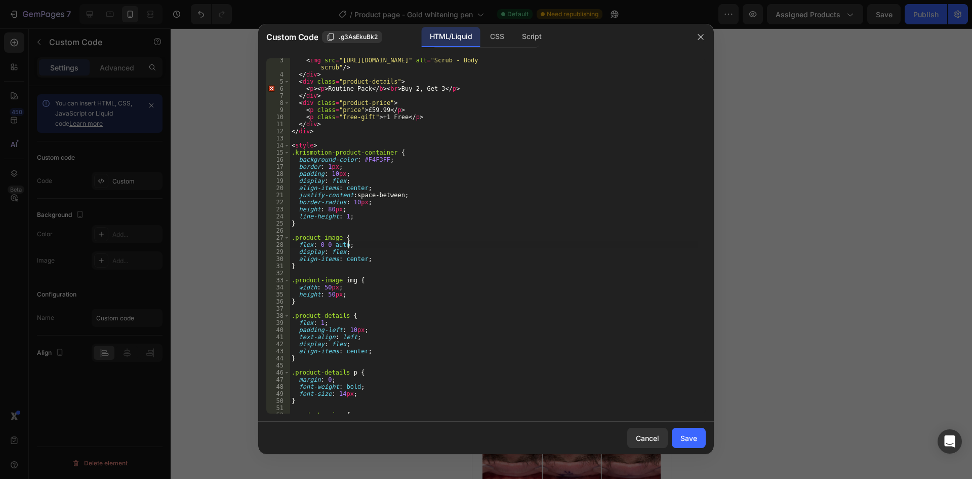
scroll to position [0, 0]
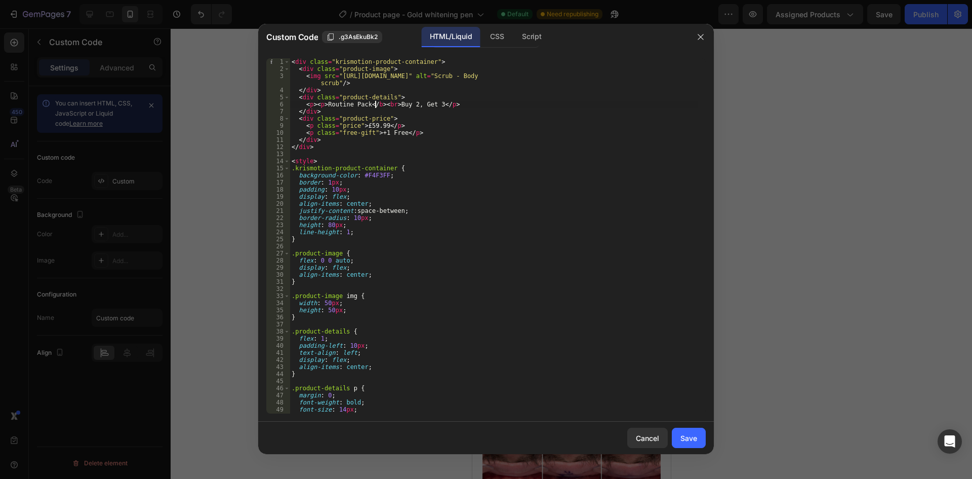
click at [375, 103] on div "< div class = "krismotion-product-container" > < div class = "product-image" > …" at bounding box center [494, 242] width 409 height 369
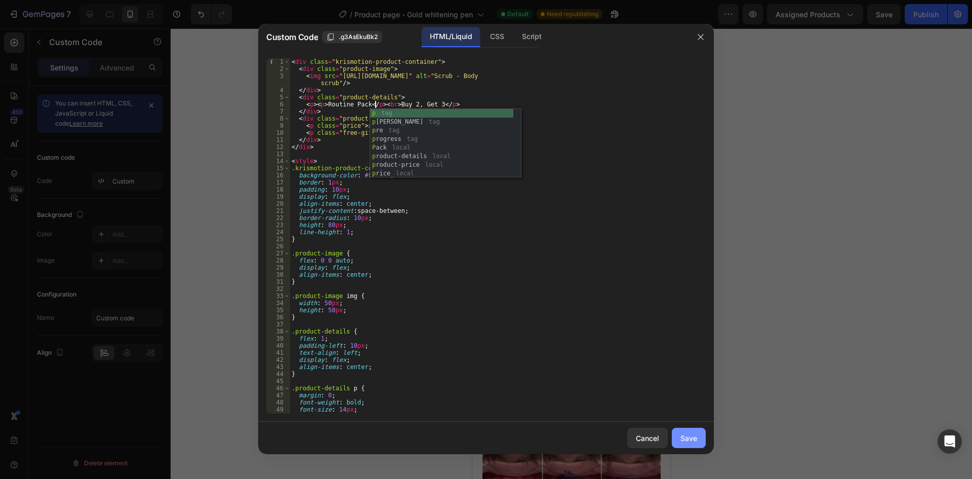
type textarea "<p><p>Routine Pack</p><br>Buy 2, Get 3</p>"
click at [687, 440] on div "Save" at bounding box center [689, 438] width 17 height 11
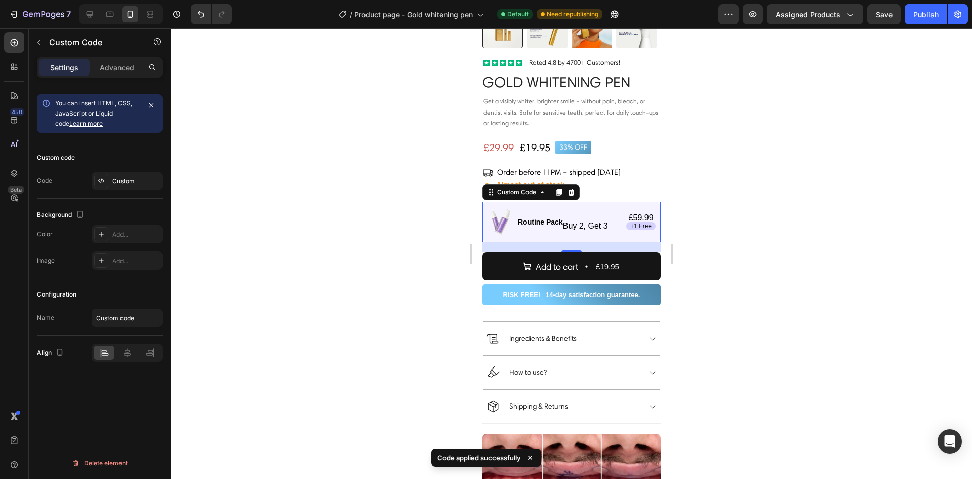
click at [572, 217] on div "Routine Pack Buy 2, Get 3" at bounding box center [569, 222] width 113 height 16
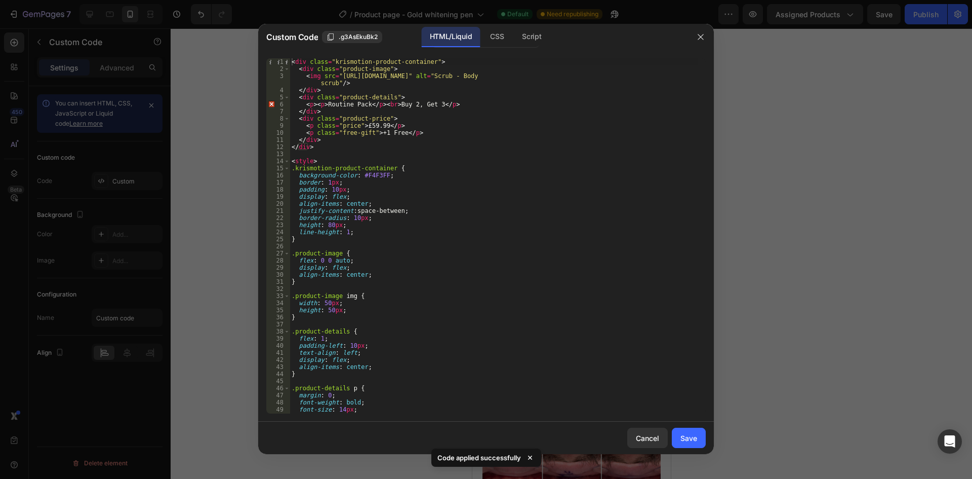
click at [387, 102] on div "< div class = "krismotion-product-container" > < div class = "product-image" > …" at bounding box center [494, 242] width 409 height 369
type textarea "<p><p>Routine Pack</p>Buy 2, Get 3</p>"
click at [689, 445] on button "Save" at bounding box center [689, 437] width 34 height 20
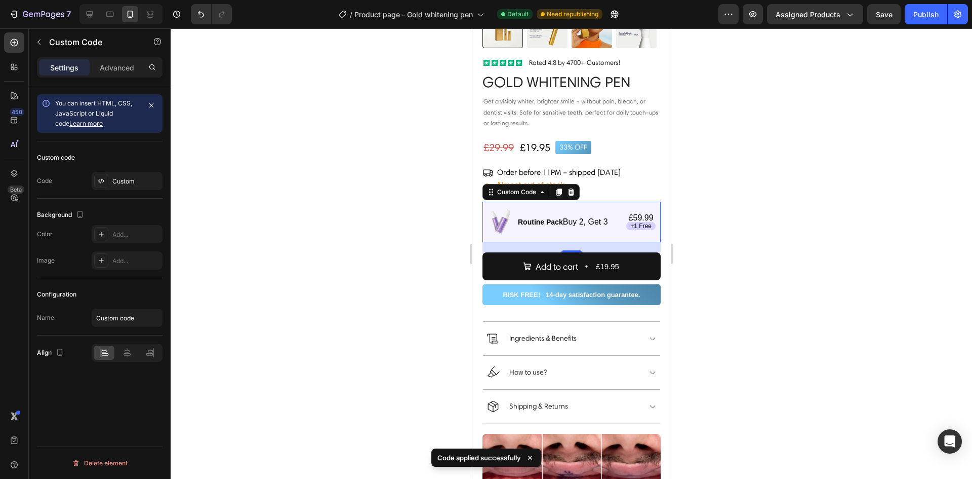
click at [552, 218] on p "Routine Pack" at bounding box center [540, 221] width 45 height 7
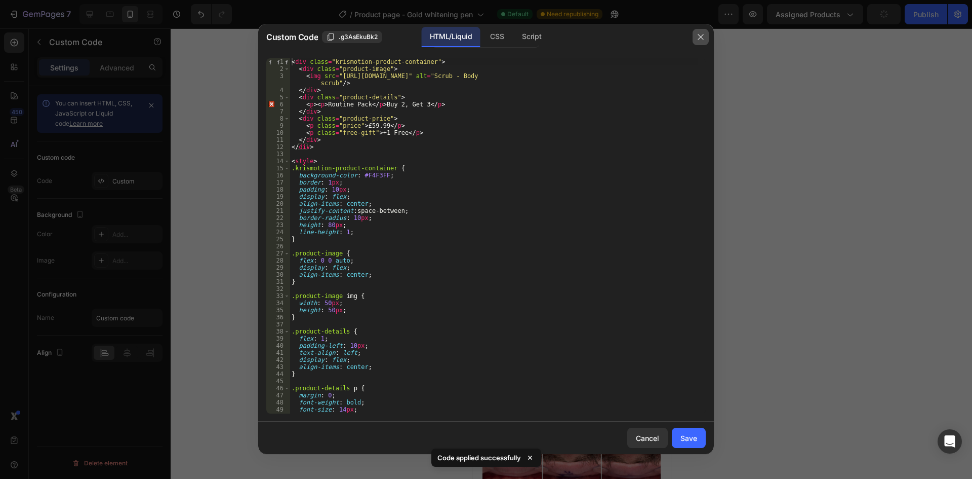
click at [695, 37] on button "button" at bounding box center [701, 37] width 16 height 16
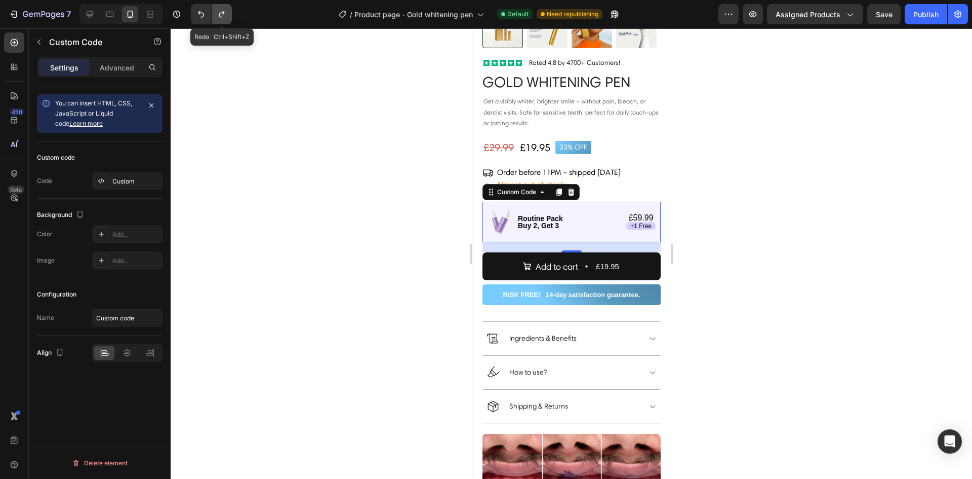
click at [221, 14] on icon "Undo/Redo" at bounding box center [222, 14] width 10 height 10
click at [549, 215] on p "Routine Pack Buy 2, Get 3" at bounding box center [540, 222] width 45 height 14
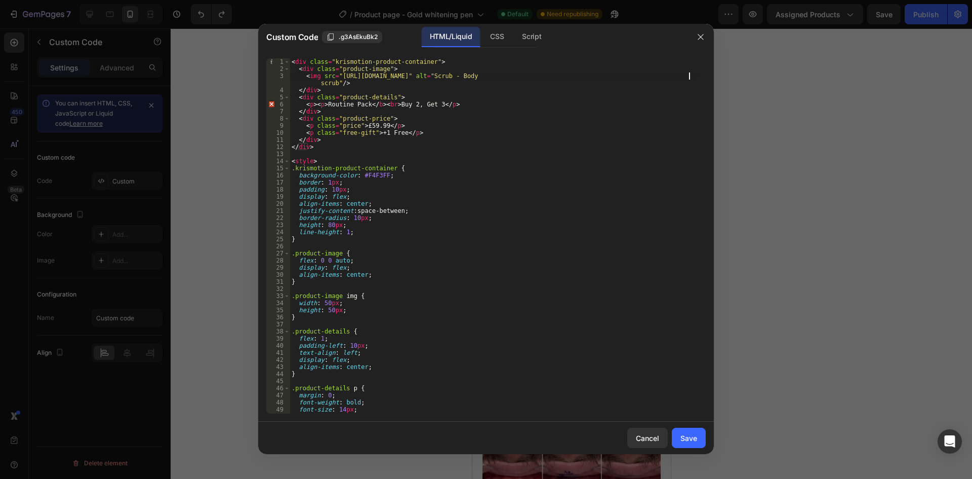
click at [688, 74] on div "< div class = "krismotion-product-container" > < div class = "product-image" > …" at bounding box center [494, 242] width 409 height 369
click at [661, 95] on div "< div class = "krismotion-product-container" > < div class = "product-image" > …" at bounding box center [494, 242] width 409 height 369
type textarea "<div class="product-details">"
click at [696, 40] on button "button" at bounding box center [701, 37] width 16 height 16
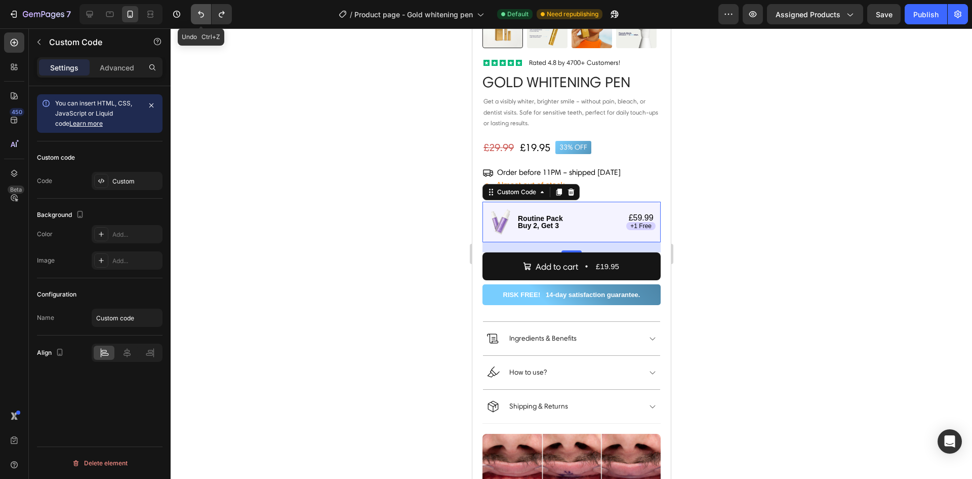
click at [198, 13] on icon "Undo/Redo" at bounding box center [201, 14] width 10 height 10
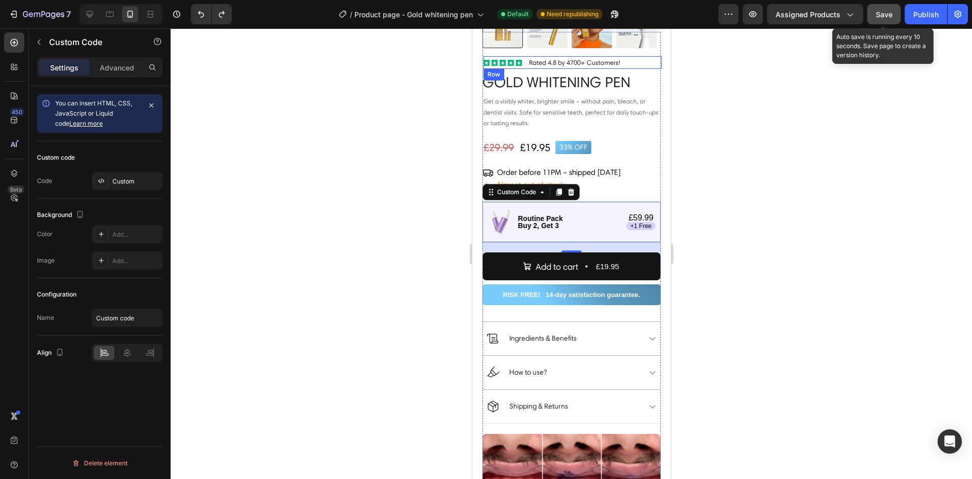
click at [879, 19] on div "Save" at bounding box center [884, 14] width 17 height 11
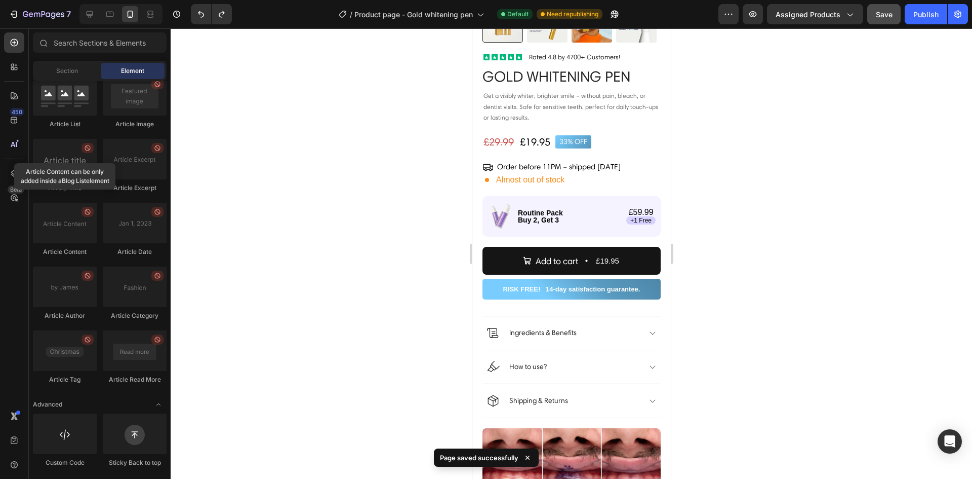
scroll to position [234, 0]
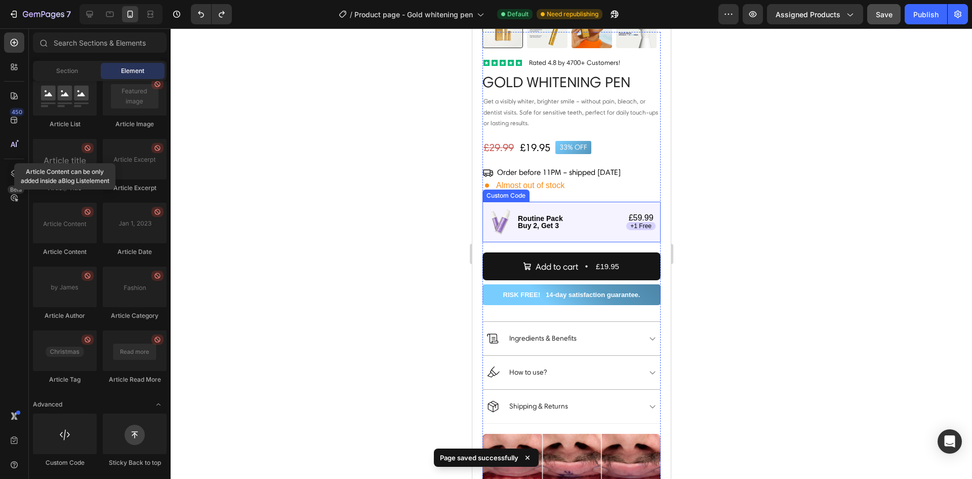
click at [612, 206] on div "Routine Pack Buy 2, Get 3 £59.99 +1 Free" at bounding box center [571, 222] width 178 height 41
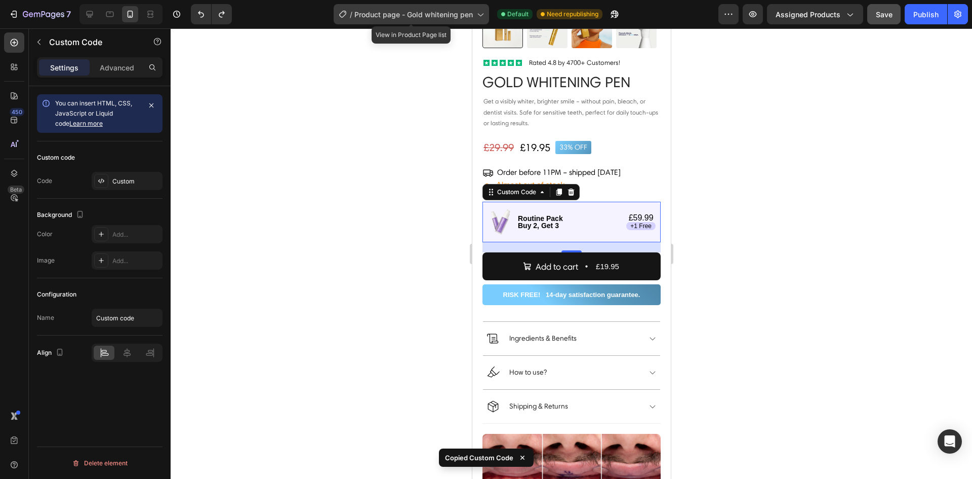
click at [444, 22] on div "/ Product page - Gold whitening pen" at bounding box center [411, 14] width 155 height 20
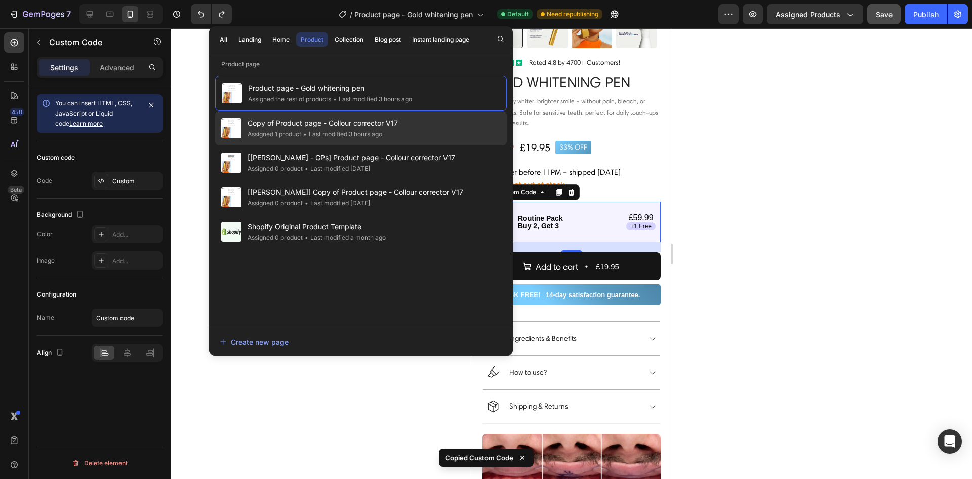
click at [380, 127] on span "Copy of Product page - Collour corrector V17" at bounding box center [323, 123] width 150 height 12
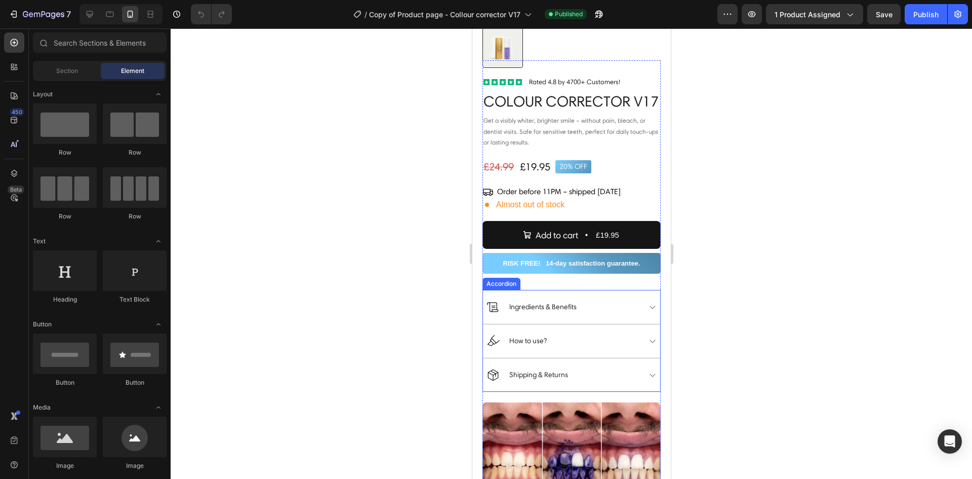
scroll to position [253, 0]
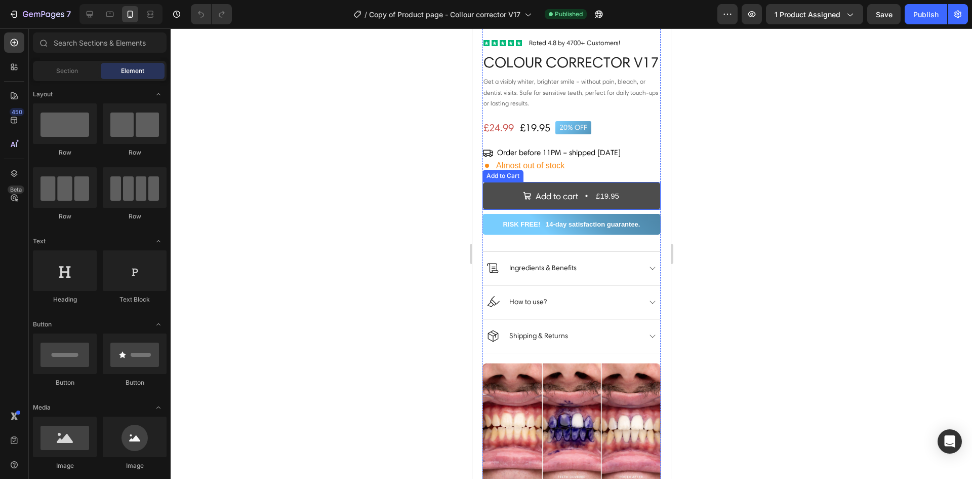
click at [595, 195] on button "Add to cart £19.95" at bounding box center [571, 196] width 178 height 28
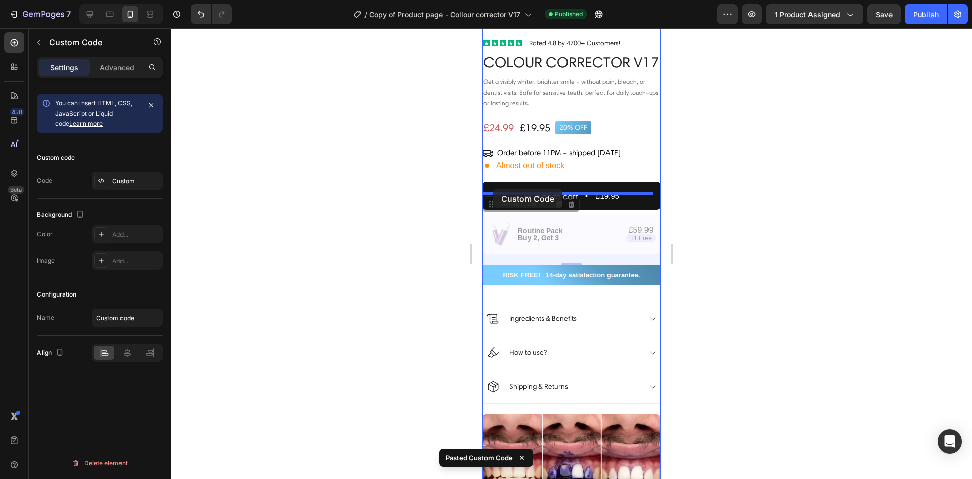
drag, startPoint x: 493, startPoint y: 219, endPoint x: 493, endPoint y: 188, distance: 30.9
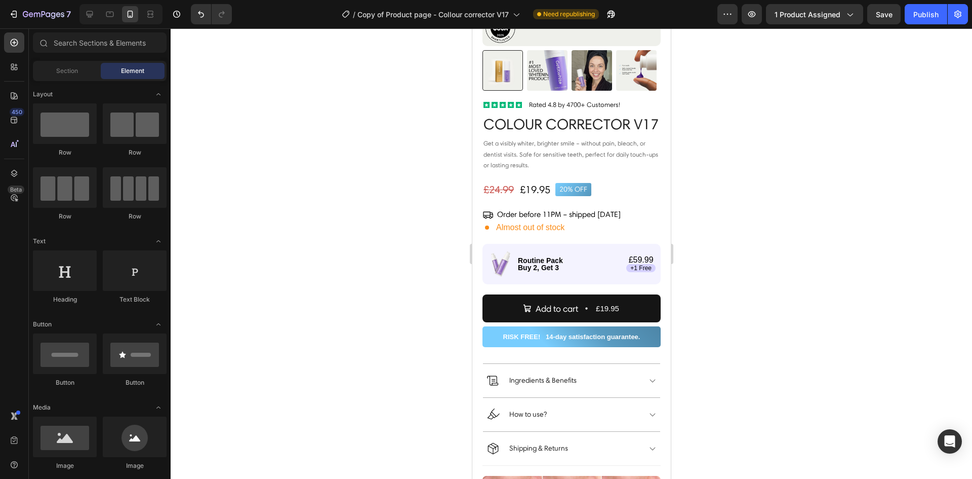
scroll to position [199, 0]
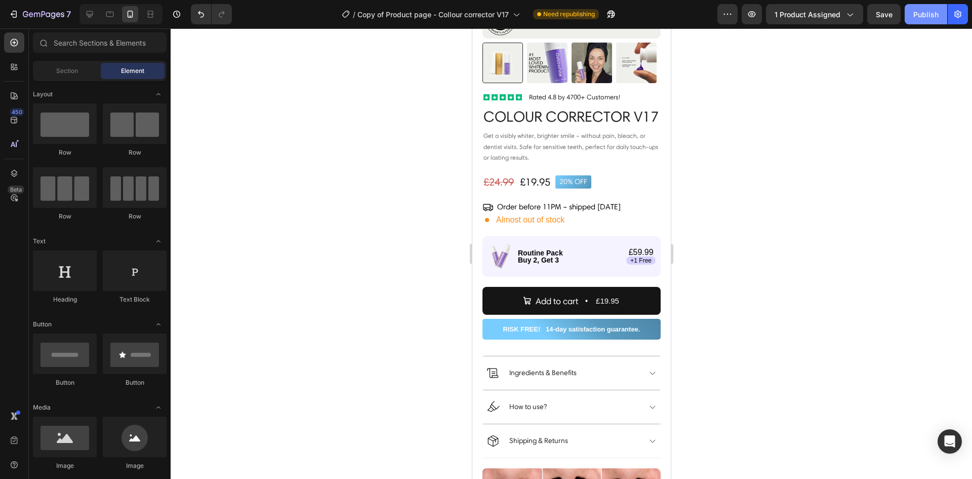
click at [915, 15] on div "Publish" at bounding box center [926, 14] width 25 height 11
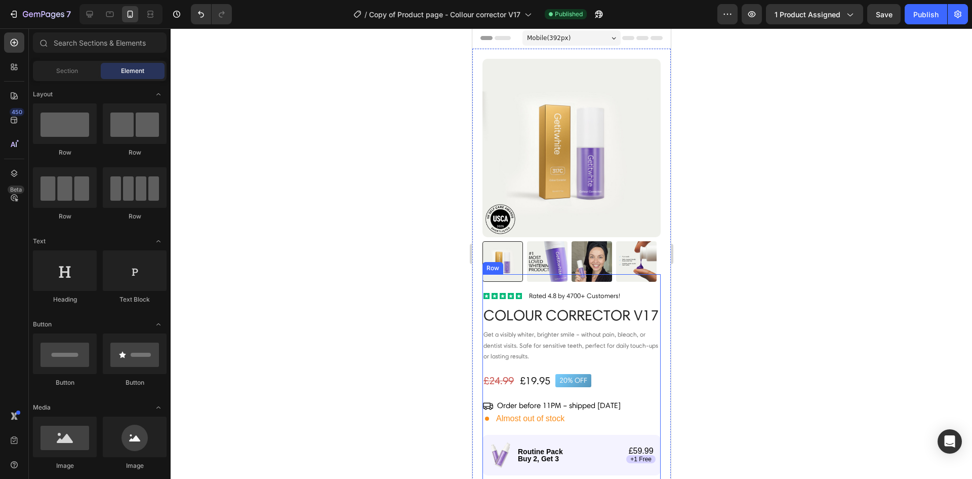
scroll to position [0, 0]
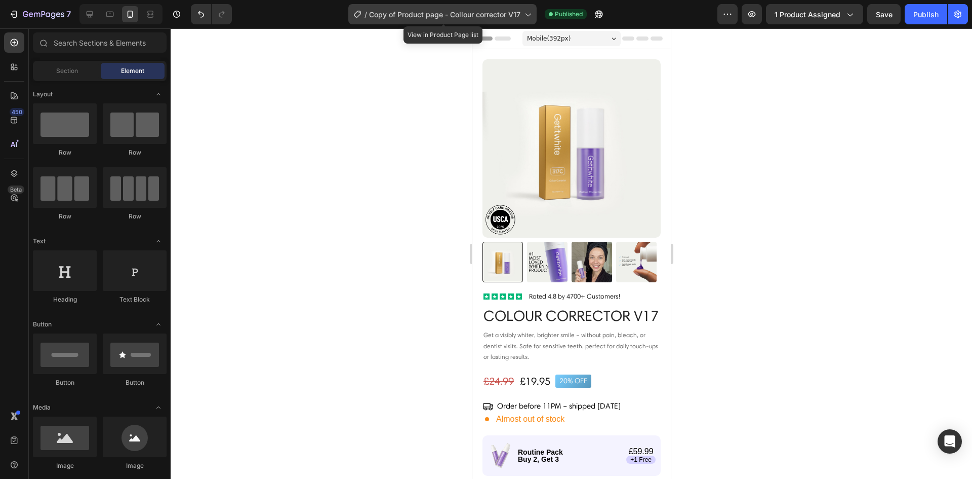
click at [386, 13] on span "Copy of Product page - Collour corrector V17" at bounding box center [444, 14] width 151 height 11
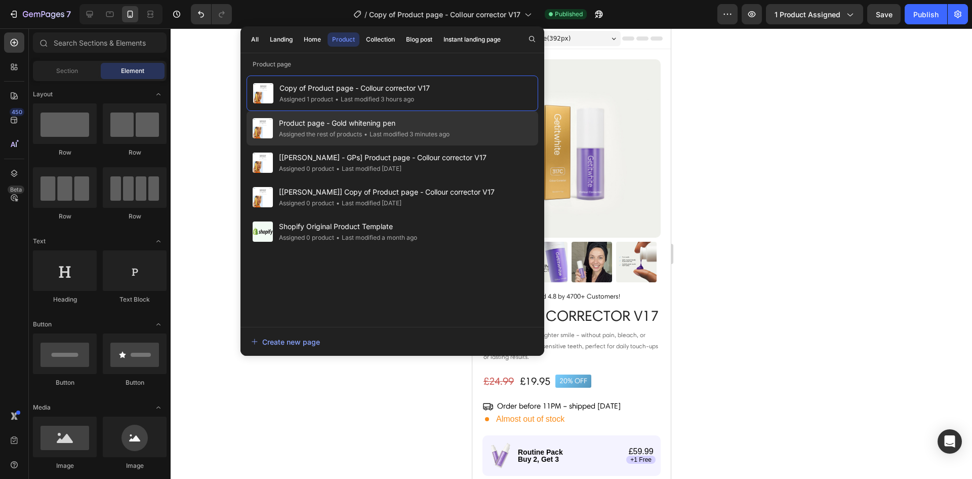
click at [393, 132] on div "• Last modified 3 minutes ago" at bounding box center [406, 134] width 88 height 10
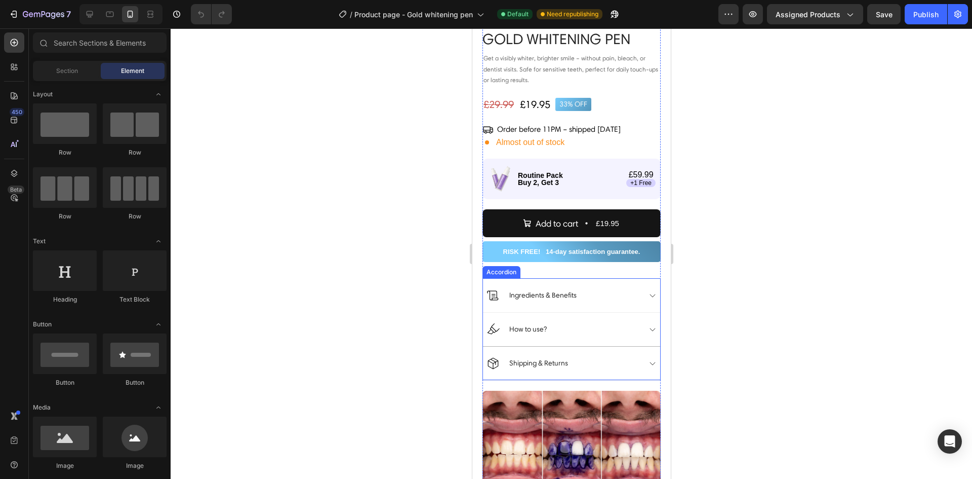
scroll to position [253, 0]
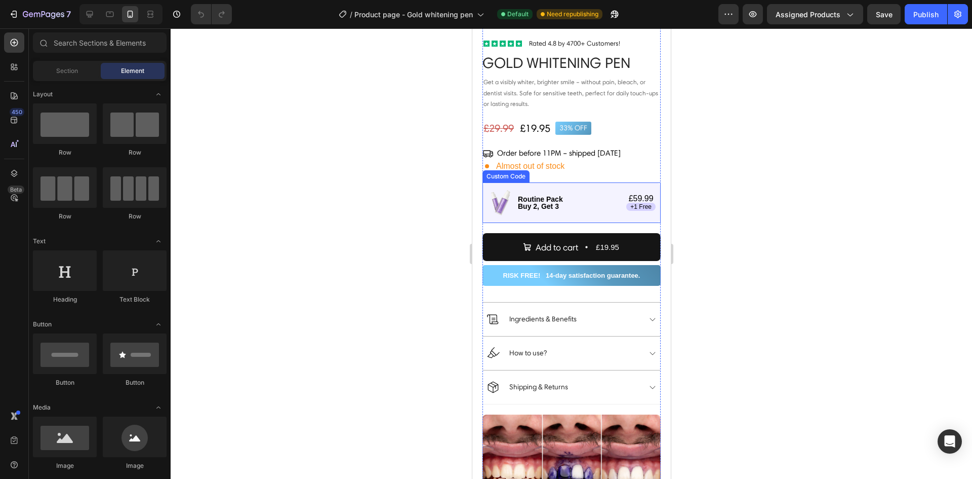
click at [510, 195] on img at bounding box center [499, 202] width 25 height 25
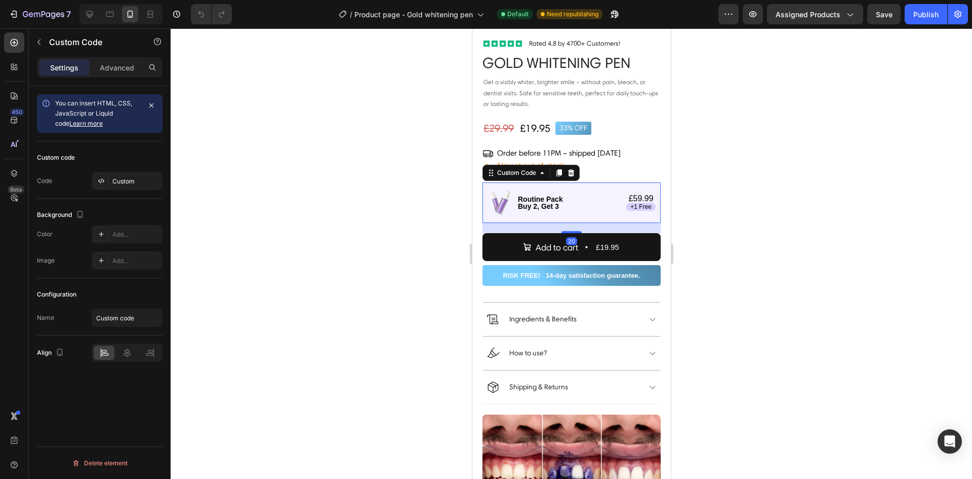
click at [510, 195] on img at bounding box center [499, 202] width 25 height 25
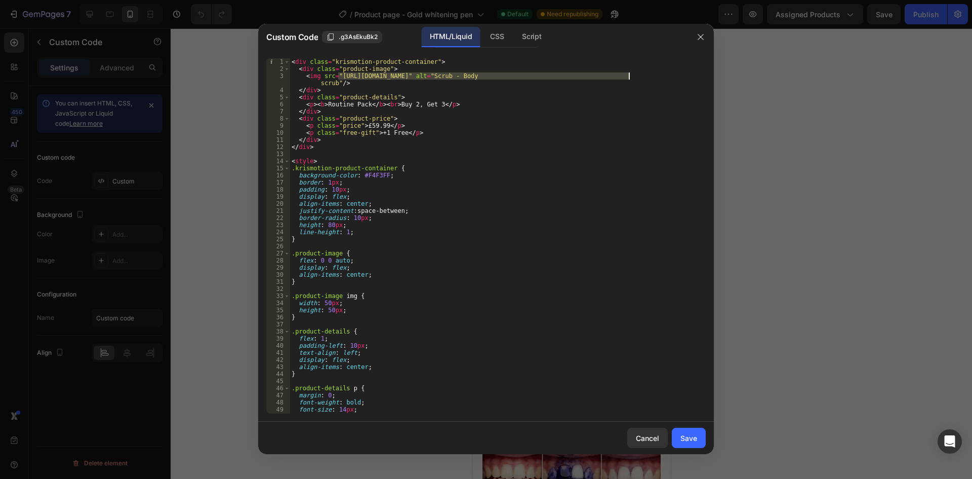
drag, startPoint x: 339, startPoint y: 74, endPoint x: 628, endPoint y: 78, distance: 288.7
click at [628, 78] on div "< div class = "krismotion-product-container" > < div class = "product-image" > …" at bounding box center [494, 242] width 409 height 369
paste textarea "ebiafed_1.png?v=1756317471"
type textarea "<img src="[URL][DOMAIN_NAME]" alt="Scrub - Body scrub"/>"
click at [697, 440] on button "Save" at bounding box center [689, 437] width 34 height 20
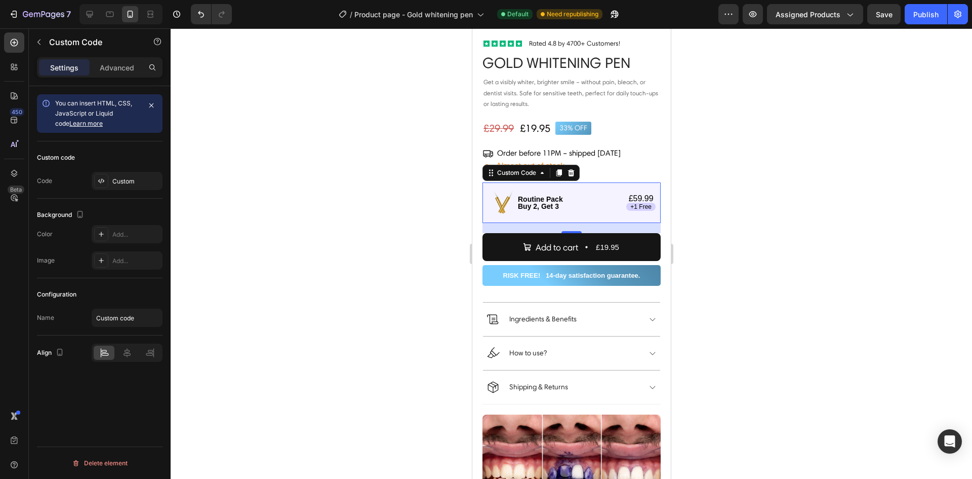
click at [551, 195] on b "Routine Pack" at bounding box center [540, 199] width 45 height 8
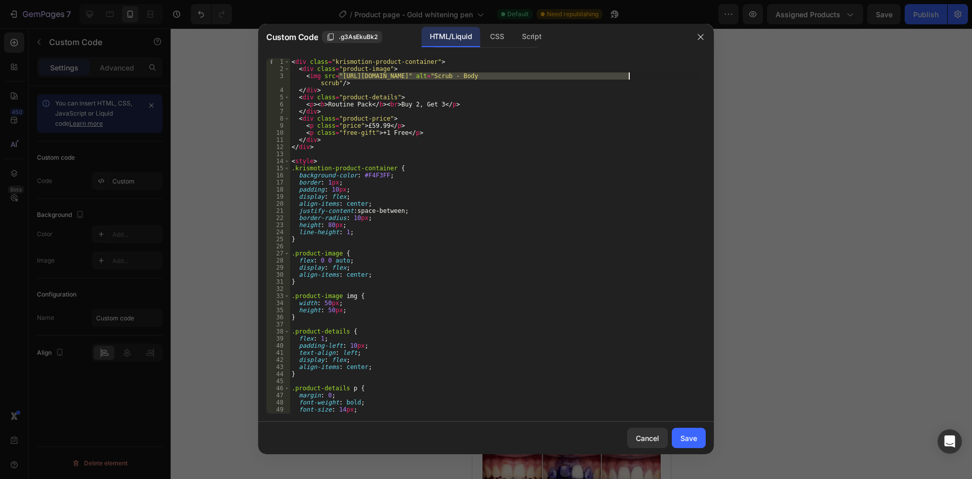
drag, startPoint x: 340, startPoint y: 75, endPoint x: 631, endPoint y: 77, distance: 290.7
click at [631, 77] on div "< div class = "krismotion-product-container" > < div class = "product-image" > …" at bounding box center [494, 242] width 409 height 369
paste textarea "afasdfasdfasdfasedfa.png?v=1756317700"
type textarea "<img src="[URL][DOMAIN_NAME]" alt="Scrub - Body scrub"/>"
click at [688, 444] on button "Save" at bounding box center [689, 437] width 34 height 20
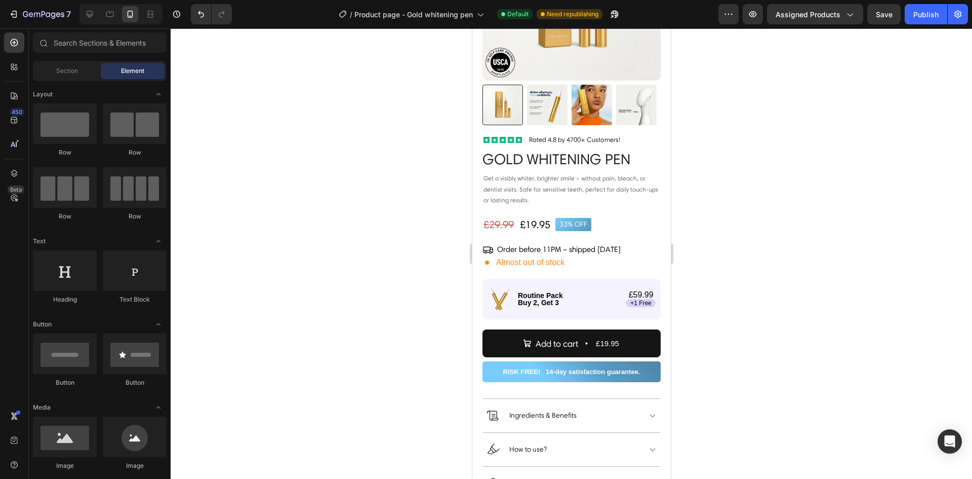
scroll to position [122, 0]
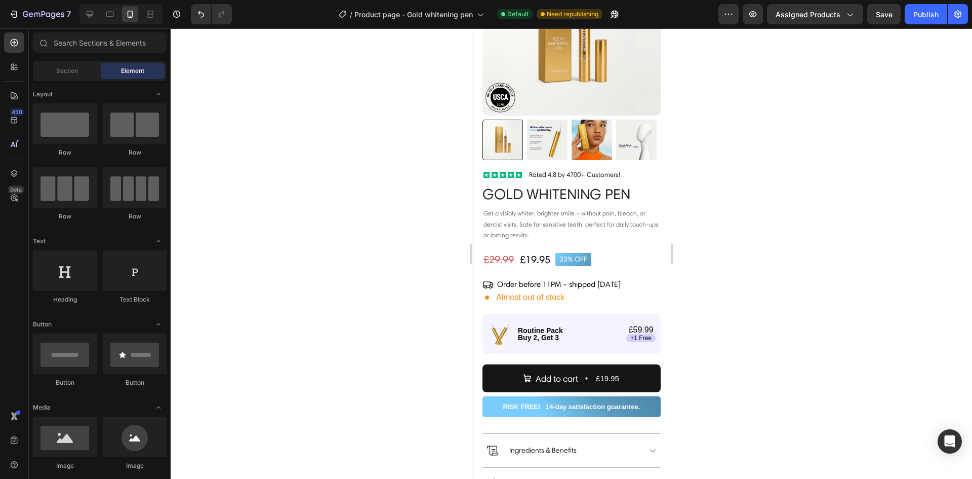
click at [780, 323] on div at bounding box center [572, 253] width 802 height 450
click at [636, 326] on p "£59.99" at bounding box center [641, 330] width 25 height 8
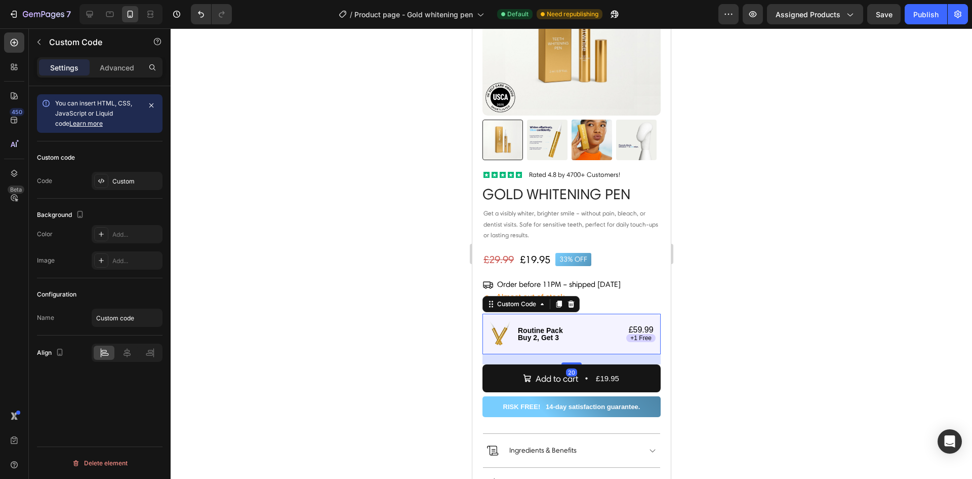
click at [636, 326] on p "£59.99" at bounding box center [641, 330] width 25 height 8
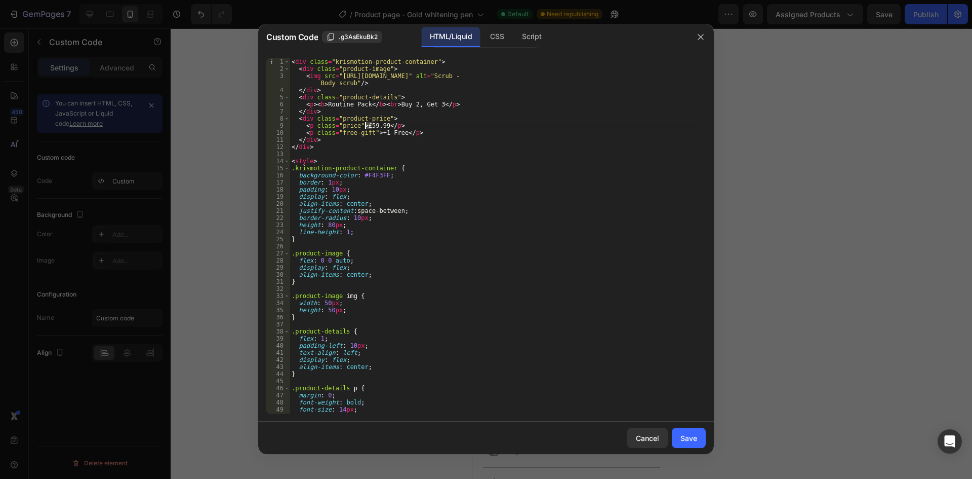
click at [367, 124] on div "< div class = "krismotion-product-container" > < div class = "product-image" > …" at bounding box center [494, 242] width 409 height 369
type textarea "<p class="price">£39.99</p>"
click at [685, 437] on div "Save" at bounding box center [689, 438] width 17 height 11
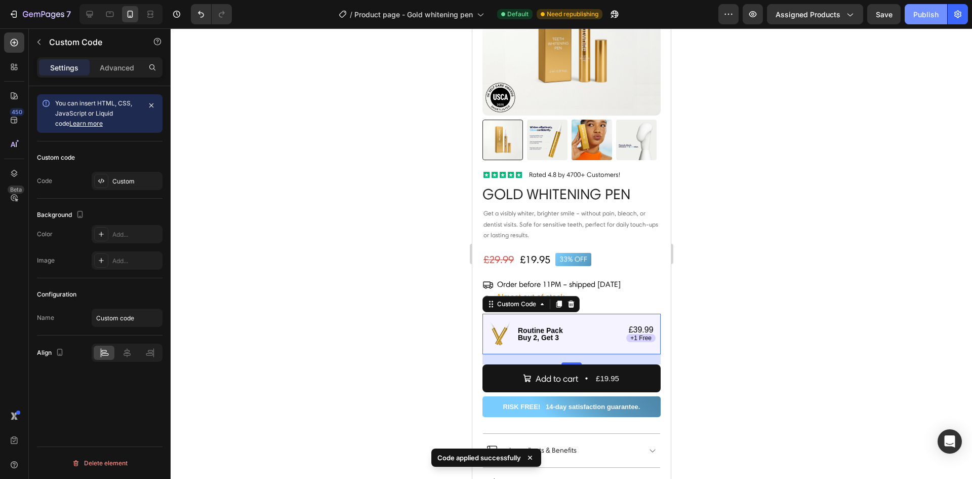
click at [920, 19] on div "Publish" at bounding box center [926, 14] width 25 height 11
